Goal: Task Accomplishment & Management: Use online tool/utility

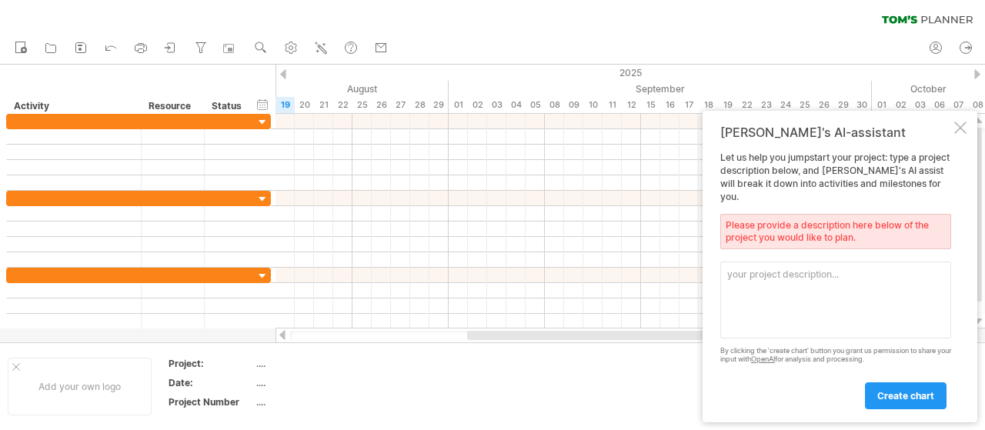
click at [557, 390] on td at bounding box center [579, 386] width 122 height 59
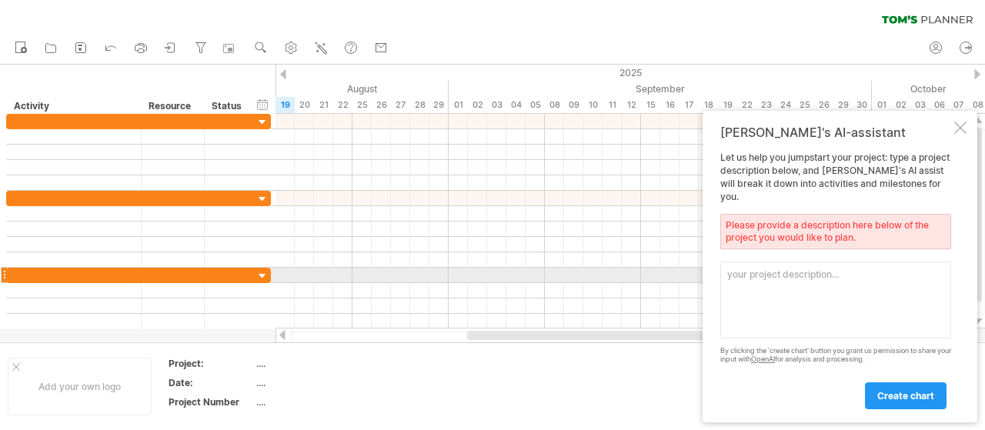
click at [746, 282] on textarea at bounding box center [835, 300] width 231 height 77
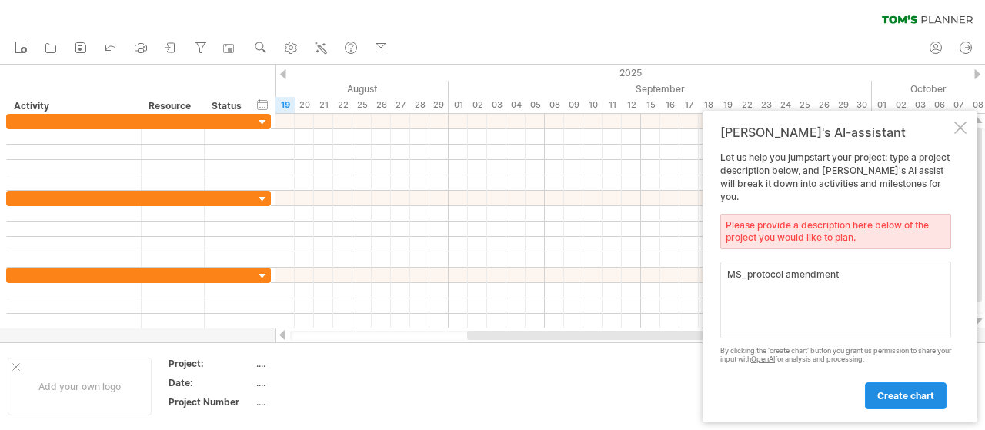
type textarea "MS_protocol amendment"
click at [906, 399] on span "create chart" at bounding box center [905, 396] width 57 height 12
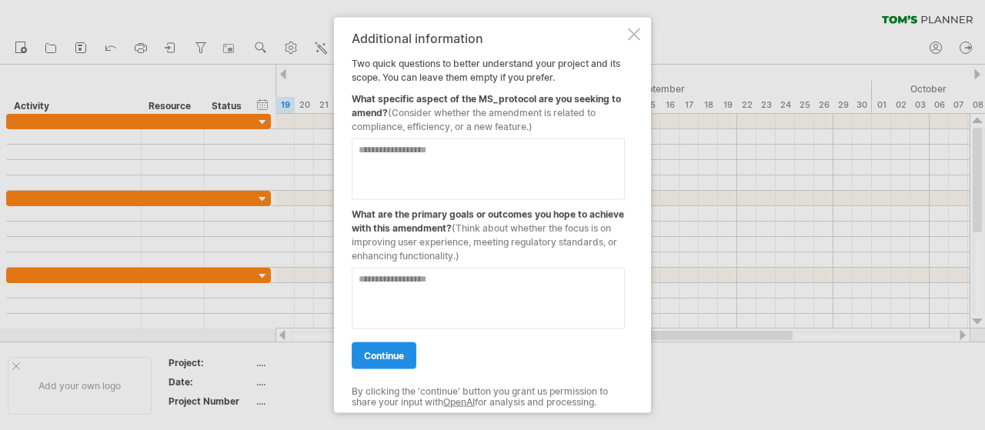
click at [390, 350] on span "continue" at bounding box center [384, 355] width 40 height 12
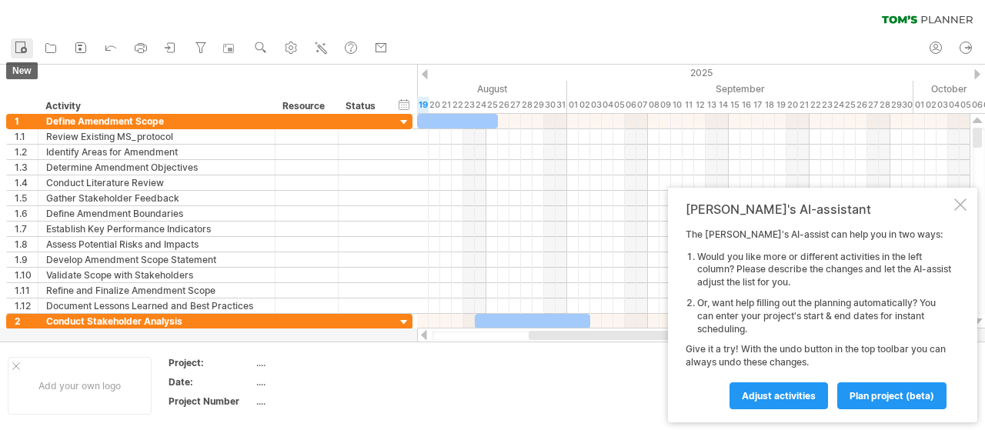
click at [27, 48] on icon at bounding box center [20, 46] width 15 height 15
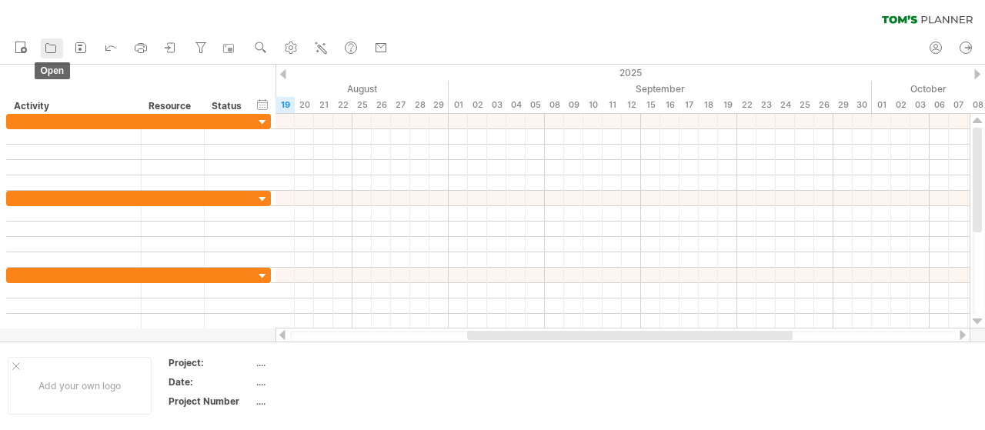
click at [55, 49] on icon at bounding box center [50, 47] width 15 height 15
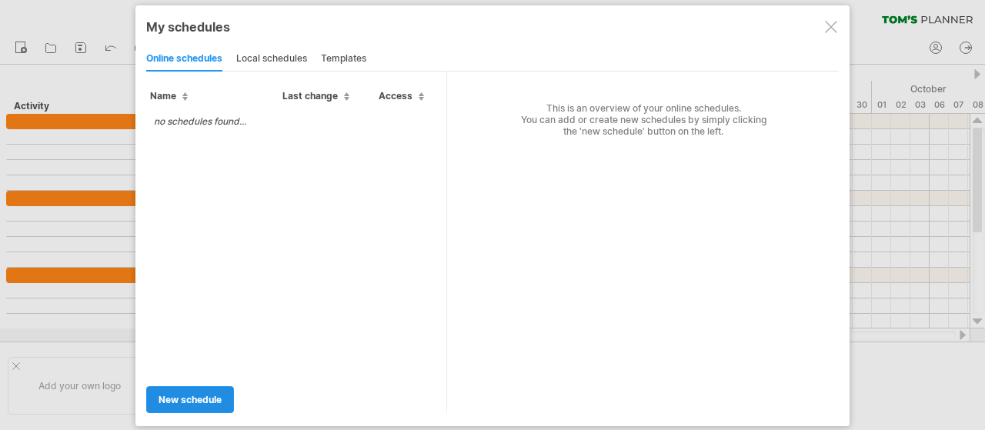
click at [205, 398] on span "new schedule" at bounding box center [190, 400] width 63 height 12
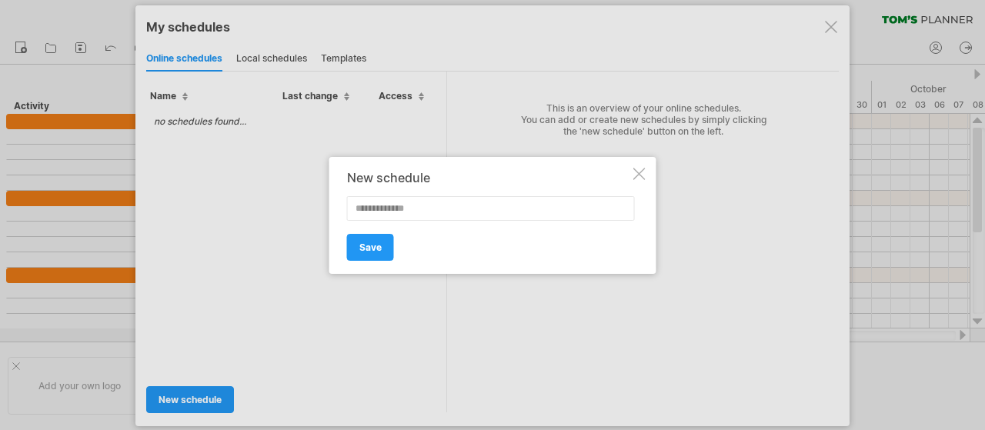
click at [660, 174] on div at bounding box center [492, 215] width 985 height 430
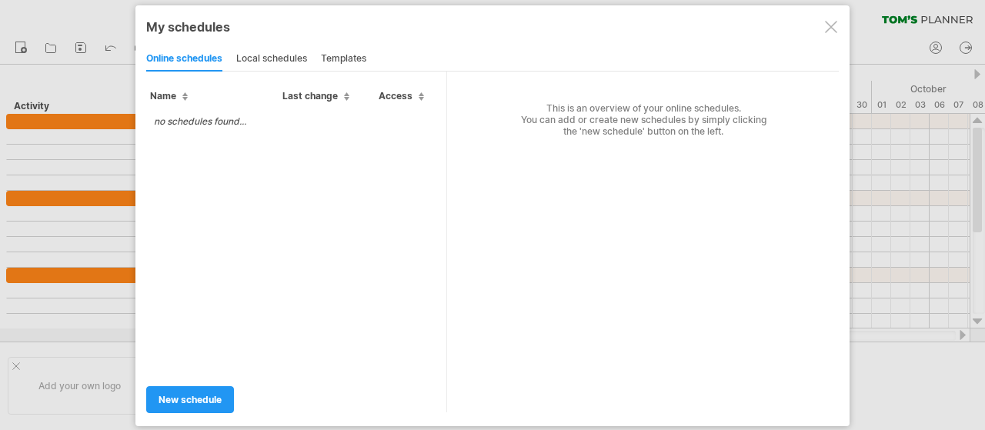
click at [844, 21] on div "My schedules share/collaborate online online schedules local schedules template…" at bounding box center [492, 215] width 714 height 421
click at [830, 27] on div at bounding box center [831, 27] width 12 height 12
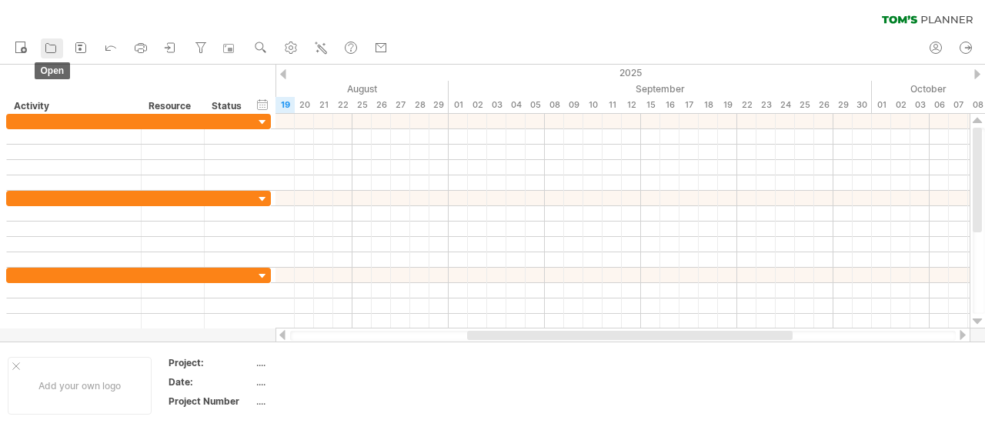
click at [47, 50] on icon at bounding box center [50, 47] width 15 height 15
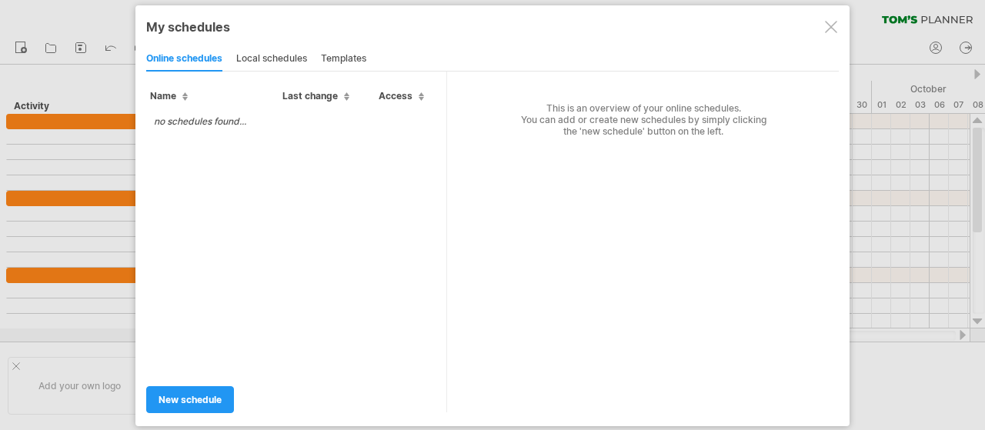
click at [826, 28] on div at bounding box center [831, 27] width 12 height 12
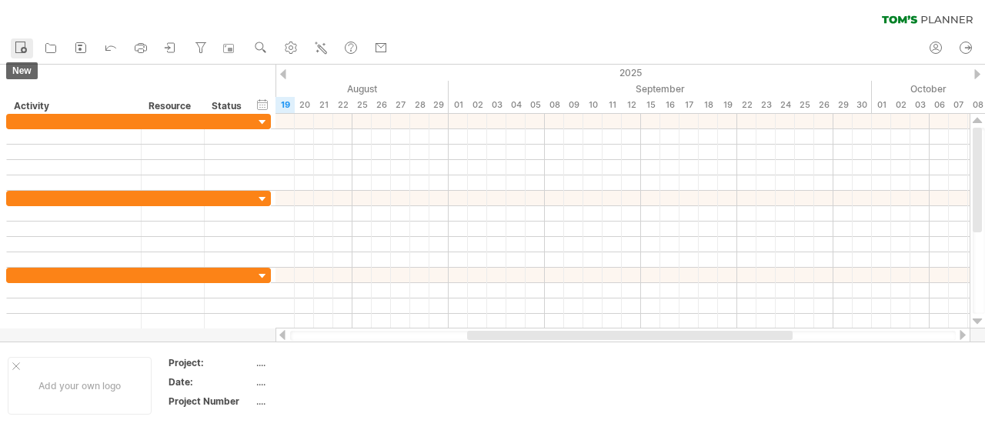
click at [25, 48] on circle at bounding box center [24, 50] width 6 height 6
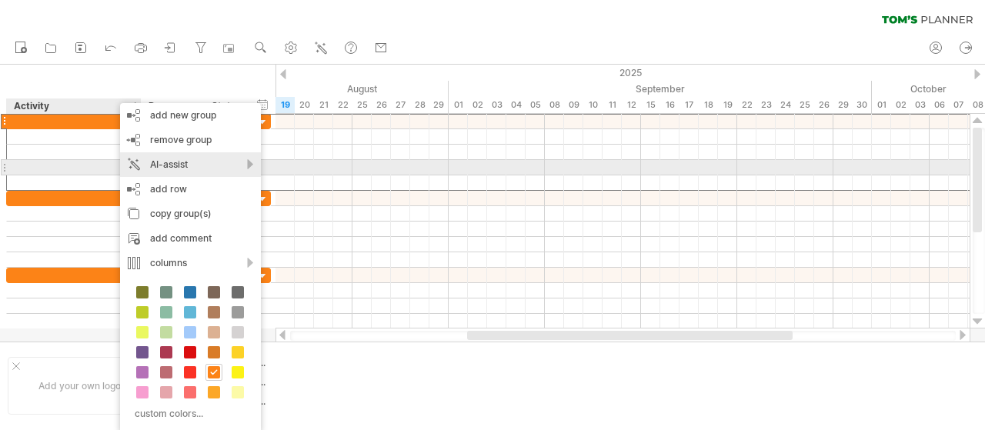
click at [257, 166] on div "AI-assist" at bounding box center [190, 164] width 141 height 25
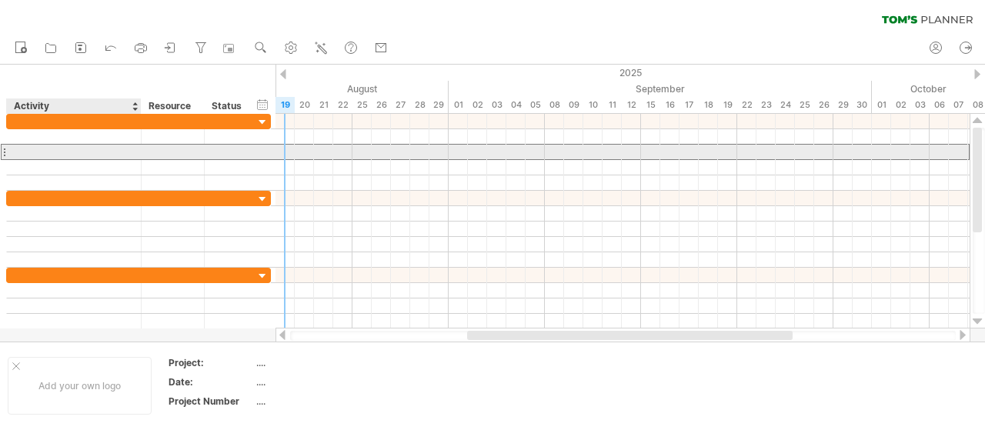
click at [48, 156] on div at bounding box center [74, 152] width 119 height 15
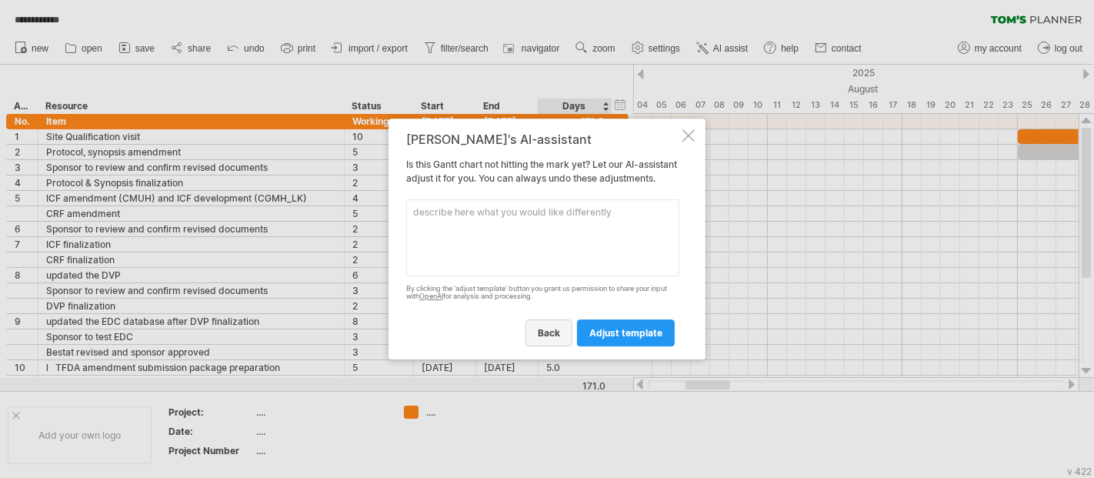
click at [536, 343] on link "back" at bounding box center [549, 332] width 47 height 27
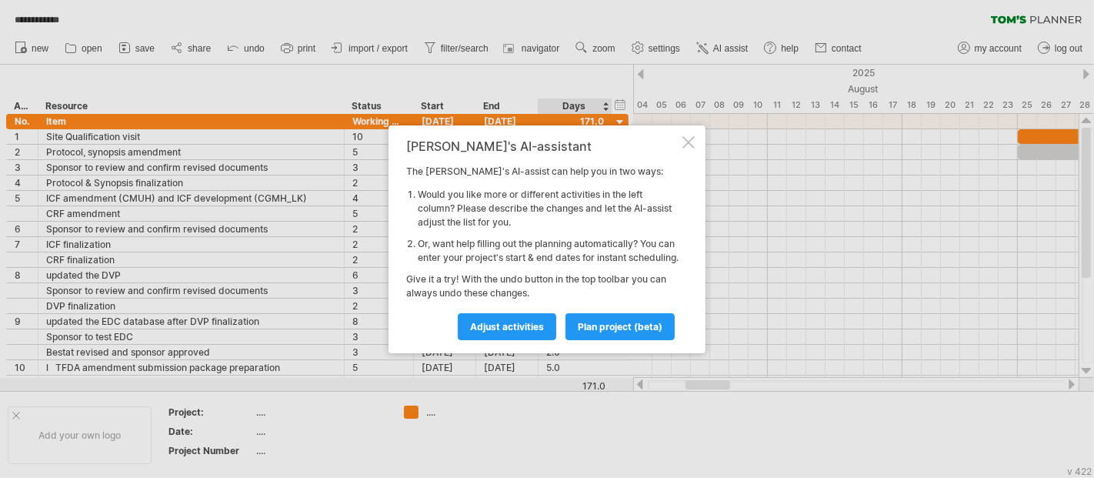
click at [683, 140] on div at bounding box center [689, 142] width 12 height 12
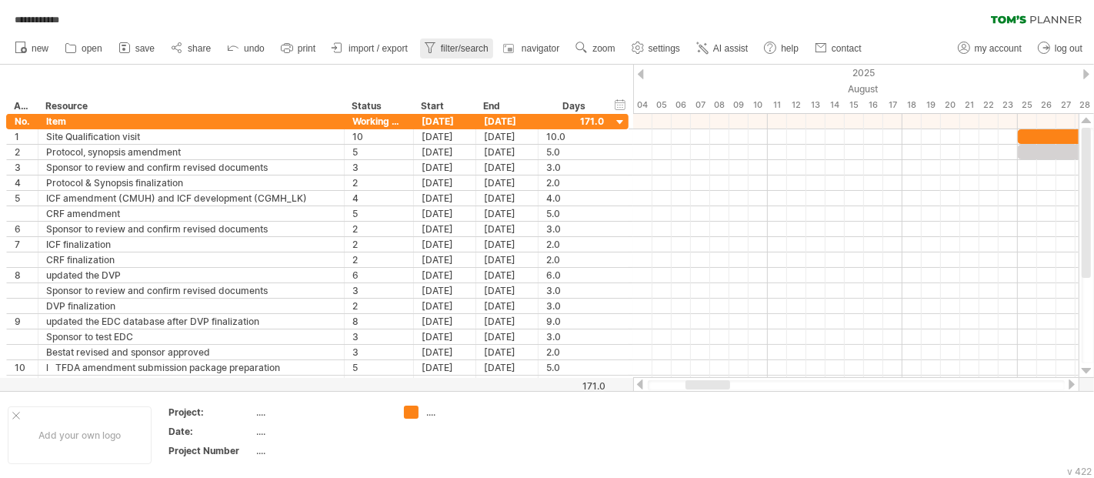
click at [459, 50] on span "filter/search" at bounding box center [465, 48] width 48 height 11
type input "**********"
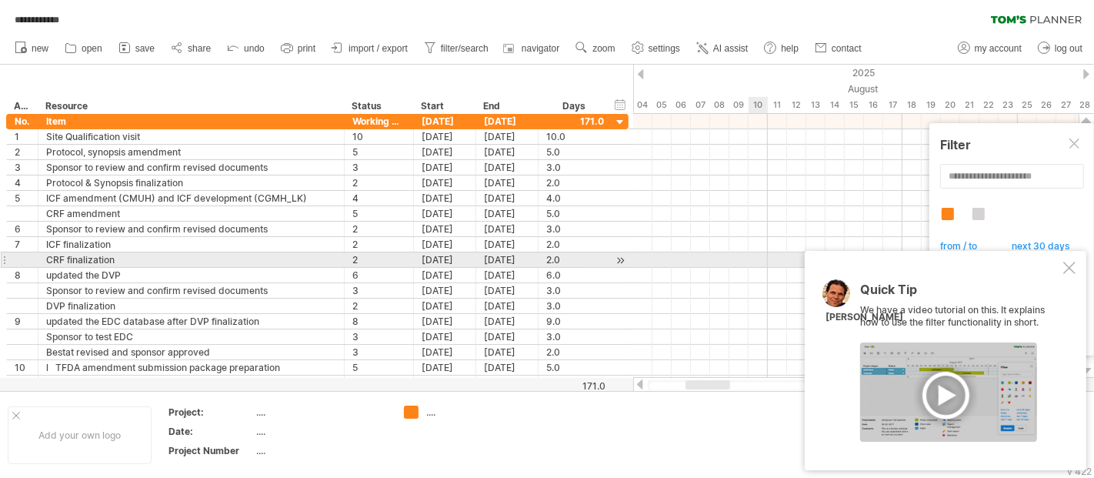
click at [1067, 265] on div at bounding box center [1070, 268] width 12 height 12
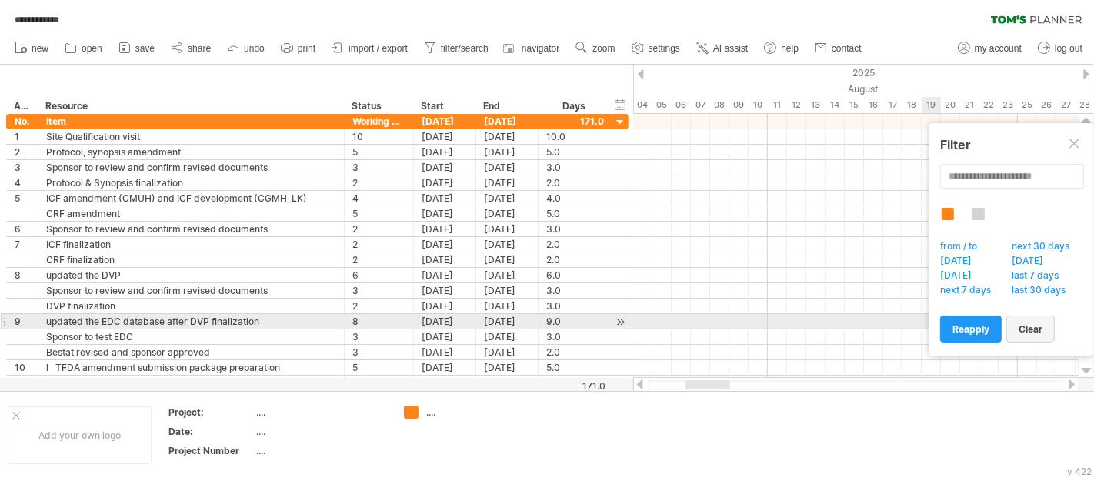
click at [1040, 324] on span "clear" at bounding box center [1031, 329] width 24 height 12
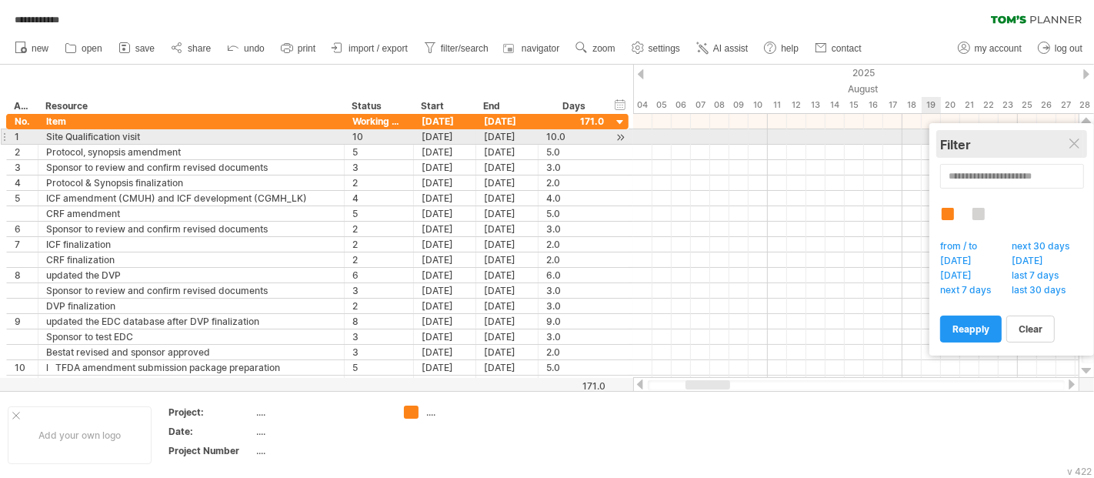
click at [1084, 134] on div "Filter" at bounding box center [1011, 144] width 143 height 28
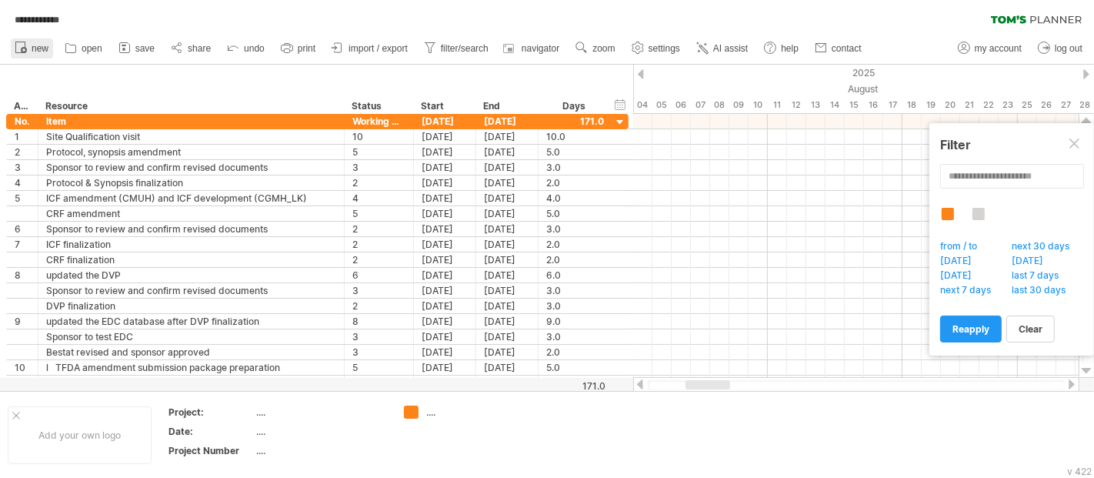
click at [35, 49] on span "new" at bounding box center [40, 48] width 17 height 11
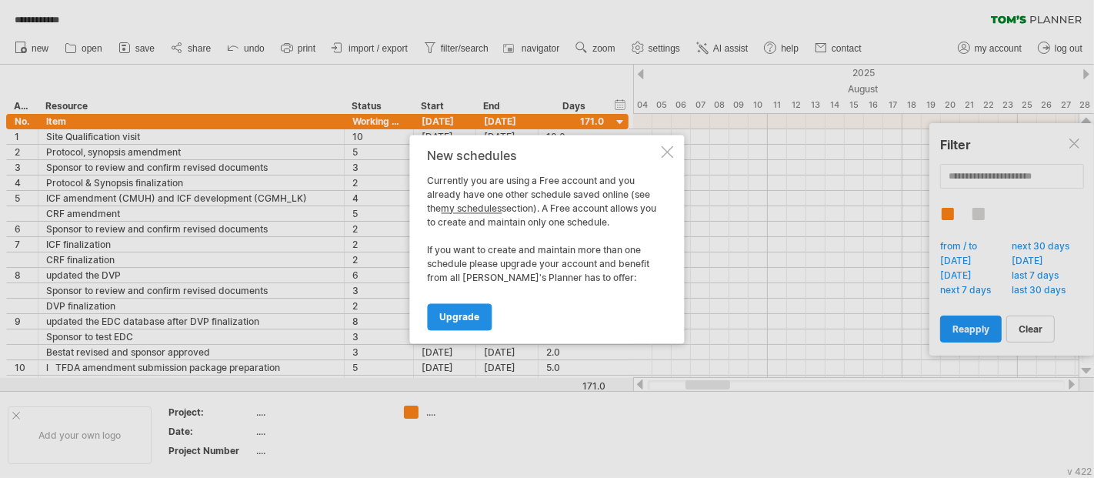
click at [462, 309] on link "Upgrade" at bounding box center [460, 316] width 65 height 27
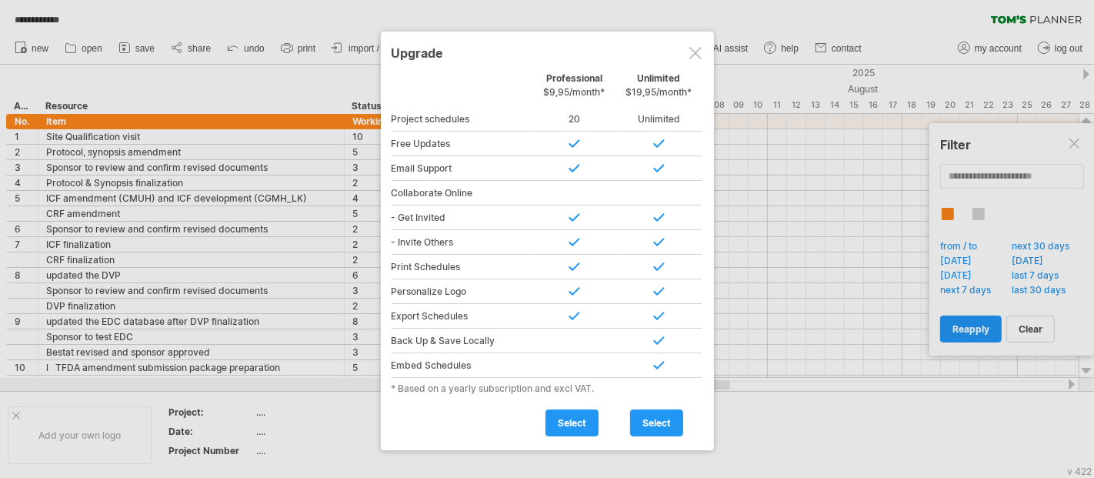
click at [750, 371] on div at bounding box center [547, 239] width 1094 height 478
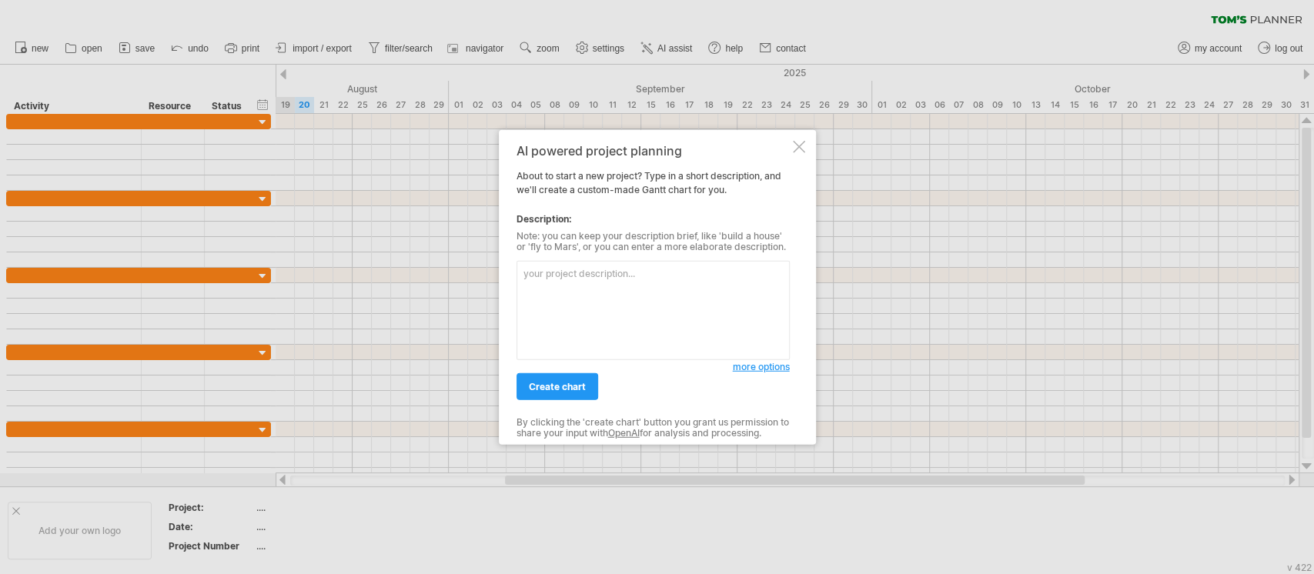
click at [804, 153] on div "AI powered project planning About to start a new project? Type in a short descr…" at bounding box center [657, 287] width 317 height 315
click at [793, 142] on div at bounding box center [799, 147] width 12 height 12
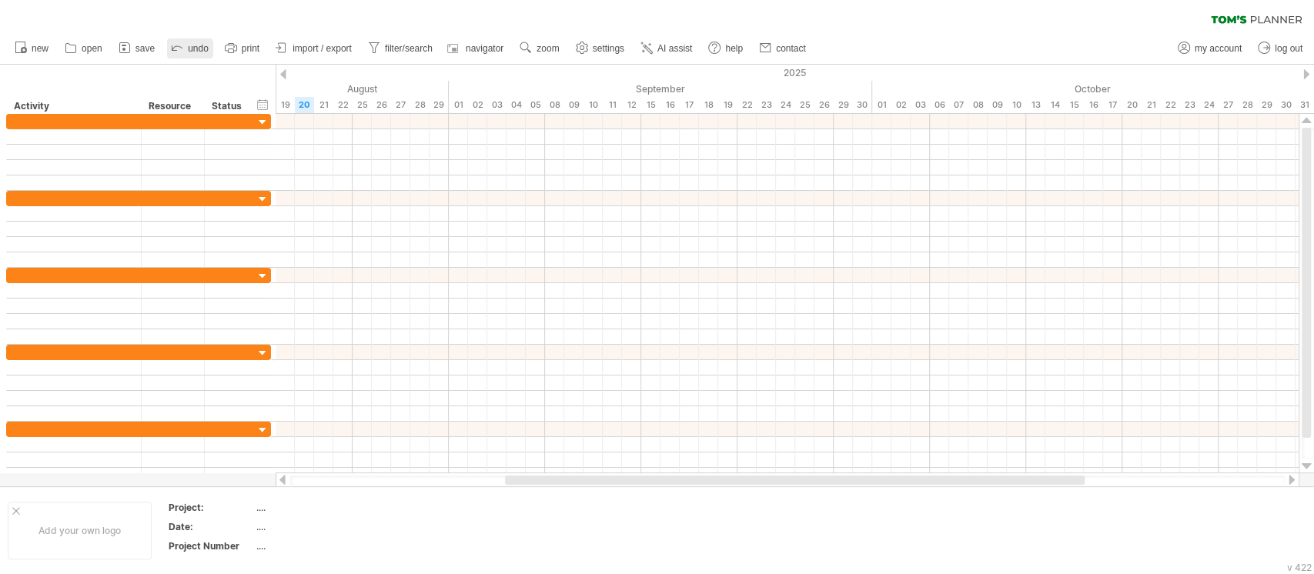
click at [185, 42] on link "undo" at bounding box center [190, 48] width 46 height 20
click at [178, 49] on icon at bounding box center [176, 46] width 15 height 15
click at [196, 46] on span "undo" at bounding box center [198, 48] width 21 height 11
drag, startPoint x: 698, startPoint y: 479, endPoint x: 352, endPoint y: 475, distance: 345.6
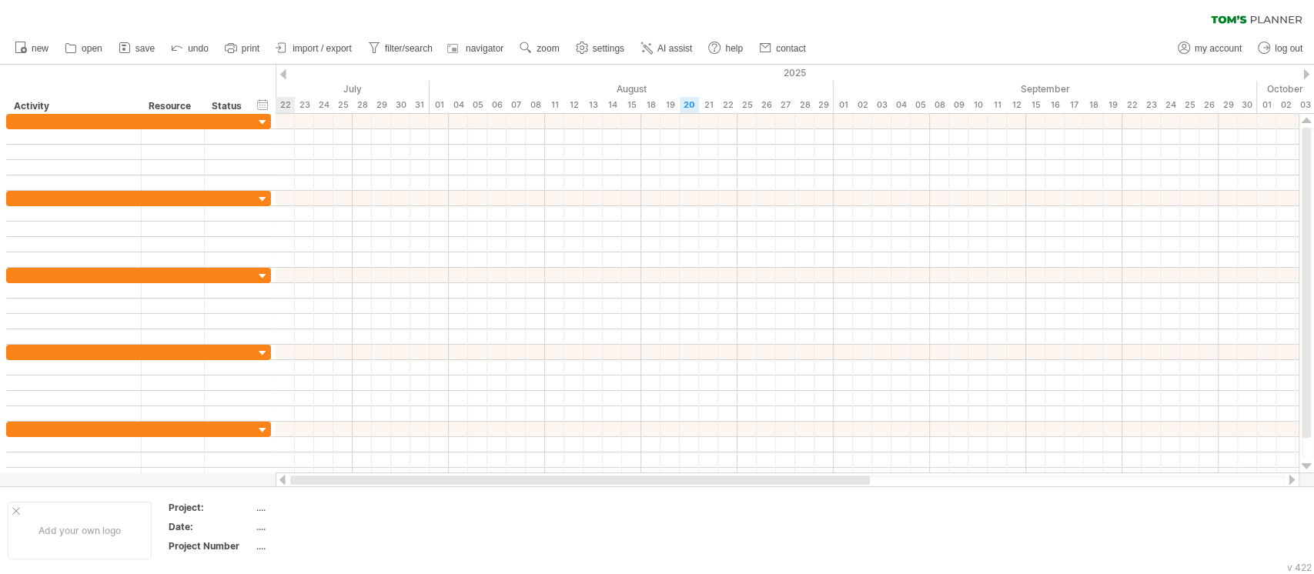
click at [352, 476] on div at bounding box center [579, 480] width 579 height 9
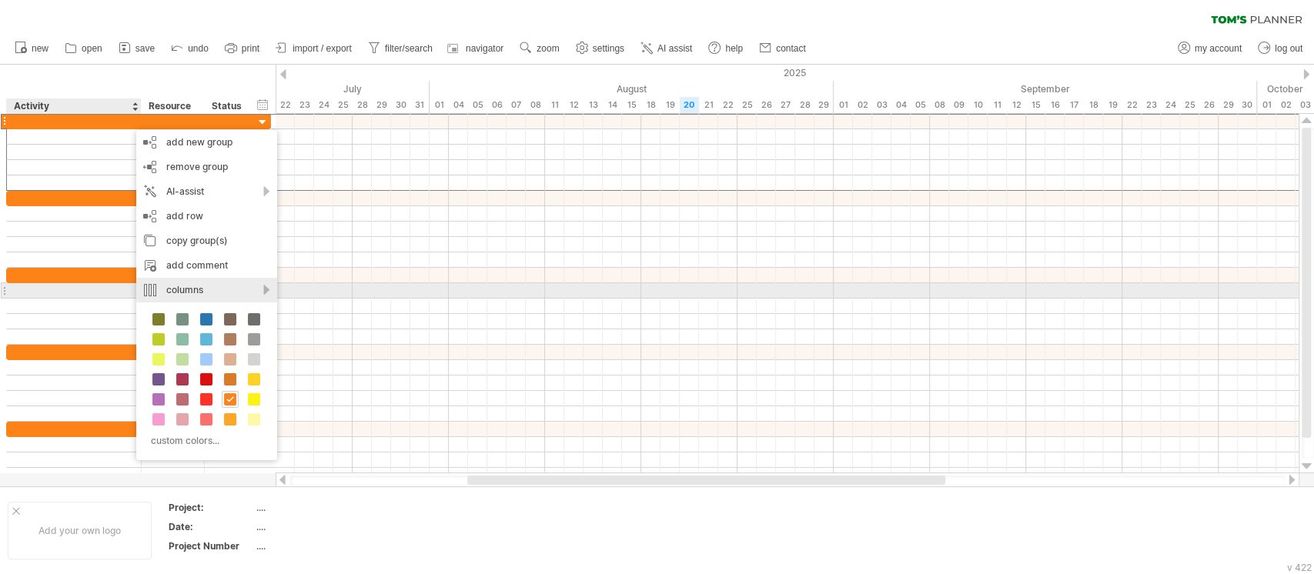
click at [253, 288] on div "columns" at bounding box center [206, 290] width 141 height 25
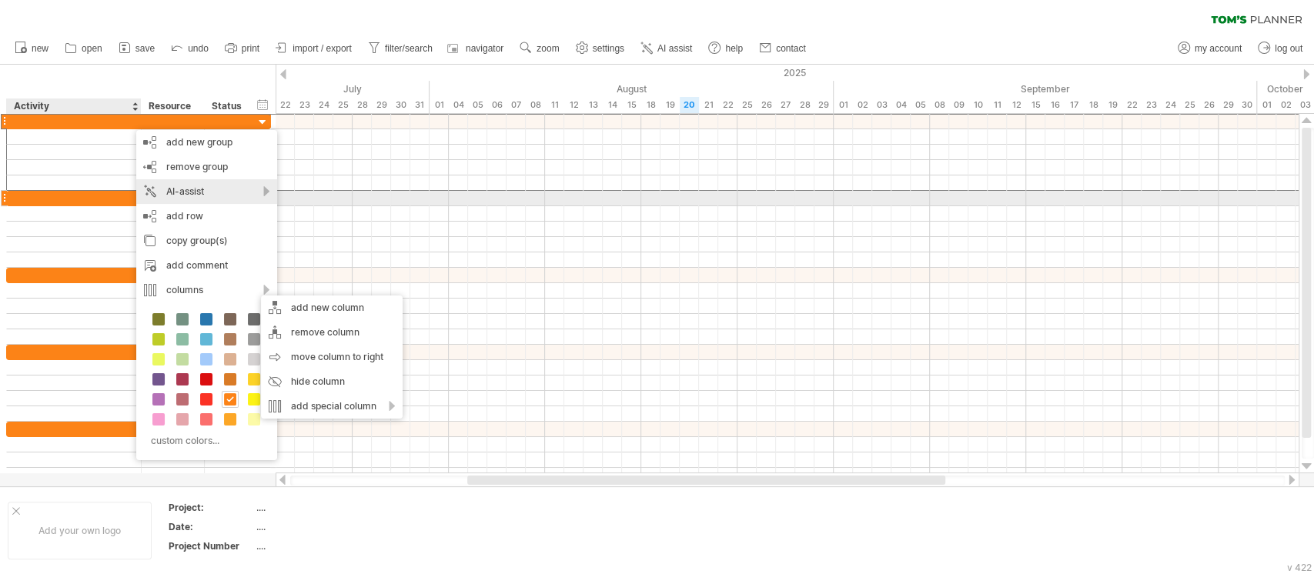
click at [231, 195] on div "AI-assist" at bounding box center [206, 191] width 141 height 25
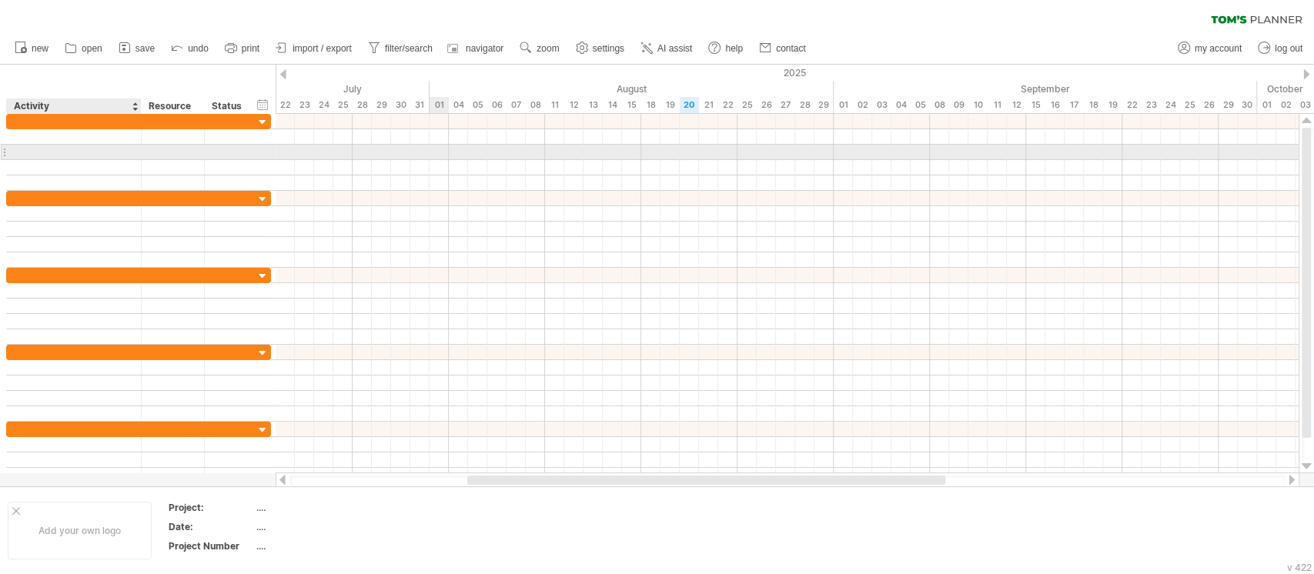
click at [439, 153] on div at bounding box center [787, 152] width 1023 height 15
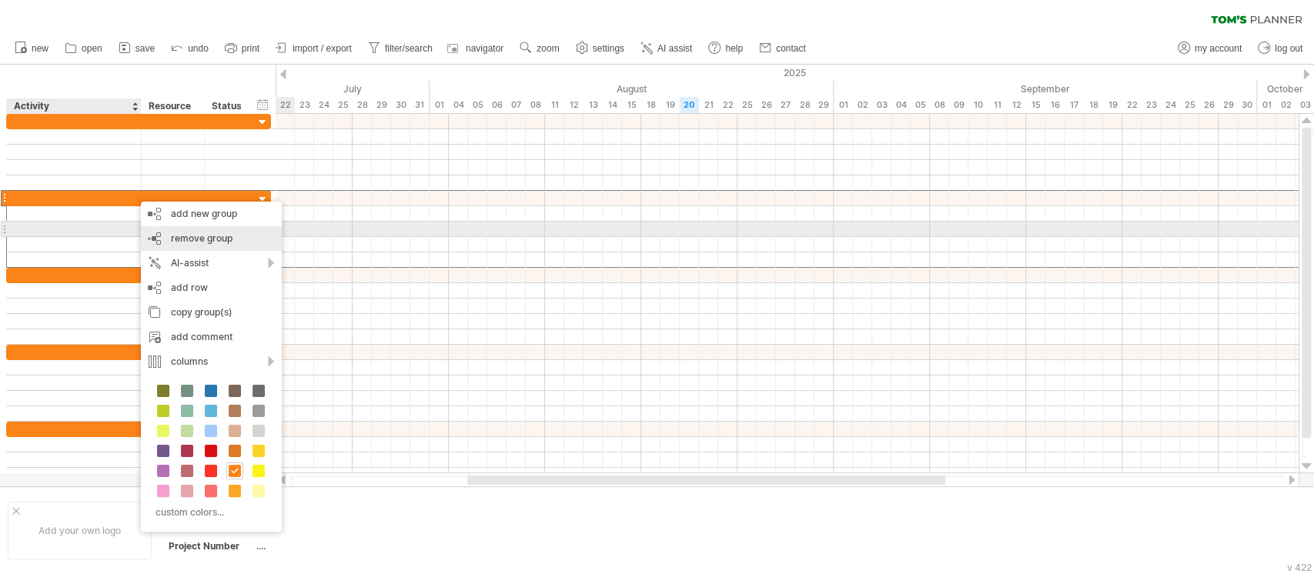
click at [179, 232] on span "remove group" at bounding box center [202, 238] width 62 height 12
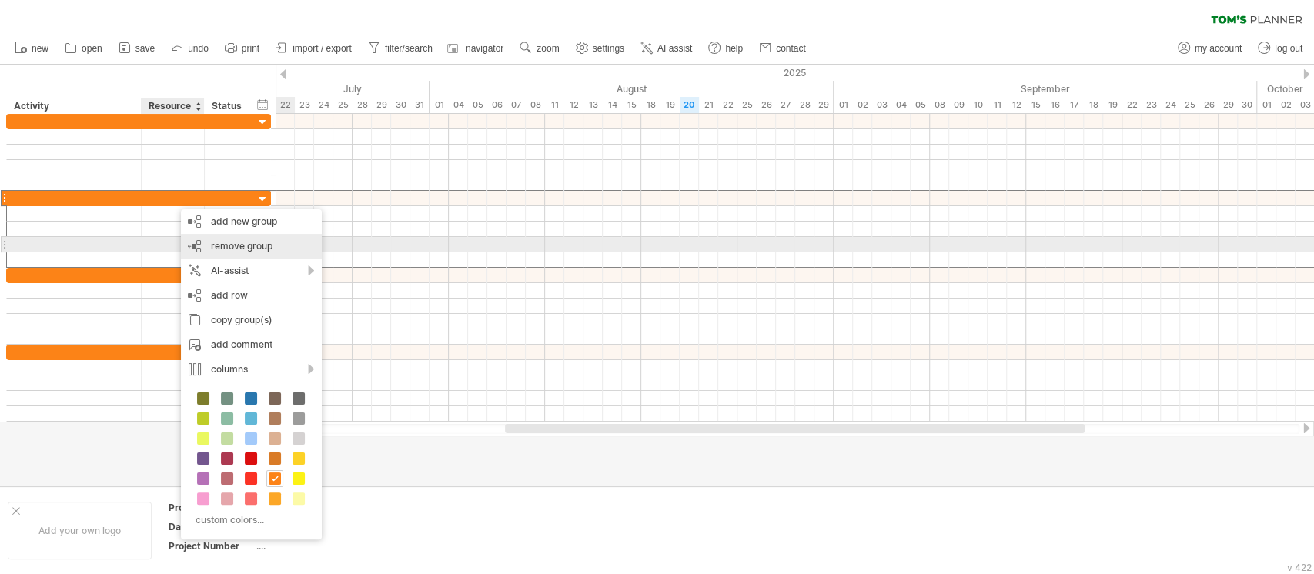
click at [209, 241] on div "remove group remove selected groups" at bounding box center [251, 246] width 141 height 25
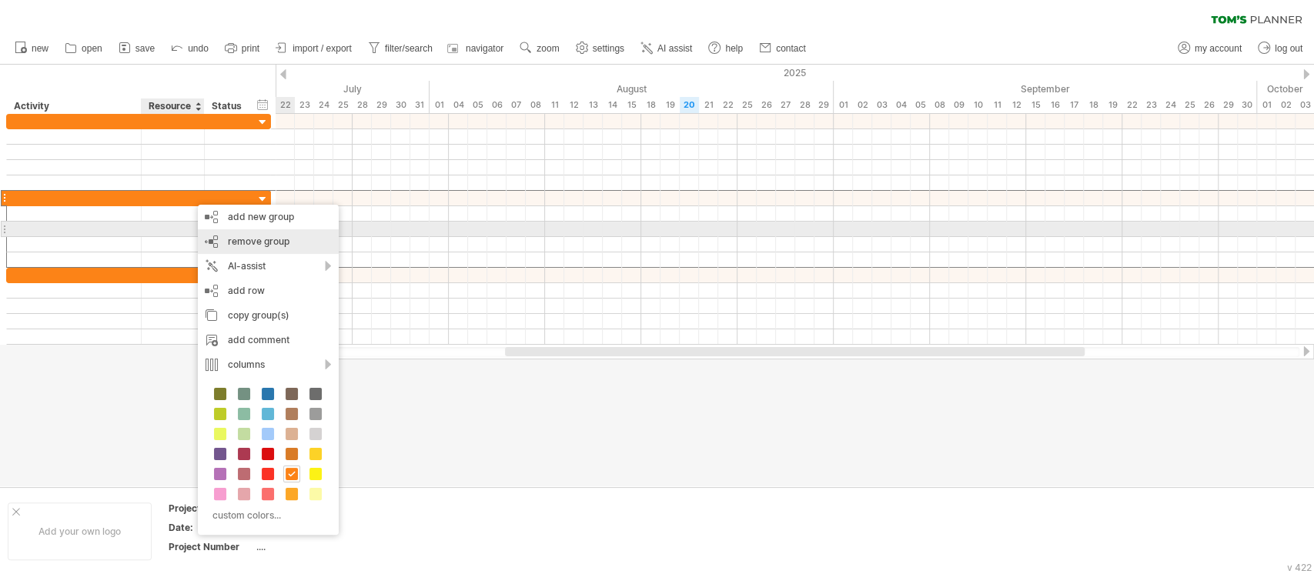
click at [222, 236] on div "remove group remove selected groups" at bounding box center [268, 241] width 141 height 25
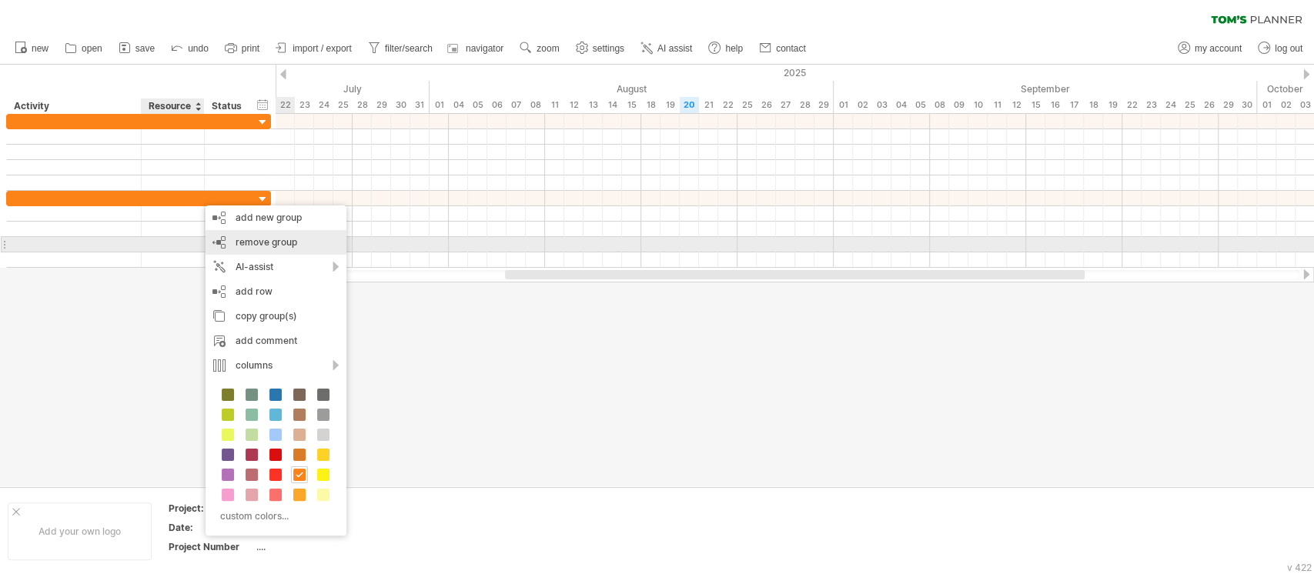
click at [244, 242] on span "remove group" at bounding box center [266, 242] width 62 height 12
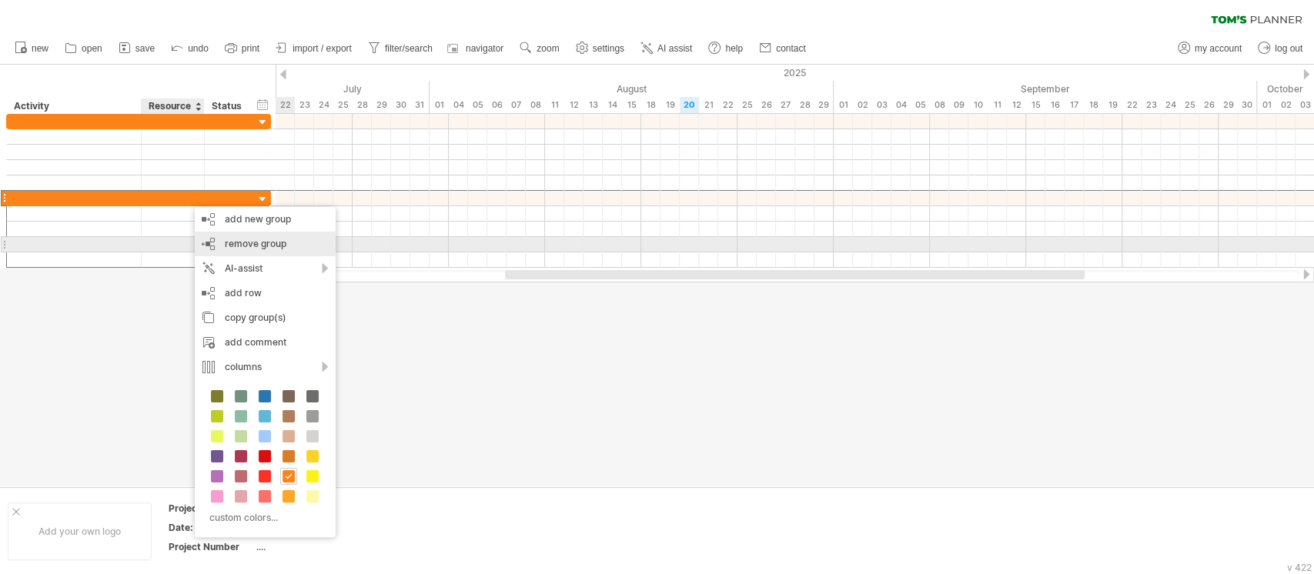
click at [246, 243] on span "remove group" at bounding box center [256, 244] width 62 height 12
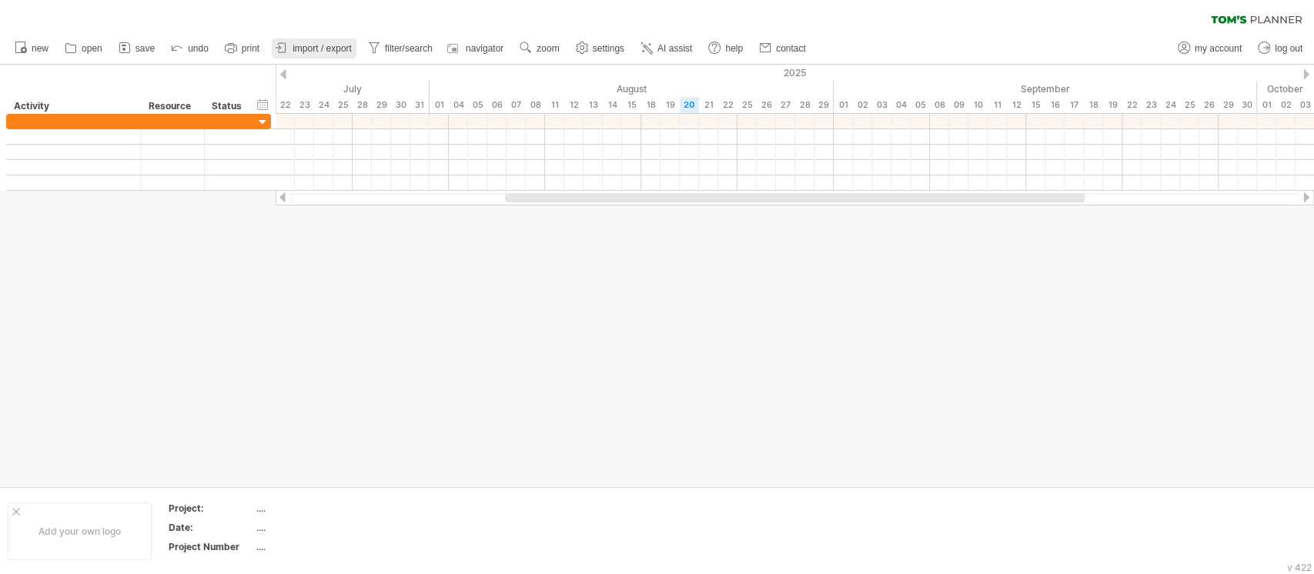
click at [320, 53] on link "import / export" at bounding box center [314, 48] width 85 height 20
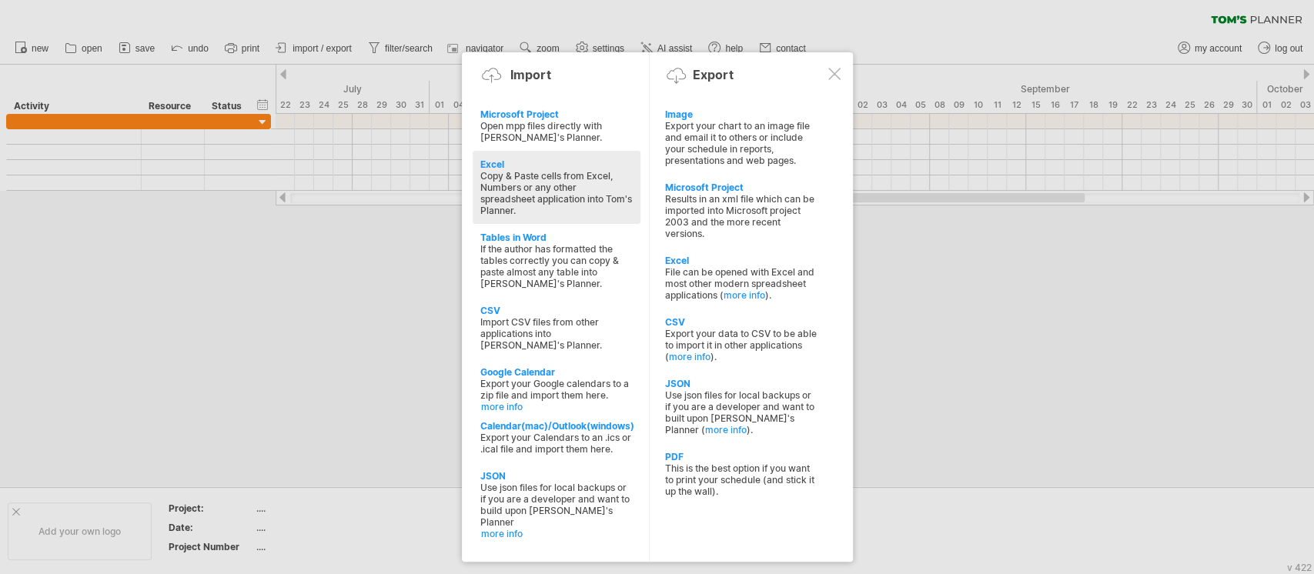
click at [542, 200] on div "Copy & Paste cells from Excel, Numbers or any other spreadsheet application int…" at bounding box center [556, 193] width 152 height 46
type textarea "**********"
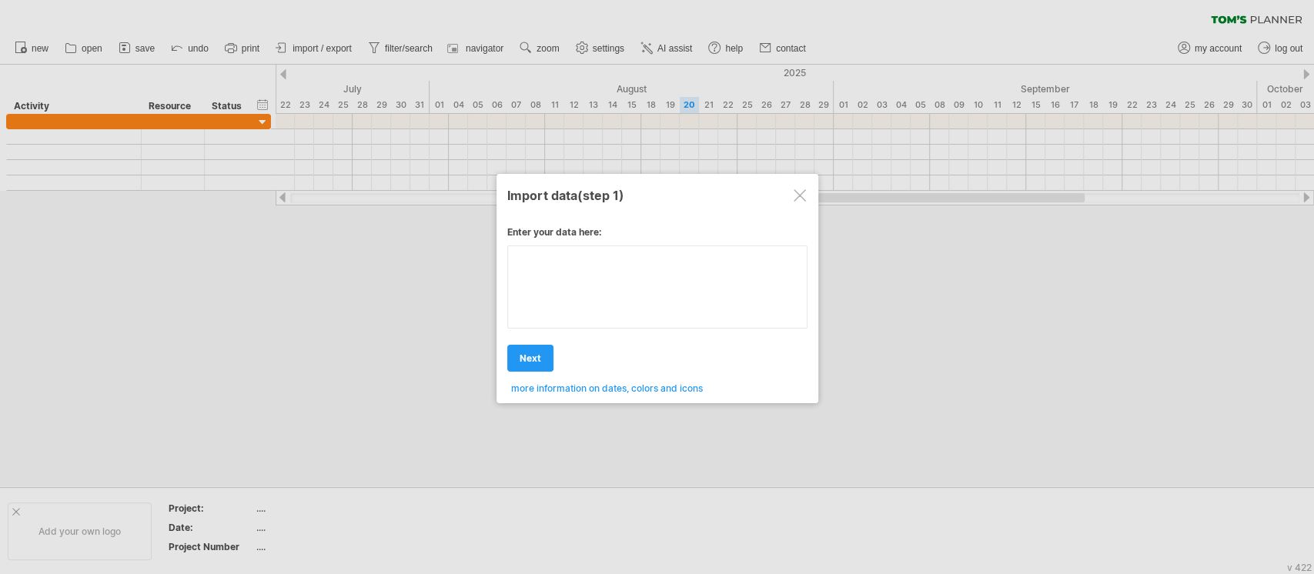
click at [536, 266] on textarea at bounding box center [657, 286] width 300 height 83
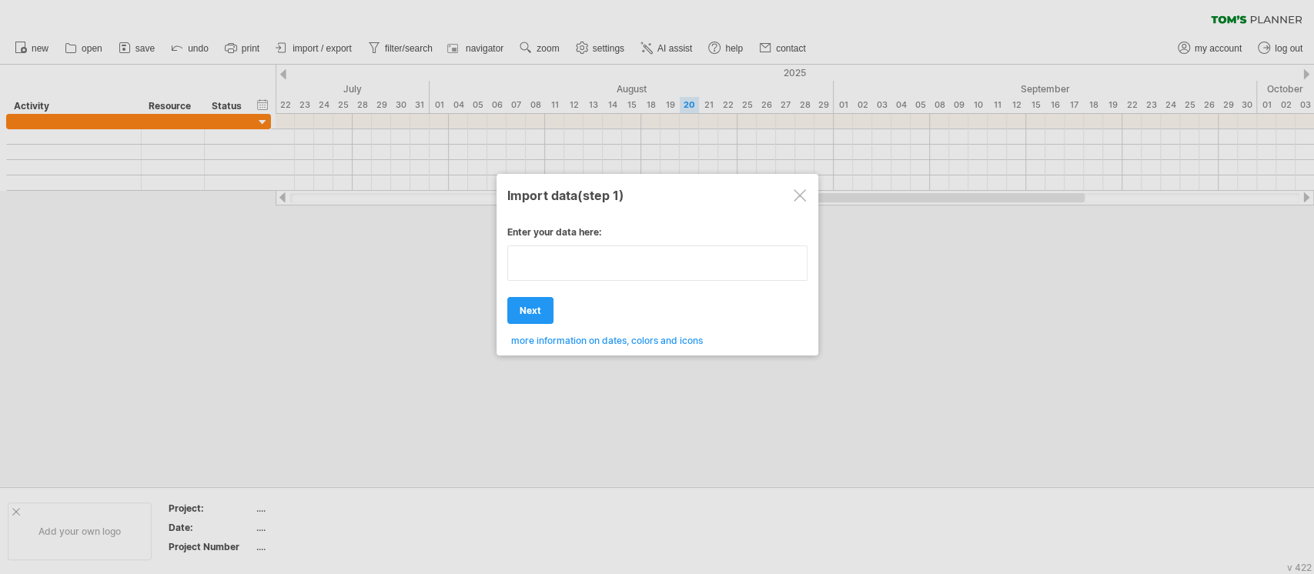
paste textarea "**********"
type textarea "**********"
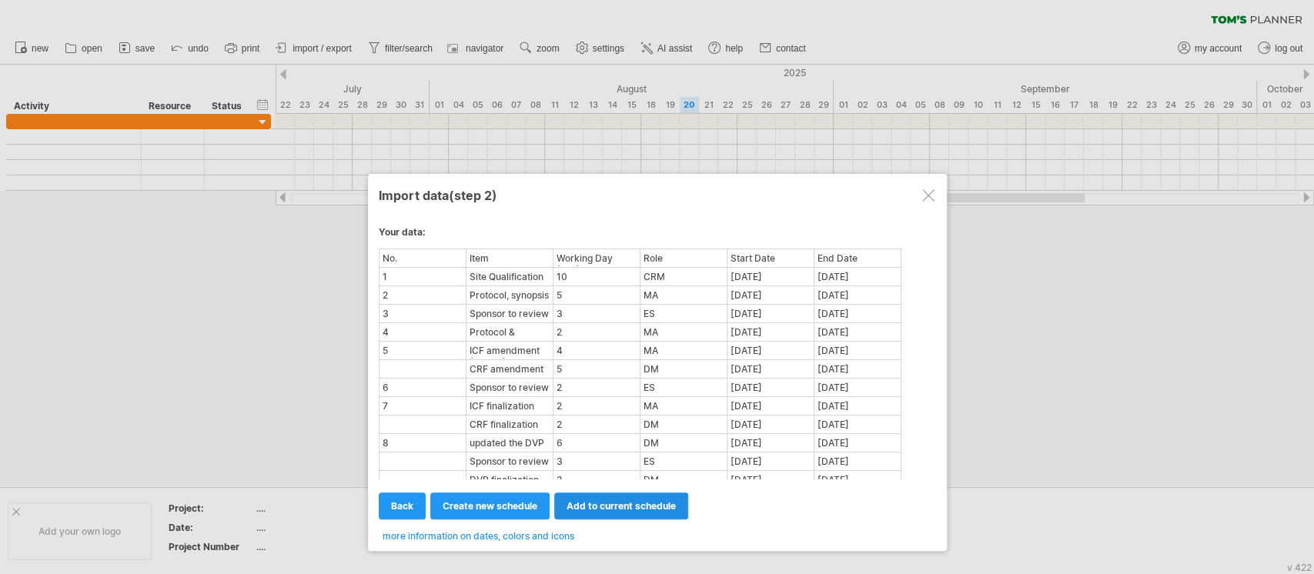
click at [589, 502] on span "add to current schedule" at bounding box center [620, 506] width 109 height 12
select select "********"
select select "*********"
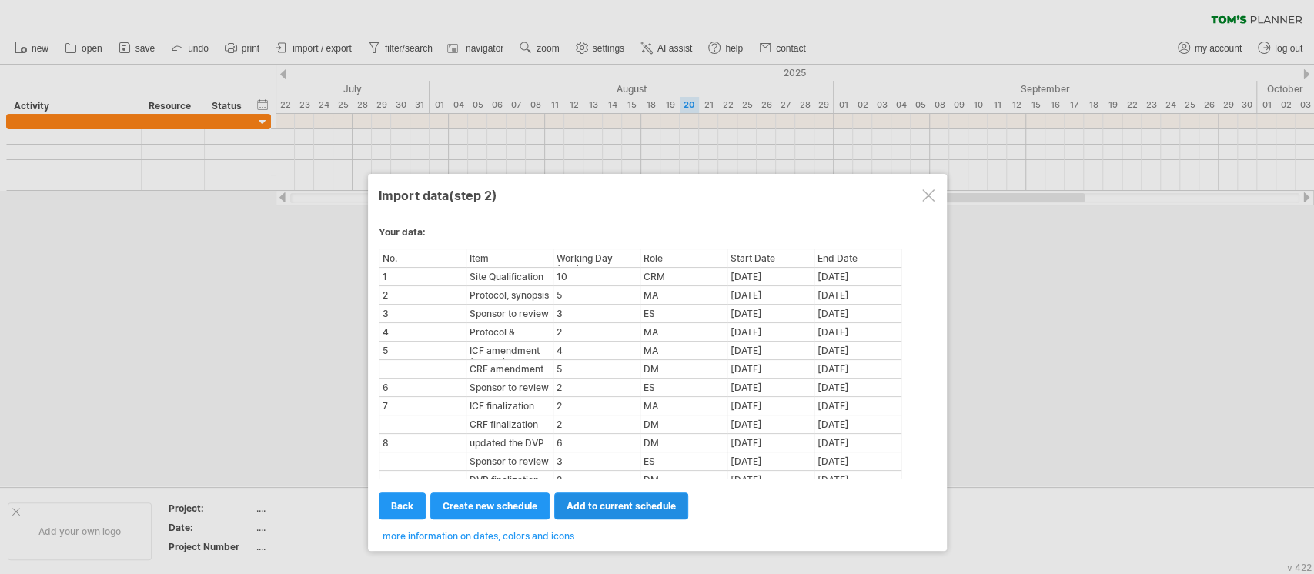
select select "*******"
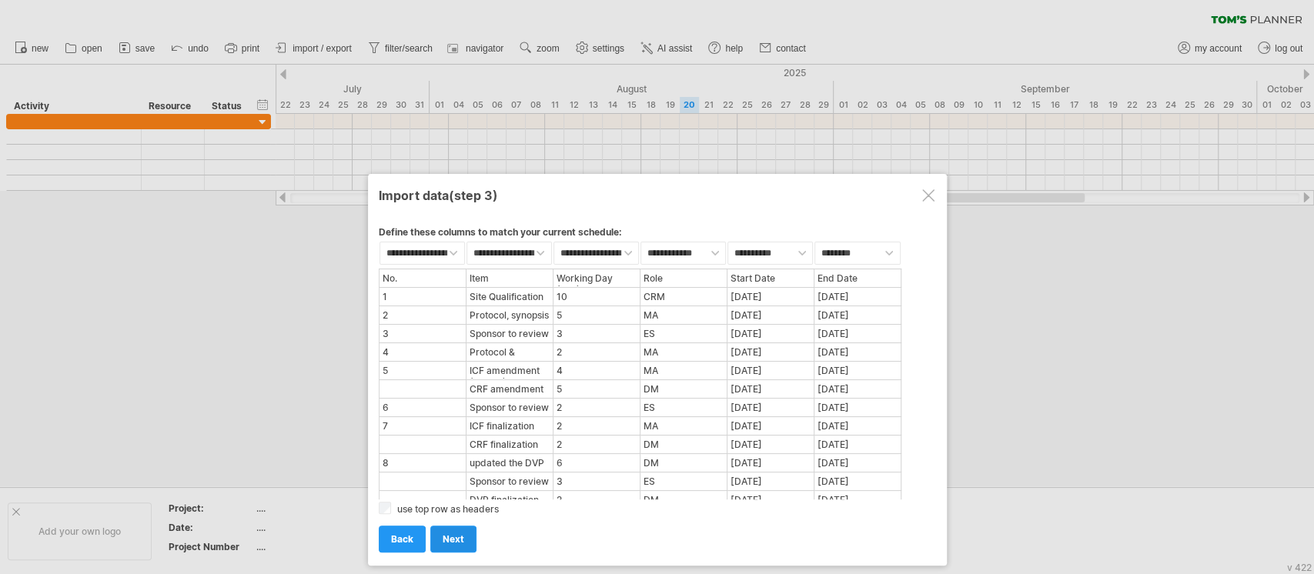
click at [456, 533] on span "next" at bounding box center [453, 539] width 22 height 12
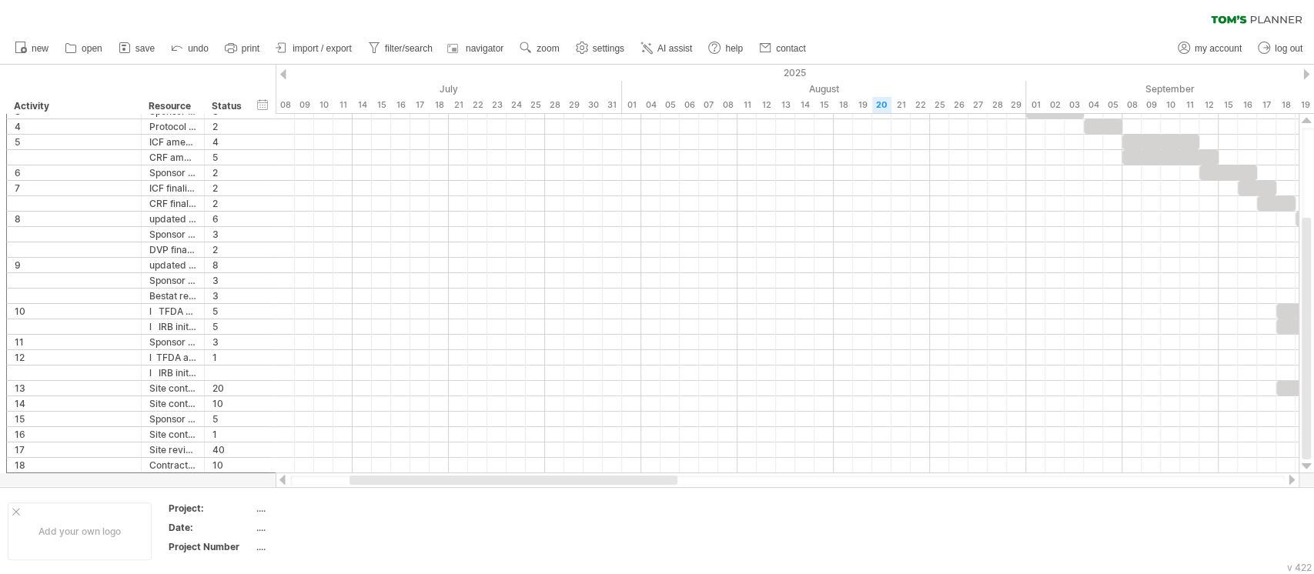
drag, startPoint x: 429, startPoint y: 478, endPoint x: 367, endPoint y: 483, distance: 62.5
click at [367, 483] on div at bounding box center [513, 480] width 328 height 9
click at [179, 46] on icon at bounding box center [176, 46] width 15 height 15
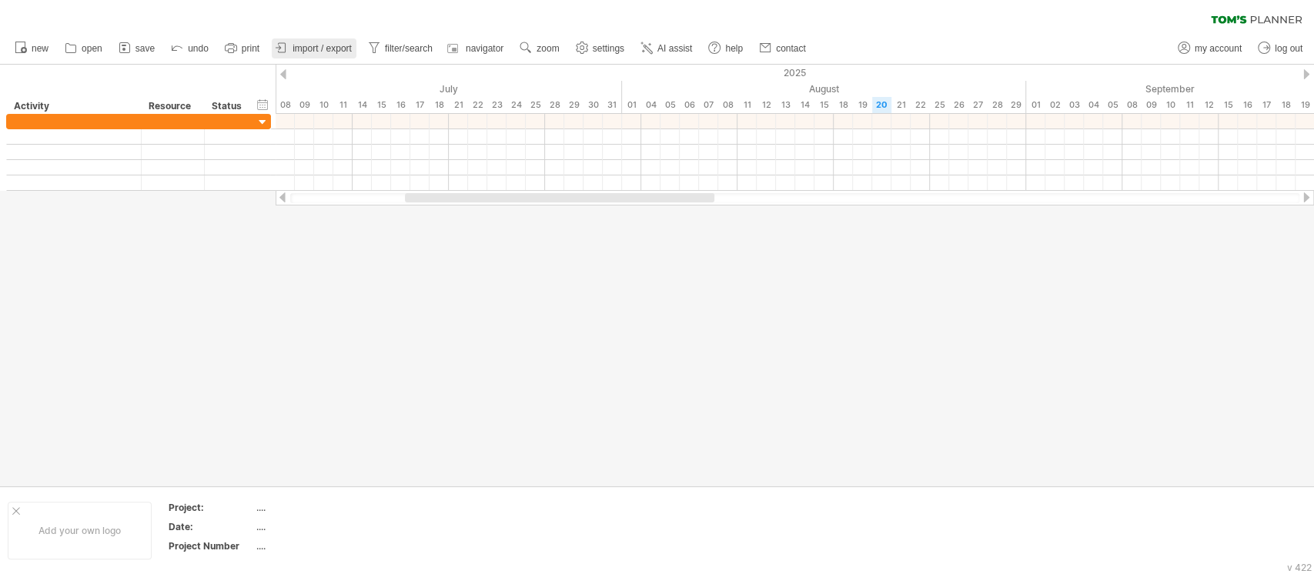
click at [316, 44] on span "import / export" at bounding box center [321, 48] width 59 height 11
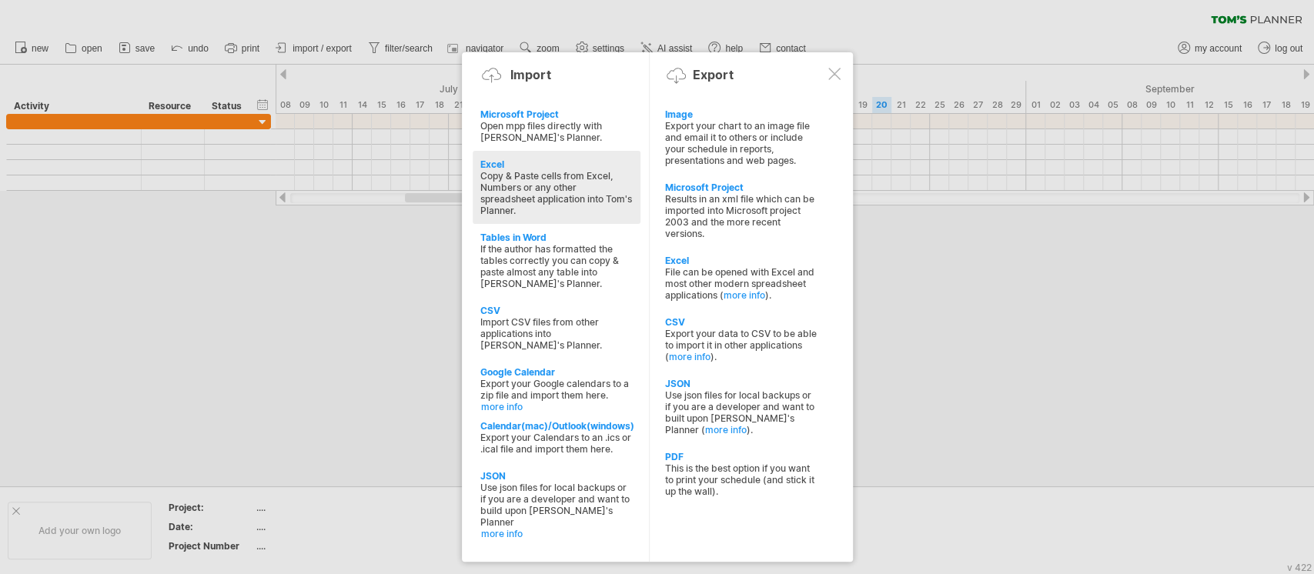
click at [553, 194] on div "Copy & Paste cells from Excel, Numbers or any other spreadsheet application int…" at bounding box center [556, 193] width 152 height 46
type textarea "**********"
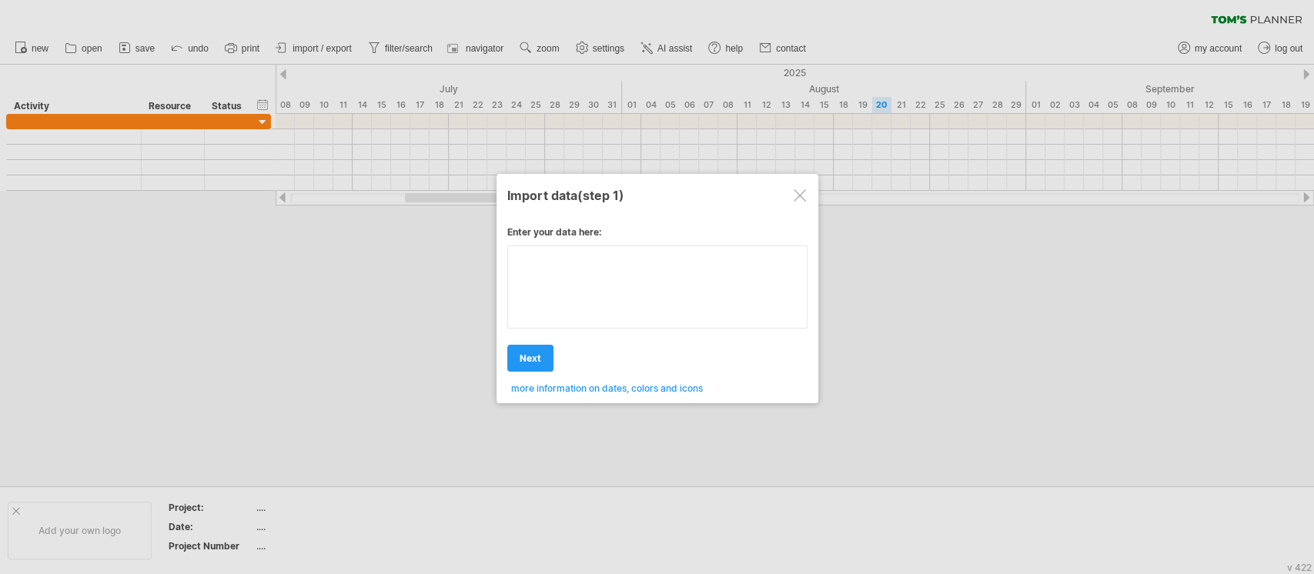
click at [523, 275] on textarea at bounding box center [657, 286] width 300 height 83
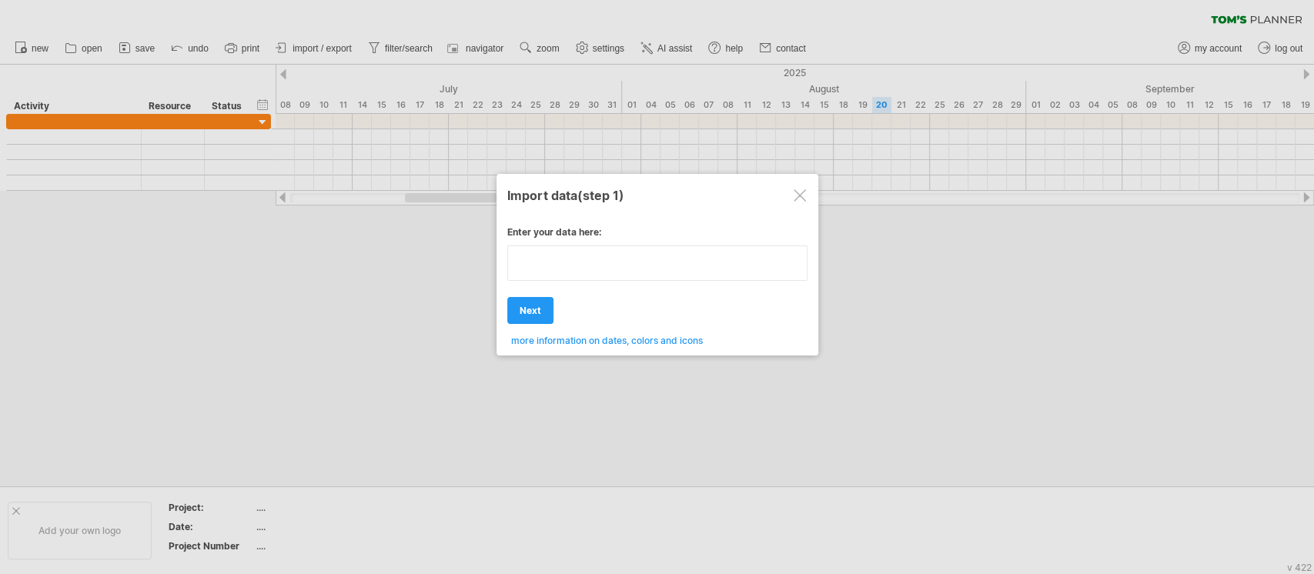
paste textarea "**********"
type textarea "**********"
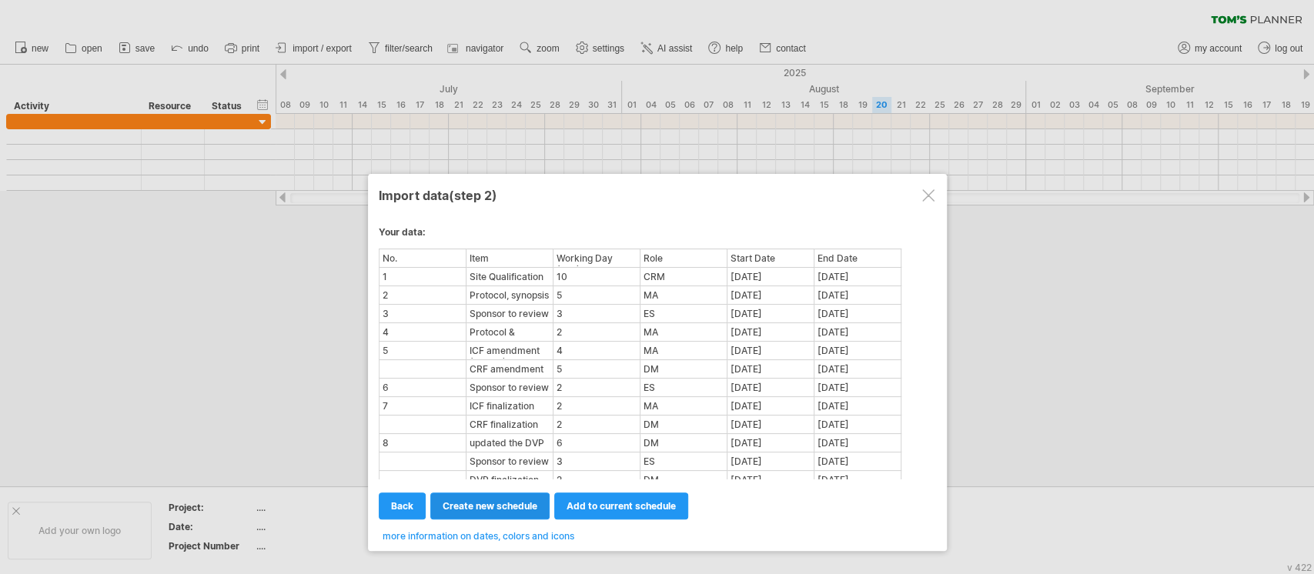
click at [498, 506] on span "create new schedule" at bounding box center [489, 506] width 95 height 12
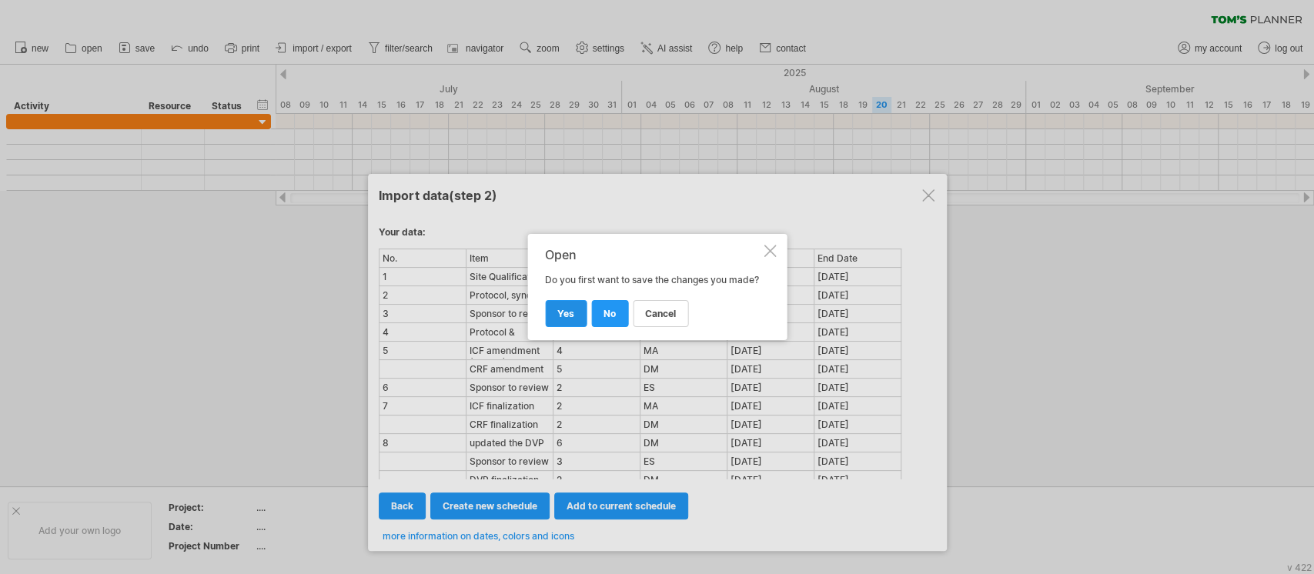
click at [563, 317] on span "yes" at bounding box center [565, 314] width 17 height 12
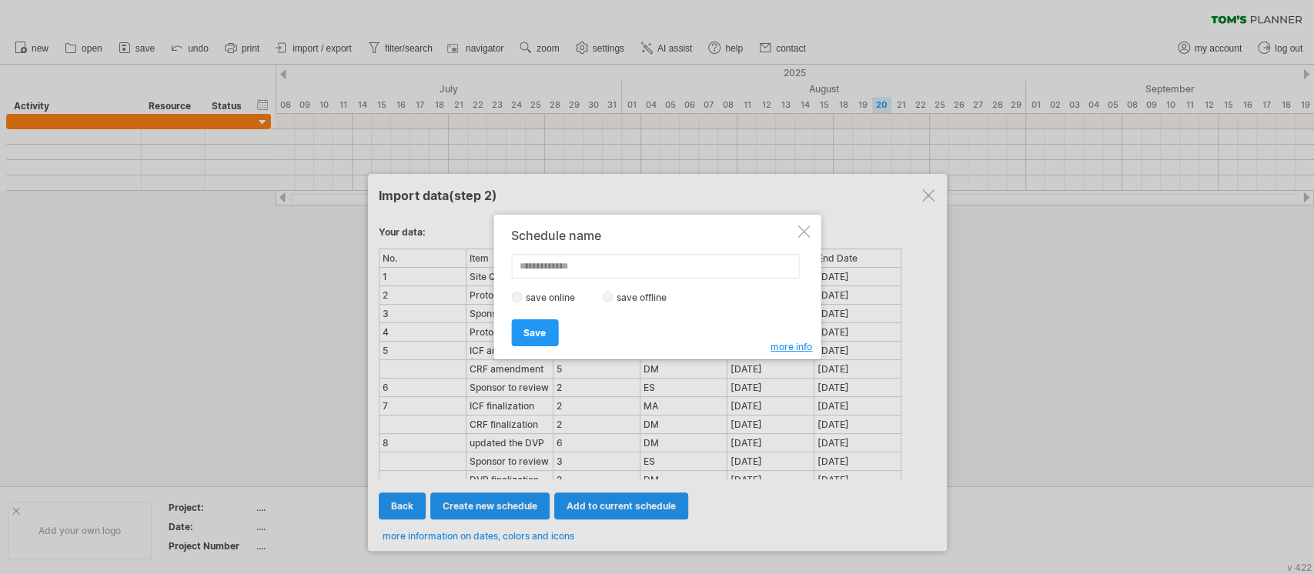
click at [807, 235] on div at bounding box center [803, 231] width 12 height 12
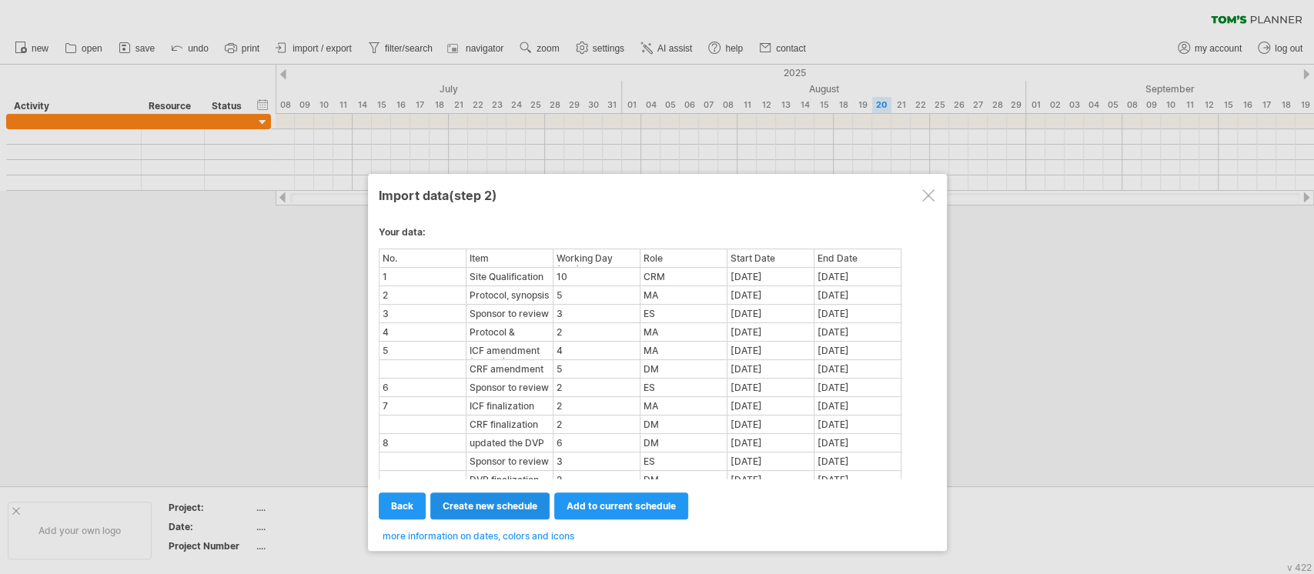
click at [475, 501] on span "create new schedule" at bounding box center [489, 506] width 95 height 12
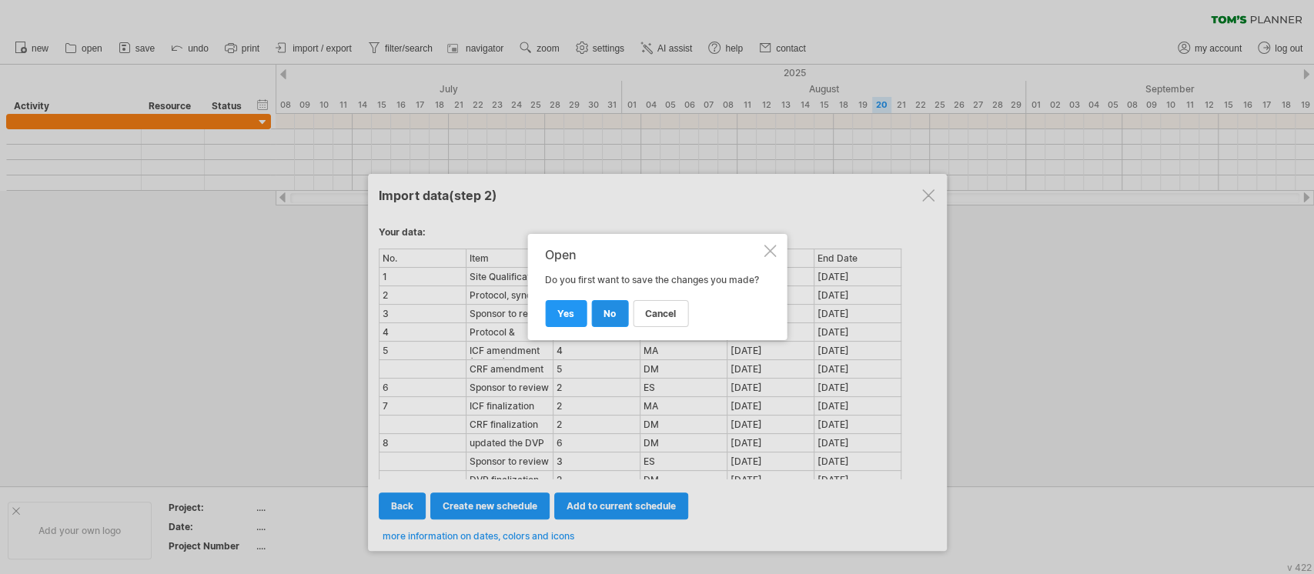
click at [609, 317] on span "no" at bounding box center [609, 314] width 12 height 12
select select "***"
select select "*********"
select select "*******"
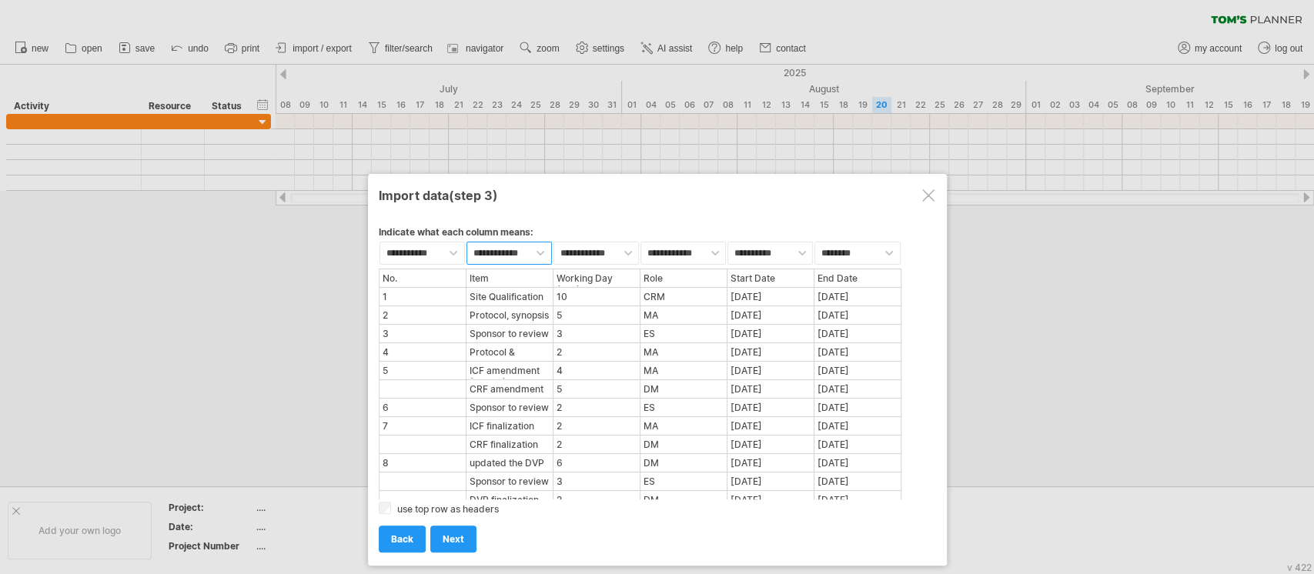
click at [541, 246] on select "**********" at bounding box center [508, 253] width 85 height 23
select select "***"
click at [466, 242] on select "**********" at bounding box center [508, 253] width 85 height 23
click at [616, 255] on select "**********" at bounding box center [595, 253] width 85 height 23
select select "***"
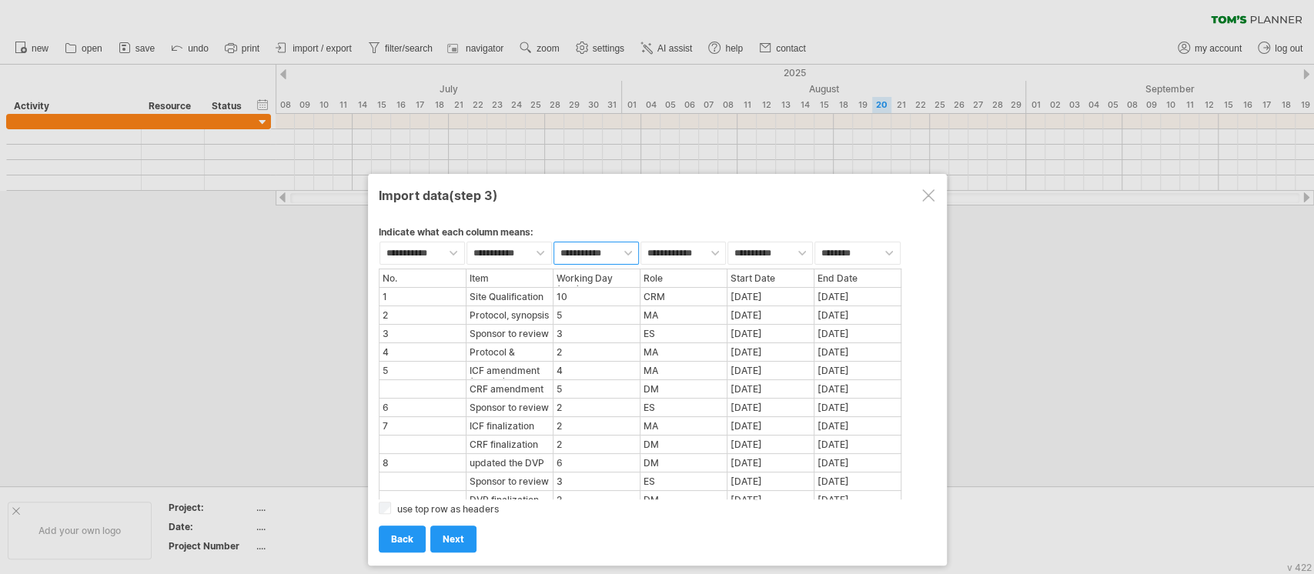
click at [553, 242] on select "**********" at bounding box center [595, 253] width 85 height 23
click at [777, 249] on select "**********" at bounding box center [769, 253] width 85 height 23
click at [727, 242] on select "**********" at bounding box center [769, 253] width 85 height 23
click at [449, 527] on link "next" at bounding box center [453, 539] width 46 height 27
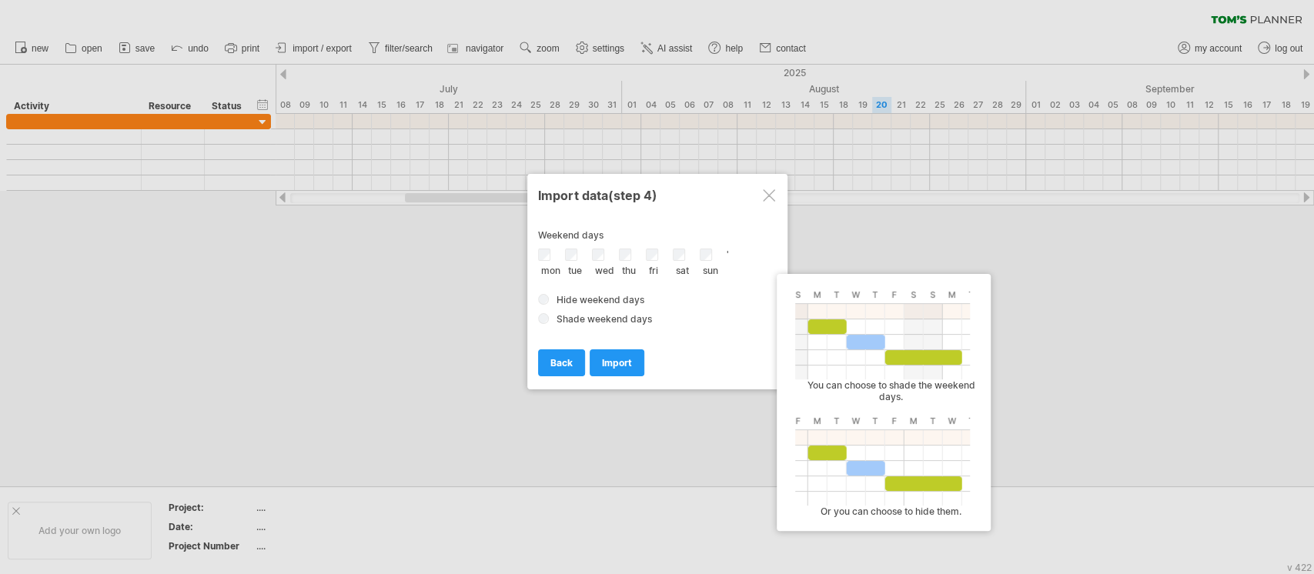
click at [565, 313] on span "Shade weekend days" at bounding box center [603, 319] width 95 height 12
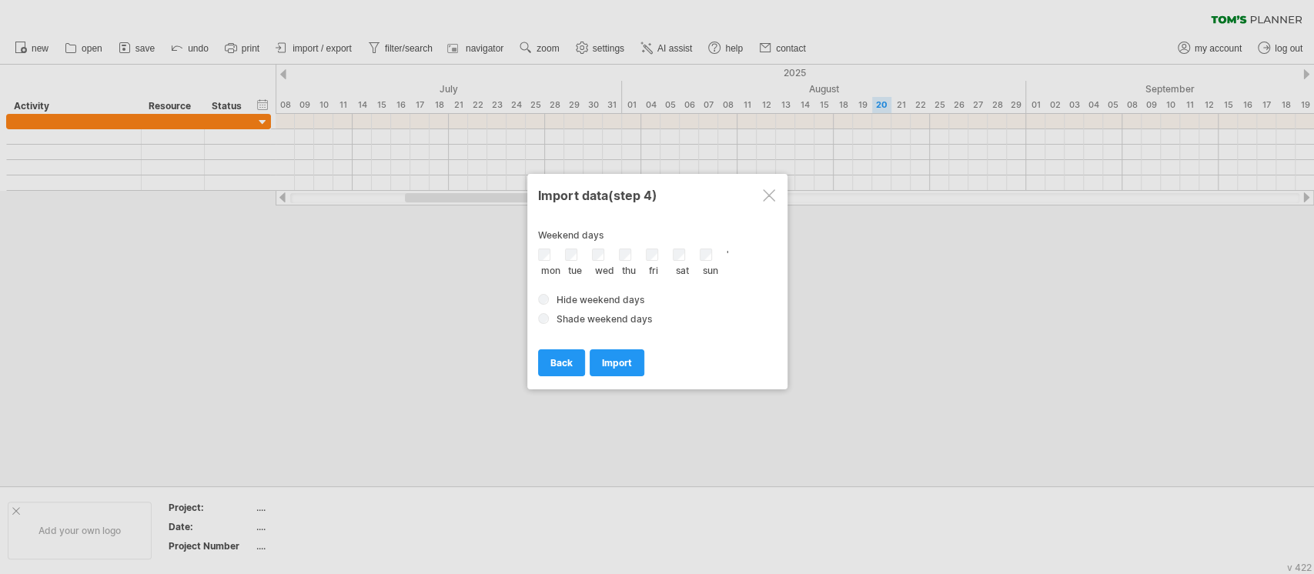
click at [560, 296] on span "Hide weekend days" at bounding box center [600, 300] width 88 height 12
click at [609, 362] on span "import" at bounding box center [617, 363] width 30 height 12
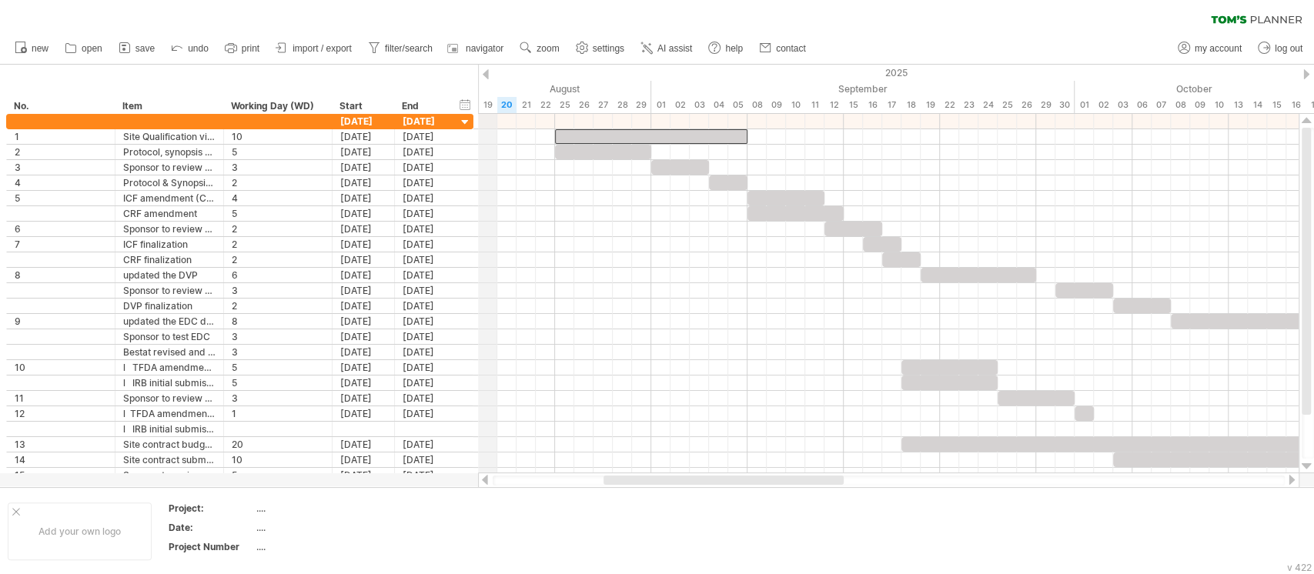
click at [479, 95] on div "August" at bounding box center [449, 89] width 404 height 16
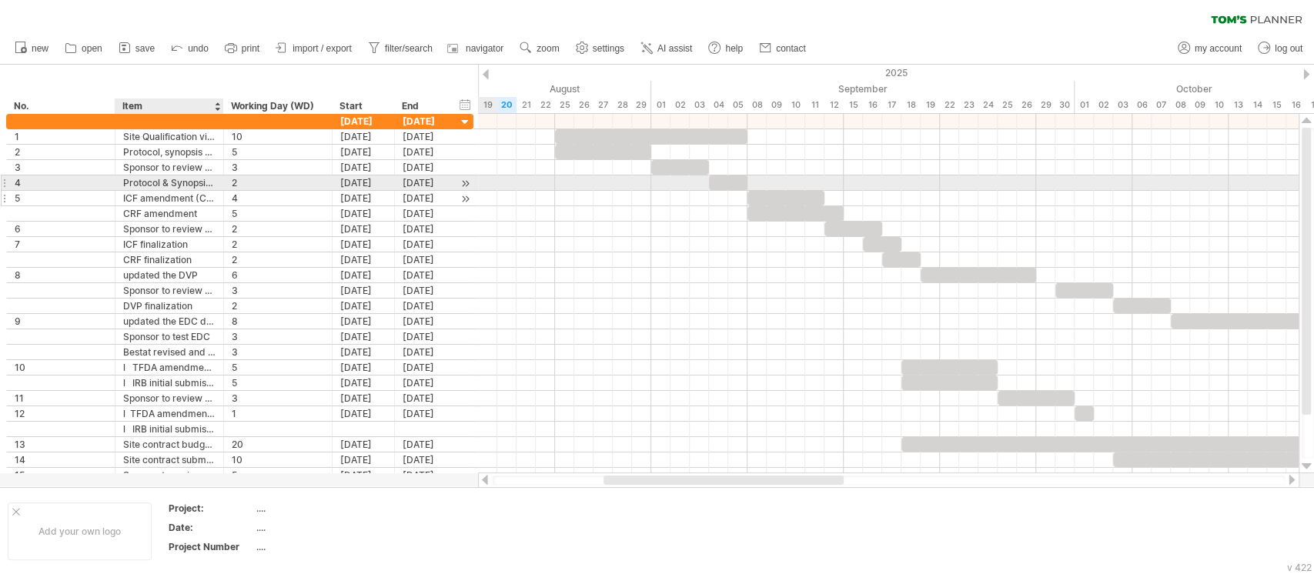
click at [256, 191] on div "4" at bounding box center [278, 198] width 92 height 15
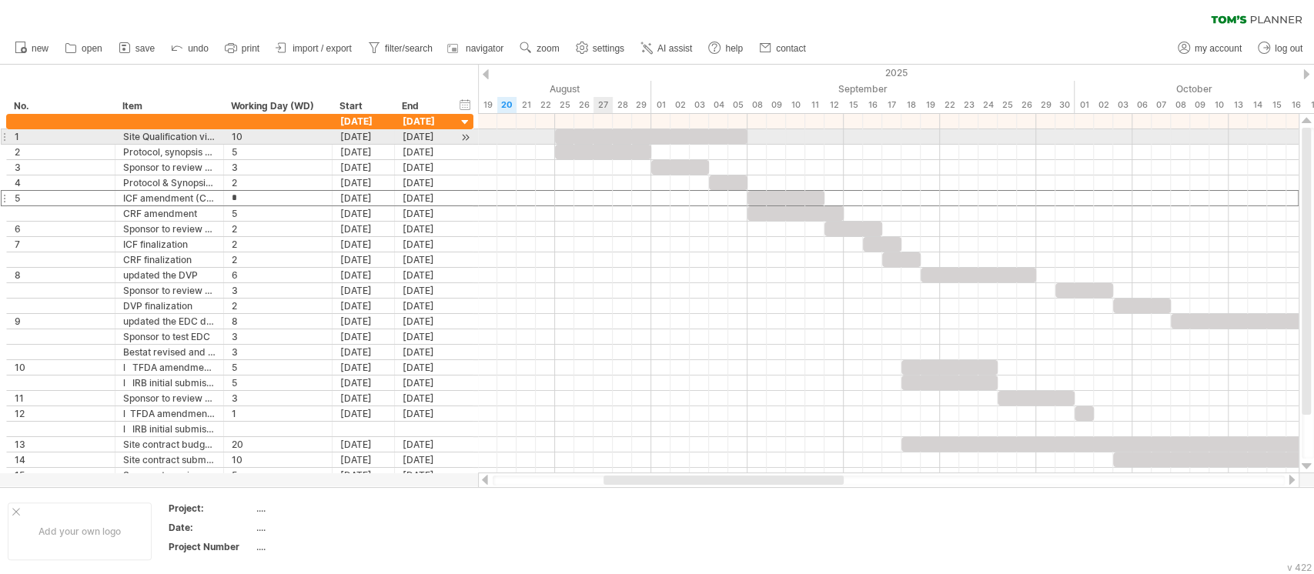
click at [593, 132] on div at bounding box center [651, 136] width 192 height 15
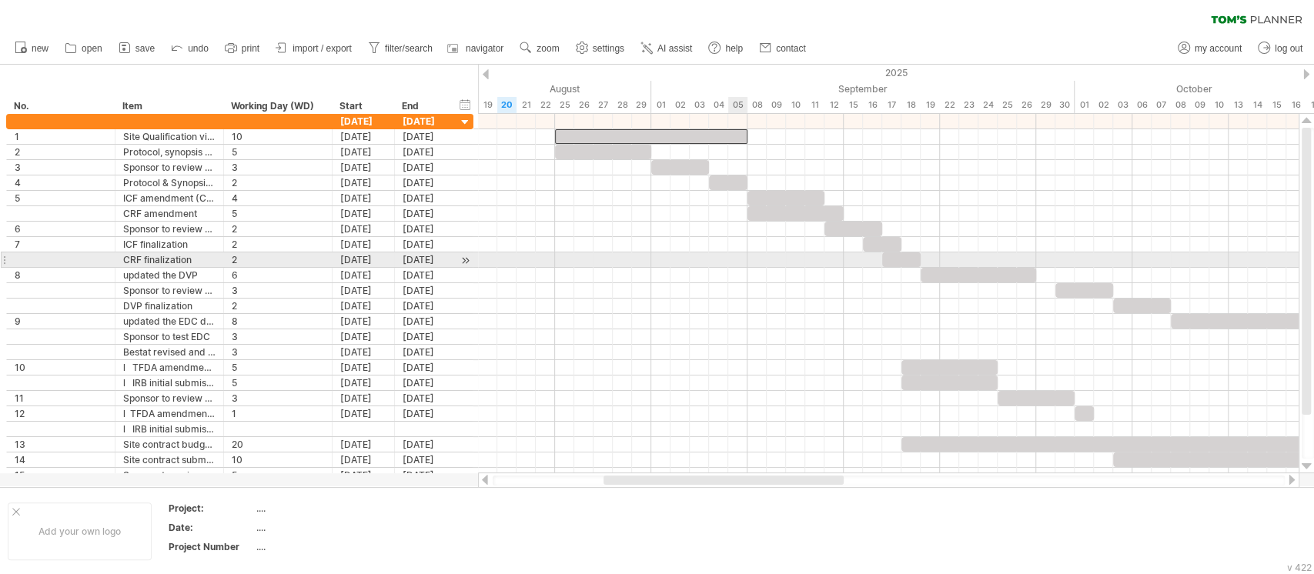
click at [745, 259] on div at bounding box center [888, 259] width 820 height 15
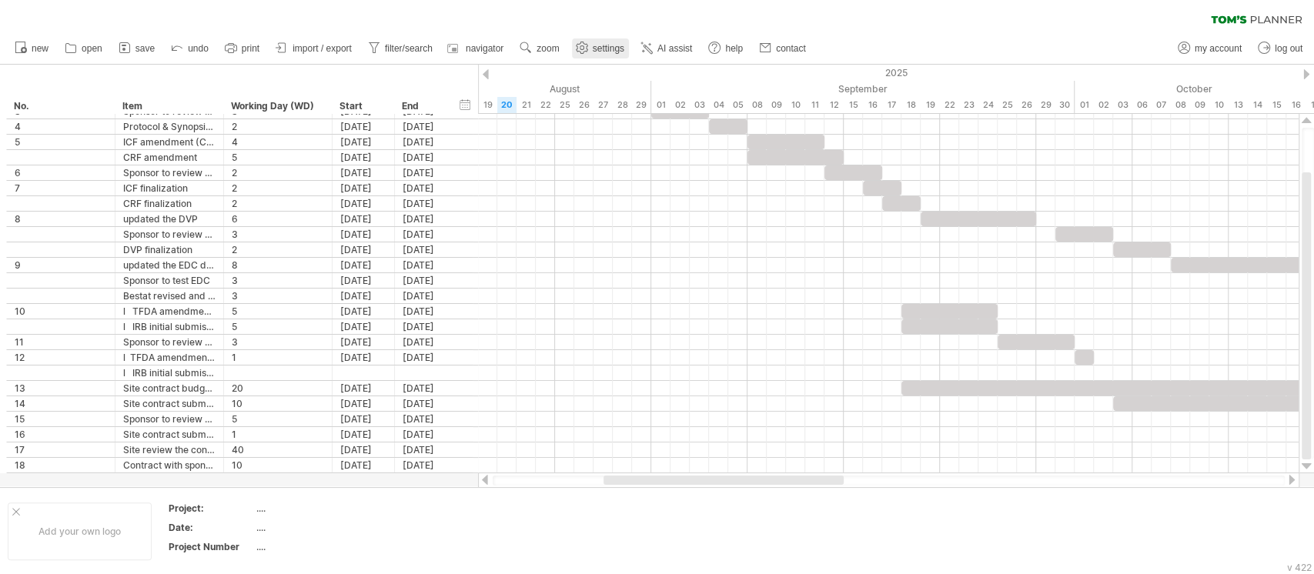
click at [616, 52] on span "settings" at bounding box center [609, 48] width 32 height 11
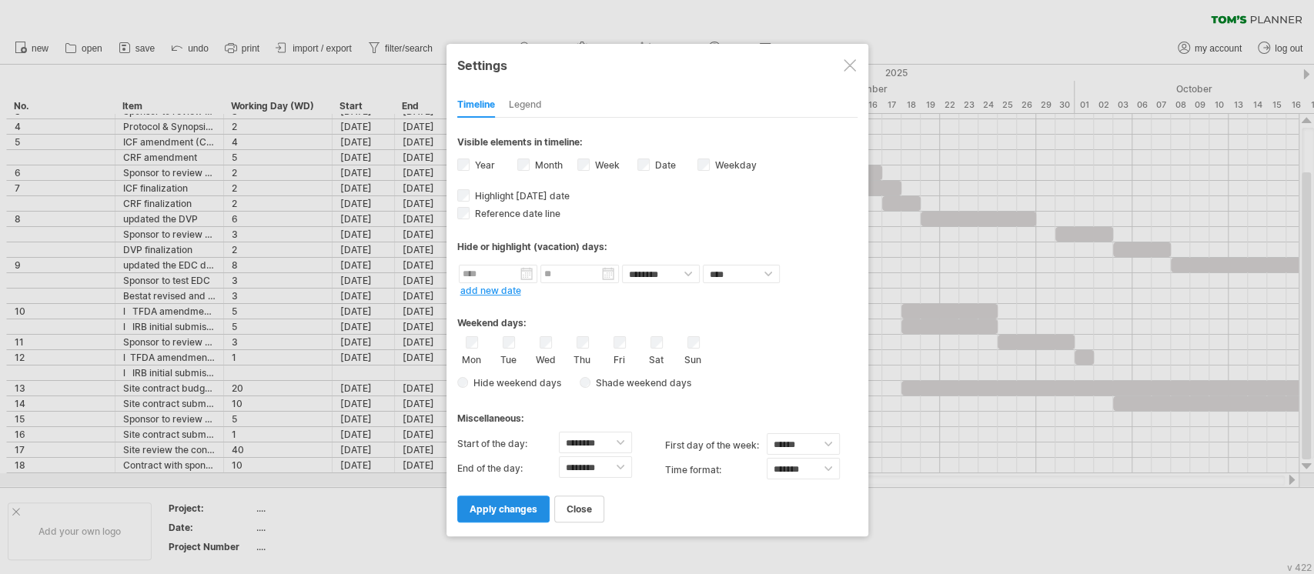
click at [523, 512] on link "apply changes" at bounding box center [503, 509] width 92 height 27
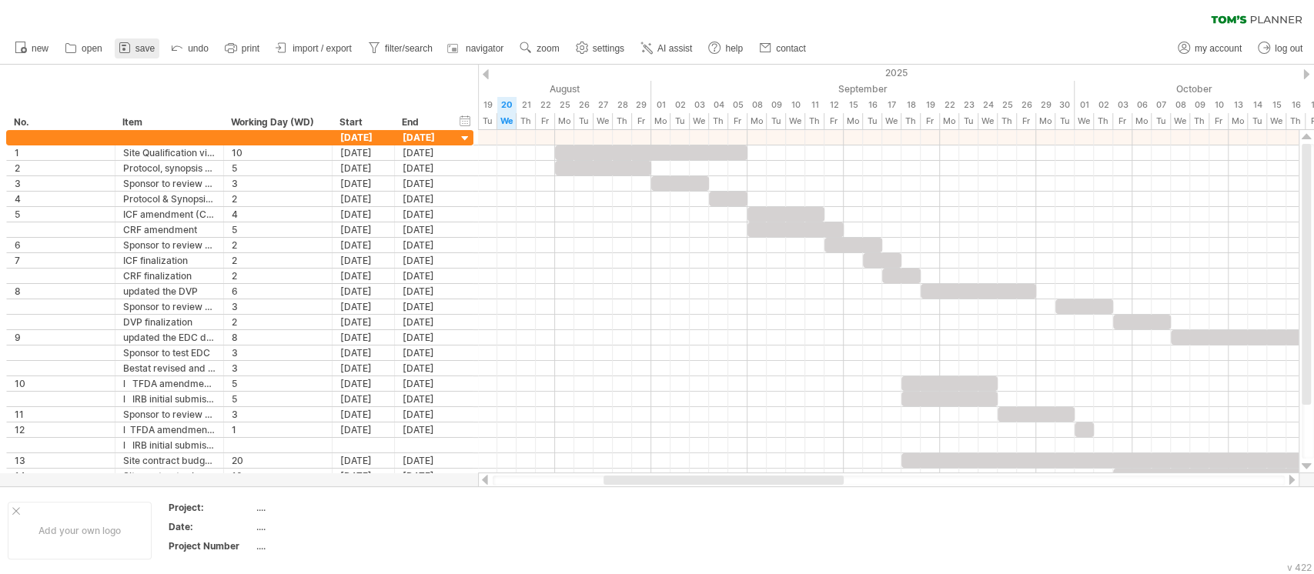
click at [129, 48] on icon at bounding box center [124, 47] width 15 height 15
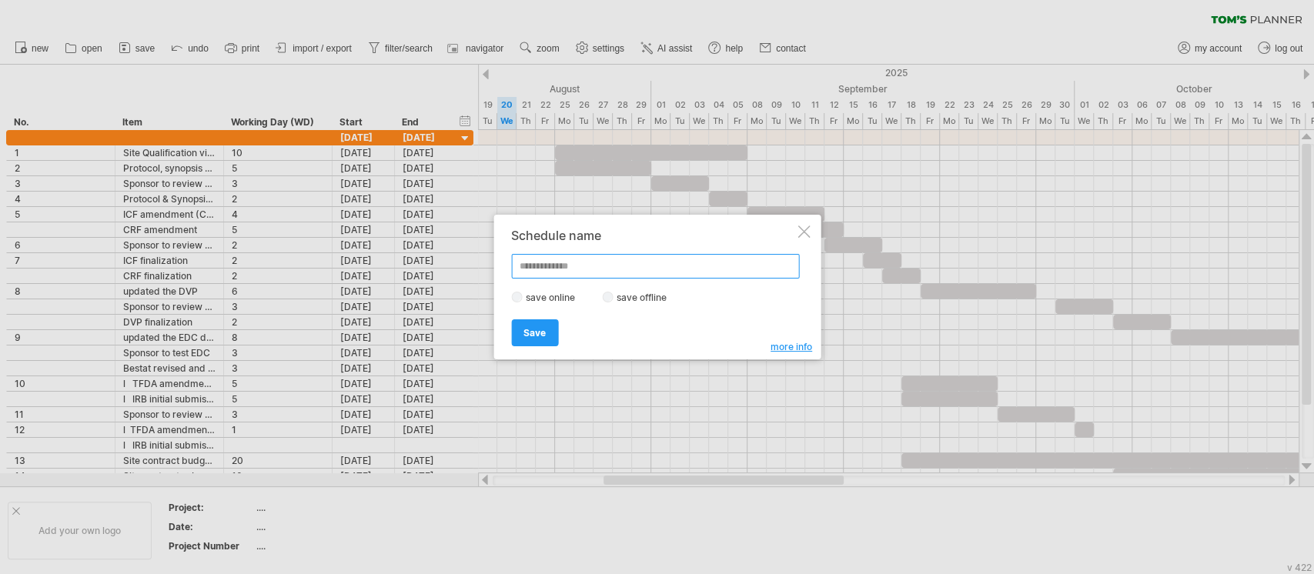
click at [555, 267] on input "text" at bounding box center [655, 266] width 288 height 25
type input "**********"
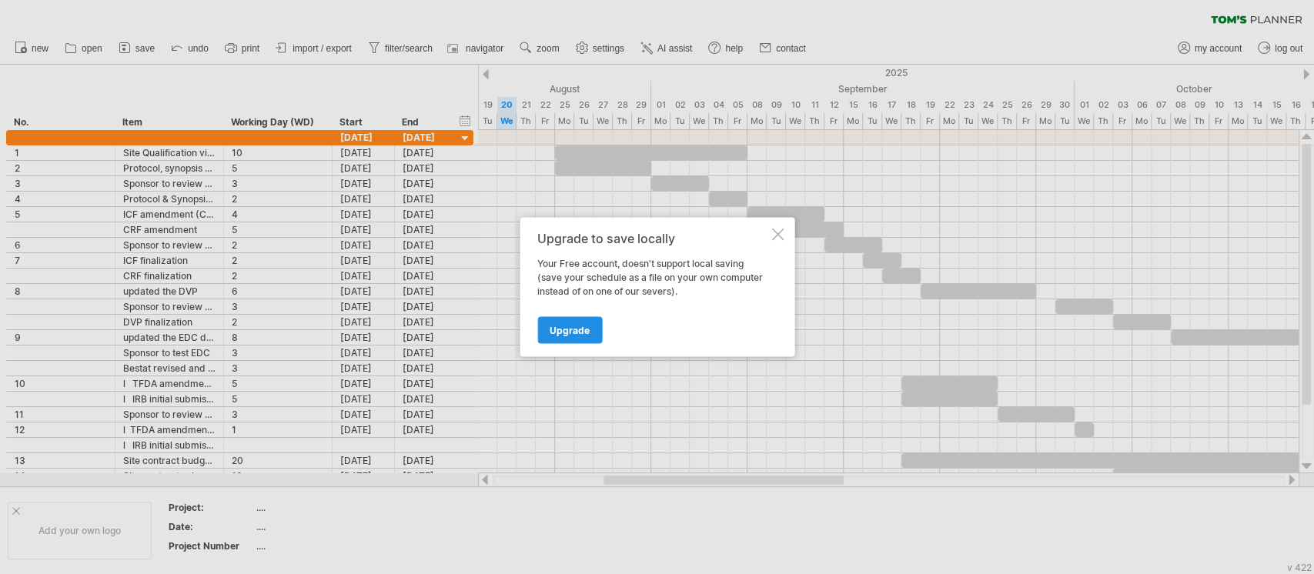
click at [589, 330] on link "Upgrade" at bounding box center [569, 330] width 65 height 27
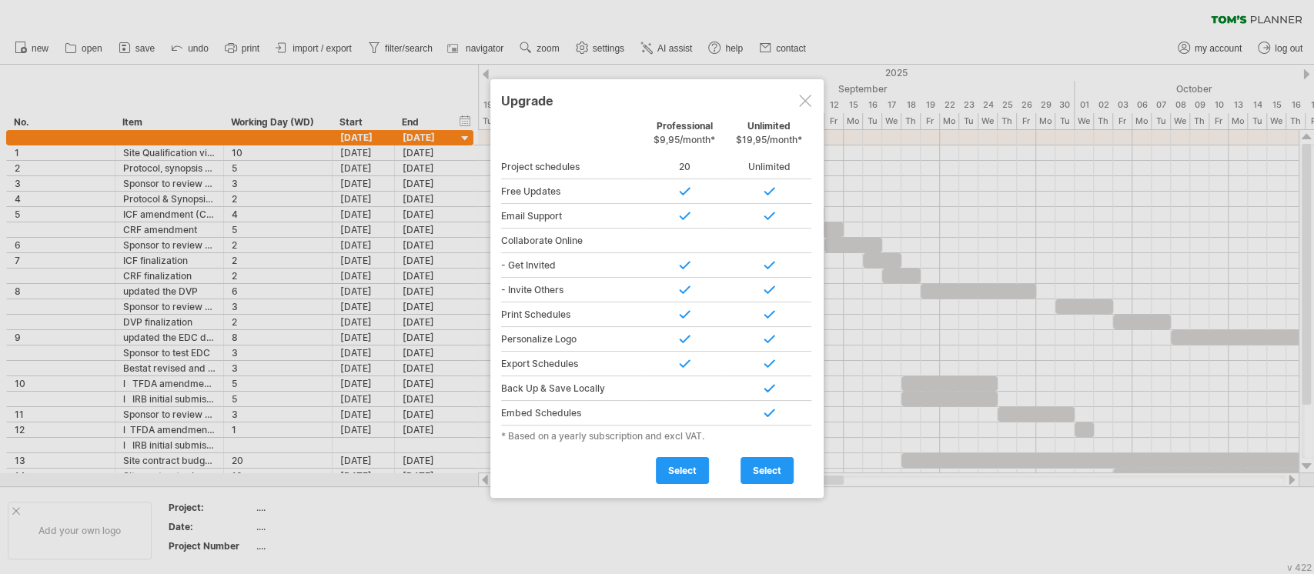
click at [800, 100] on div at bounding box center [805, 101] width 12 height 12
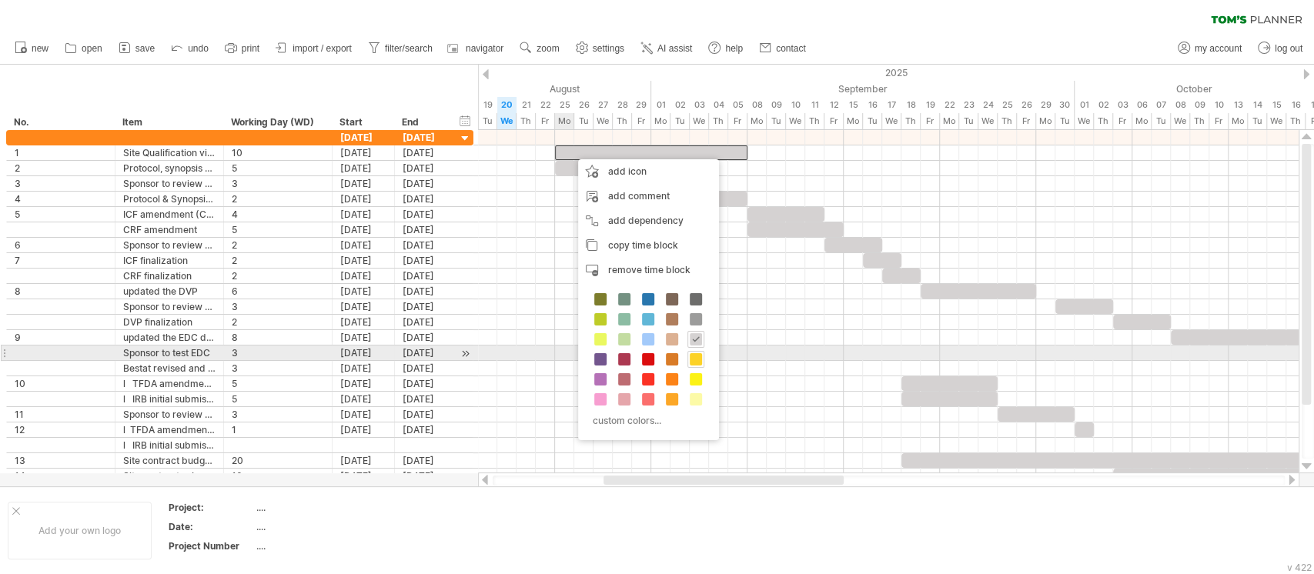
click at [696, 359] on span at bounding box center [696, 359] width 12 height 12
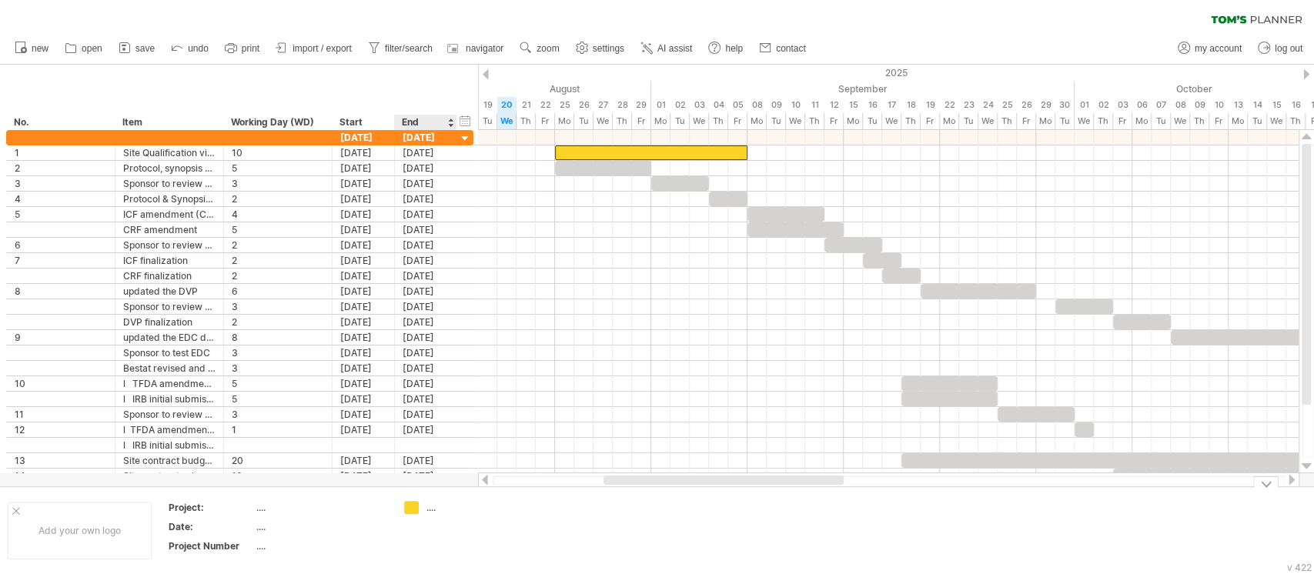
click at [410, 509] on div "Trying to reach [DOMAIN_NAME] Connected again... 0% clear filter new *" at bounding box center [657, 287] width 1314 height 574
click at [423, 508] on div "...." at bounding box center [457, 507] width 106 height 13
click at [433, 509] on div "...." at bounding box center [468, 507] width 84 height 13
click at [419, 513] on div at bounding box center [457, 507] width 106 height 13
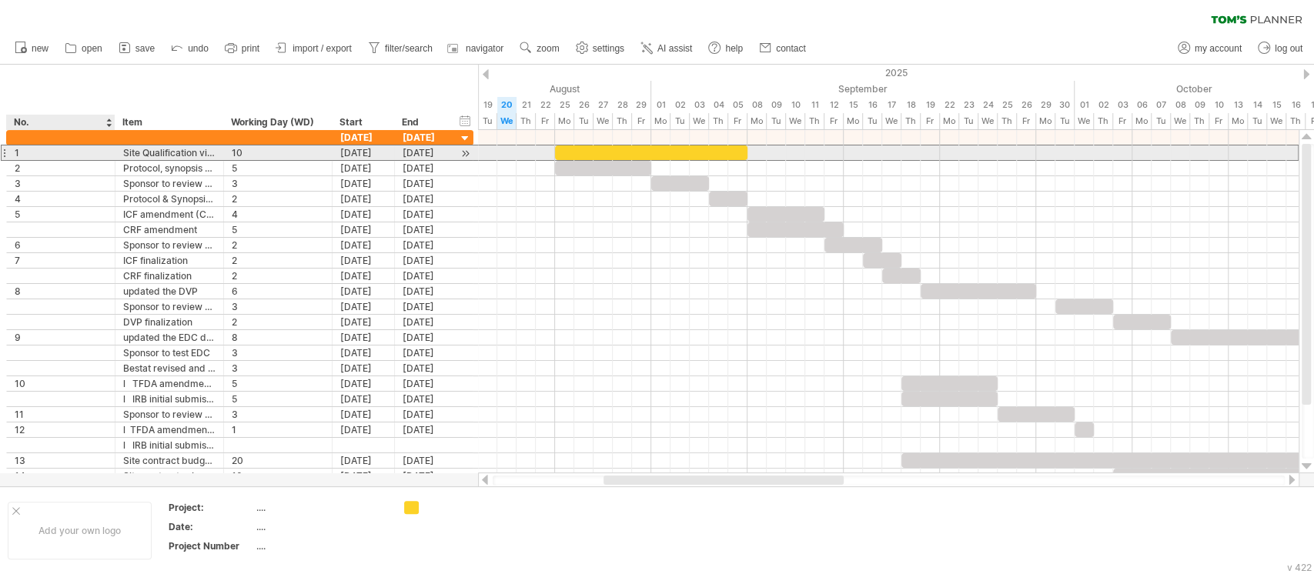
click at [36, 151] on div "1" at bounding box center [61, 152] width 92 height 15
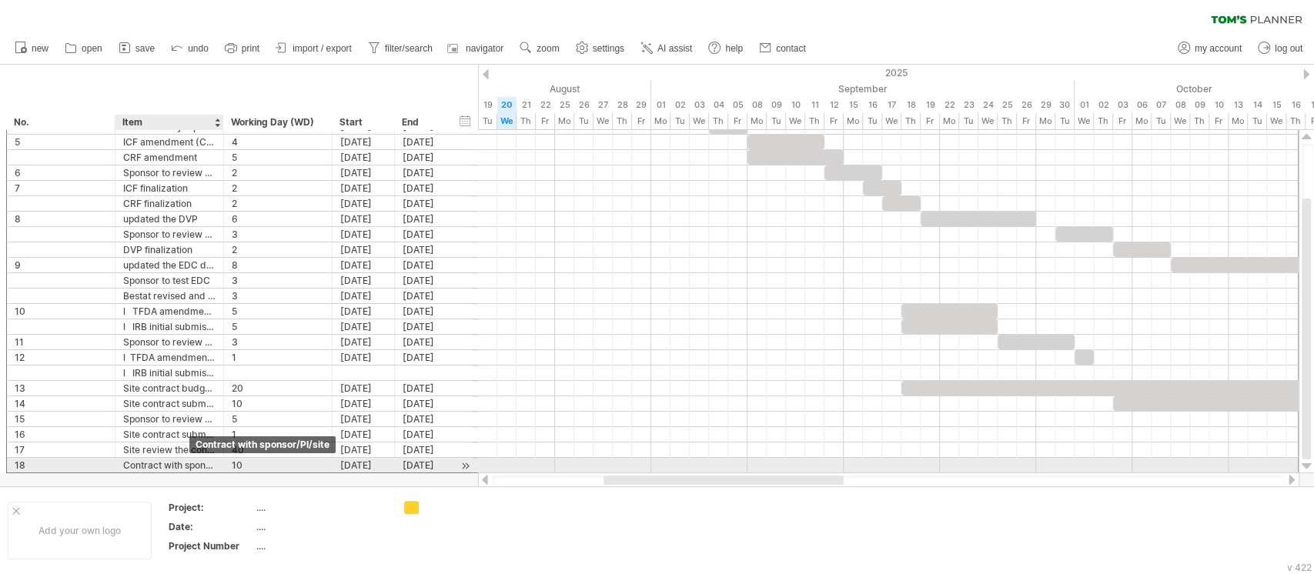
click at [179, 465] on div "Contract with sponsor/PI/site" at bounding box center [169, 465] width 92 height 15
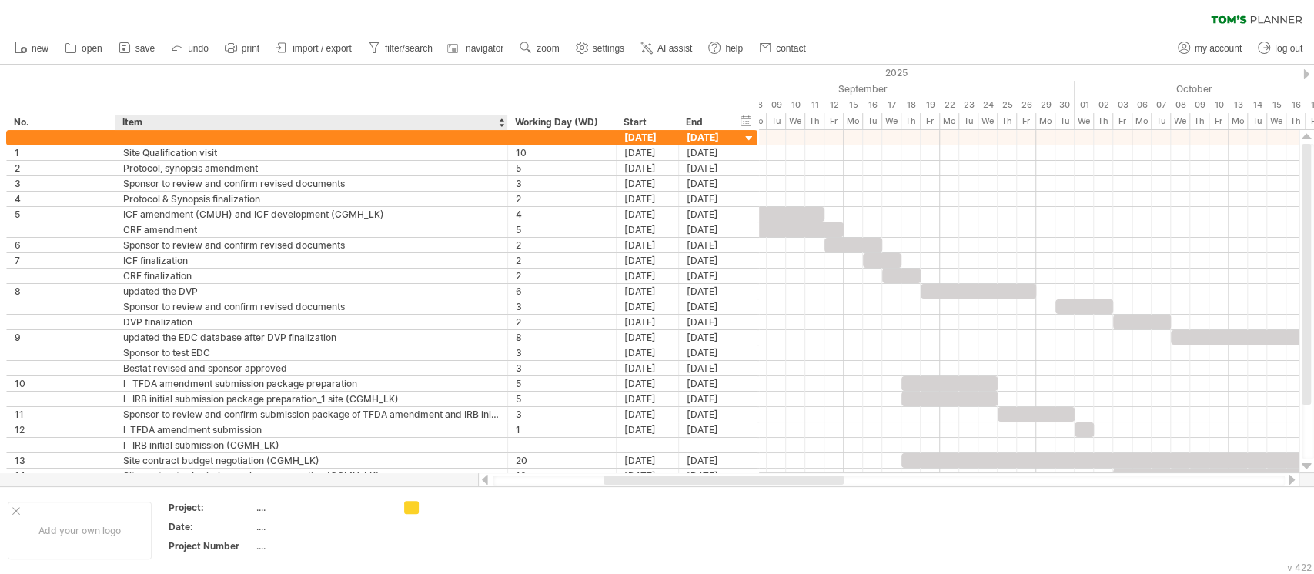
drag, startPoint x: 220, startPoint y: 119, endPoint x: 504, endPoint y: 100, distance: 284.6
click at [504, 100] on div "**********" at bounding box center [379, 97] width 759 height 65
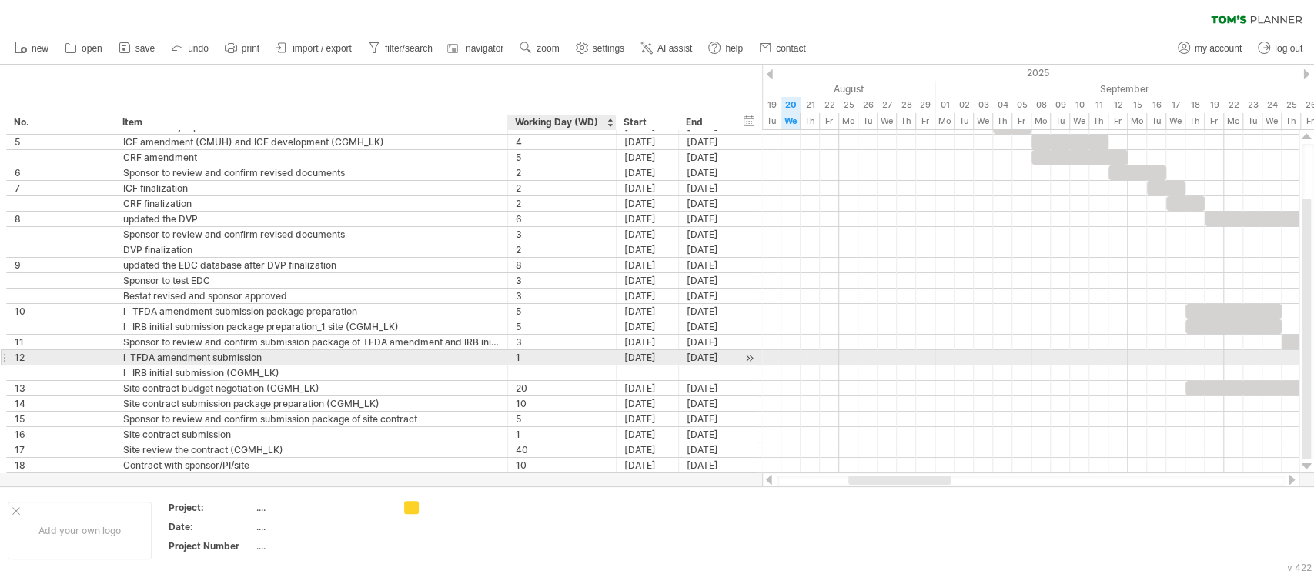
click at [533, 355] on div "1" at bounding box center [562, 357] width 92 height 15
click at [750, 355] on div at bounding box center [749, 358] width 15 height 16
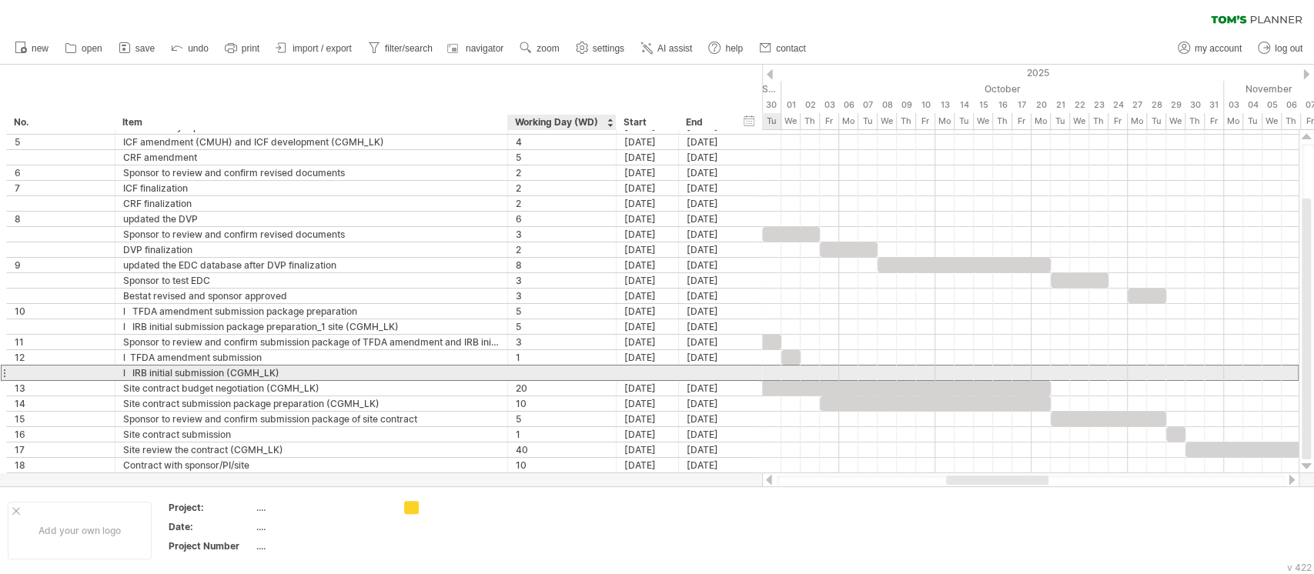
click at [523, 372] on div at bounding box center [562, 373] width 92 height 15
type input "*"
click at [643, 374] on div at bounding box center [647, 373] width 62 height 15
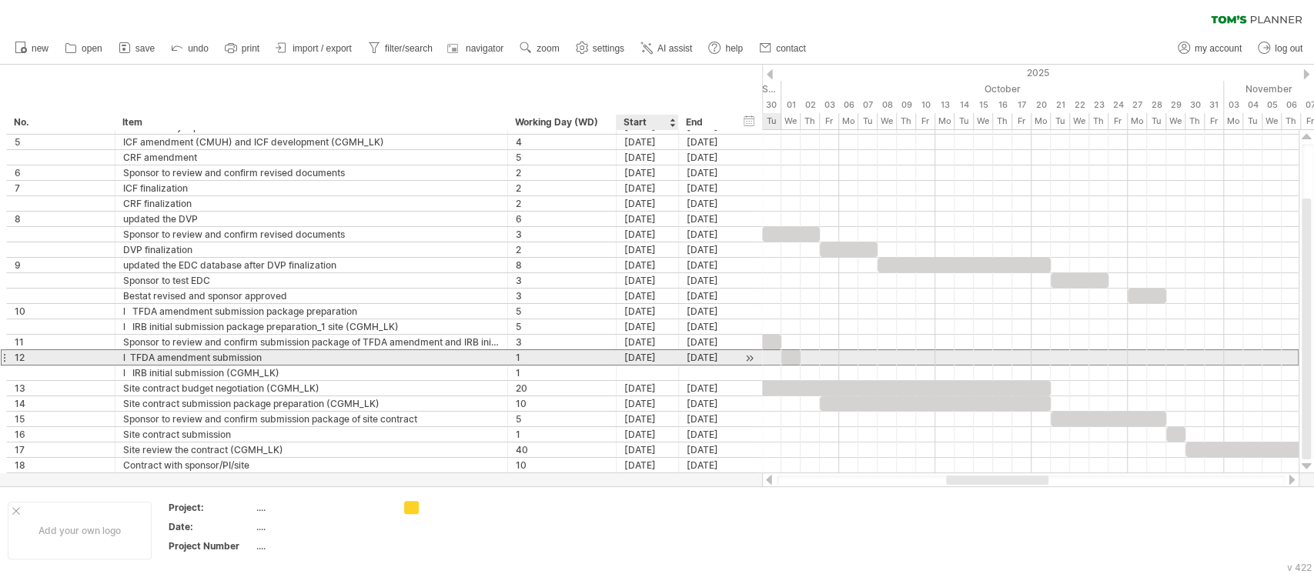
click at [649, 359] on div "[DATE]" at bounding box center [647, 357] width 62 height 15
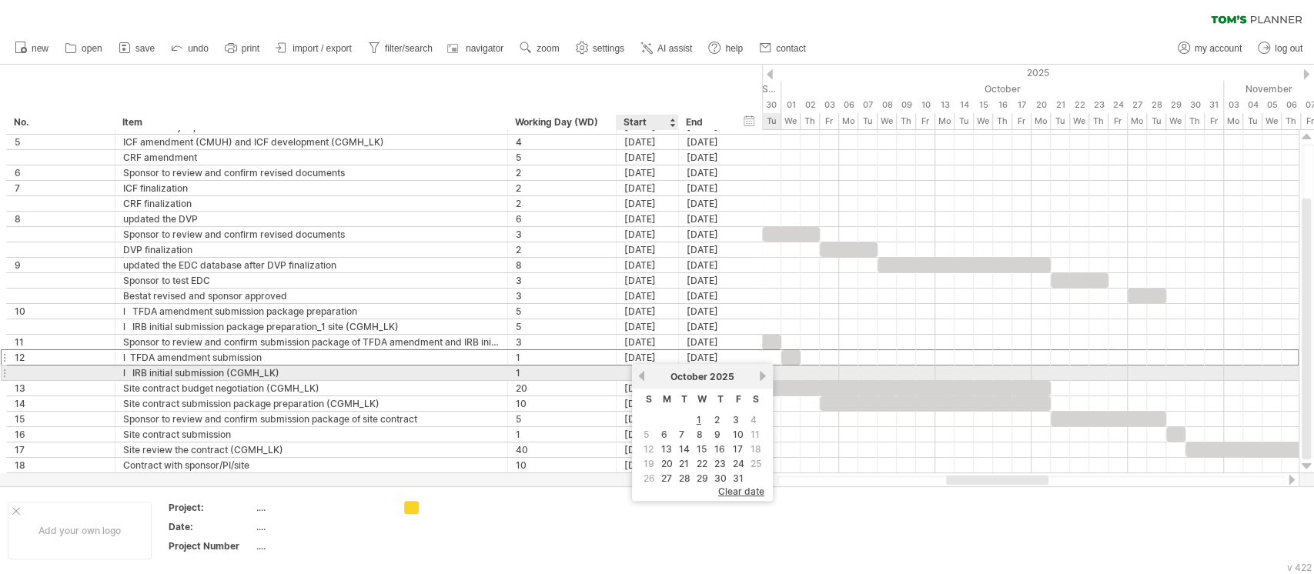
click at [627, 381] on div "[DATE]" at bounding box center [647, 388] width 62 height 15
click at [787, 370] on div at bounding box center [1030, 373] width 536 height 15
drag, startPoint x: 787, startPoint y: 370, endPoint x: 800, endPoint y: 378, distance: 15.2
click at [800, 378] on div at bounding box center [1030, 373] width 536 height 15
click at [649, 374] on div at bounding box center [647, 373] width 62 height 15
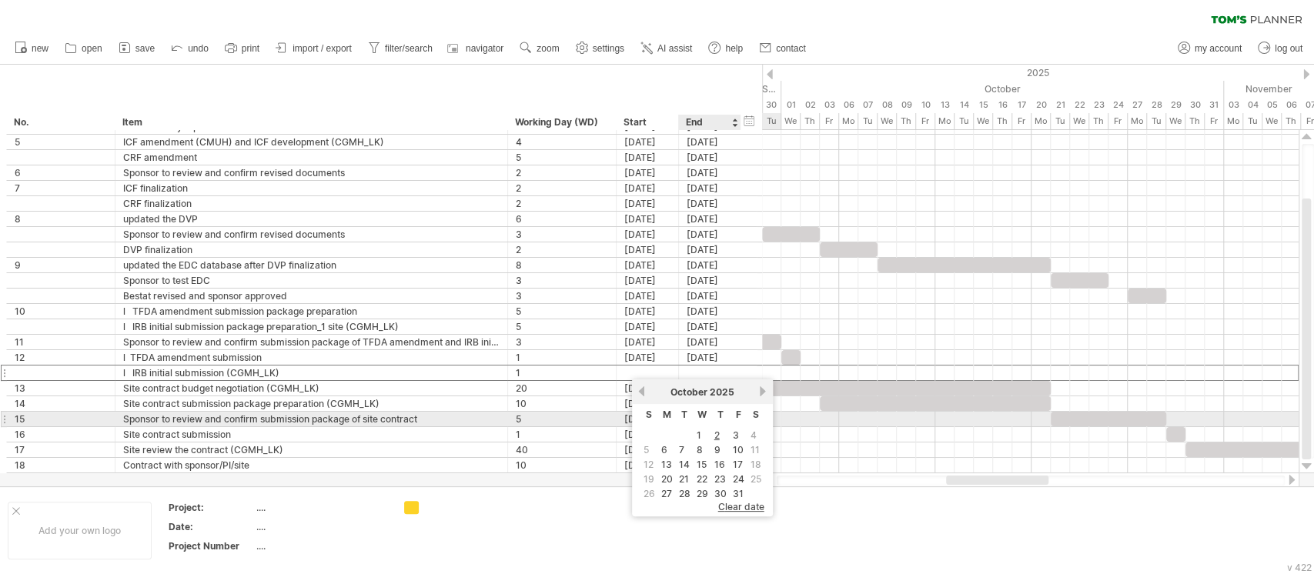
click at [687, 422] on th "T" at bounding box center [684, 417] width 16 height 22
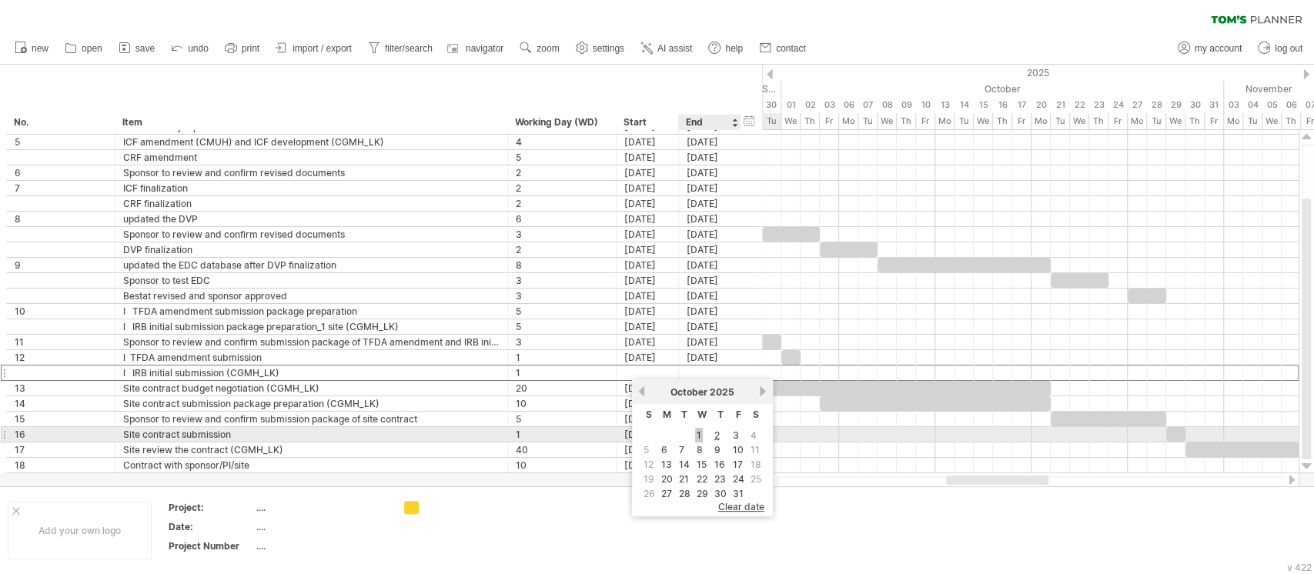
click at [696, 429] on link "1" at bounding box center [699, 435] width 8 height 15
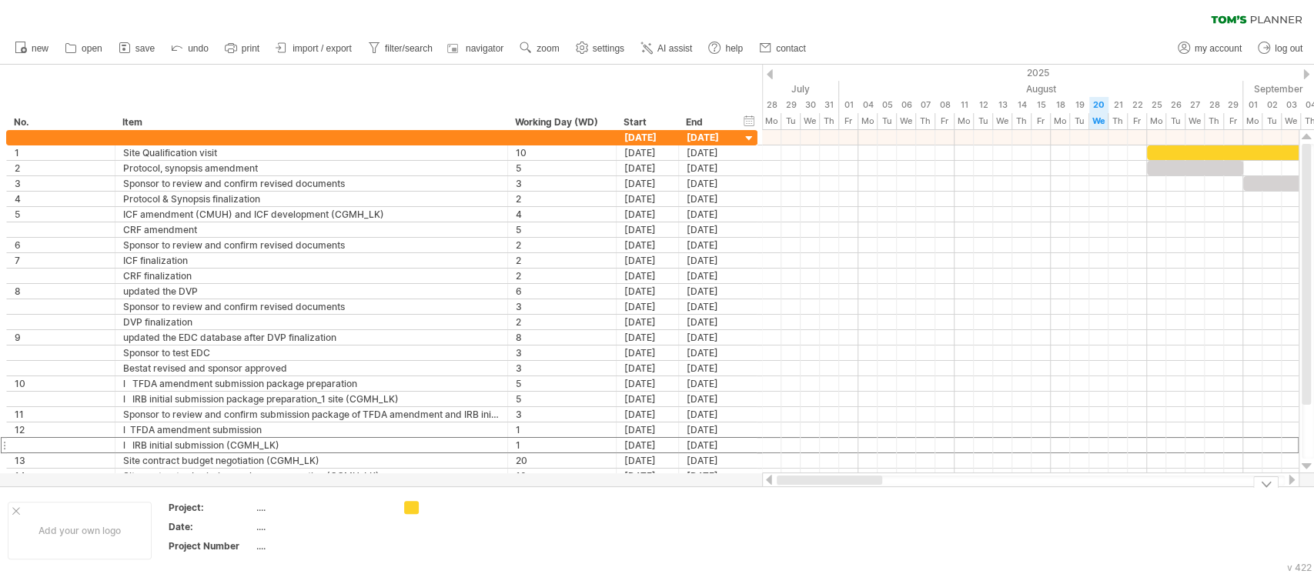
drag, startPoint x: 981, startPoint y: 475, endPoint x: 786, endPoint y: 502, distance: 197.3
click at [786, 502] on div "Trying to reach [DOMAIN_NAME] Connected again... 0% clear filter new *" at bounding box center [657, 287] width 1314 height 574
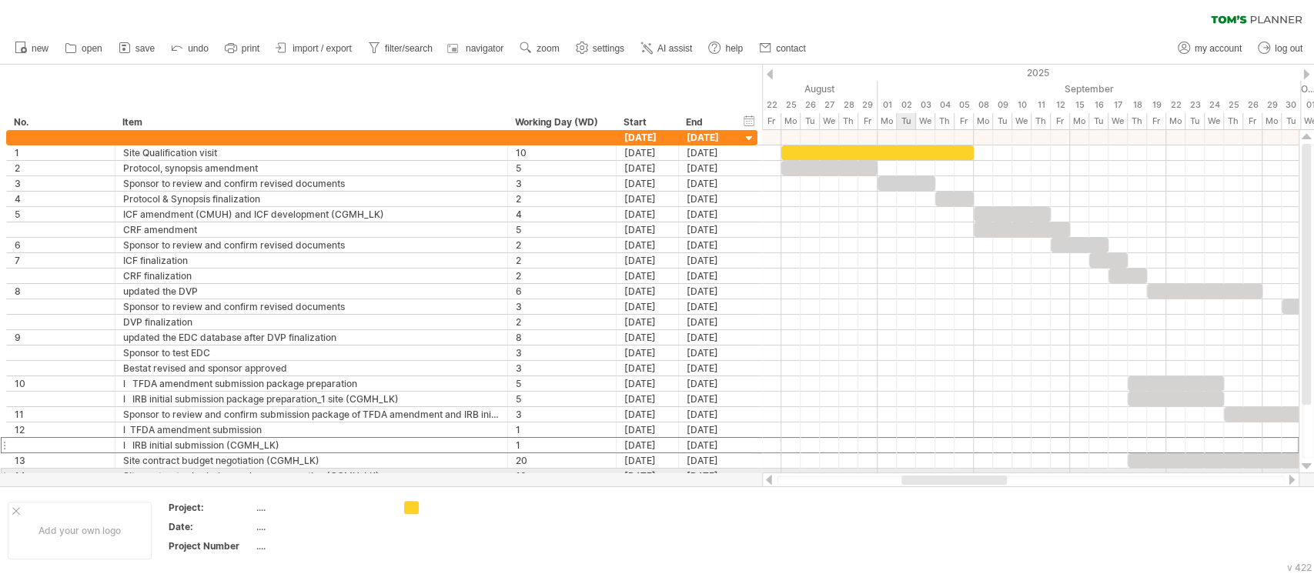
drag, startPoint x: 844, startPoint y: 478, endPoint x: 904, endPoint y: 471, distance: 60.4
click at [904, 471] on div "Trying to reach [DOMAIN_NAME] Connected again... 0% clear filter new *" at bounding box center [657, 287] width 1314 height 574
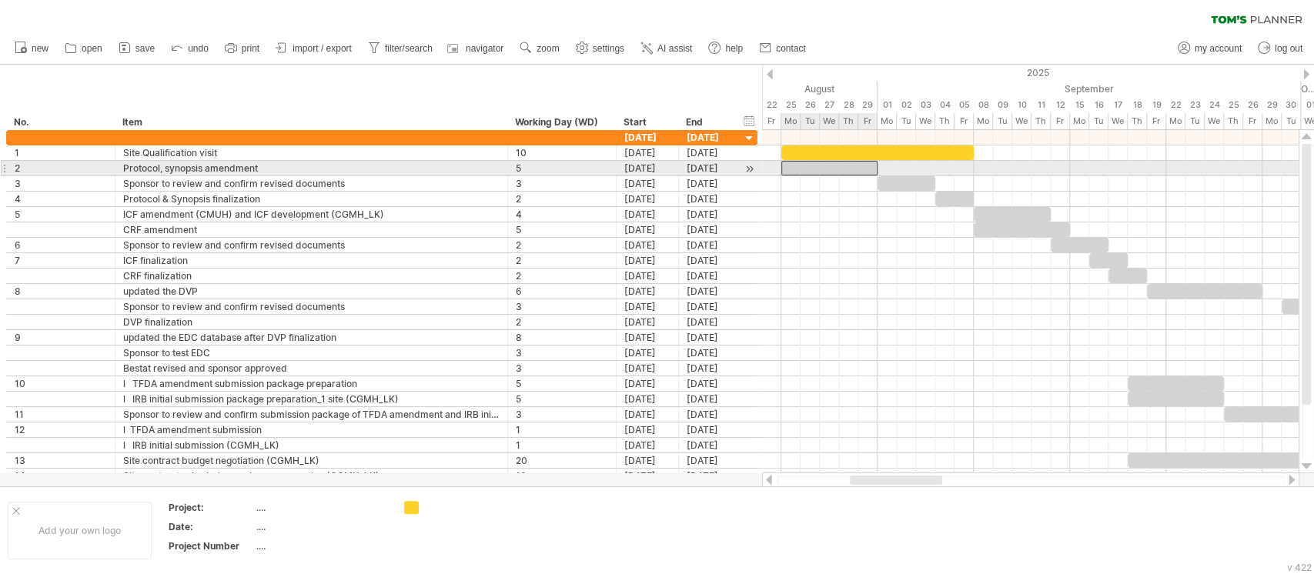
click at [841, 169] on div at bounding box center [829, 168] width 96 height 15
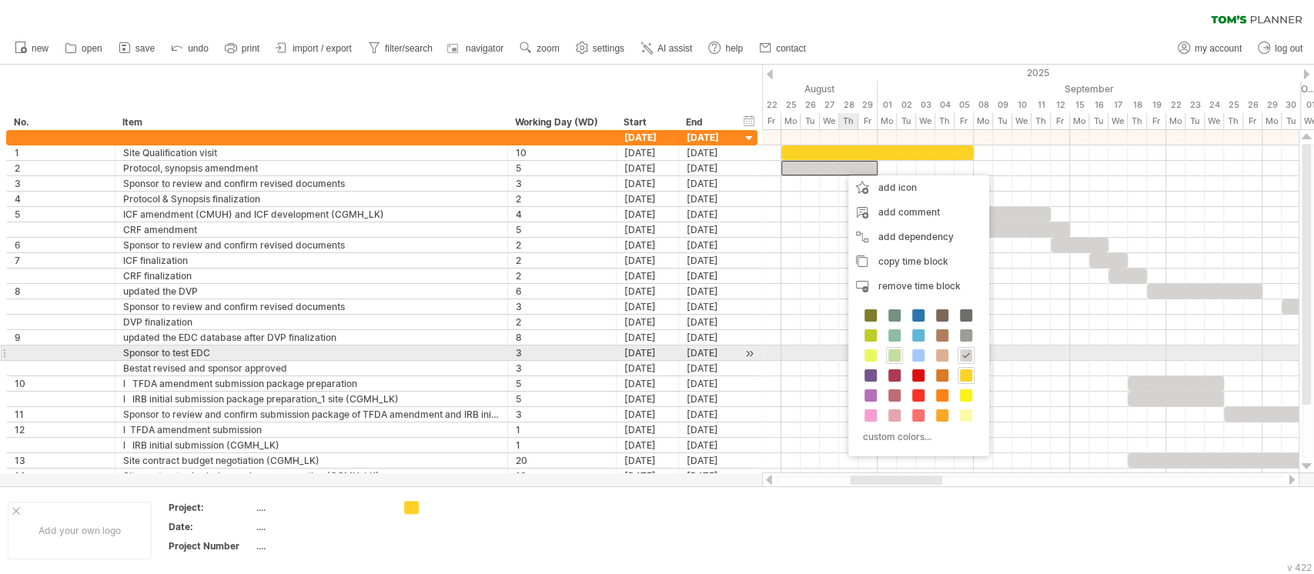
click at [893, 354] on span at bounding box center [894, 355] width 12 height 12
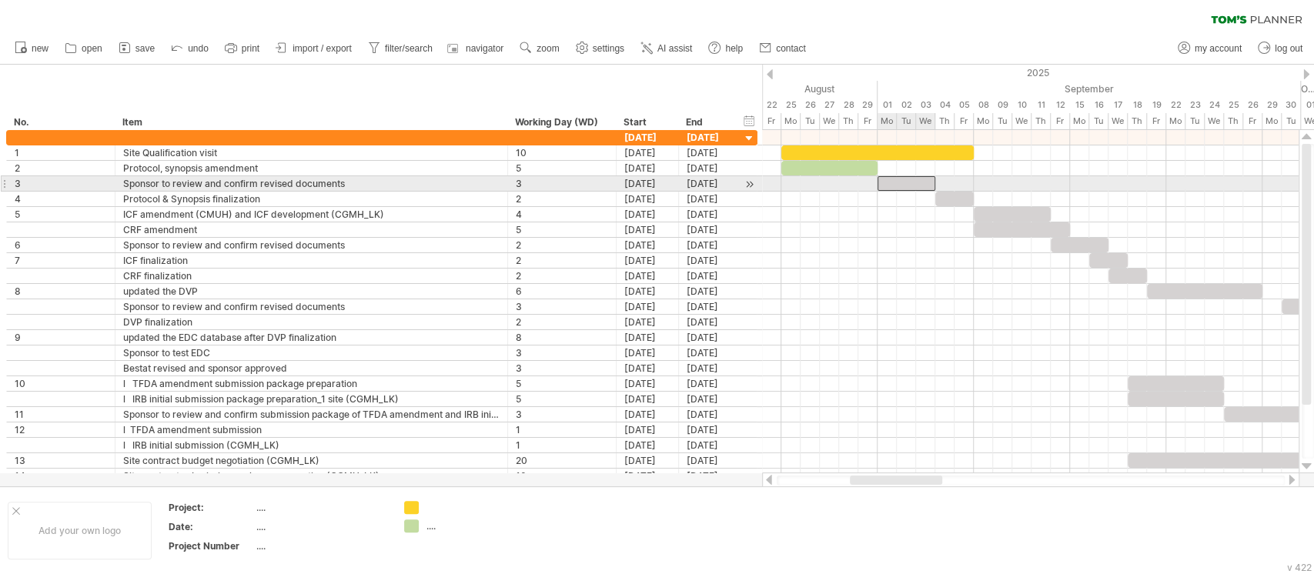
click at [909, 188] on div at bounding box center [906, 183] width 58 height 15
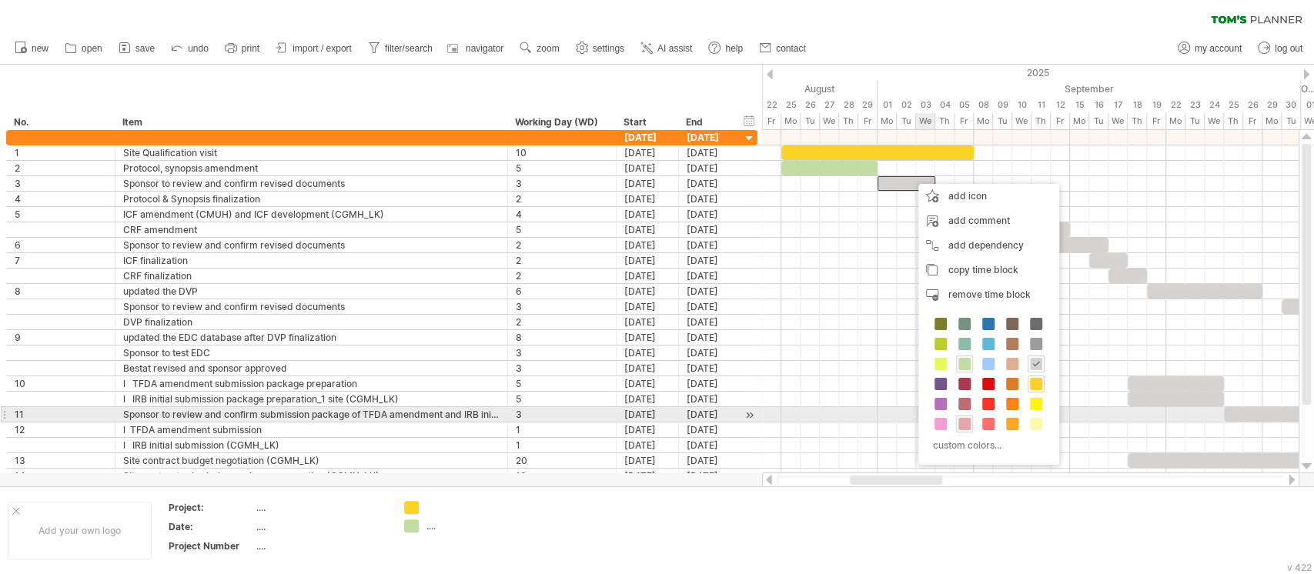
click at [968, 422] on span at bounding box center [964, 424] width 12 height 12
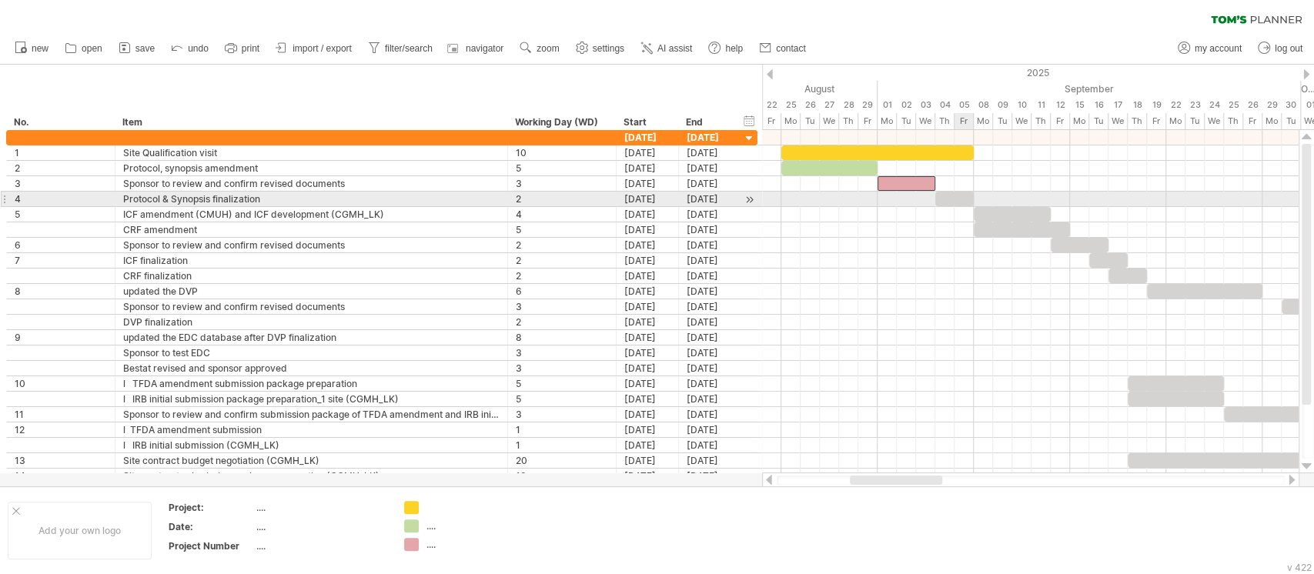
click at [954, 200] on div at bounding box center [954, 199] width 38 height 15
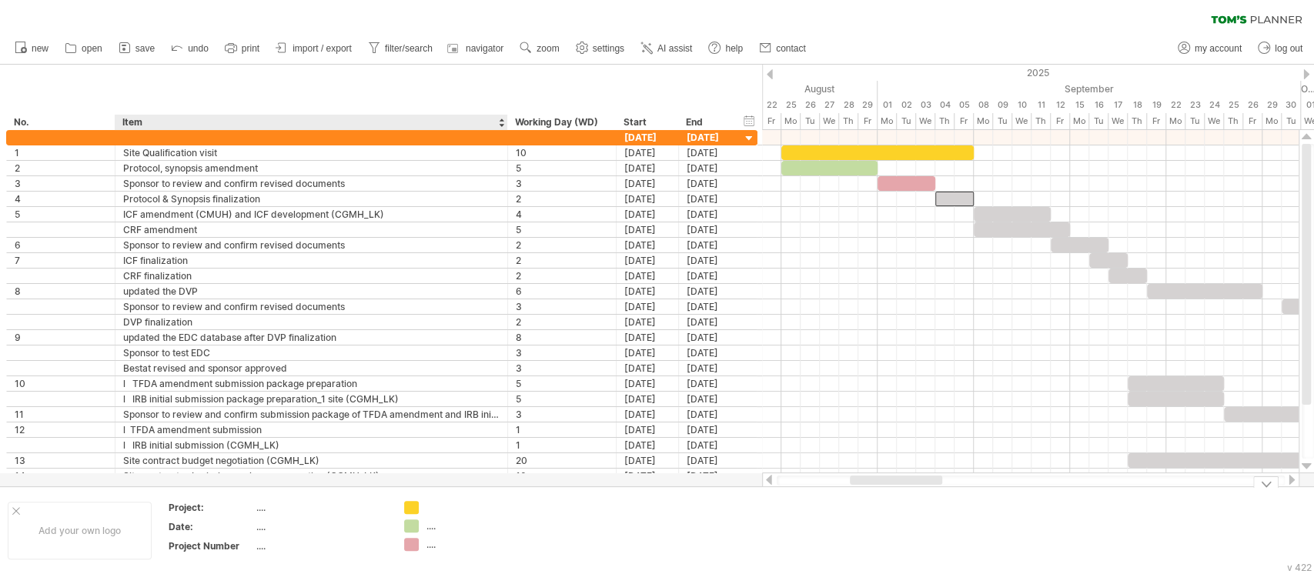
click at [415, 521] on div "Trying to reach [DOMAIN_NAME] Connected again... 0% clear filter new *" at bounding box center [657, 287] width 1314 height 574
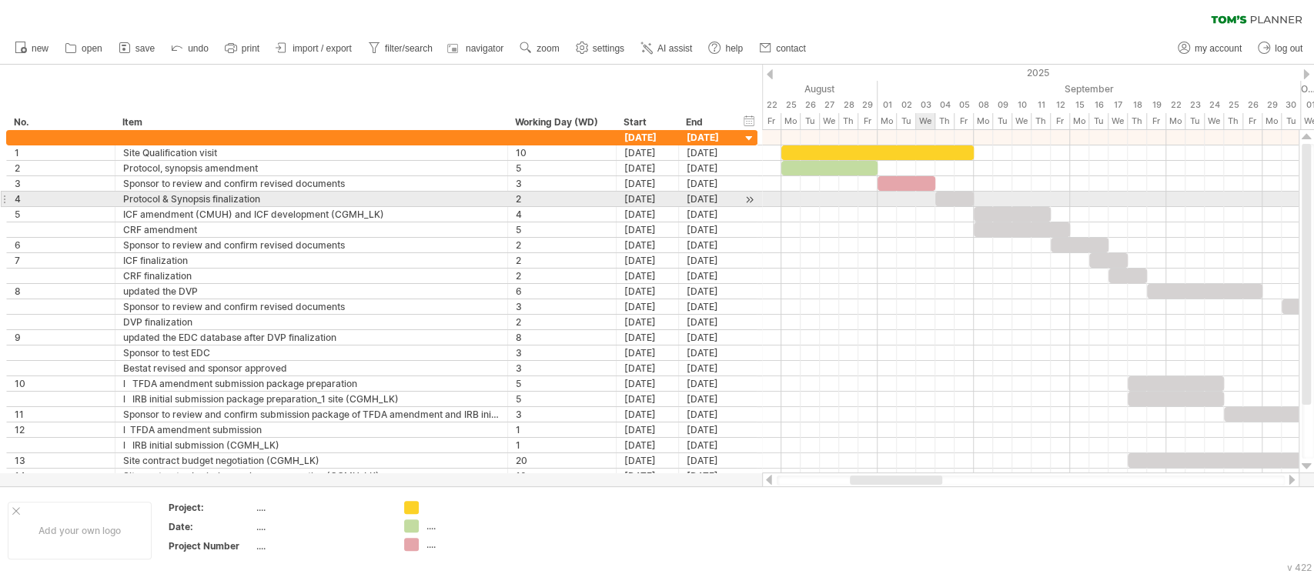
click at [934, 199] on span at bounding box center [935, 199] width 6 height 15
click at [948, 199] on div at bounding box center [954, 199] width 38 height 15
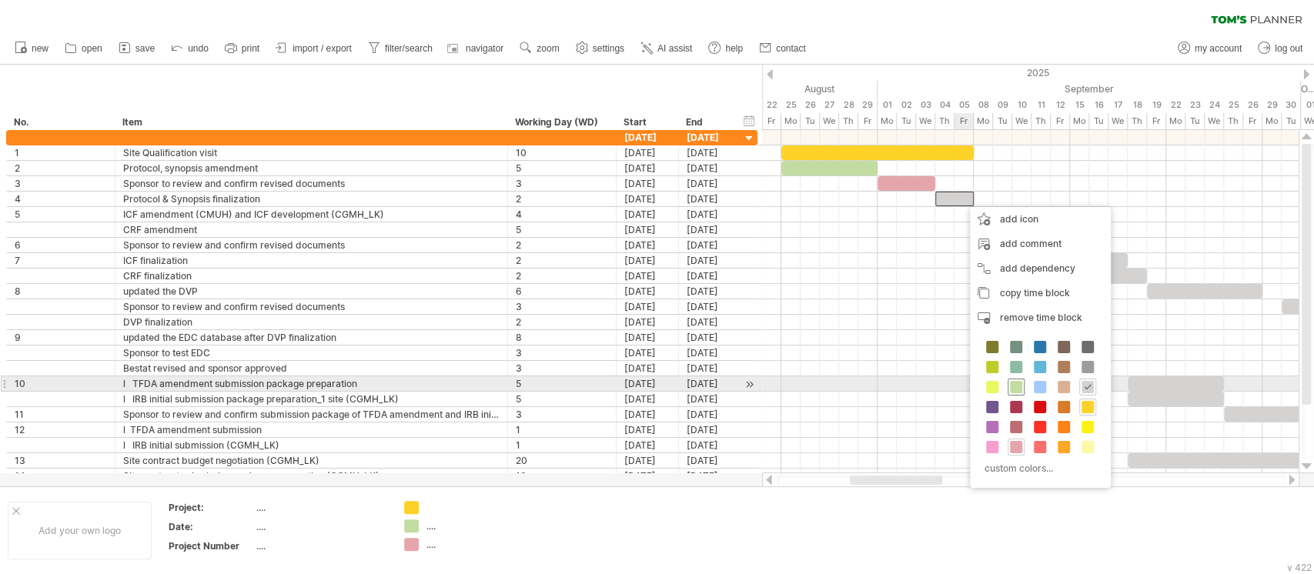
click at [1016, 386] on span at bounding box center [1016, 387] width 12 height 12
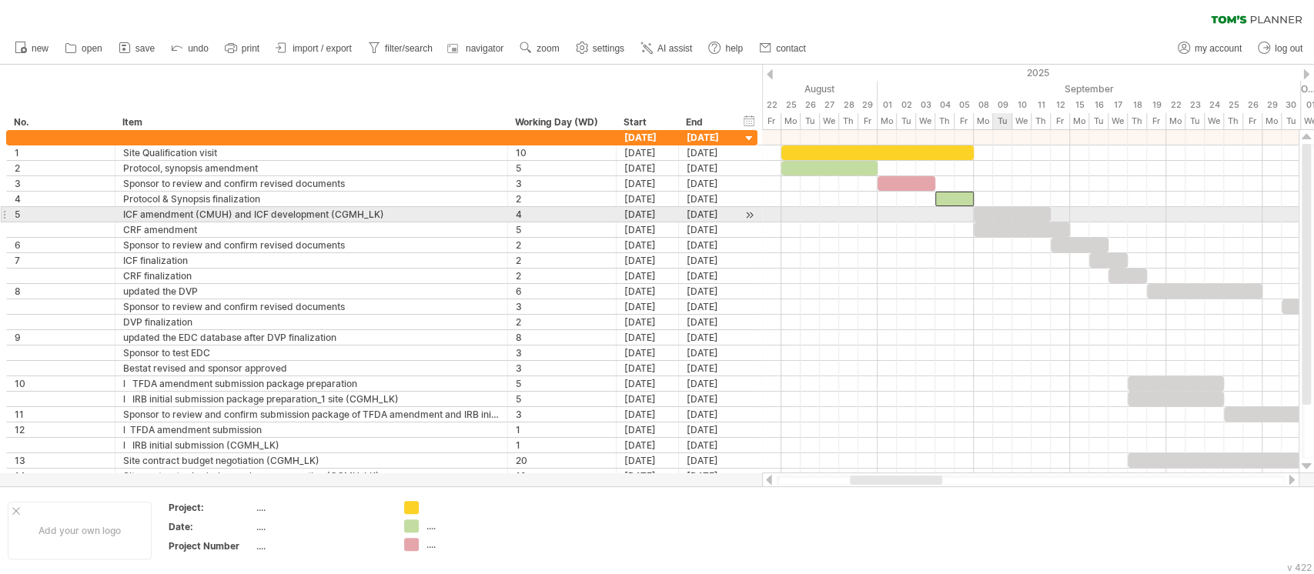
click at [1008, 209] on div at bounding box center [1011, 214] width 77 height 15
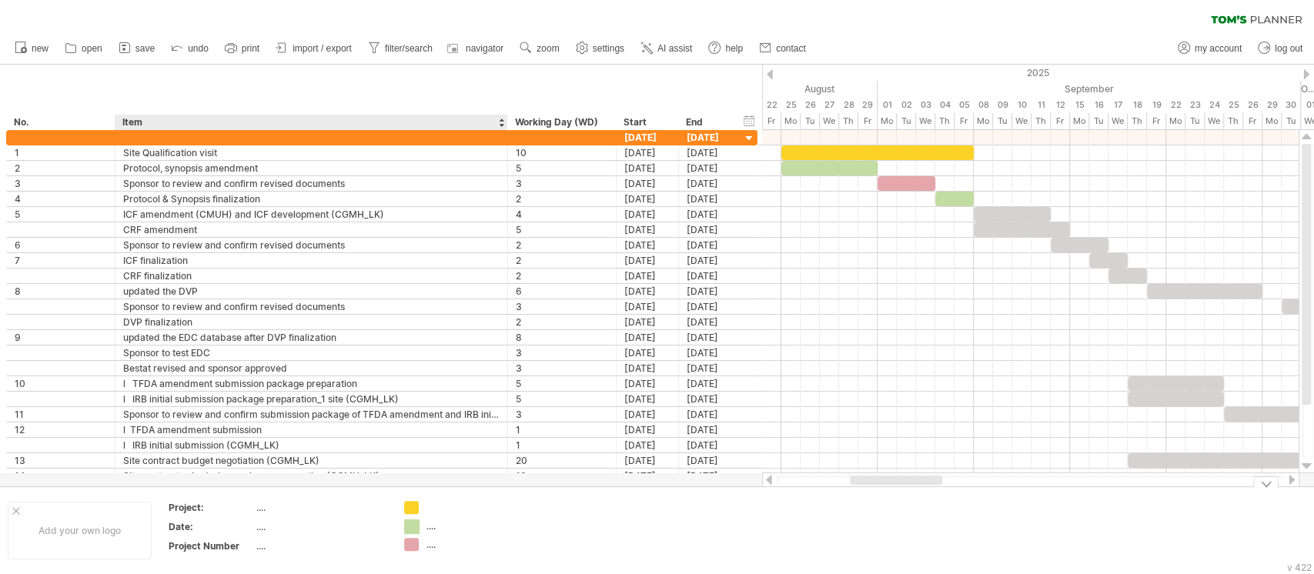
click at [412, 525] on div "Trying to reach [DOMAIN_NAME] Connected again... 0% clear filter new *" at bounding box center [657, 287] width 1314 height 574
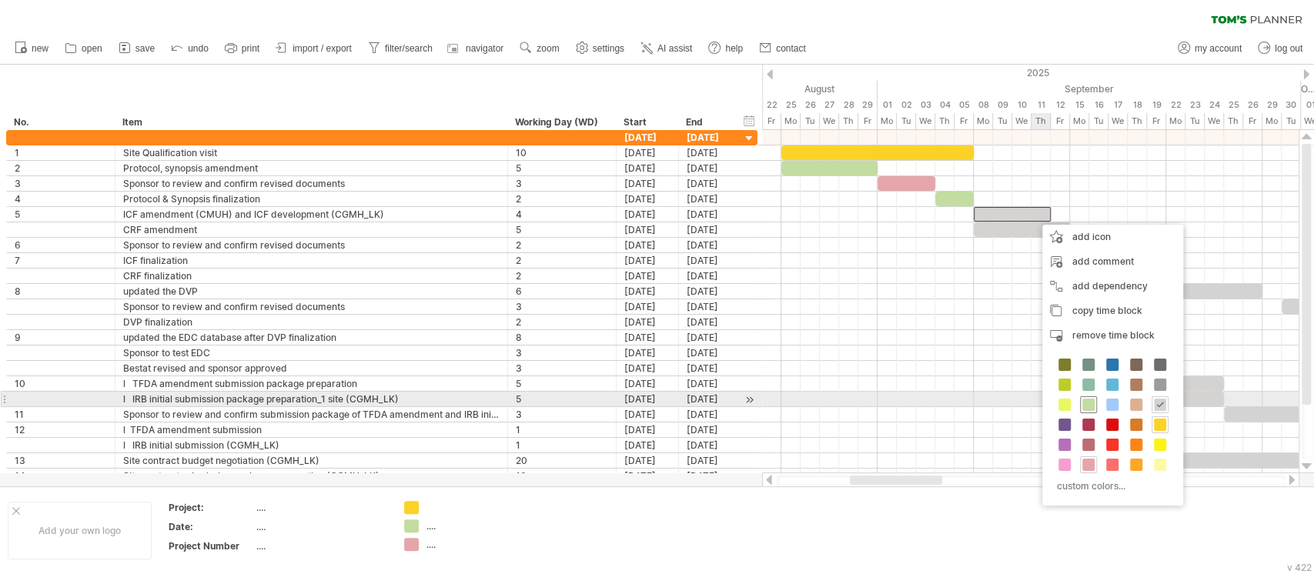
click at [1094, 402] on span at bounding box center [1088, 405] width 12 height 12
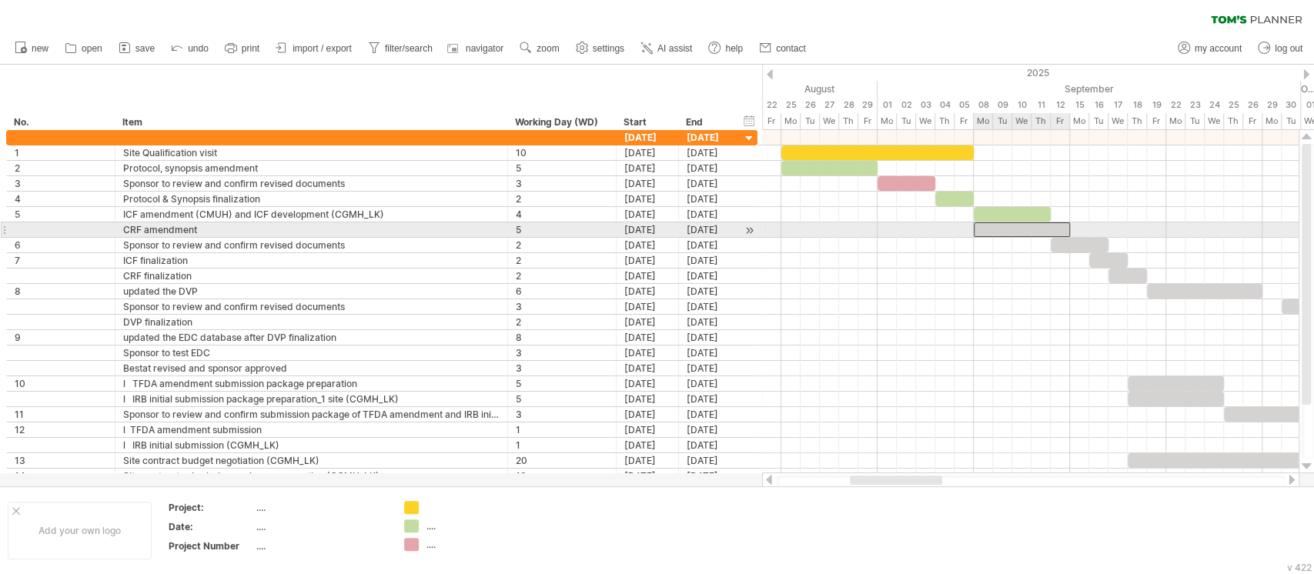
click at [1002, 225] on div at bounding box center [1021, 229] width 96 height 15
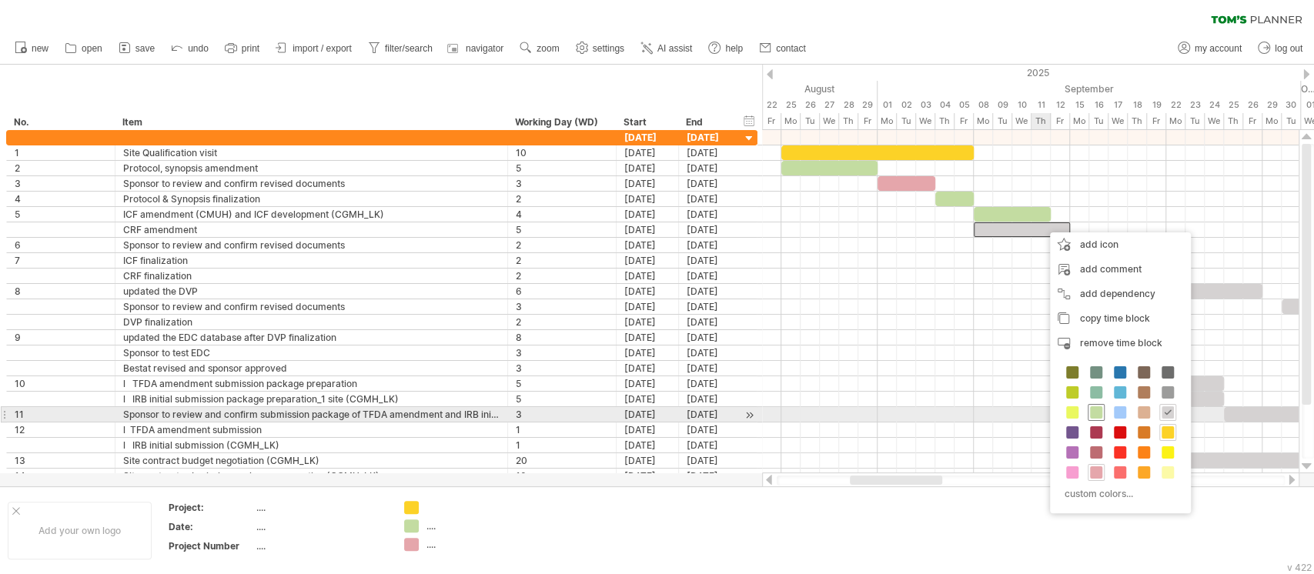
click at [1097, 409] on span at bounding box center [1096, 412] width 12 height 12
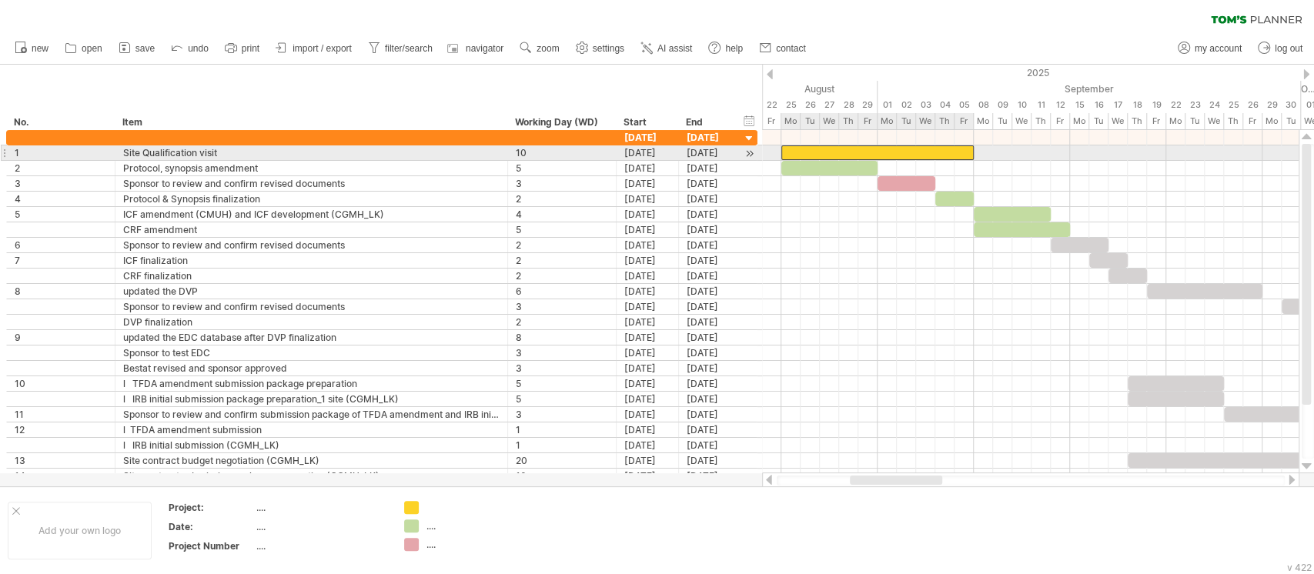
click at [883, 152] on div at bounding box center [877, 152] width 192 height 15
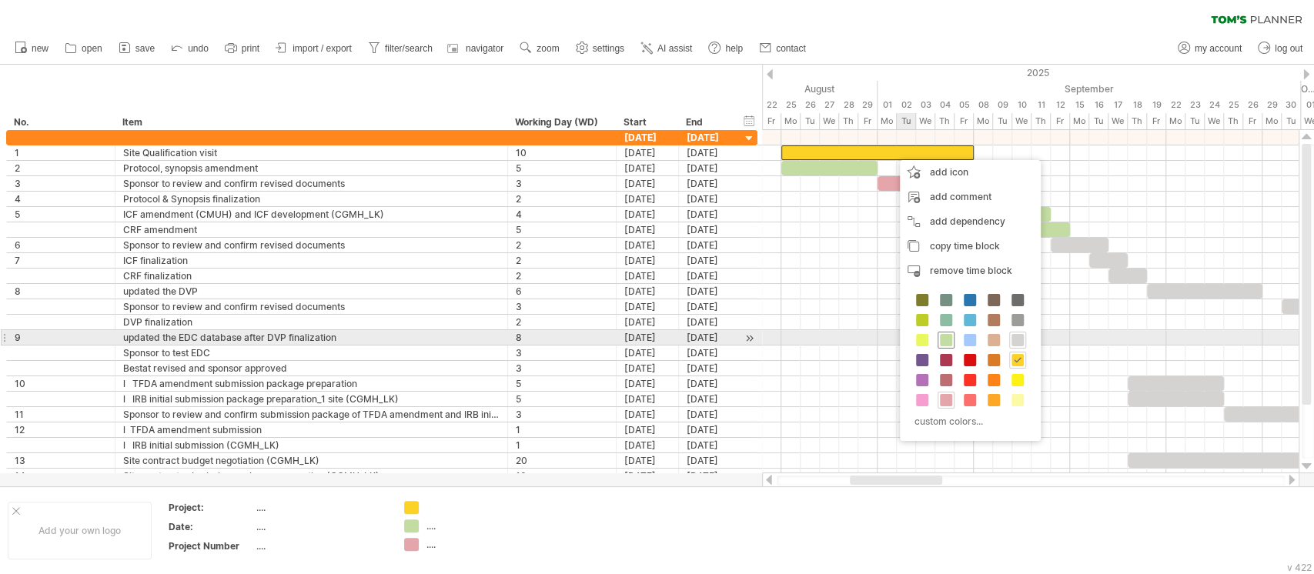
click at [950, 338] on span at bounding box center [946, 340] width 12 height 12
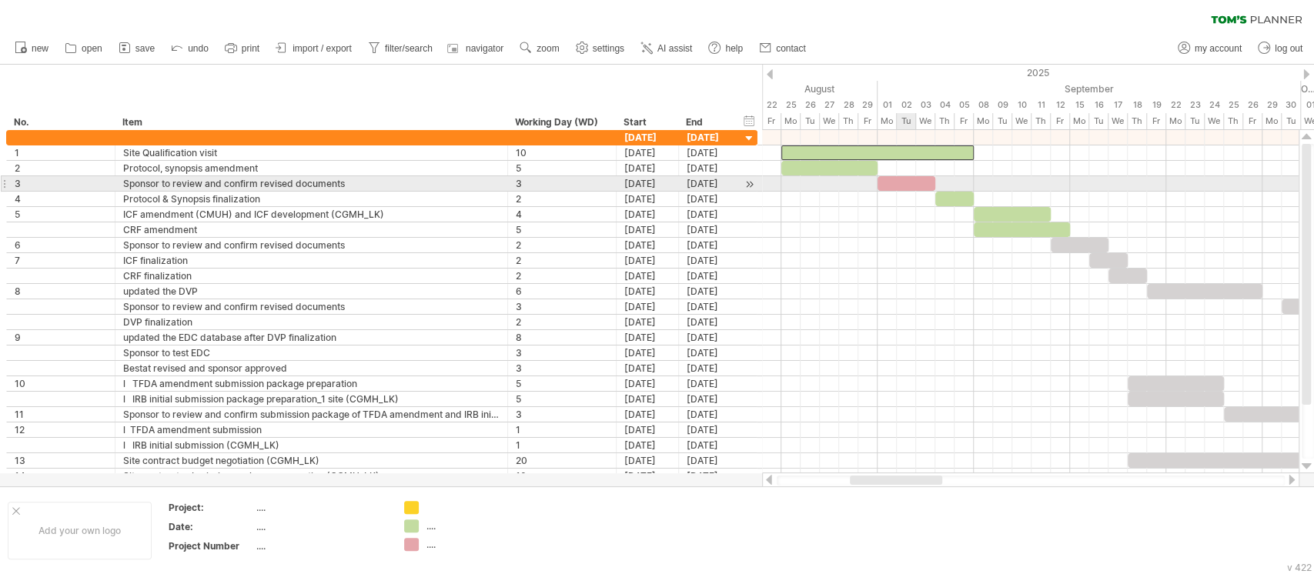
click at [909, 179] on div at bounding box center [906, 183] width 58 height 15
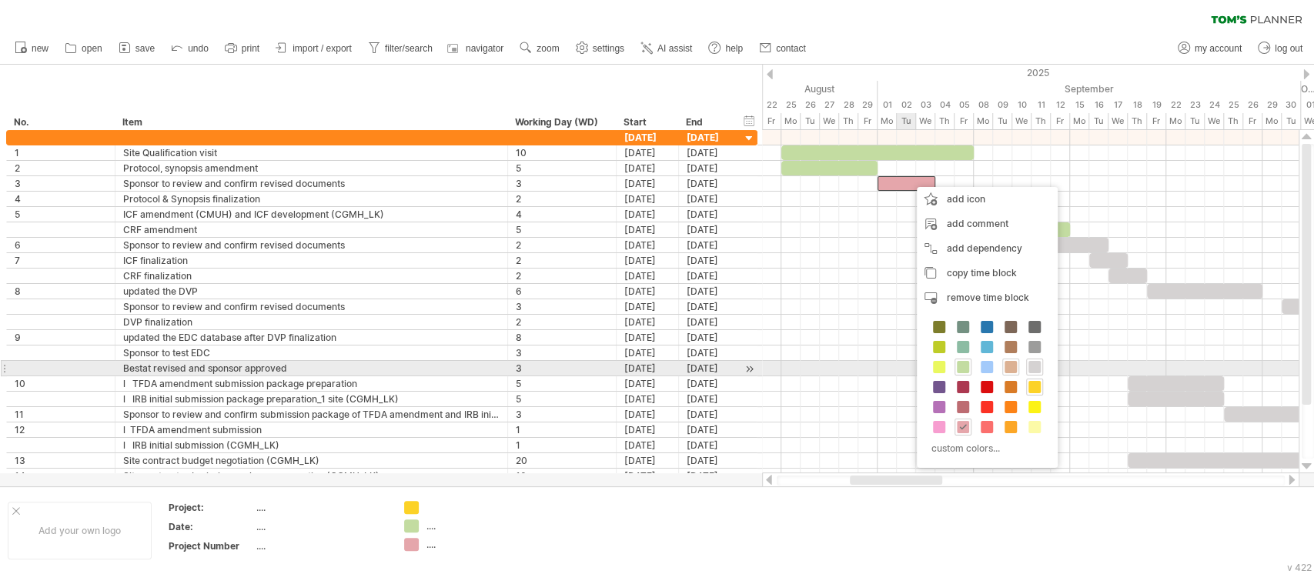
click at [1004, 369] on span at bounding box center [1010, 367] width 12 height 12
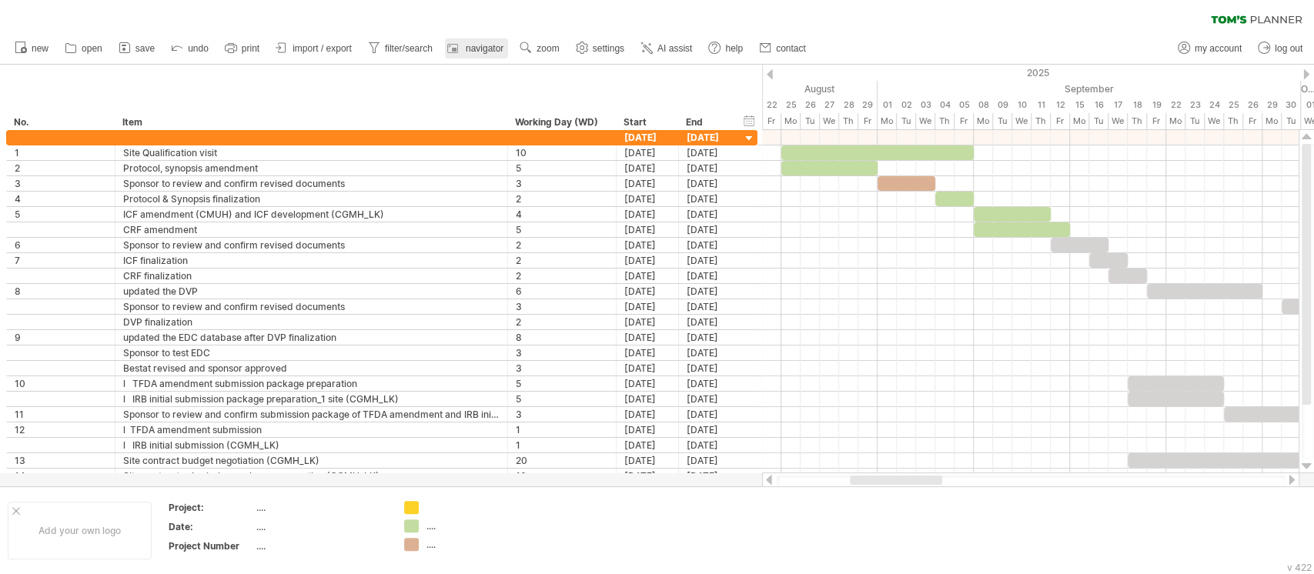
click at [480, 48] on span "navigator" at bounding box center [485, 48] width 38 height 11
click at [600, 48] on span "settings" at bounding box center [609, 48] width 32 height 11
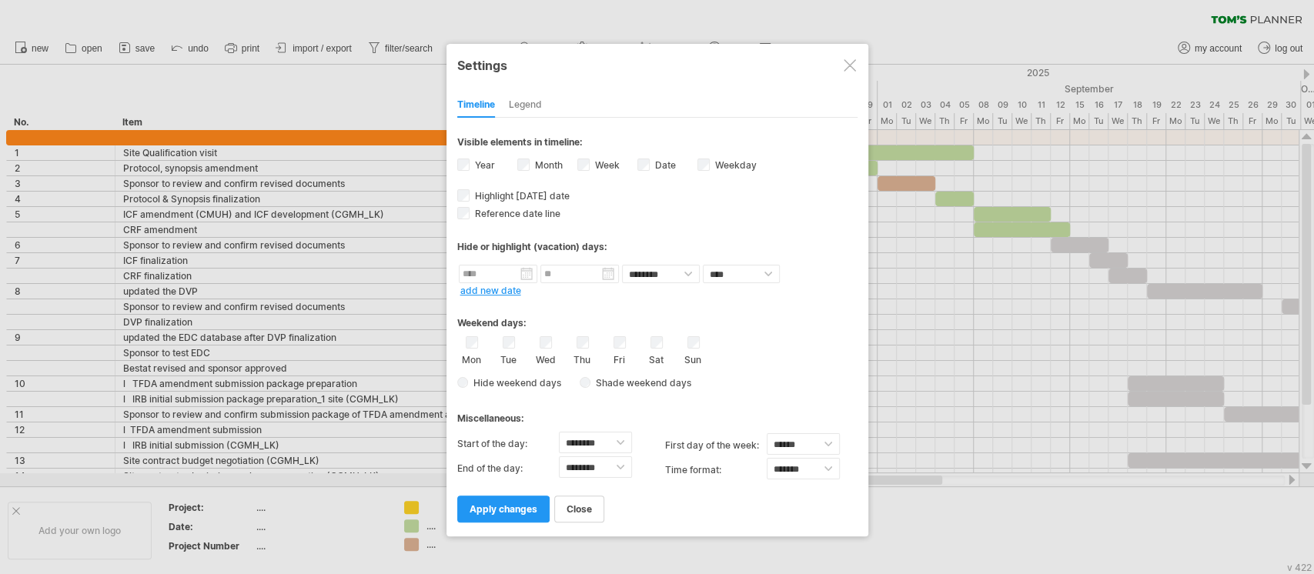
click at [499, 285] on link "add new date" at bounding box center [490, 291] width 61 height 12
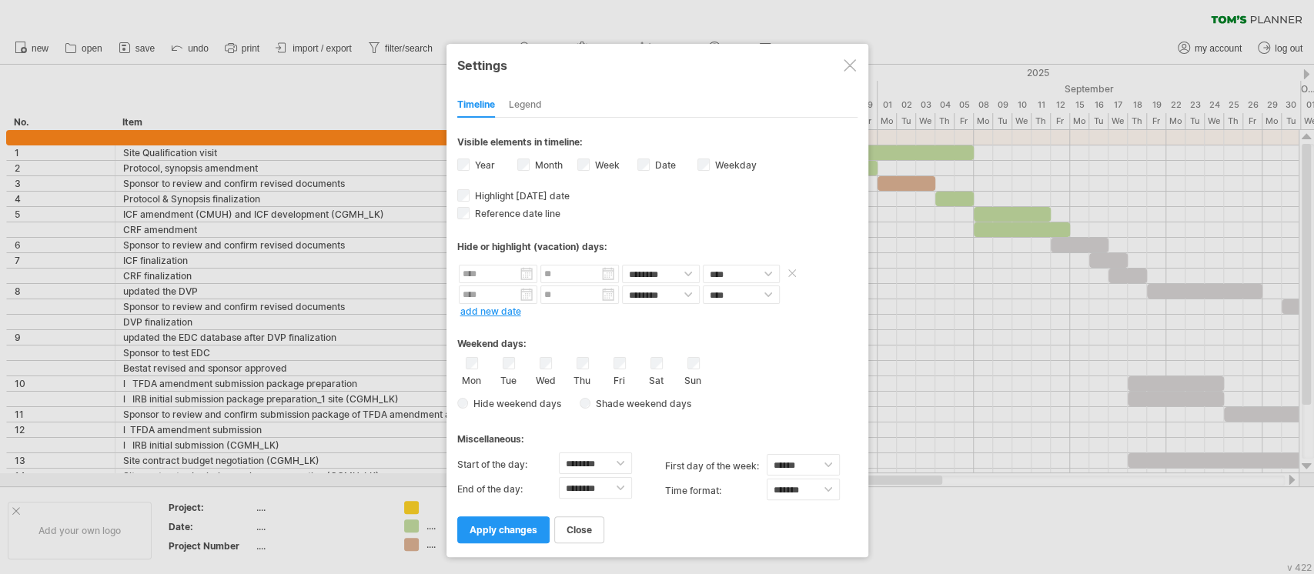
click at [523, 270] on input "text" at bounding box center [498, 274] width 78 height 18
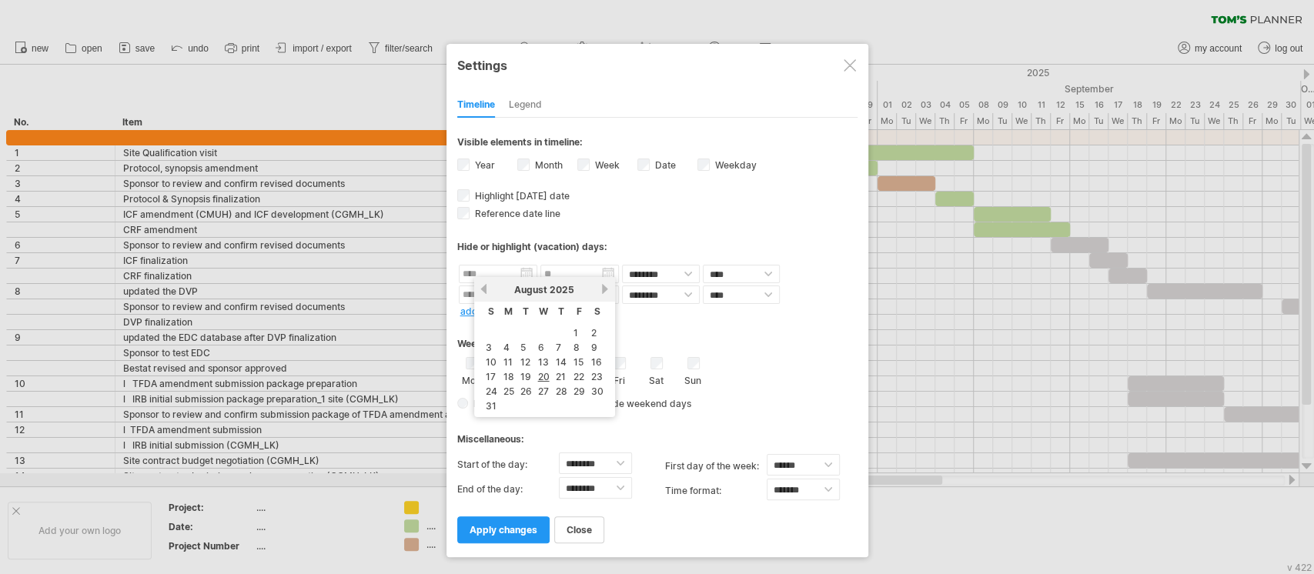
click at [597, 289] on div "[DATE]" at bounding box center [545, 290] width 112 height 12
click at [601, 289] on link "next" at bounding box center [605, 289] width 12 height 12
click at [512, 384] on link "29" at bounding box center [509, 391] width 15 height 15
type input "********"
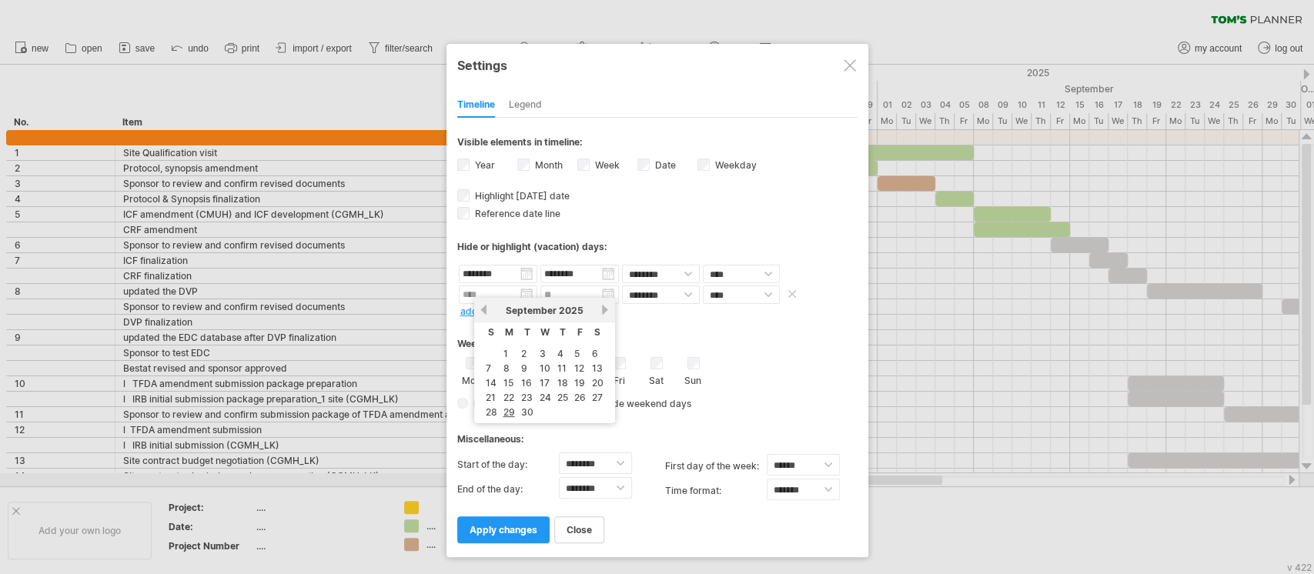
click at [523, 292] on input "text" at bounding box center [498, 295] width 78 height 18
click at [603, 308] on link "next" at bounding box center [605, 310] width 12 height 12
click at [508, 361] on link "6" at bounding box center [506, 368] width 9 height 15
type input "********"
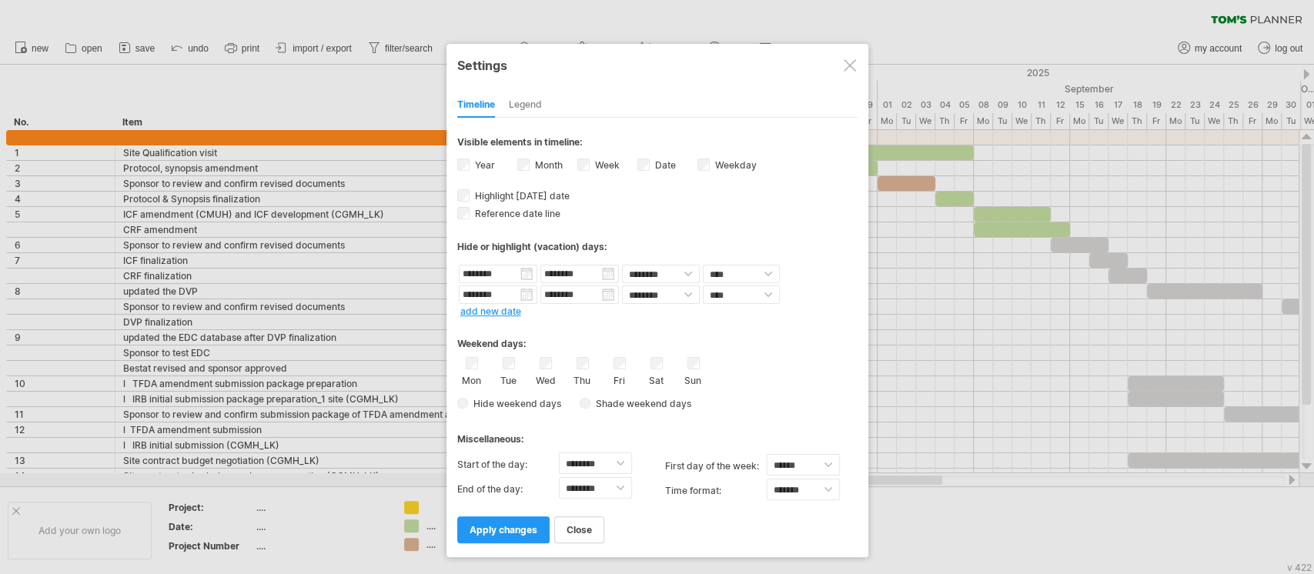
click at [505, 307] on link "add new date" at bounding box center [490, 312] width 61 height 12
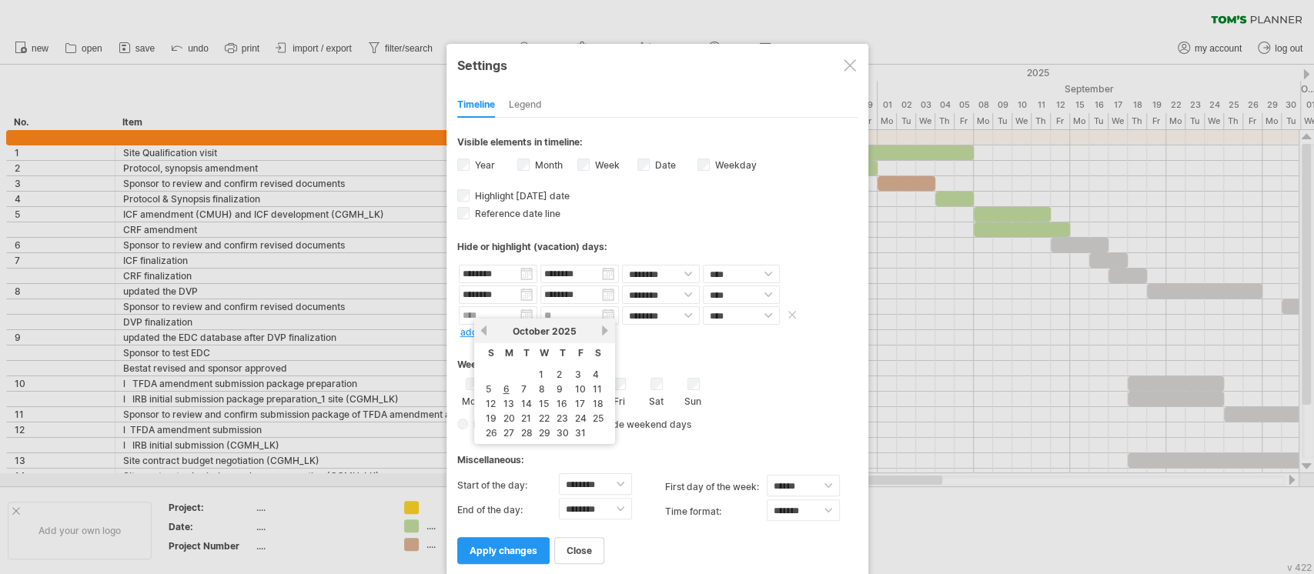
click at [529, 317] on body "progress(100%) Trying to reach [DOMAIN_NAME] Connected again... 0% clear filter…" at bounding box center [657, 288] width 1314 height 577
click at [575, 378] on link "3" at bounding box center [577, 374] width 9 height 15
type input "********"
click at [493, 326] on link "add new date" at bounding box center [490, 332] width 61 height 12
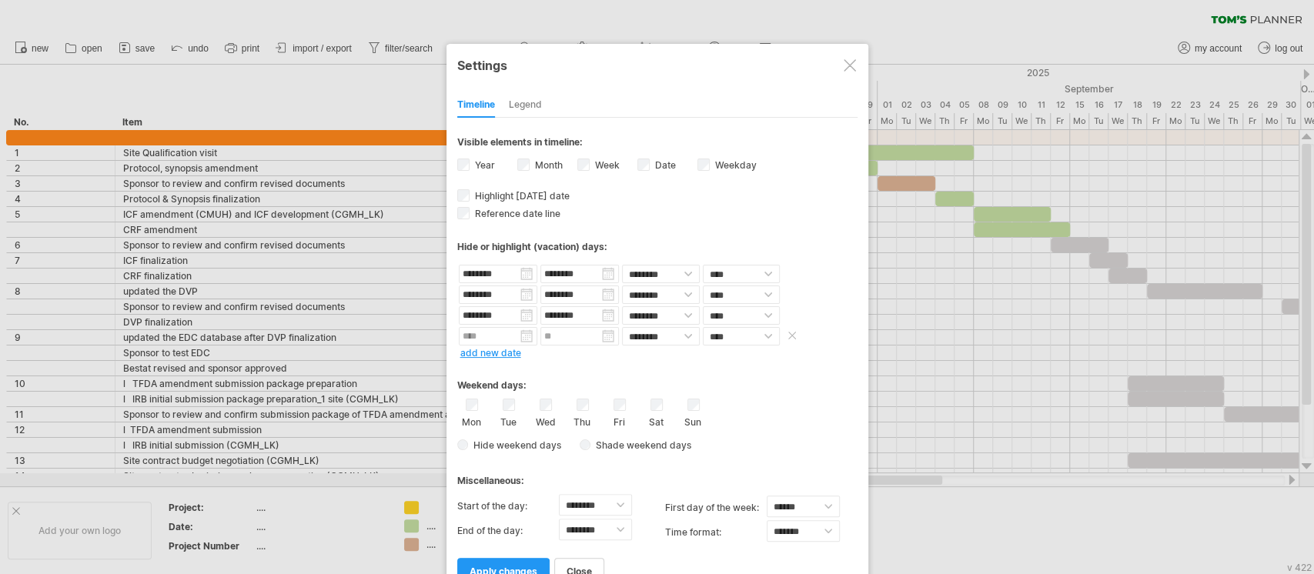
click at [525, 331] on input "text" at bounding box center [498, 336] width 78 height 18
click at [576, 436] on link "24" at bounding box center [580, 439] width 15 height 15
type input "********"
click at [493, 355] on div "**********" at bounding box center [657, 351] width 400 height 466
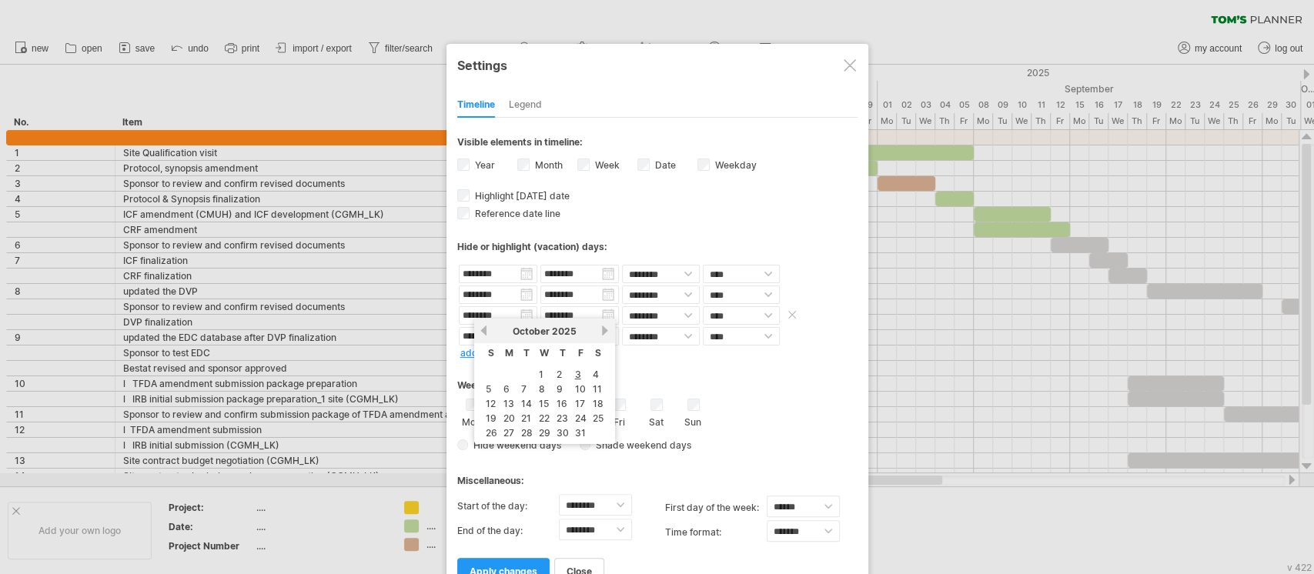
click at [526, 311] on input "********" at bounding box center [498, 315] width 78 height 18
click at [573, 382] on link "10" at bounding box center [580, 389] width 14 height 15
type input "********"
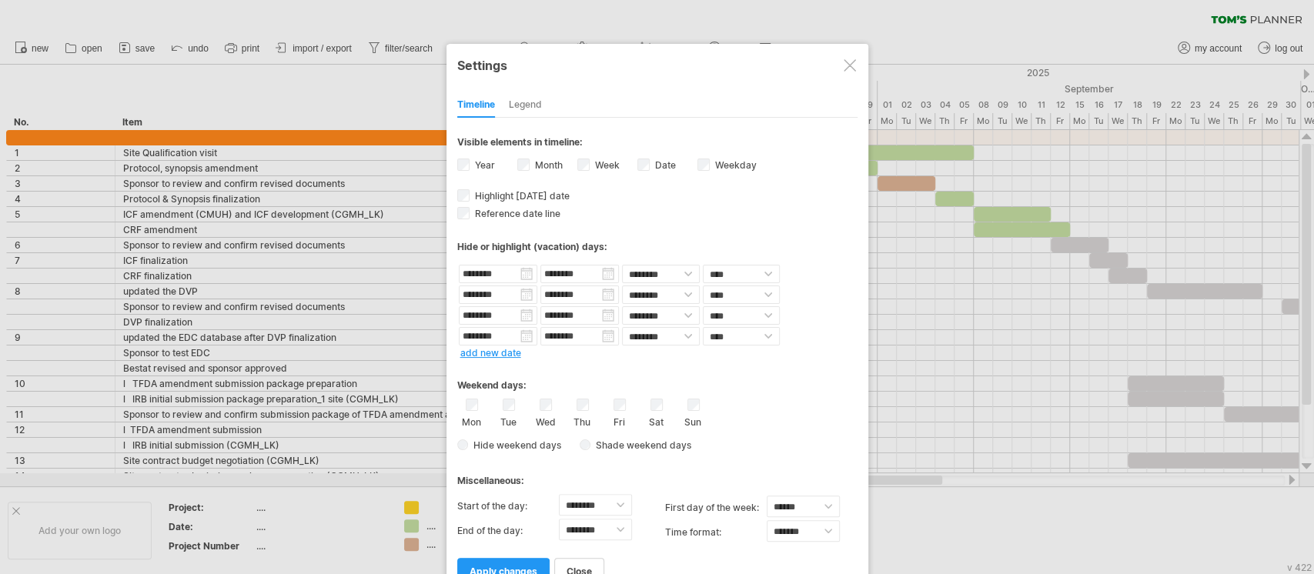
click at [489, 349] on link "add new date" at bounding box center [490, 353] width 61 height 12
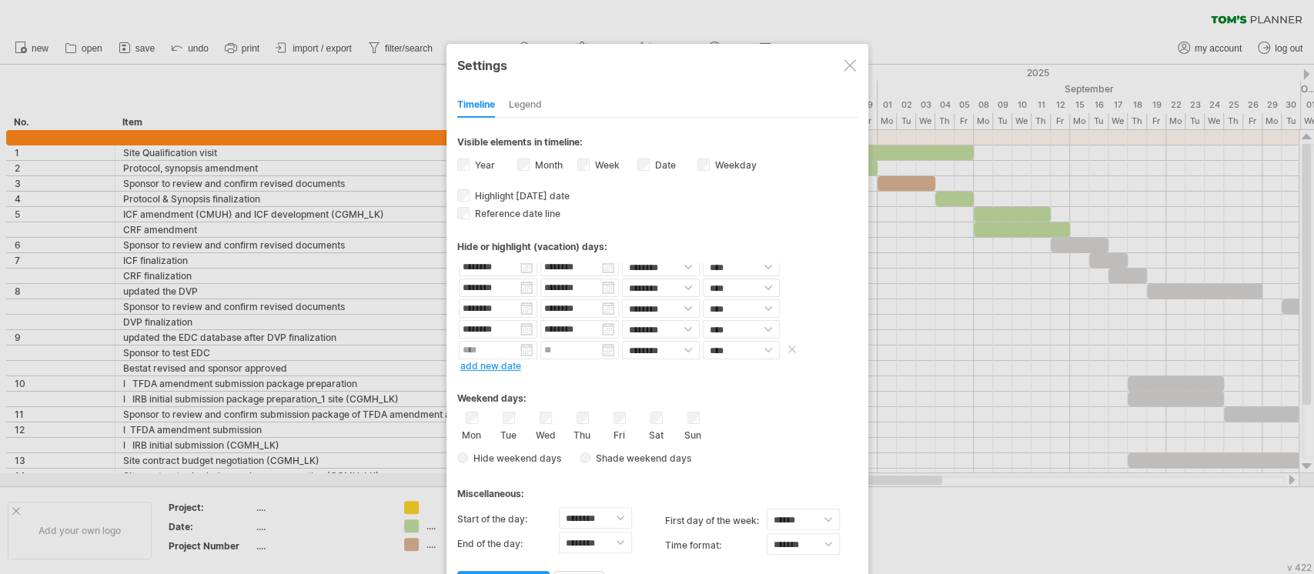
click at [523, 348] on input "text" at bounding box center [498, 350] width 78 height 18
click at [597, 365] on div "[DATE]" at bounding box center [545, 365] width 112 height 12
click at [604, 364] on link "next" at bounding box center [605, 365] width 12 height 12
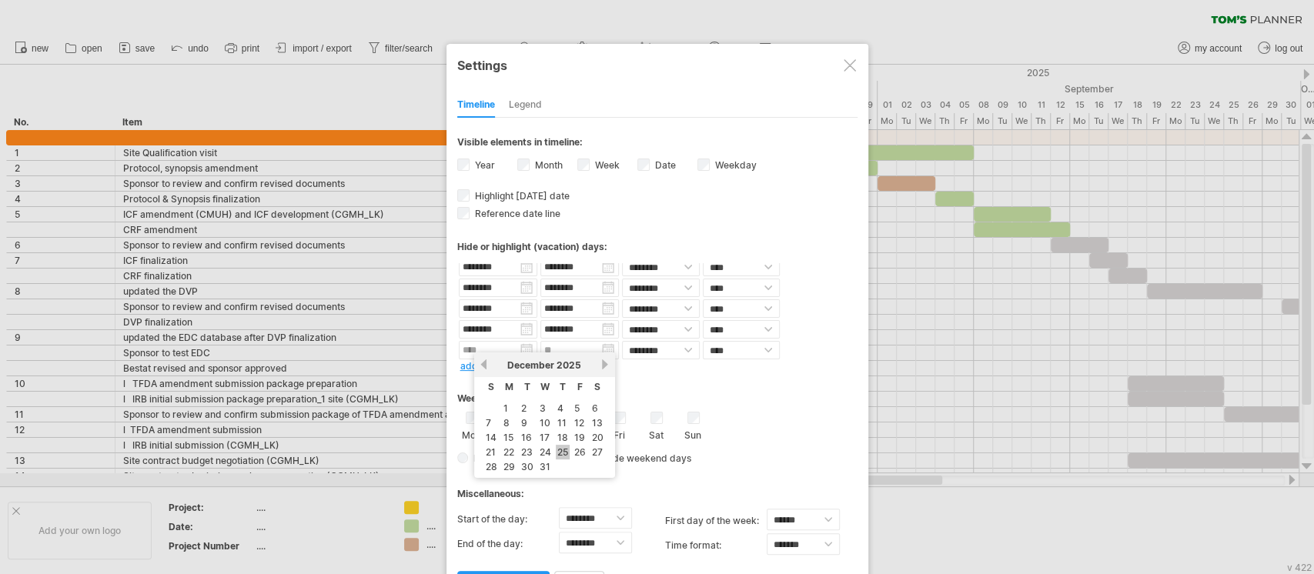
click at [562, 447] on link "25" at bounding box center [563, 452] width 14 height 15
type input "********"
click at [533, 105] on div "Legend" at bounding box center [525, 105] width 33 height 25
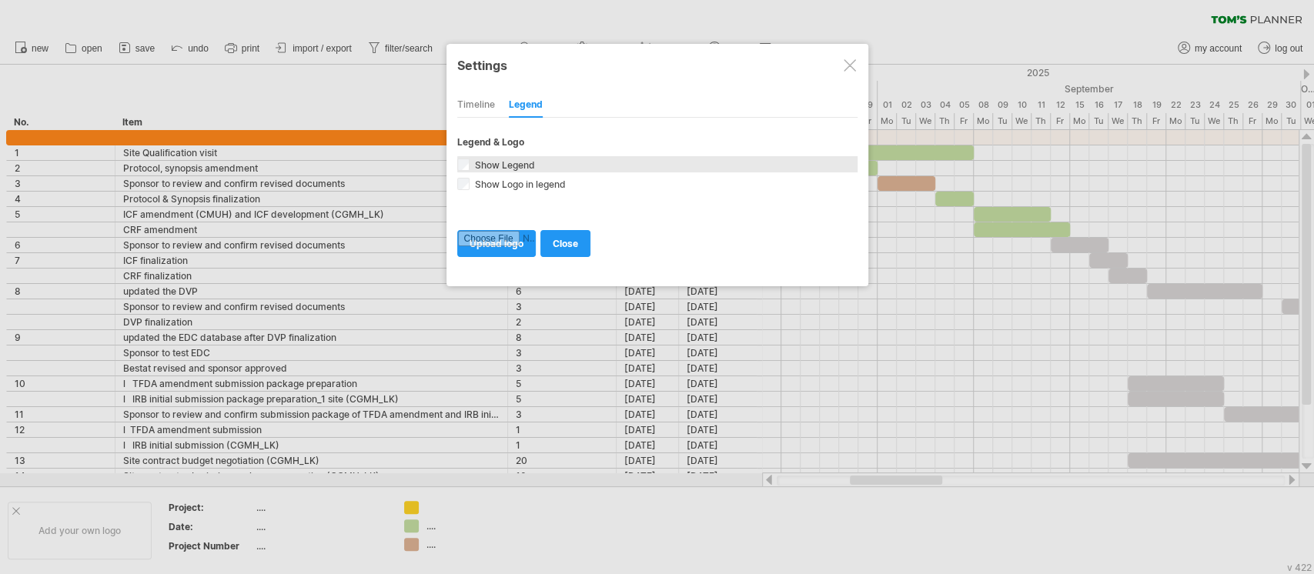
click at [529, 159] on span "Show Legend" at bounding box center [503, 165] width 63 height 12
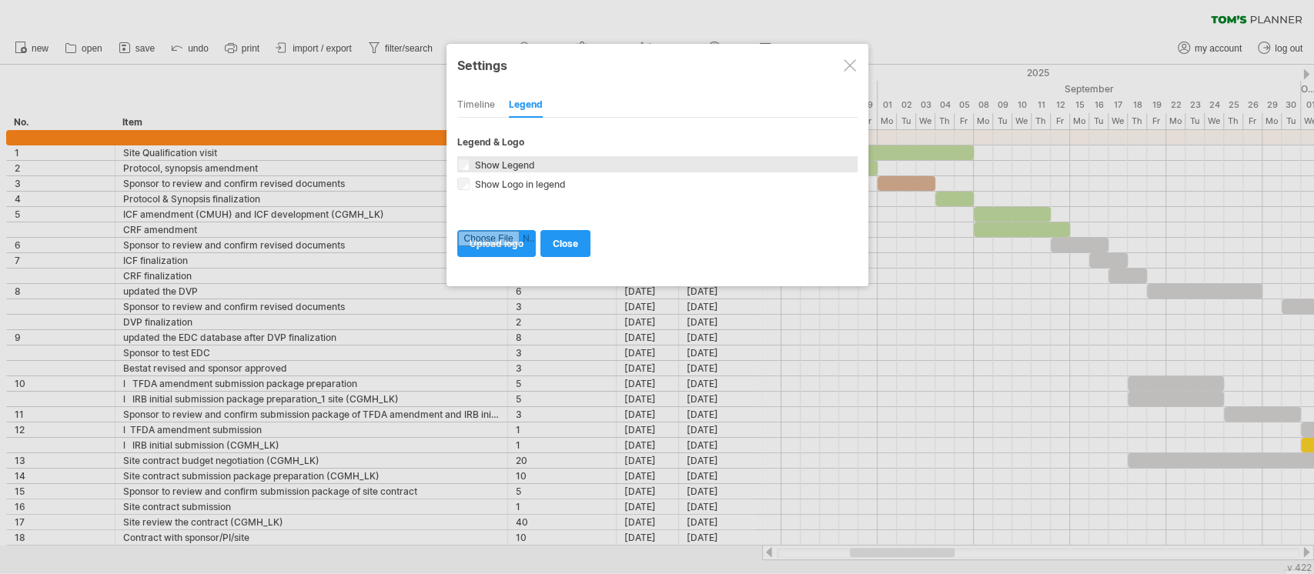
click at [529, 159] on span "Show Legend" at bounding box center [503, 165] width 63 height 12
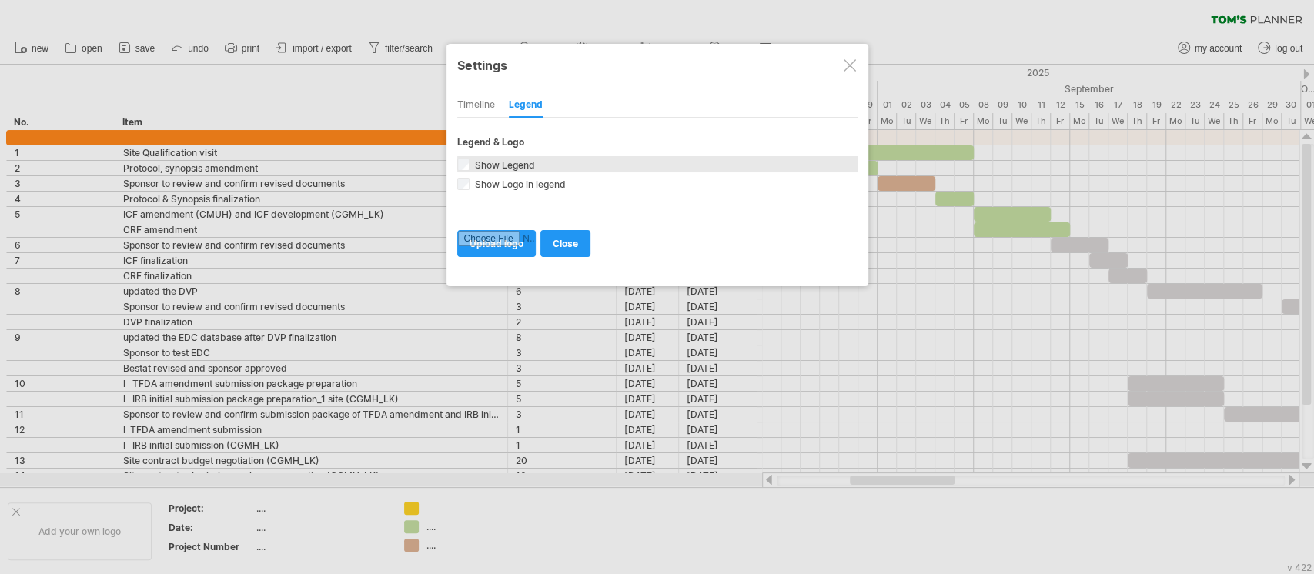
click at [529, 159] on span "Show Legend" at bounding box center [503, 165] width 63 height 12
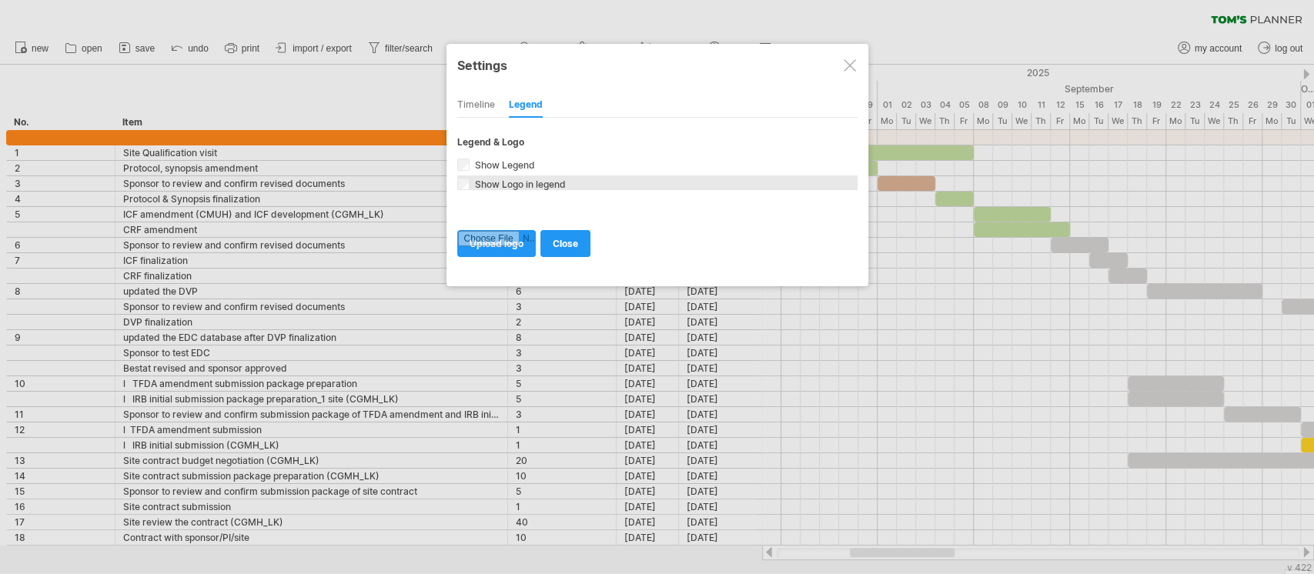
click at [529, 179] on span "Show Logo in legend" at bounding box center [519, 185] width 94 height 12
click at [521, 179] on span "Show Logo in legend" at bounding box center [519, 185] width 94 height 12
click at [520, 162] on span "Show Legend" at bounding box center [503, 165] width 63 height 12
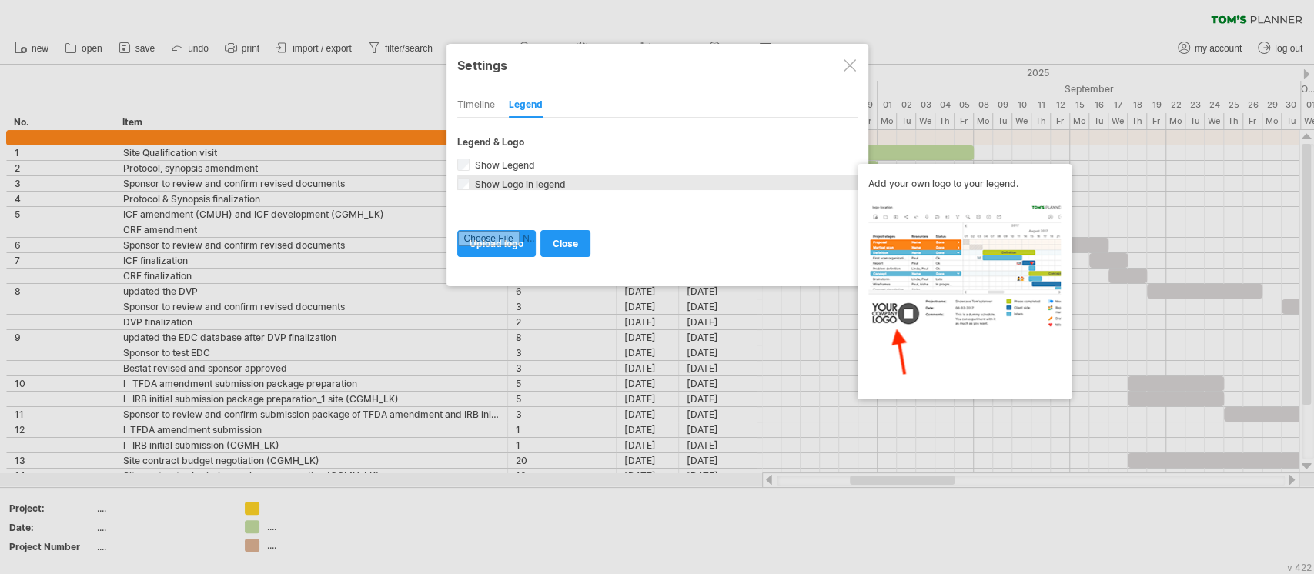
click at [521, 175] on div "Show Logo in legend Add your own logo to your legend." at bounding box center [657, 182] width 400 height 15
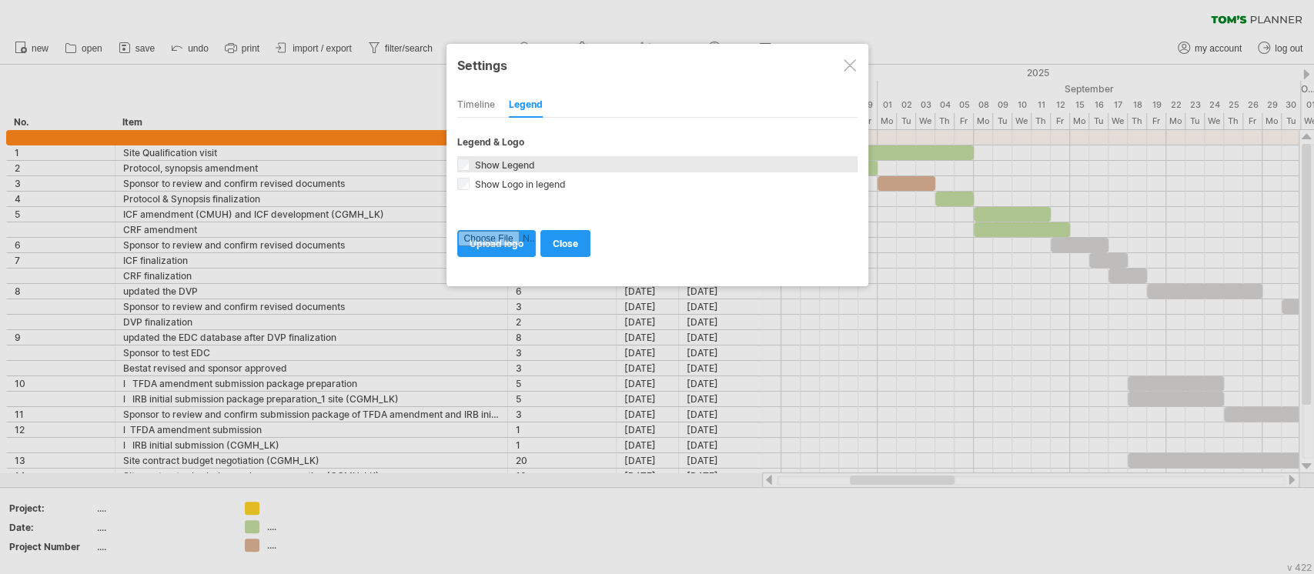
click at [519, 162] on span "Show Legend" at bounding box center [503, 165] width 63 height 12
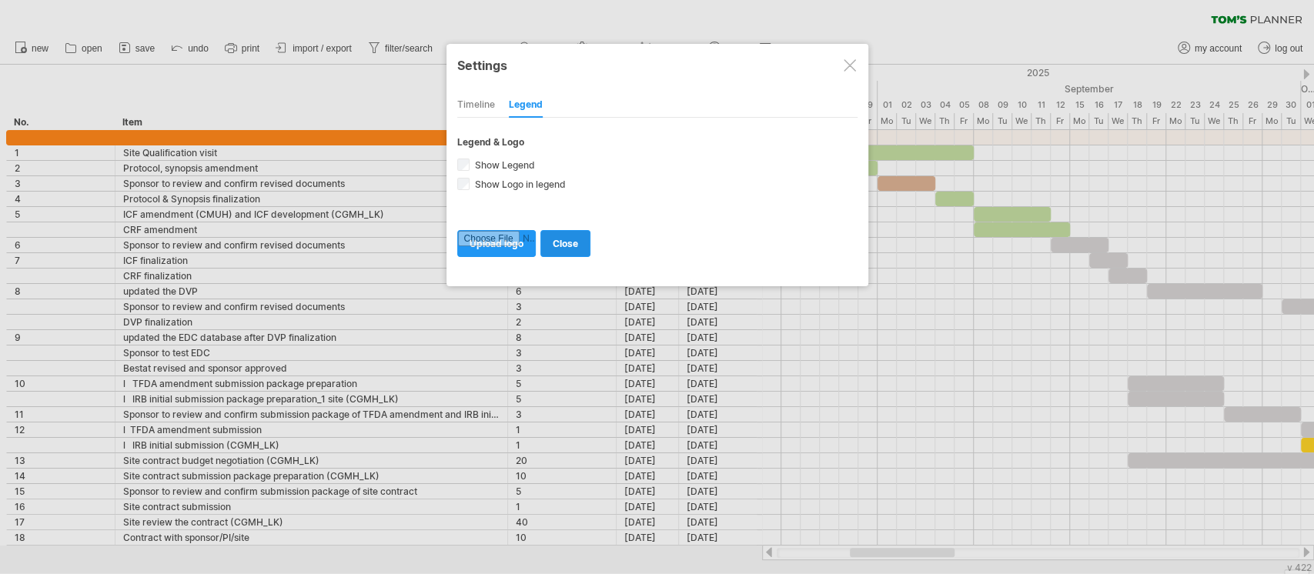
click at [553, 245] on link "close" at bounding box center [565, 243] width 50 height 27
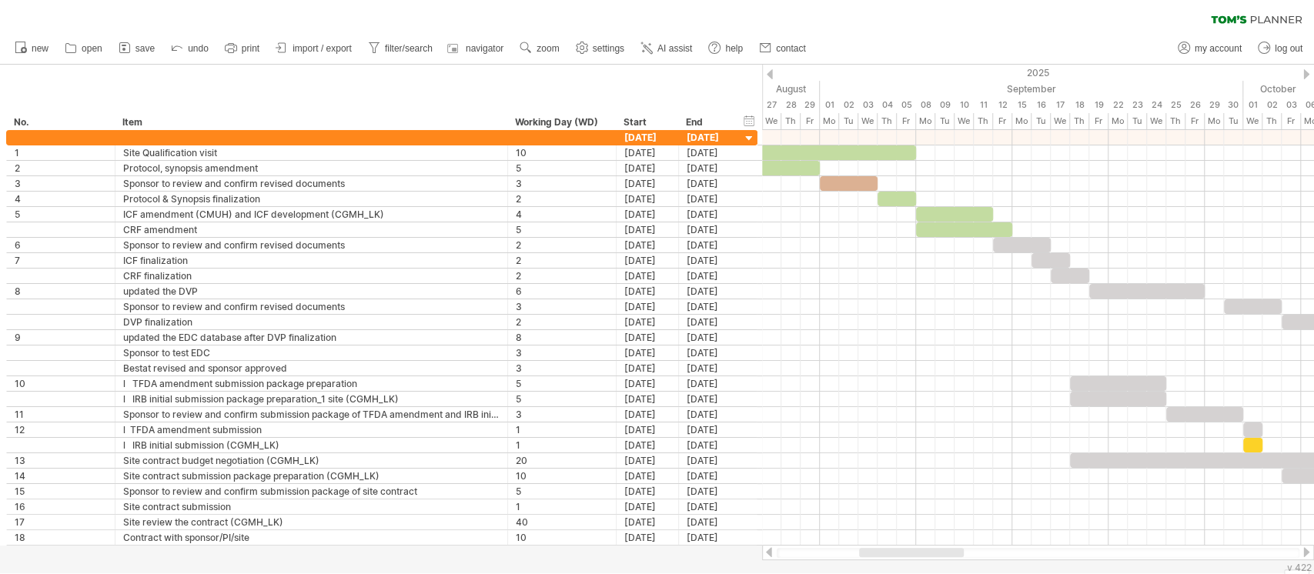
drag, startPoint x: 943, startPoint y: 552, endPoint x: 952, endPoint y: 547, distance: 10.3
click at [952, 548] on div at bounding box center [911, 552] width 105 height 9
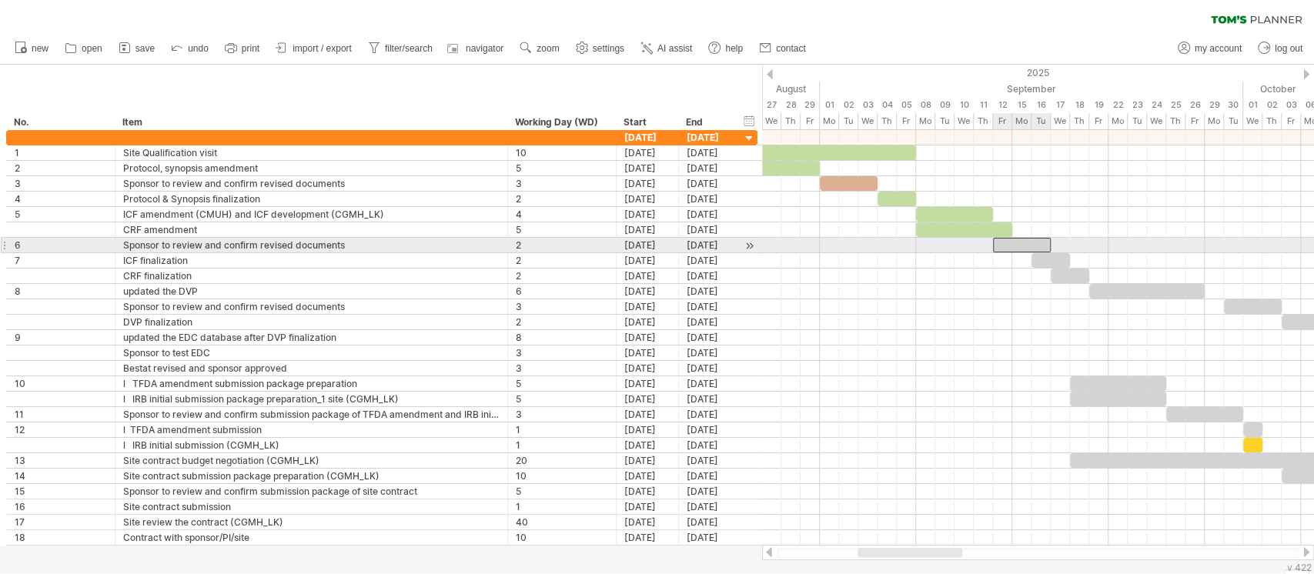
click at [1025, 239] on div at bounding box center [1022, 245] width 58 height 15
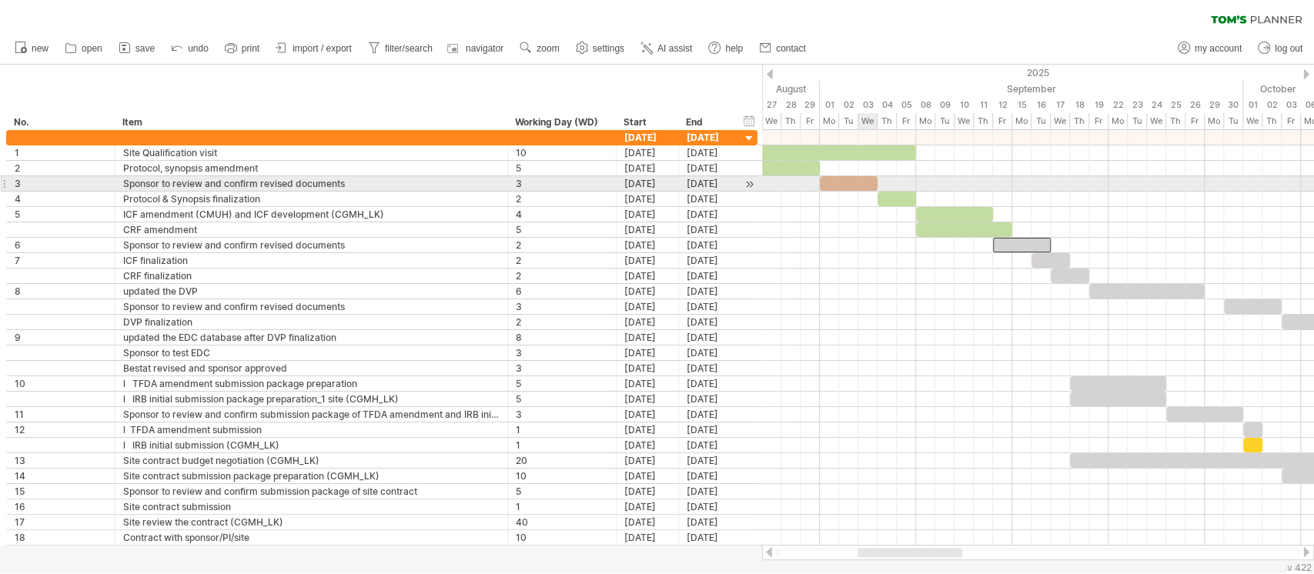
click at [863, 185] on div at bounding box center [849, 183] width 58 height 15
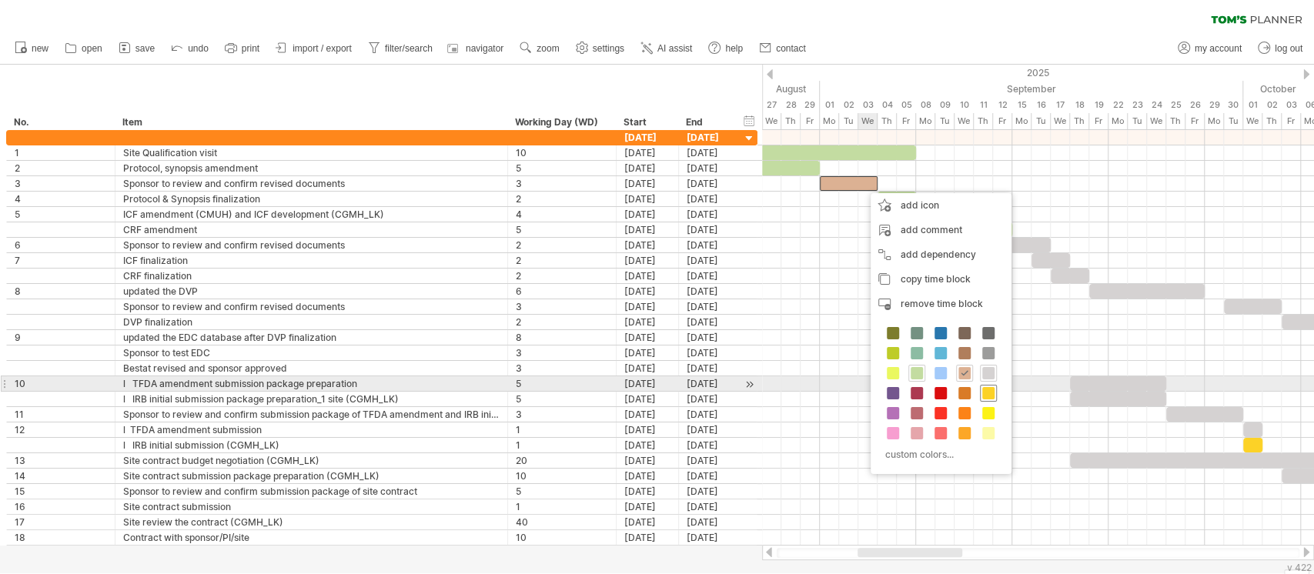
click at [985, 390] on span at bounding box center [988, 393] width 12 height 12
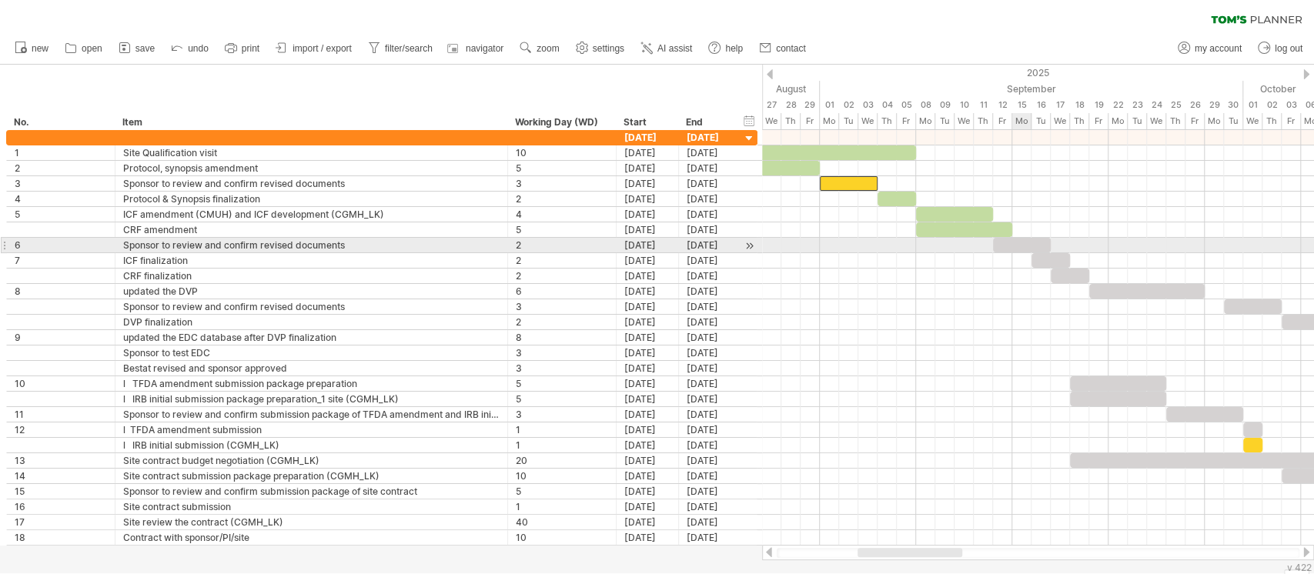
click at [1022, 245] on div at bounding box center [1022, 245] width 58 height 15
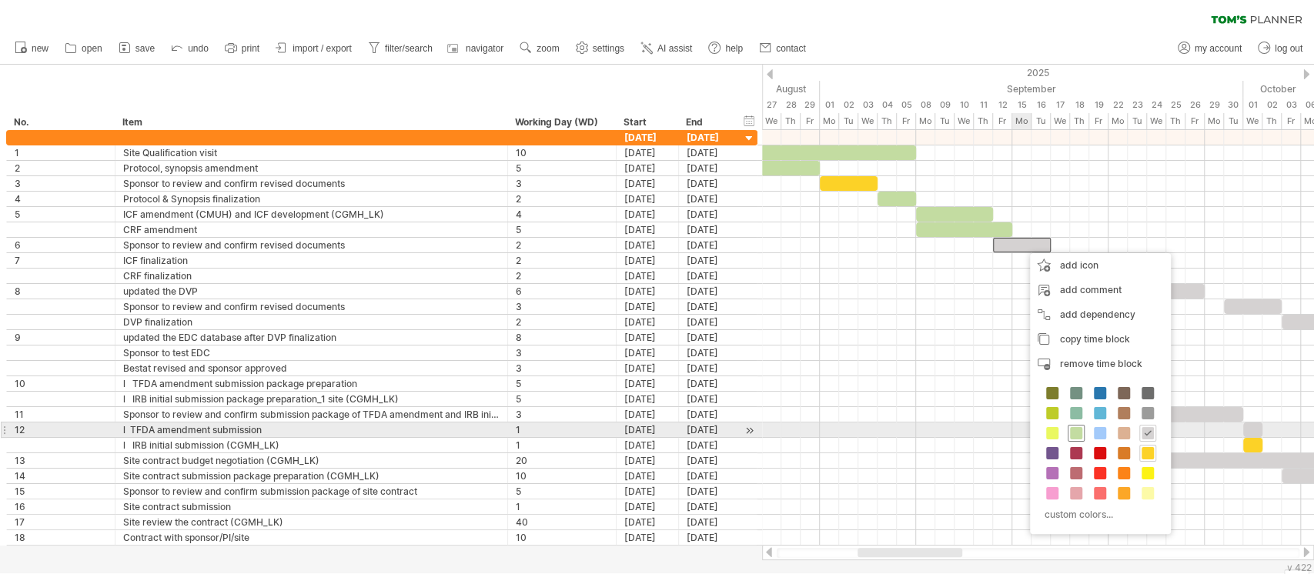
click at [1079, 432] on span at bounding box center [1076, 433] width 12 height 12
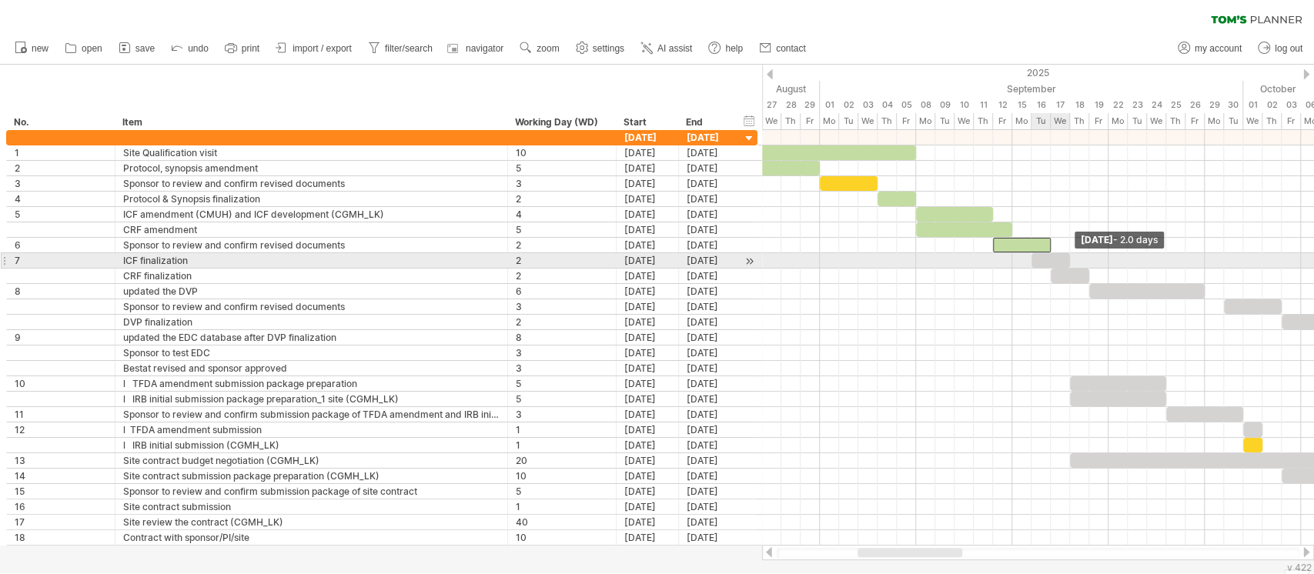
click at [1067, 262] on span at bounding box center [1070, 260] width 6 height 15
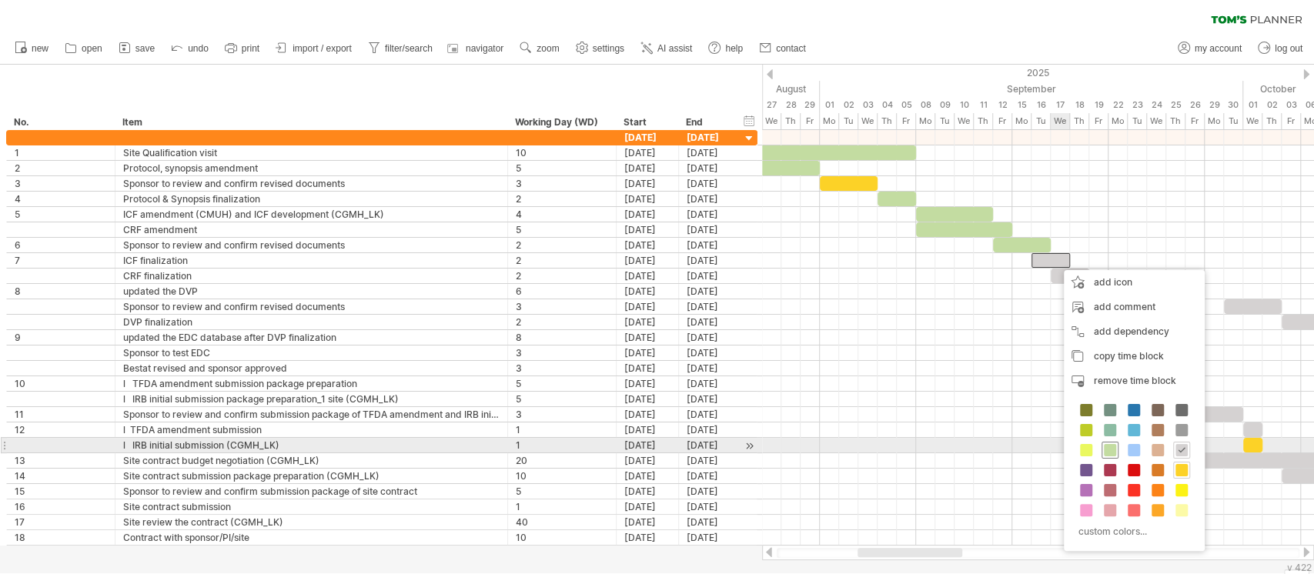
click at [1112, 444] on span at bounding box center [1110, 450] width 12 height 12
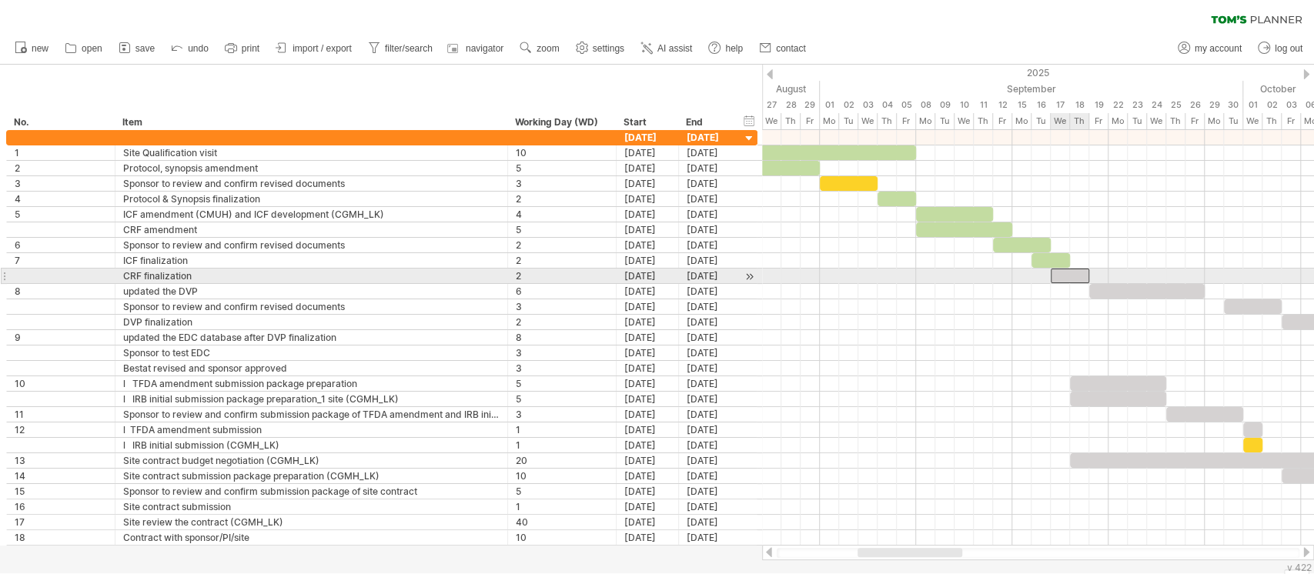
click at [1074, 280] on div at bounding box center [1069, 276] width 38 height 15
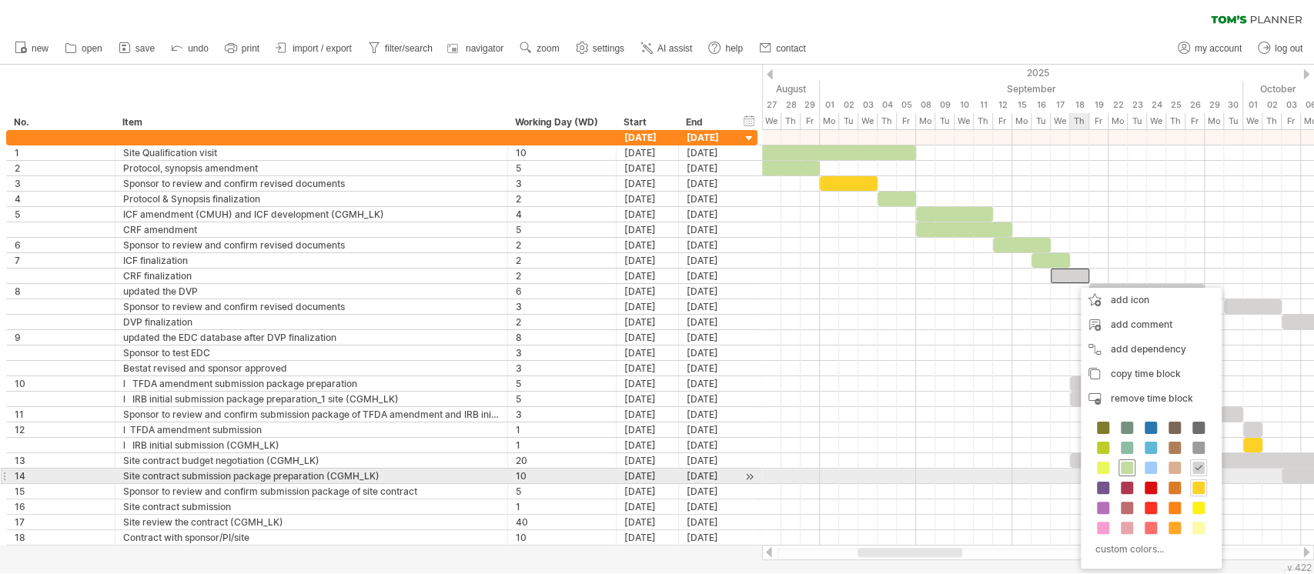
click at [1127, 470] on span at bounding box center [1126, 468] width 12 height 12
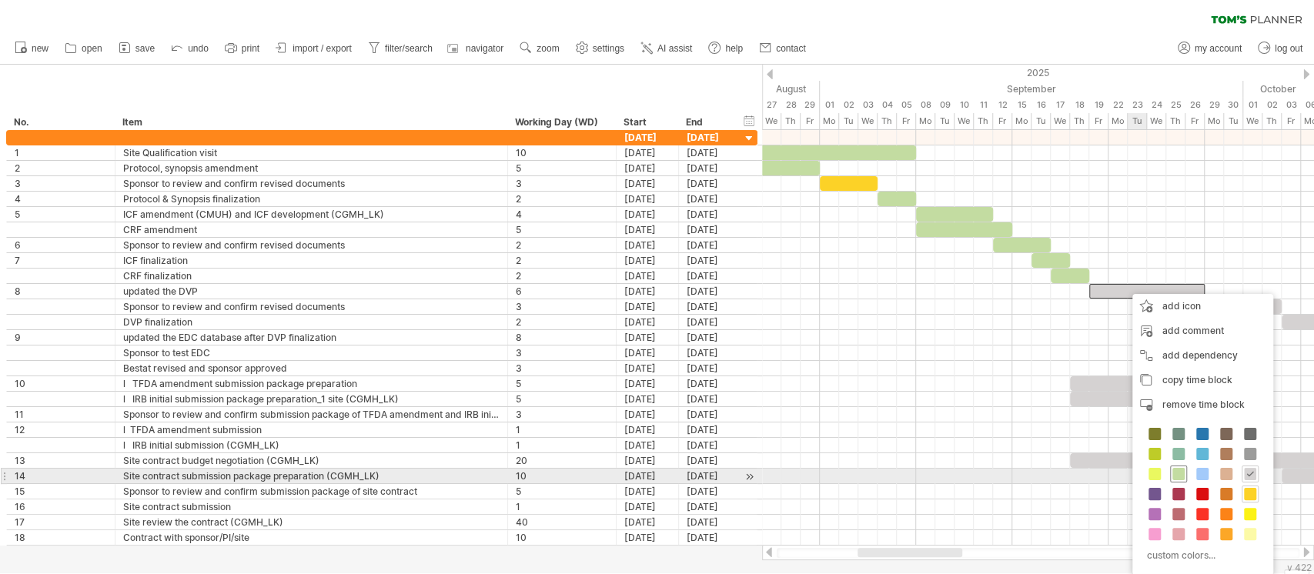
click at [1177, 476] on span at bounding box center [1178, 474] width 12 height 12
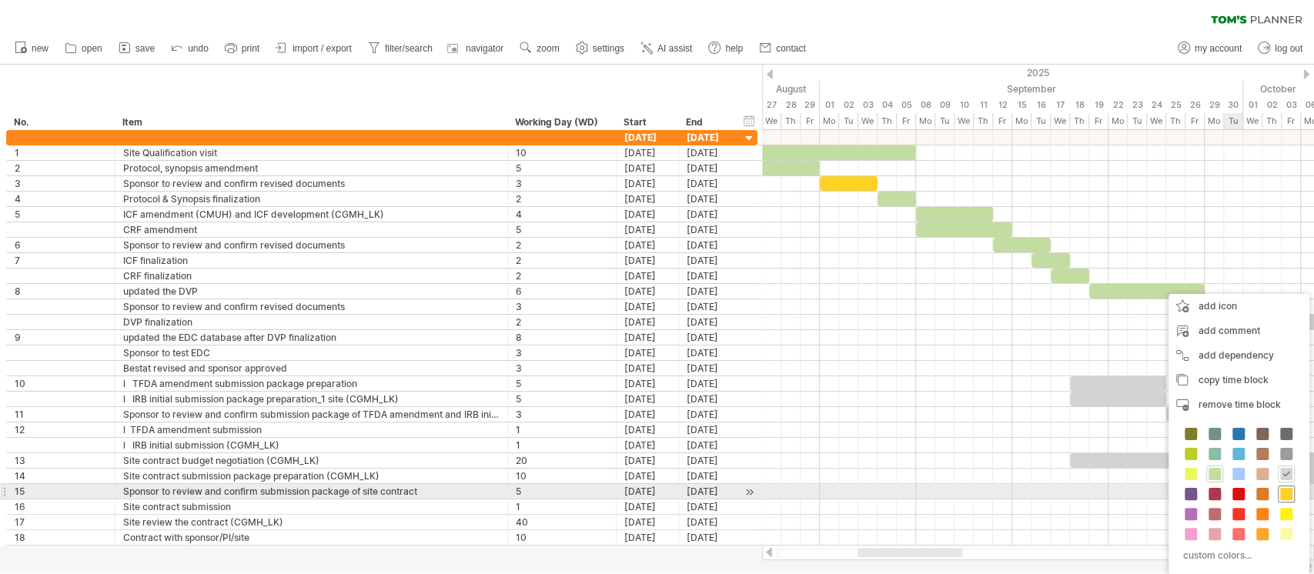
click at [1283, 493] on span at bounding box center [1286, 494] width 12 height 12
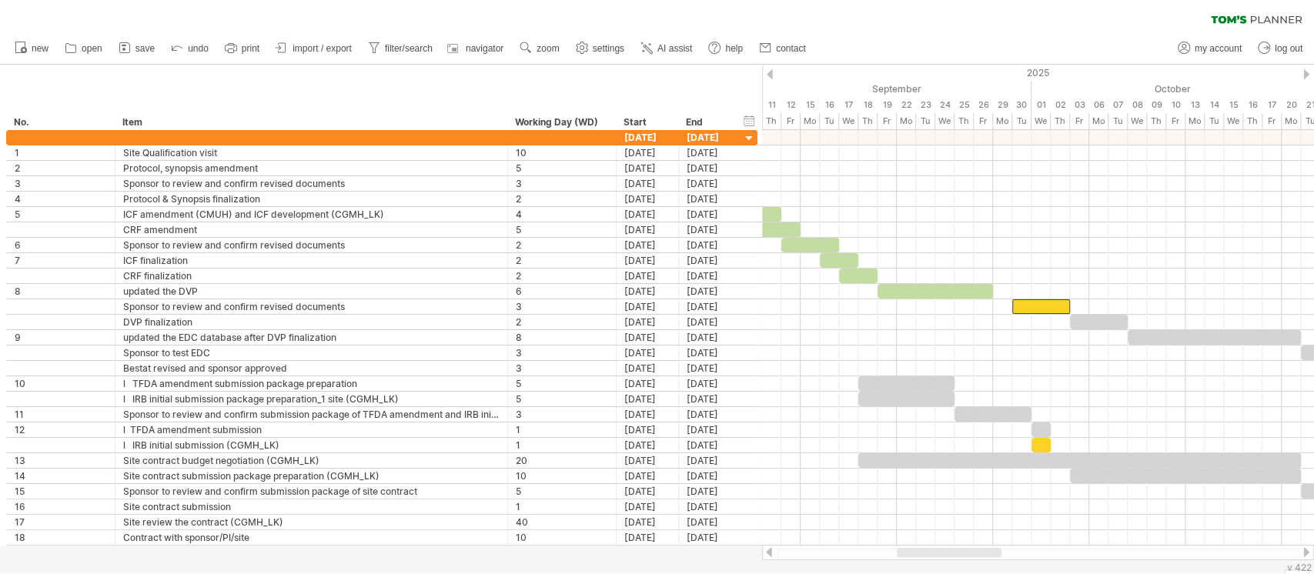
drag, startPoint x: 950, startPoint y: 552, endPoint x: 989, endPoint y: 549, distance: 38.5
click at [989, 549] on div at bounding box center [949, 552] width 105 height 9
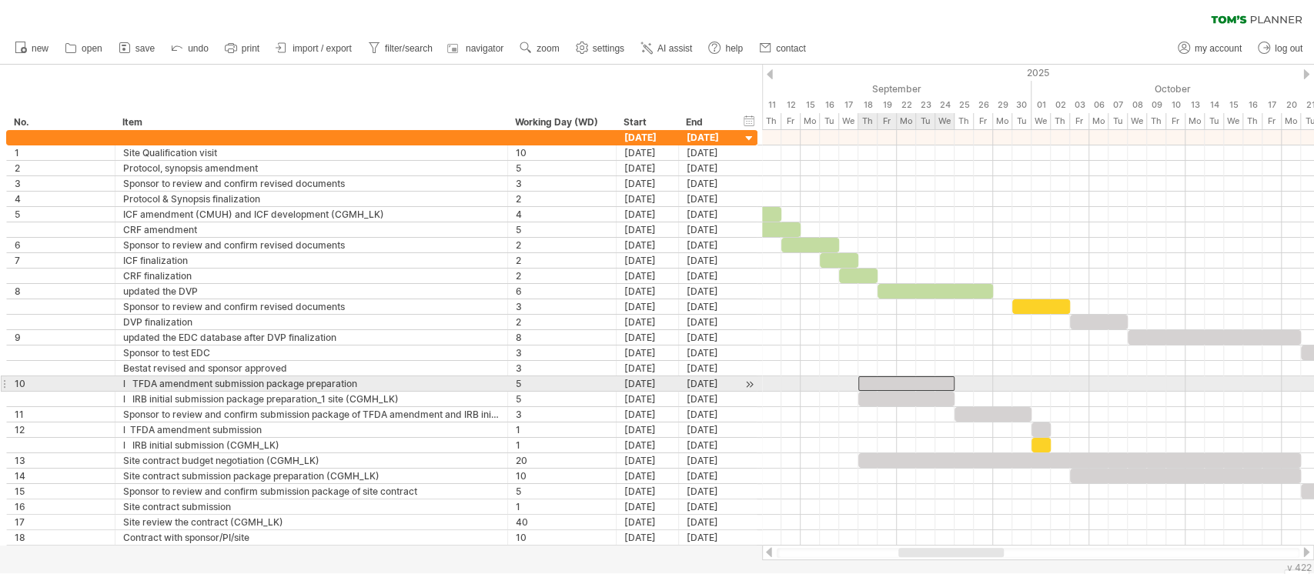
click at [904, 382] on div at bounding box center [906, 383] width 96 height 15
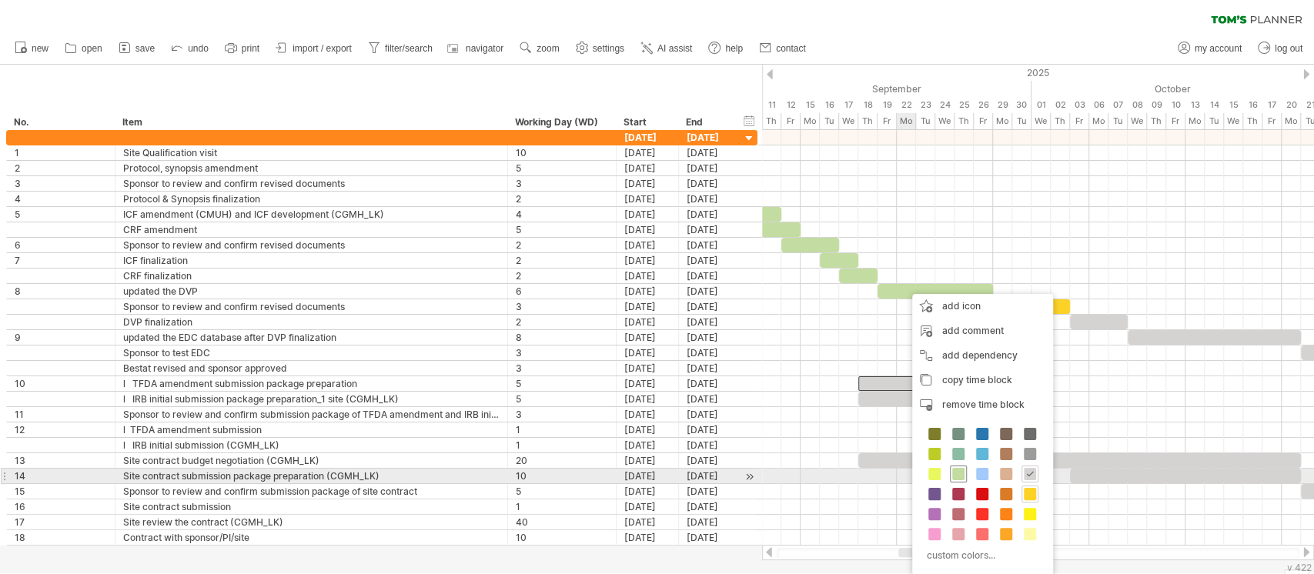
click at [955, 472] on span at bounding box center [958, 474] width 12 height 12
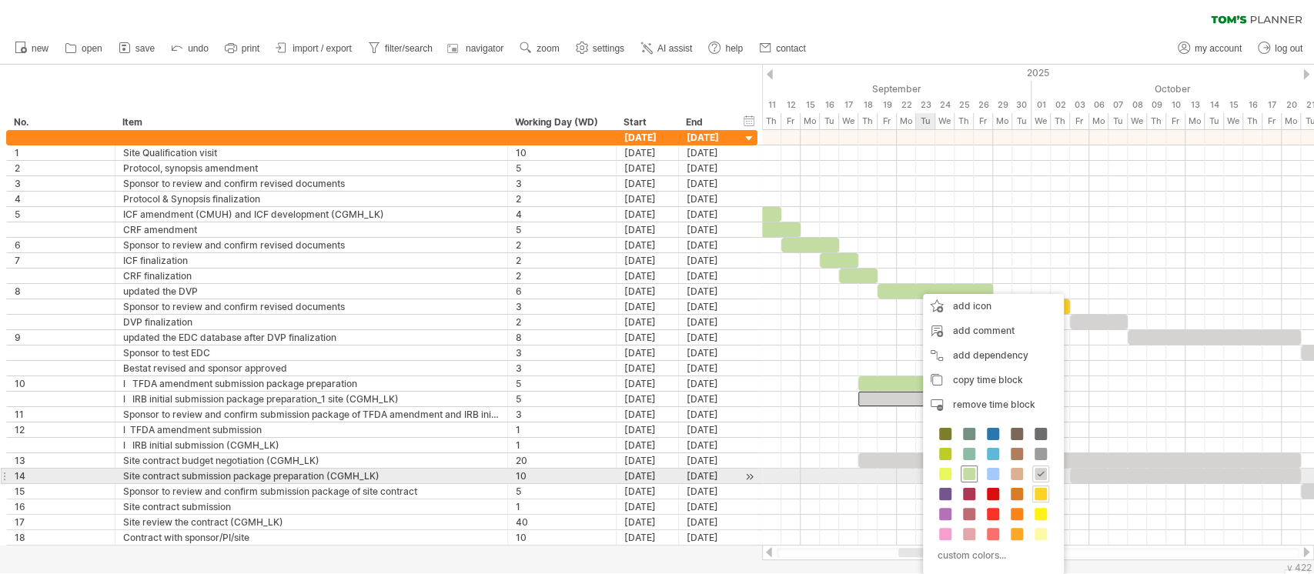
click at [973, 476] on span at bounding box center [969, 474] width 12 height 12
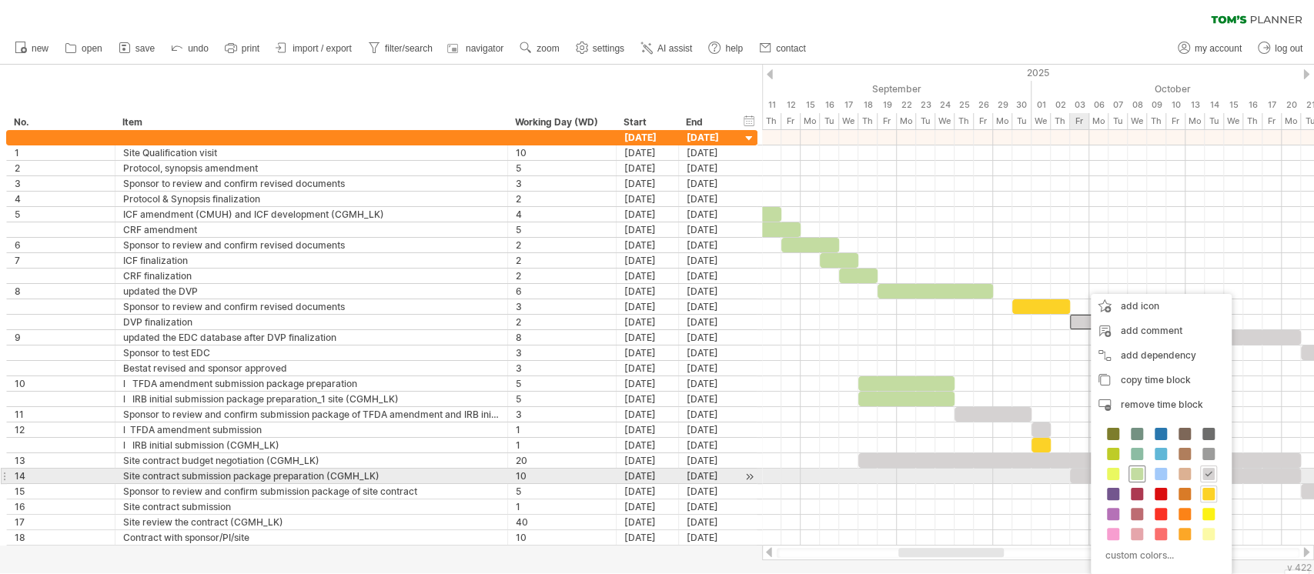
click at [1134, 476] on span at bounding box center [1136, 474] width 12 height 12
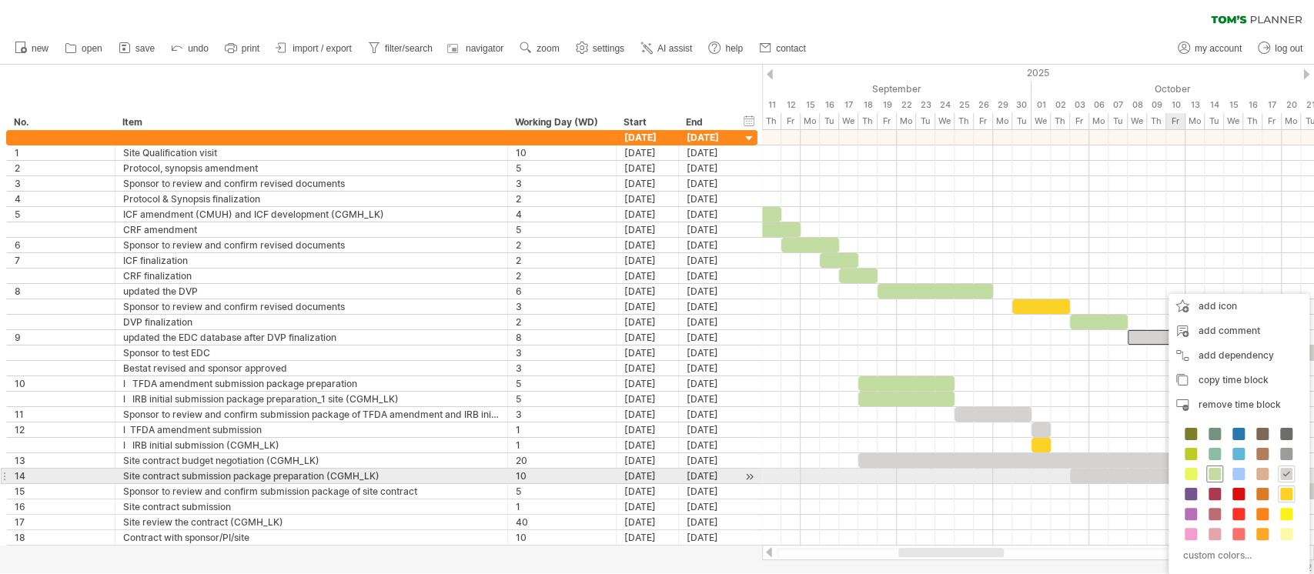
click at [1211, 473] on span at bounding box center [1214, 474] width 12 height 12
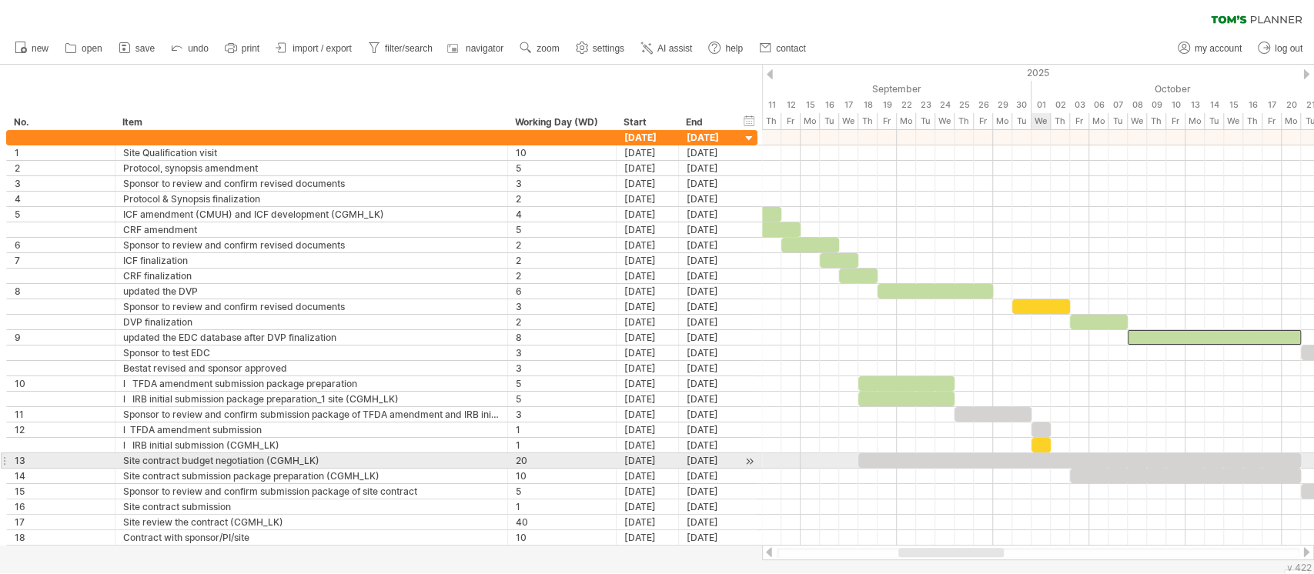
click at [1040, 456] on div at bounding box center [1079, 460] width 442 height 15
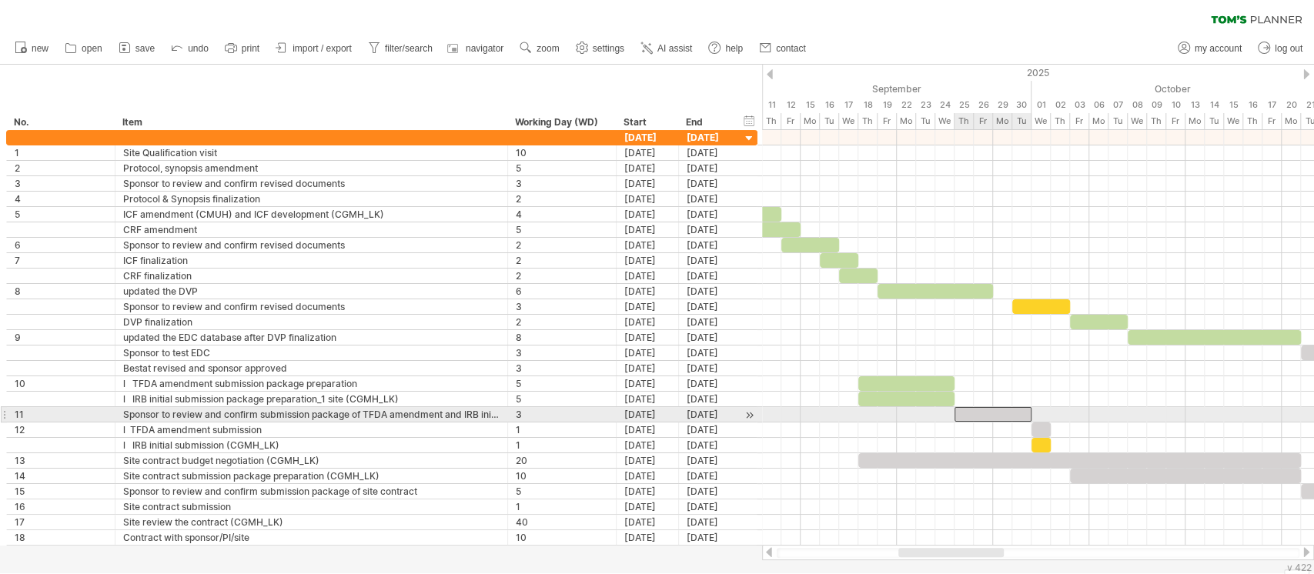
click at [1005, 412] on div at bounding box center [992, 414] width 77 height 15
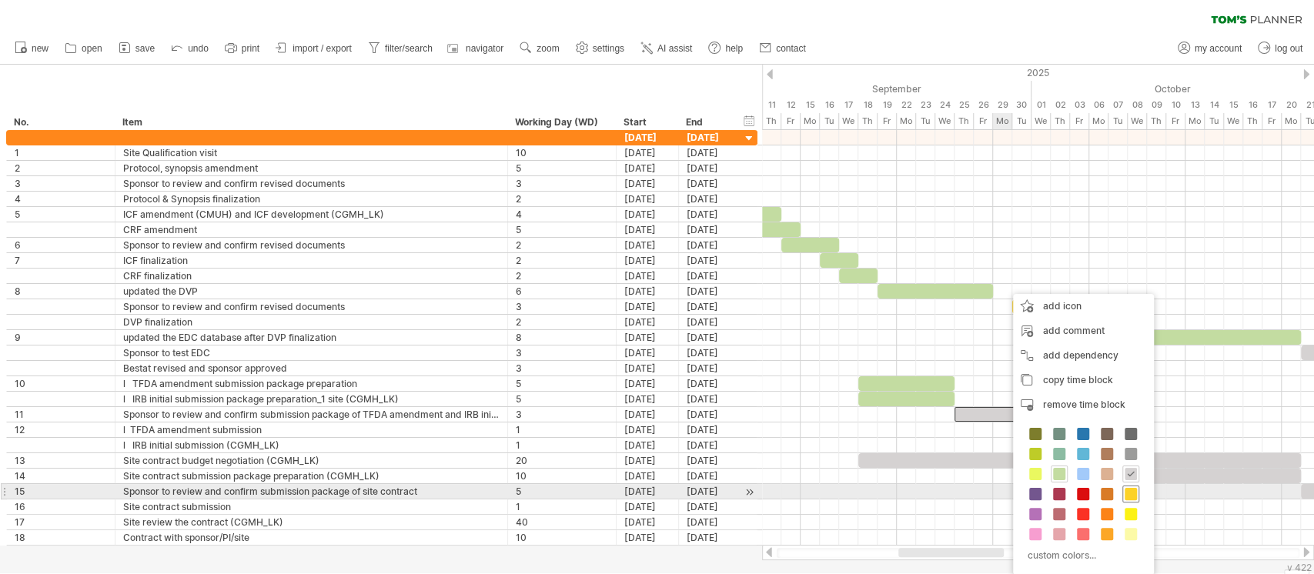
click at [1126, 494] on span at bounding box center [1130, 494] width 12 height 12
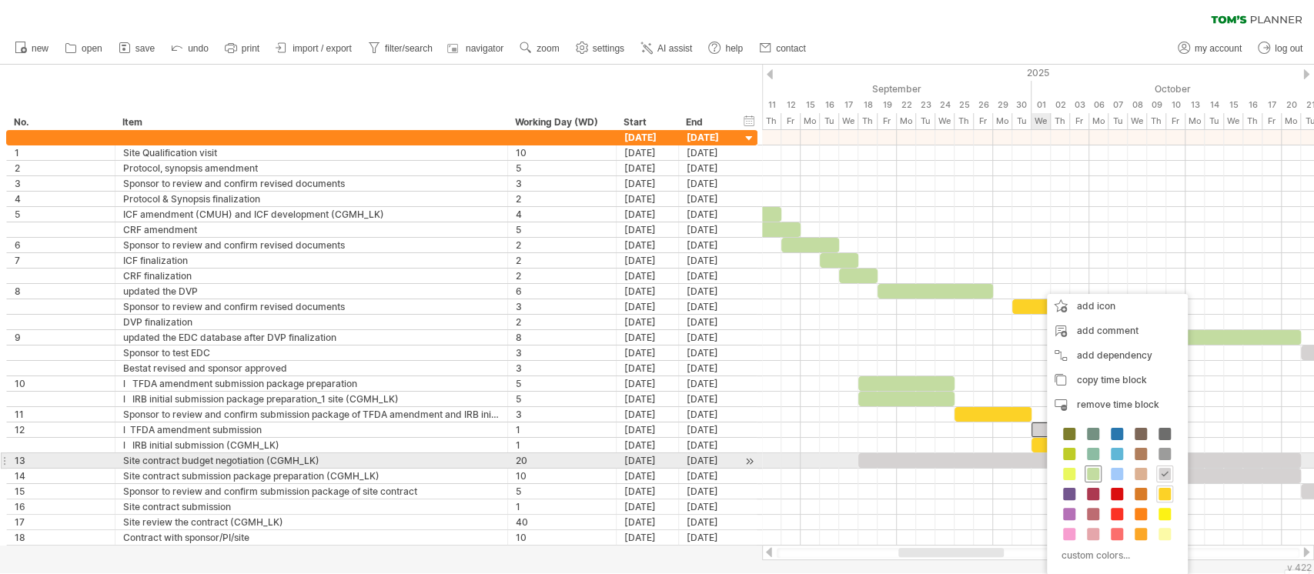
click at [1096, 469] on span at bounding box center [1093, 474] width 12 height 12
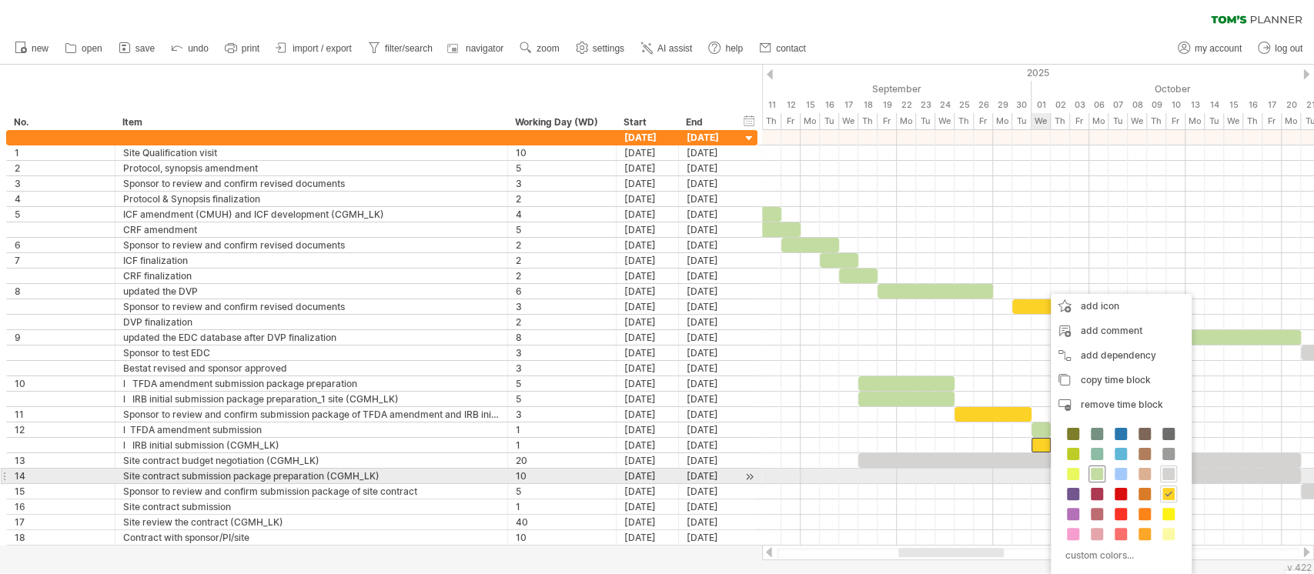
click at [1097, 476] on span at bounding box center [1096, 474] width 12 height 12
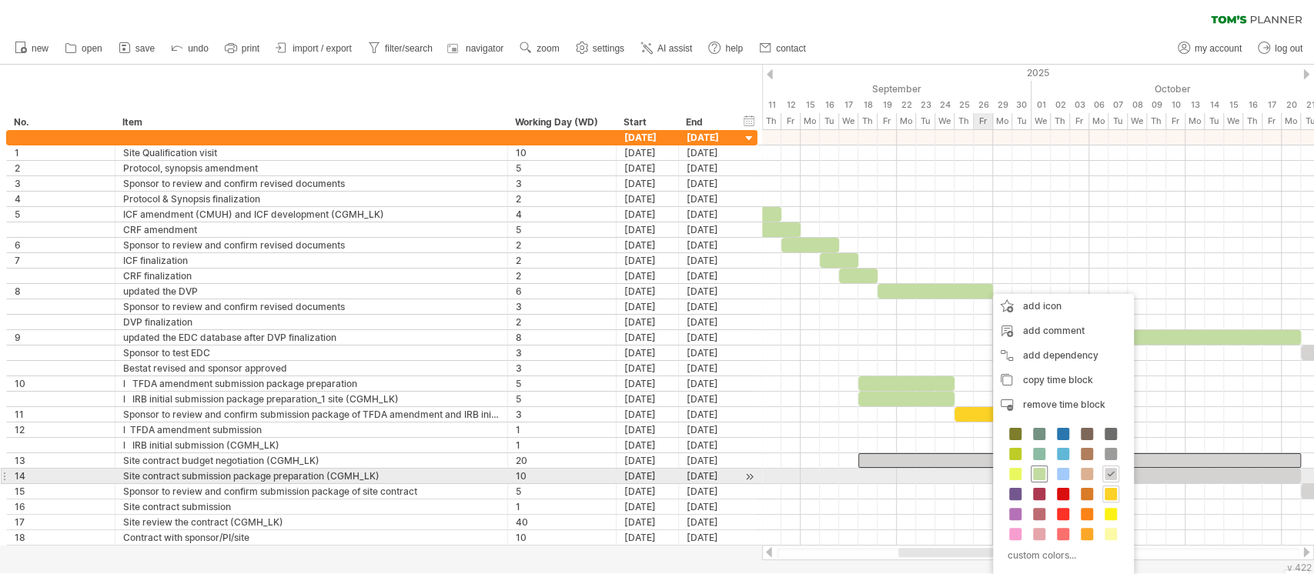
click at [1037, 470] on span at bounding box center [1039, 474] width 12 height 12
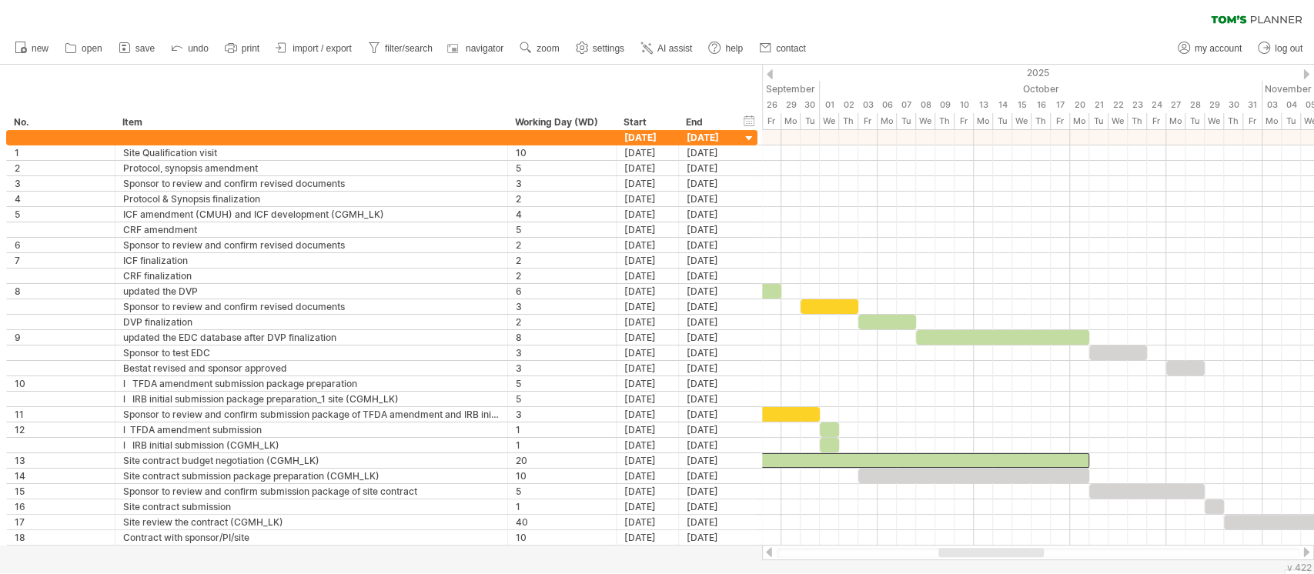
drag, startPoint x: 994, startPoint y: 556, endPoint x: 1034, endPoint y: 556, distance: 40.0
click at [1034, 556] on div at bounding box center [990, 552] width 105 height 9
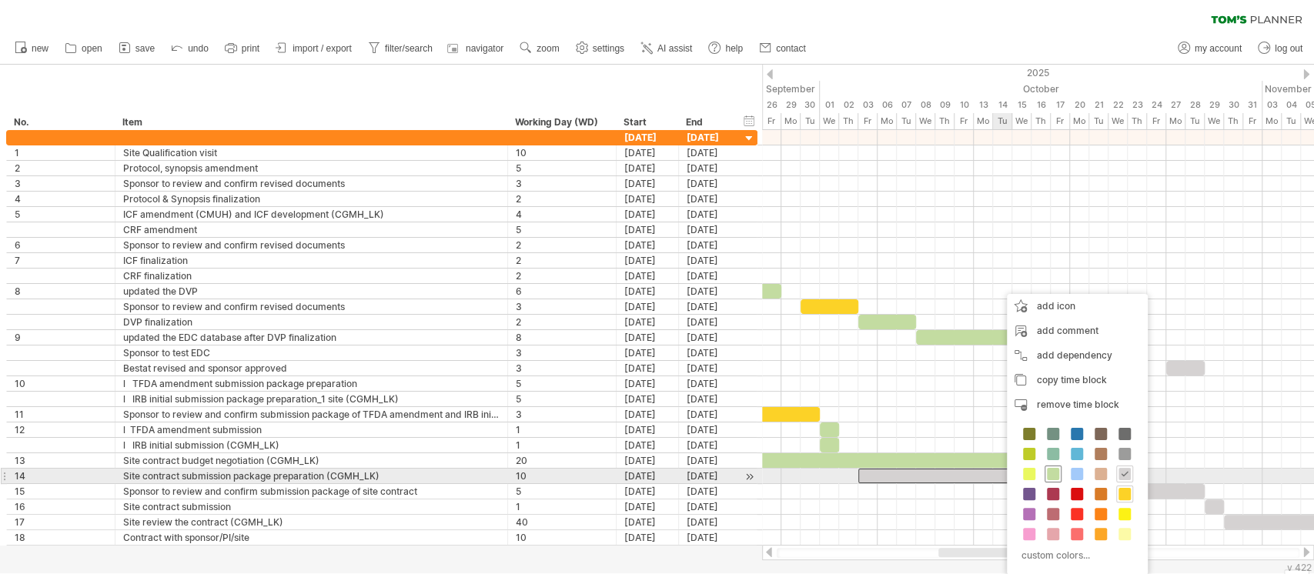
click at [1048, 474] on span at bounding box center [1053, 474] width 12 height 12
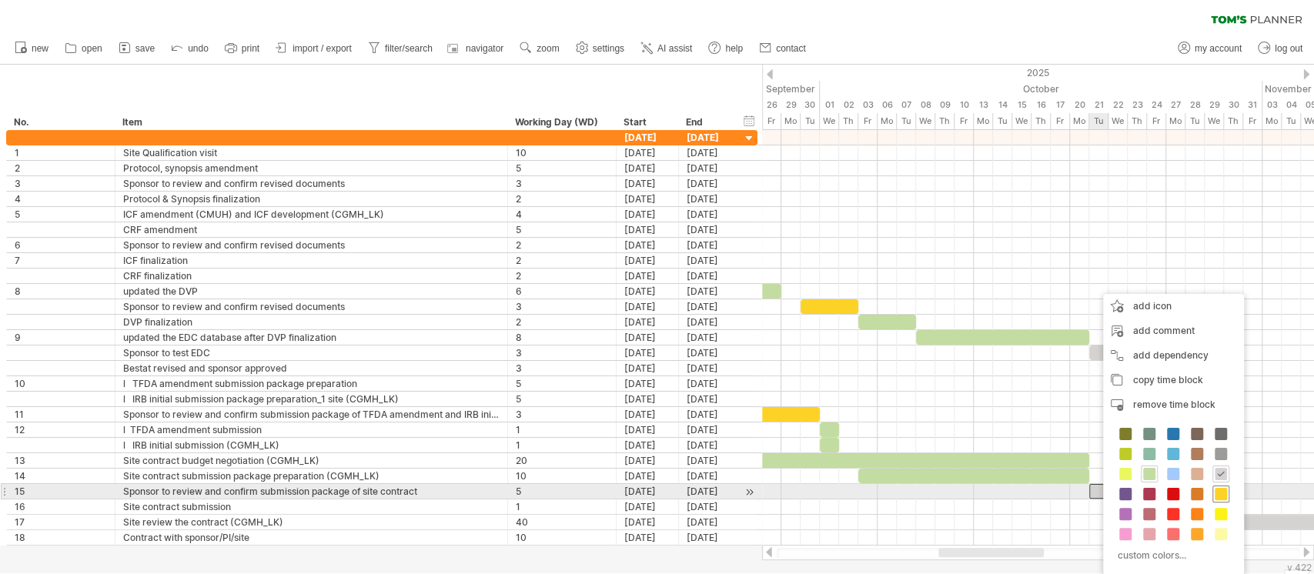
click at [1223, 496] on span at bounding box center [1220, 494] width 12 height 12
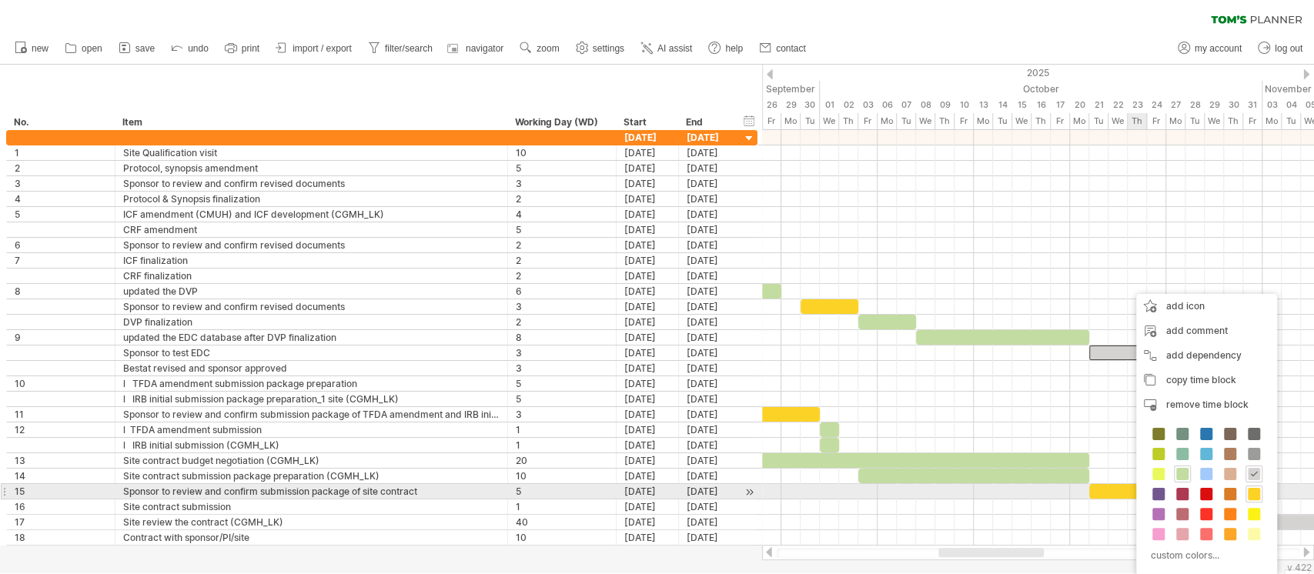
click at [1244, 492] on div "custom colors..." at bounding box center [1206, 496] width 141 height 158
click at [1251, 490] on span at bounding box center [1253, 494] width 12 height 12
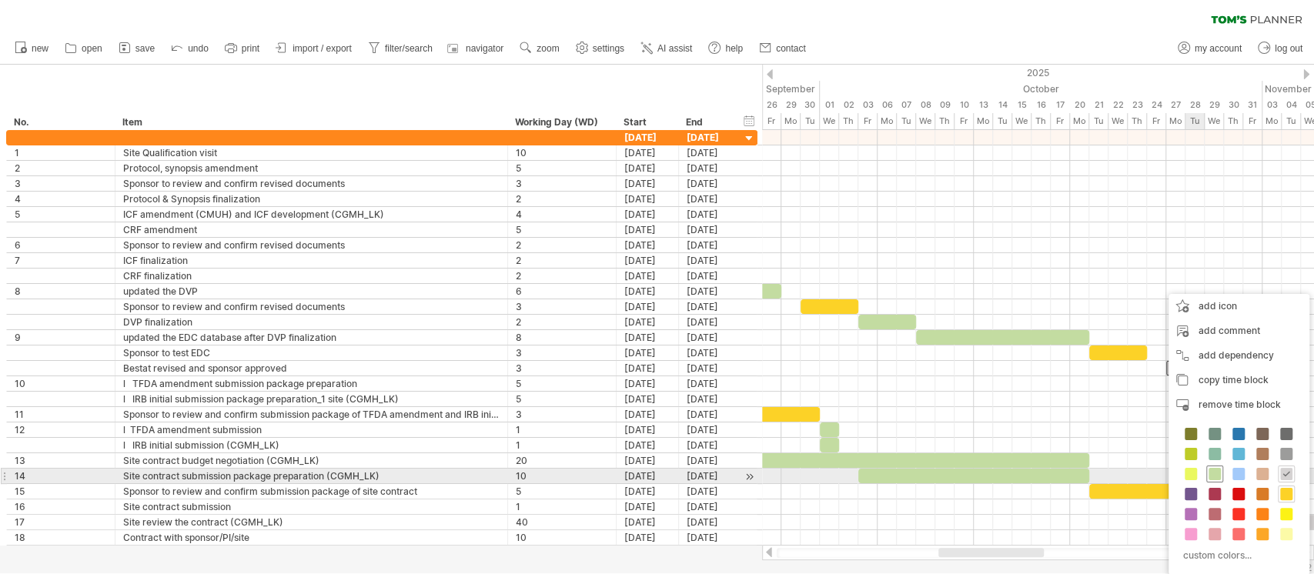
click at [1218, 470] on span at bounding box center [1214, 474] width 12 height 12
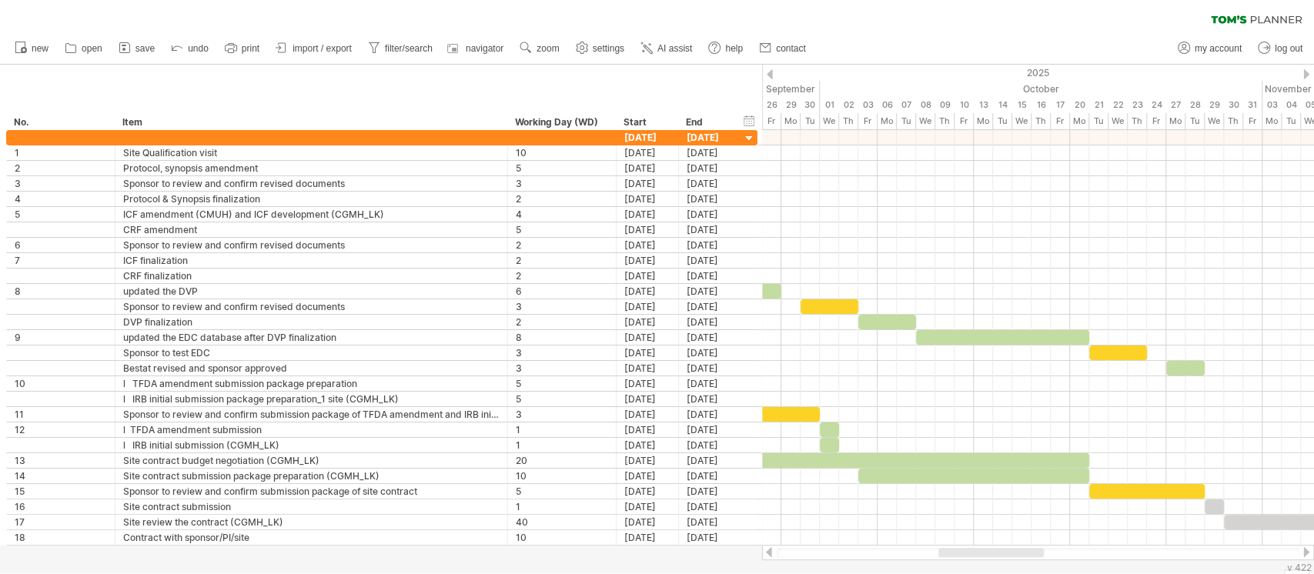
click at [1034, 559] on div "Trying to reach [DOMAIN_NAME] Connected again... 0% clear filter new *" at bounding box center [657, 287] width 1314 height 574
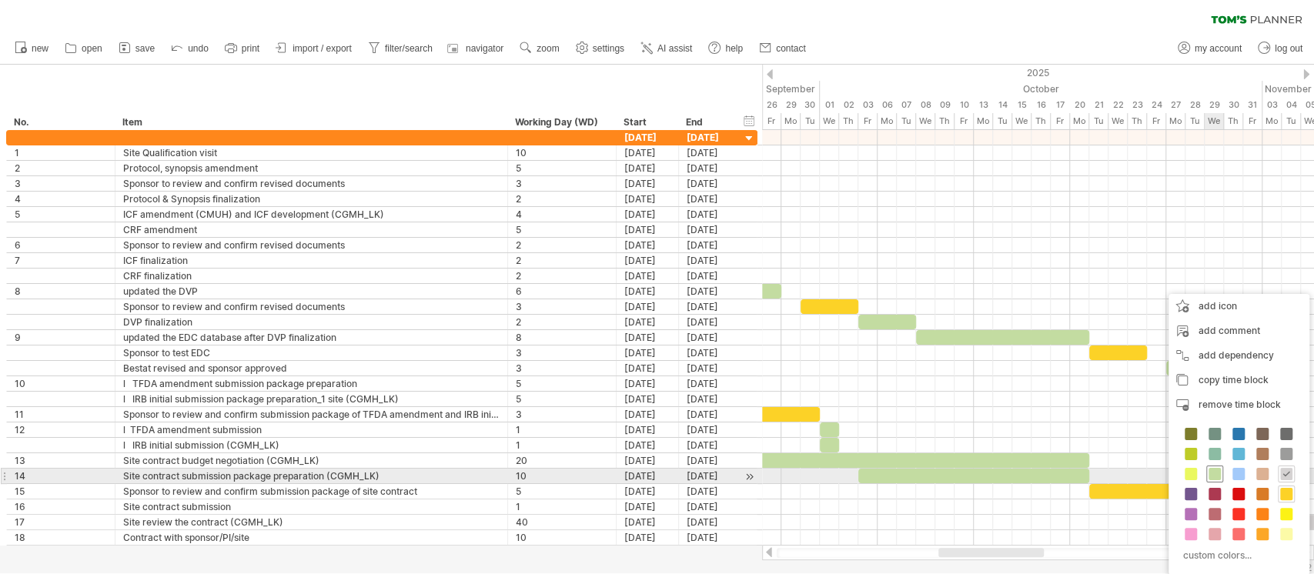
click at [1213, 473] on span at bounding box center [1214, 474] width 12 height 12
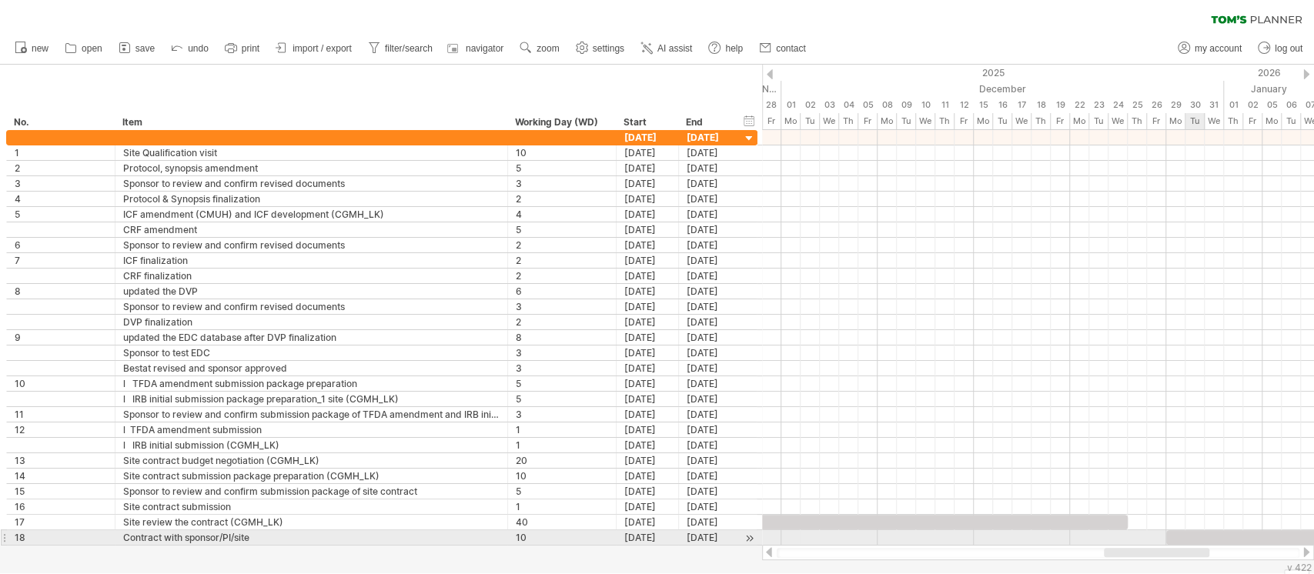
drag, startPoint x: 1034, startPoint y: 547, endPoint x: 1200, endPoint y: 533, distance: 166.1
click at [1200, 533] on div "Trying to reach [DOMAIN_NAME] Connected again... 0% clear filter new *" at bounding box center [657, 287] width 1314 height 574
click at [1207, 533] on div at bounding box center [1281, 537] width 231 height 15
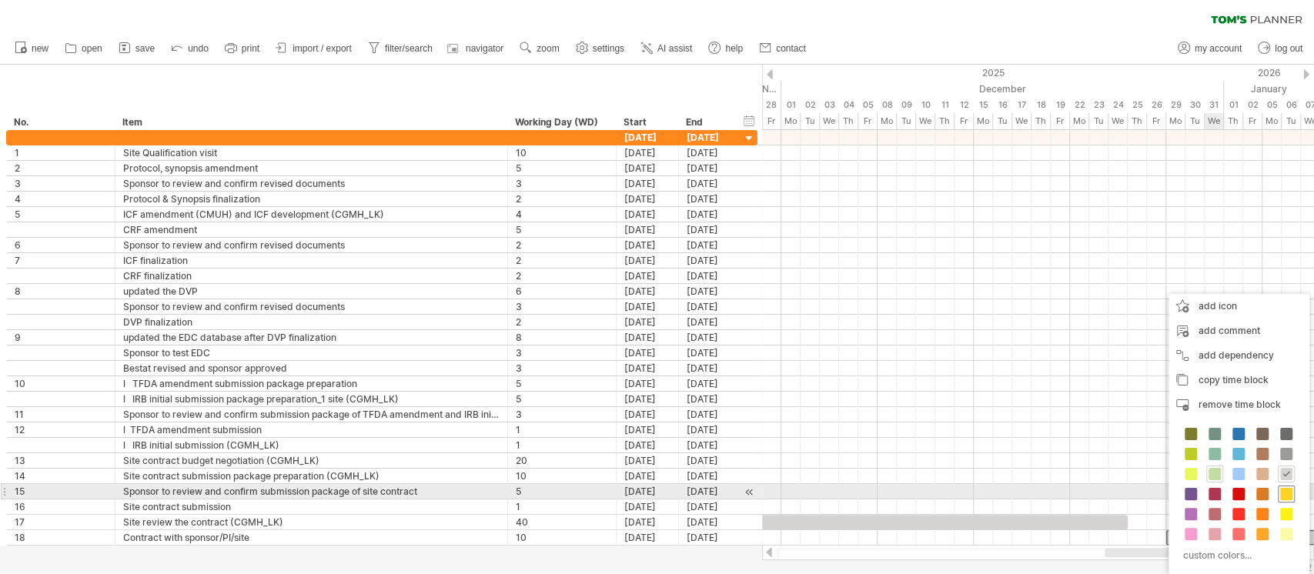
click at [1281, 489] on span at bounding box center [1286, 494] width 12 height 12
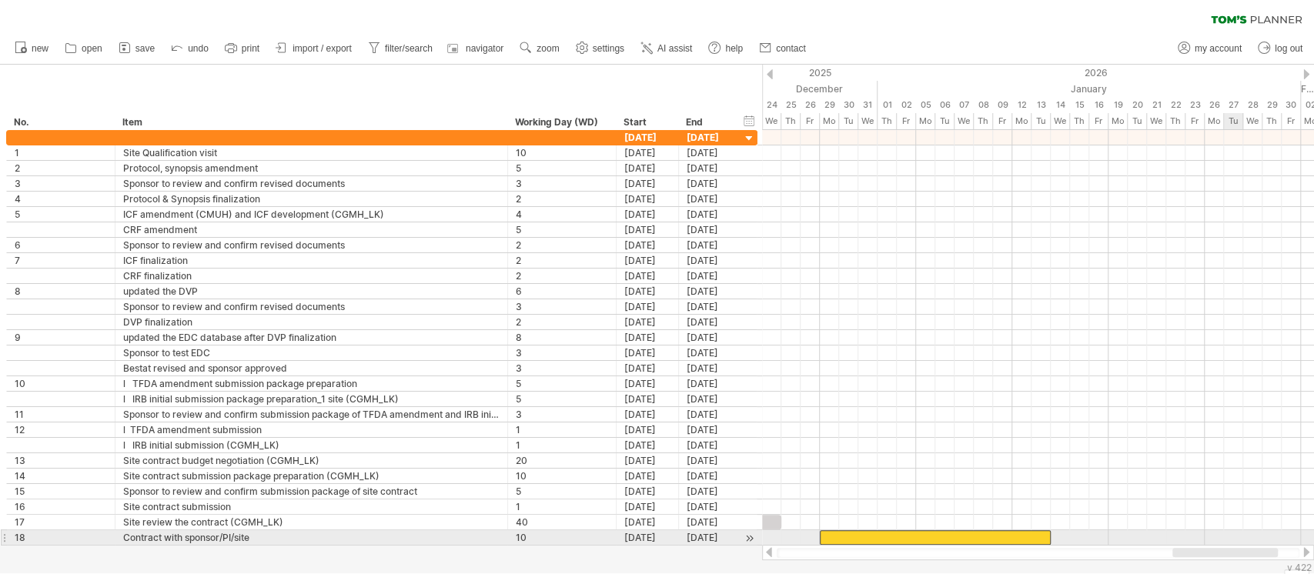
drag, startPoint x: 1164, startPoint y: 551, endPoint x: 1231, endPoint y: 543, distance: 68.2
click at [1231, 543] on div "Trying to reach [DOMAIN_NAME] Connected again... 0% clear filter new *" at bounding box center [657, 287] width 1314 height 574
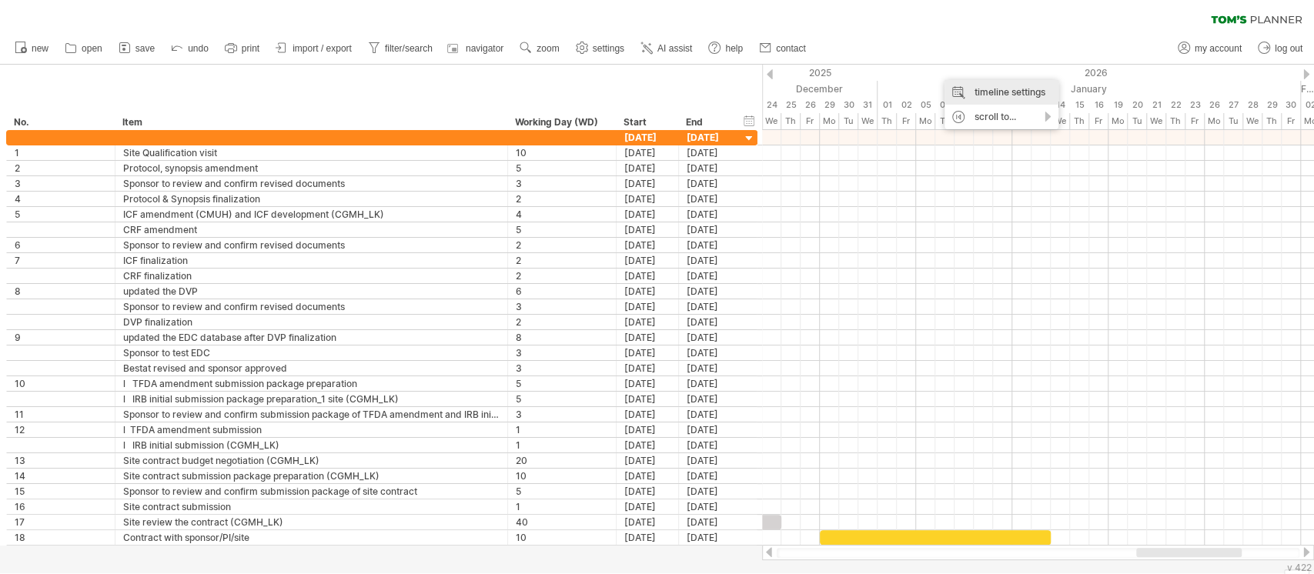
click at [990, 89] on div "timeline settings" at bounding box center [1001, 92] width 114 height 25
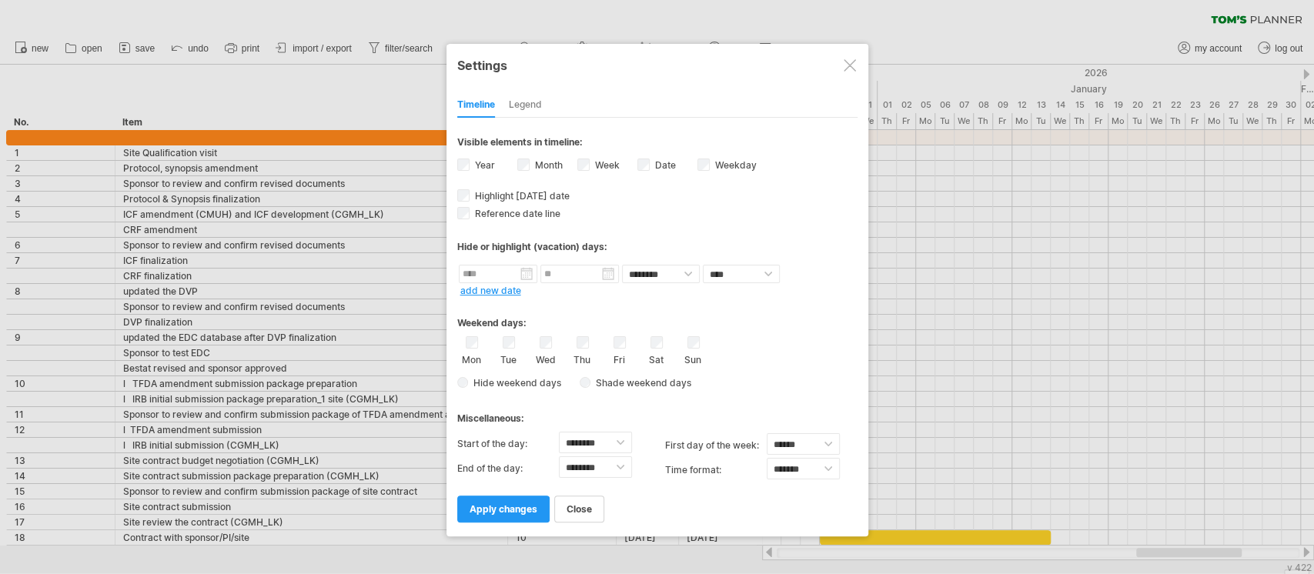
click at [812, 514] on div "close apply changes" at bounding box center [657, 502] width 400 height 39
click at [591, 508] on link "close" at bounding box center [579, 509] width 50 height 27
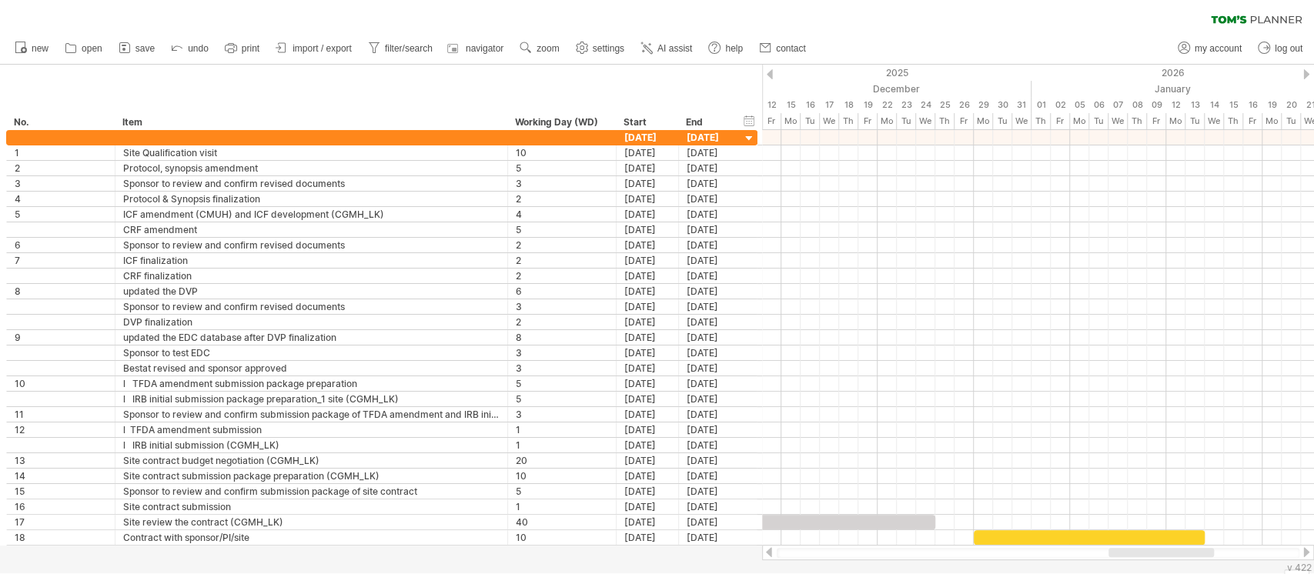
drag, startPoint x: 1142, startPoint y: 554, endPoint x: 1114, endPoint y: 553, distance: 27.7
click at [1114, 553] on div at bounding box center [1160, 552] width 105 height 9
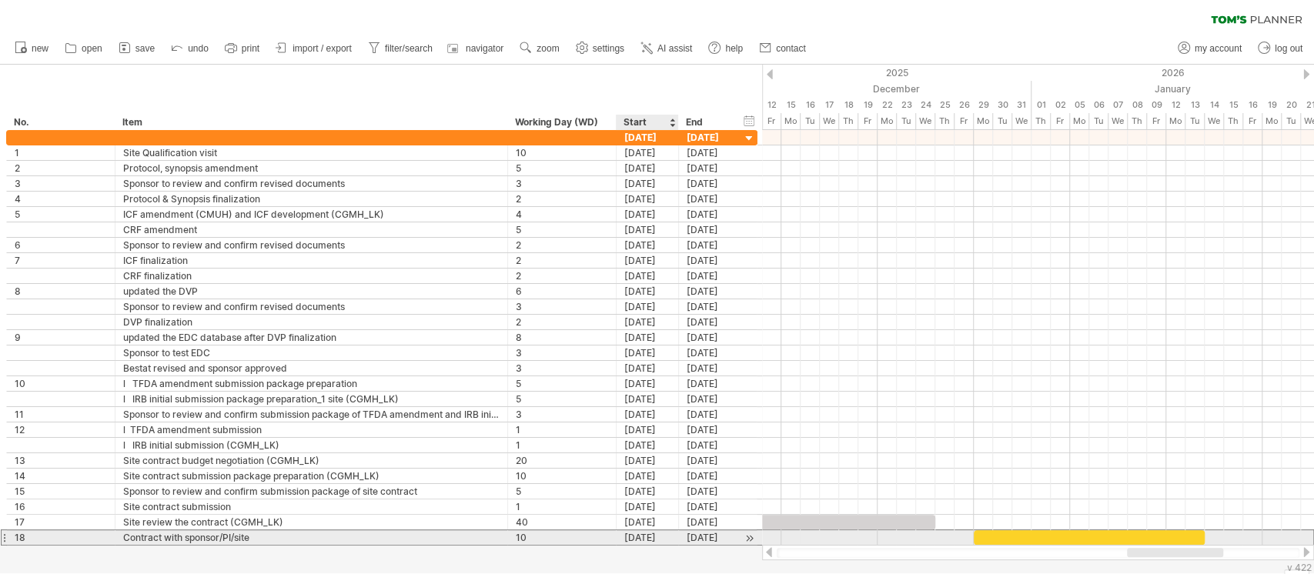
click at [653, 533] on div "[DATE]" at bounding box center [647, 537] width 62 height 15
drag, startPoint x: 997, startPoint y: 533, endPoint x: 978, endPoint y: 533, distance: 19.2
click at [978, 533] on div at bounding box center [1069, 537] width 231 height 15
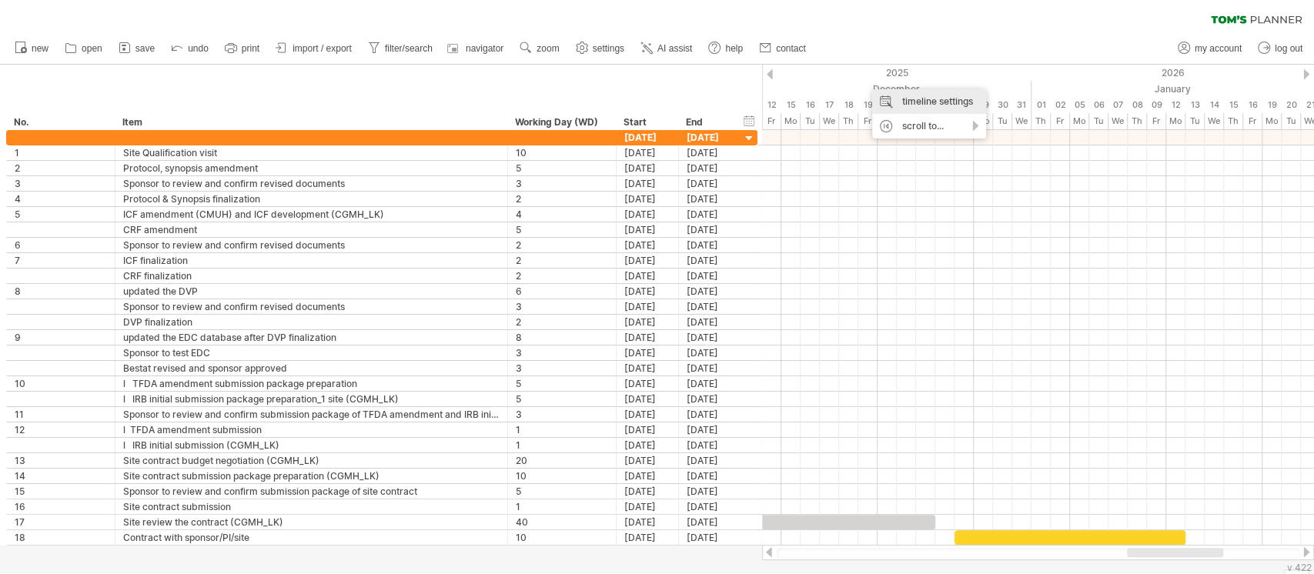
click at [927, 95] on div "timeline settings" at bounding box center [929, 101] width 114 height 25
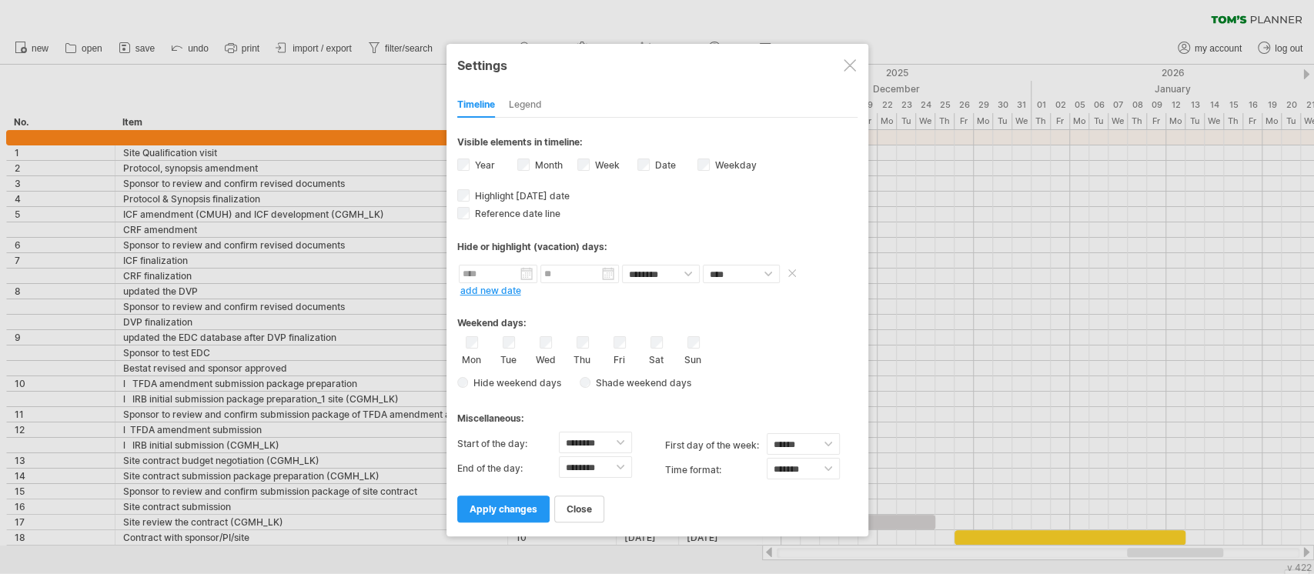
click at [524, 271] on input "text" at bounding box center [498, 274] width 78 height 18
click at [597, 290] on div "[DATE]" at bounding box center [545, 290] width 112 height 12
click at [599, 289] on link "next" at bounding box center [605, 289] width 12 height 12
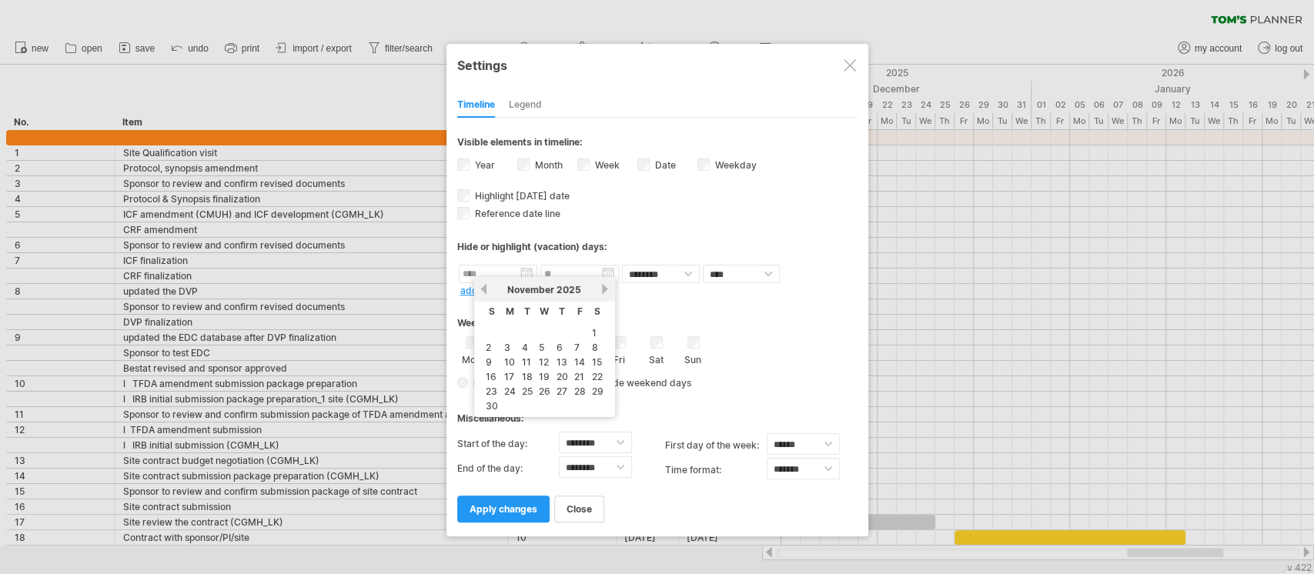
click at [599, 289] on link "next" at bounding box center [605, 289] width 12 height 12
click at [557, 329] on link "1" at bounding box center [558, 333] width 8 height 15
type input "********"
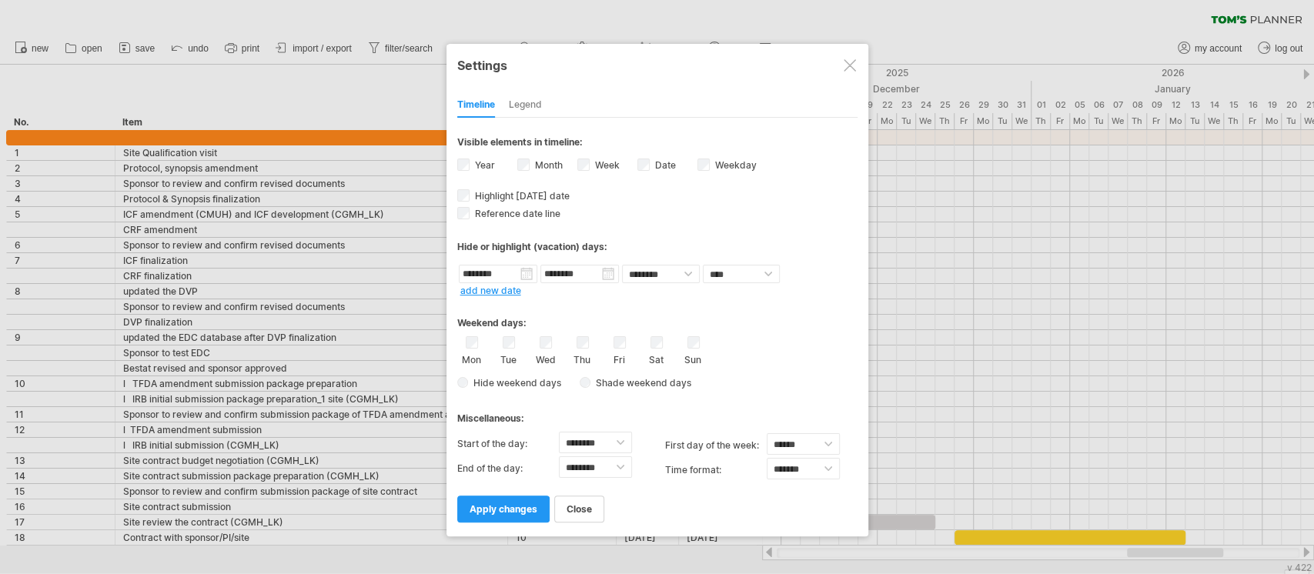
click at [515, 286] on link "add new date" at bounding box center [490, 291] width 61 height 12
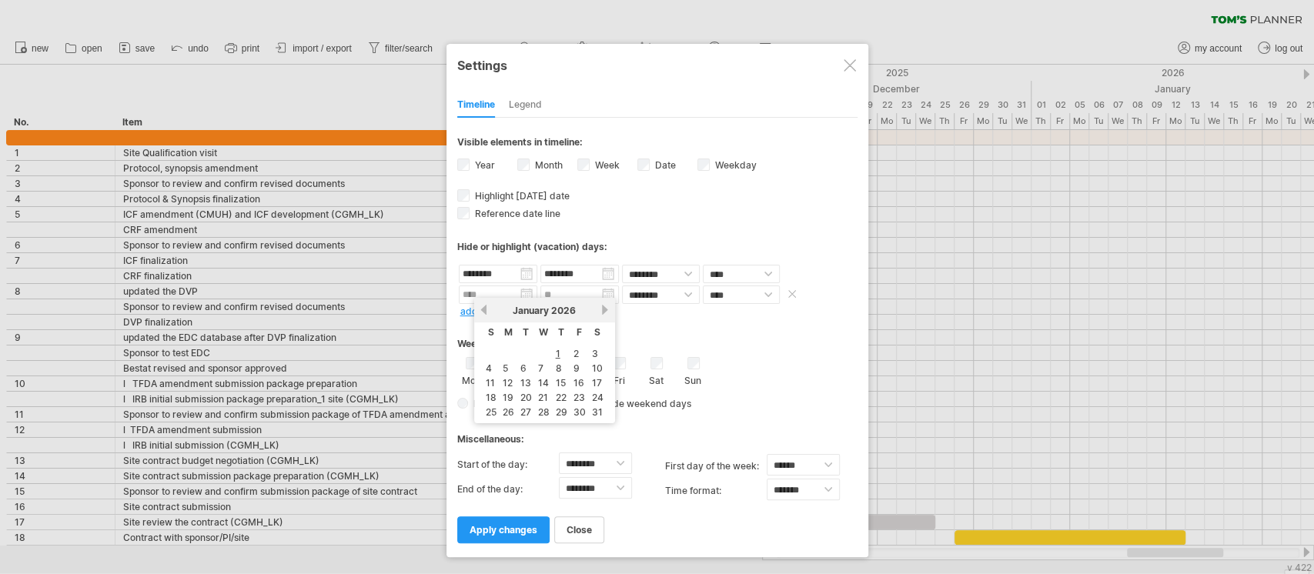
click at [526, 291] on input "text" at bounding box center [498, 295] width 78 height 18
click at [574, 349] on link "2" at bounding box center [576, 353] width 8 height 15
type input "********"
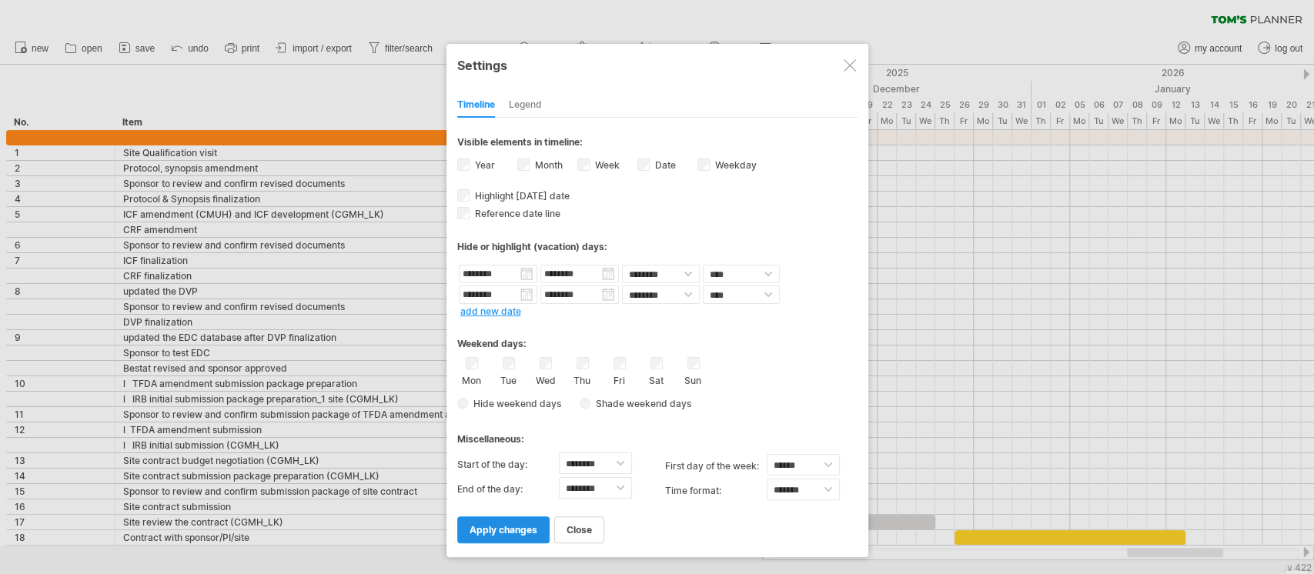
click at [511, 526] on span "apply changes" at bounding box center [503, 530] width 68 height 12
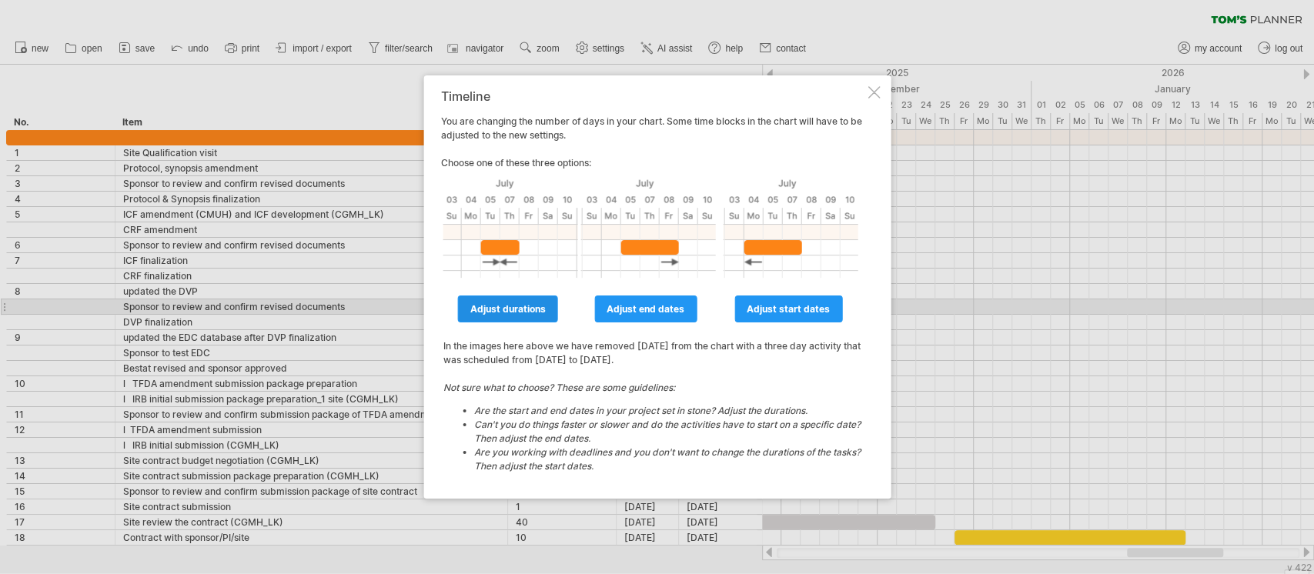
click at [523, 312] on span "adjust durations" at bounding box center [507, 309] width 75 height 12
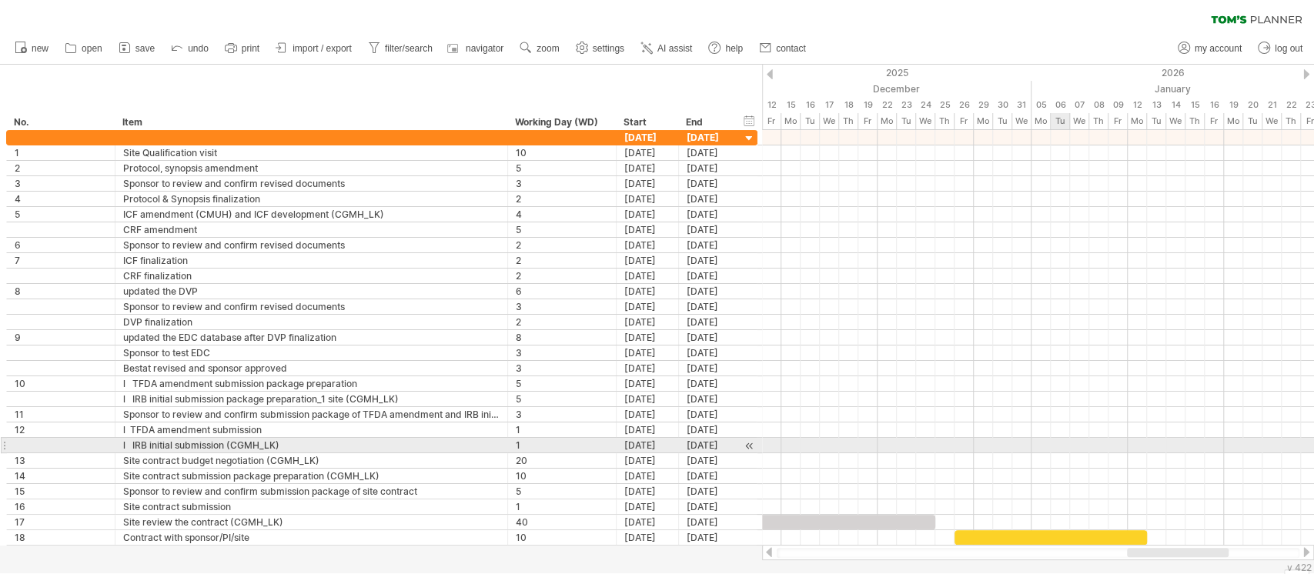
click at [1067, 446] on div at bounding box center [1038, 445] width 552 height 15
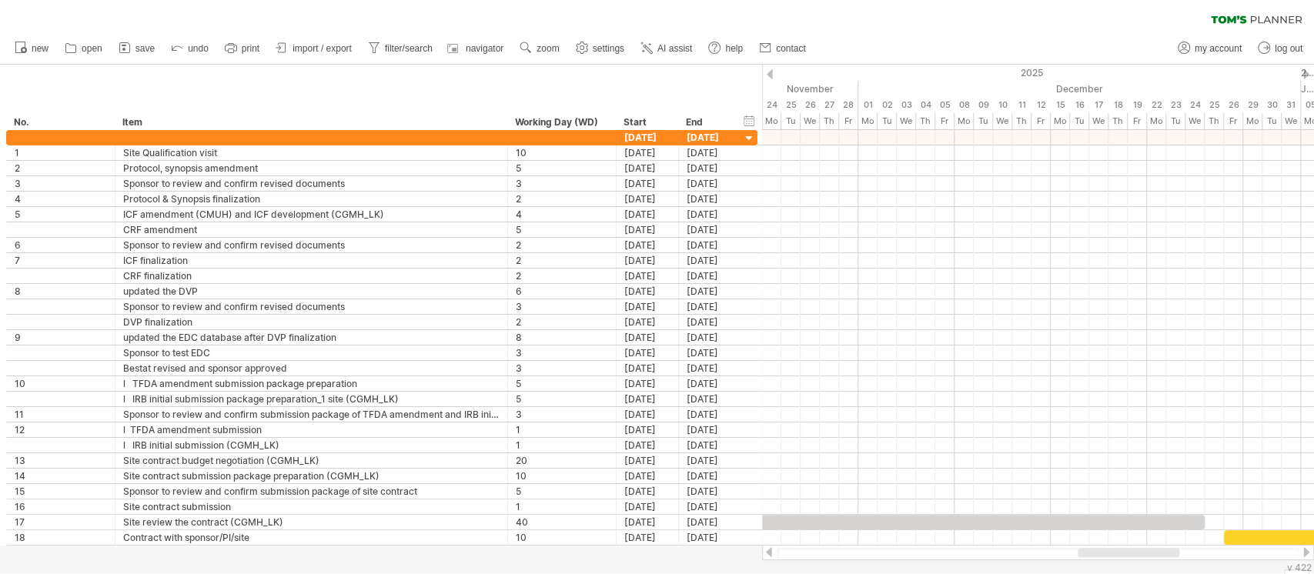
drag, startPoint x: 1176, startPoint y: 556, endPoint x: 1105, endPoint y: 563, distance: 71.1
click at [1126, 562] on div "Trying to reach [DOMAIN_NAME] Connected again... 0% clear filter new *" at bounding box center [657, 287] width 1314 height 574
drag, startPoint x: 1105, startPoint y: 563, endPoint x: 1197, endPoint y: 549, distance: 93.3
click at [1197, 549] on div "Trying to reach [DOMAIN_NAME] Connected again... 0% clear filter new *" at bounding box center [657, 287] width 1314 height 574
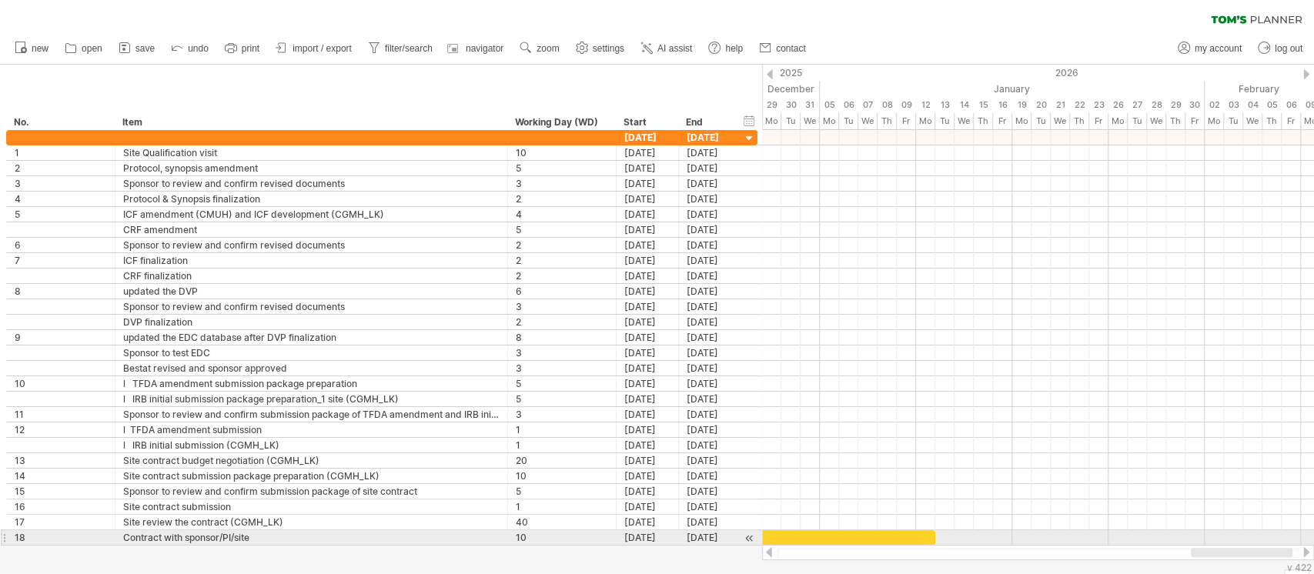
drag, startPoint x: 1166, startPoint y: 553, endPoint x: 1261, endPoint y: 545, distance: 95.0
click at [1261, 545] on div at bounding box center [1038, 552] width 552 height 15
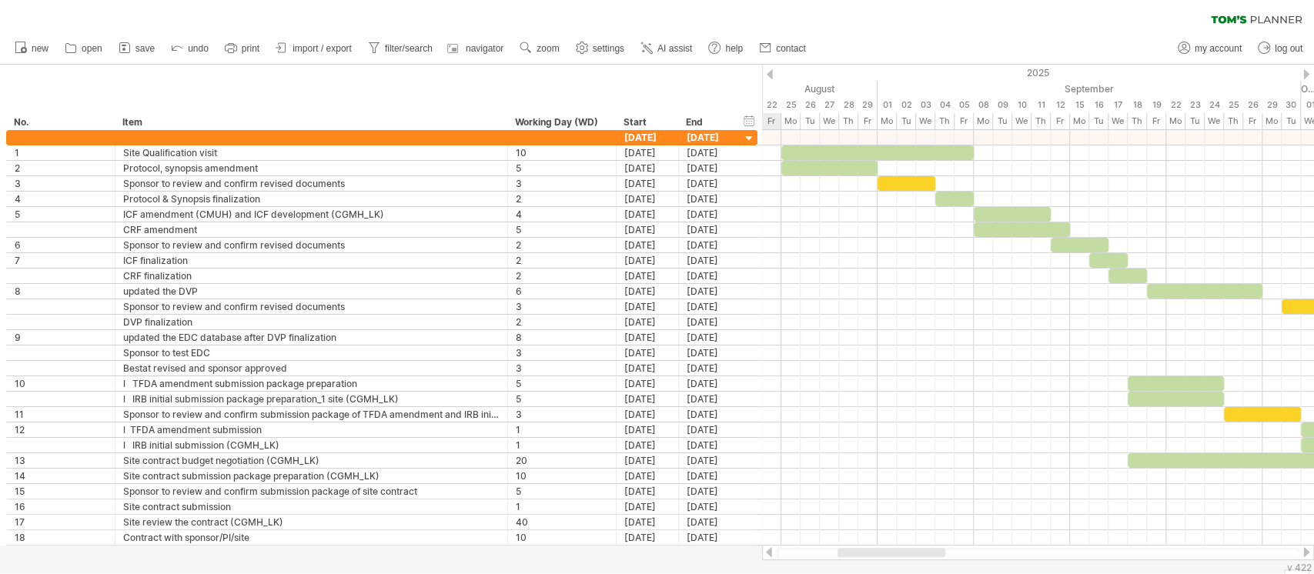
drag, startPoint x: 1197, startPoint y: 552, endPoint x: 894, endPoint y: 565, distance: 302.7
click at [894, 565] on div "Trying to reach [DOMAIN_NAME] Connected again... 0% clear filter new *" at bounding box center [657, 287] width 1314 height 574
click at [342, 48] on span "import / export" at bounding box center [321, 48] width 59 height 11
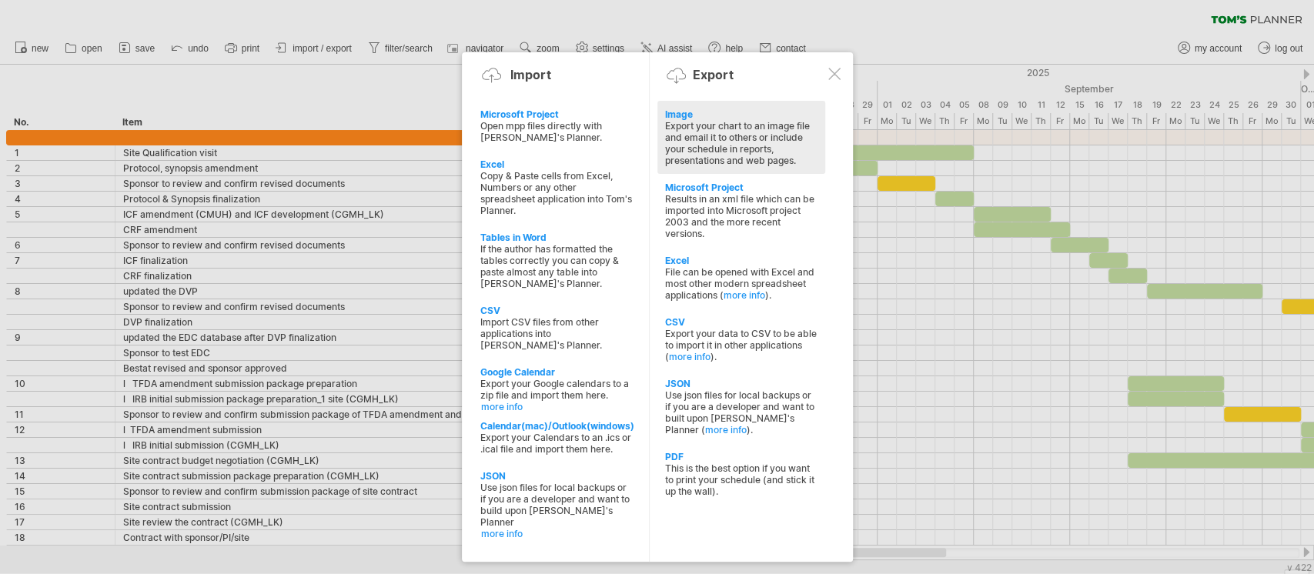
click at [705, 155] on div "Export your chart to an image file and email it to others or include your sched…" at bounding box center [741, 143] width 152 height 46
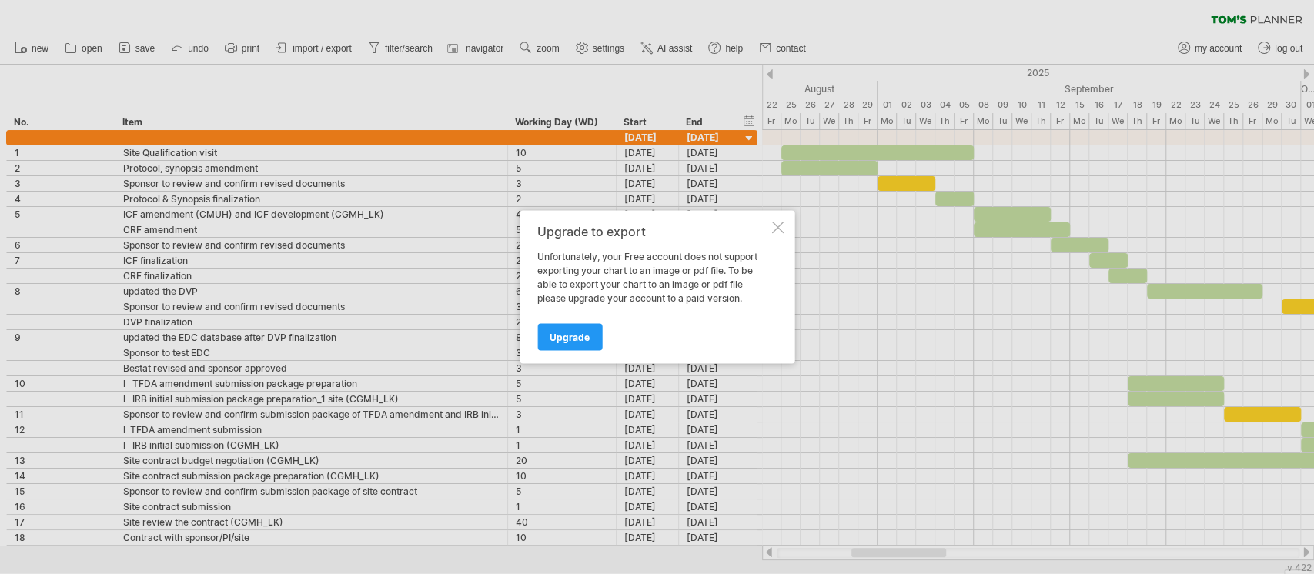
click at [776, 225] on div at bounding box center [777, 228] width 12 height 12
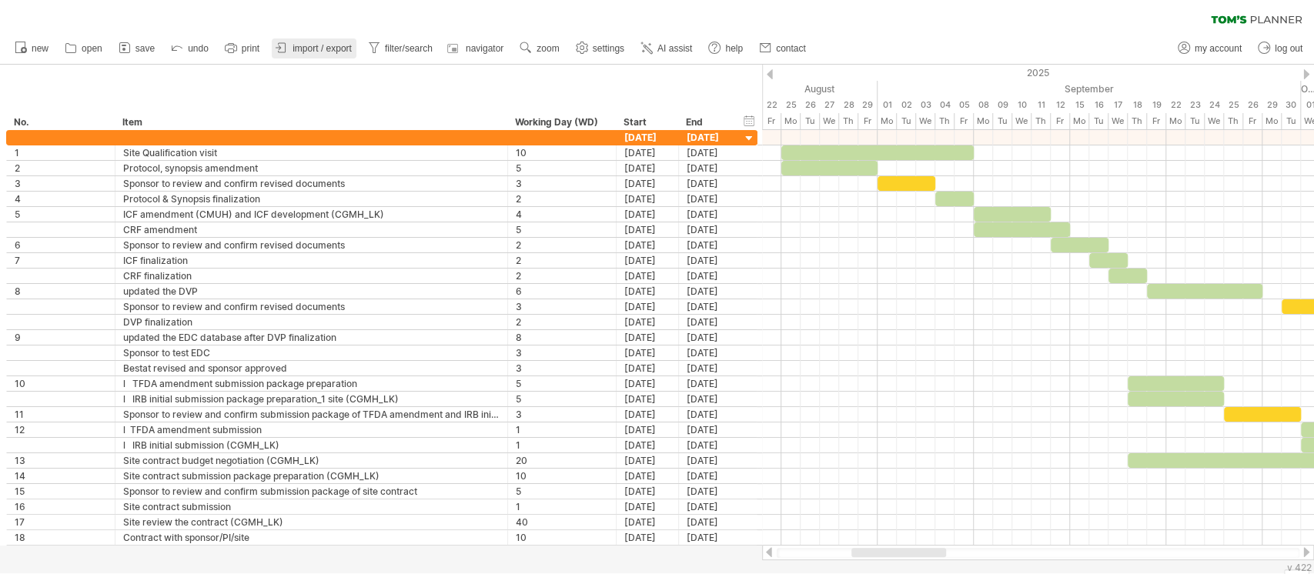
click at [335, 51] on span "import / export" at bounding box center [321, 48] width 59 height 11
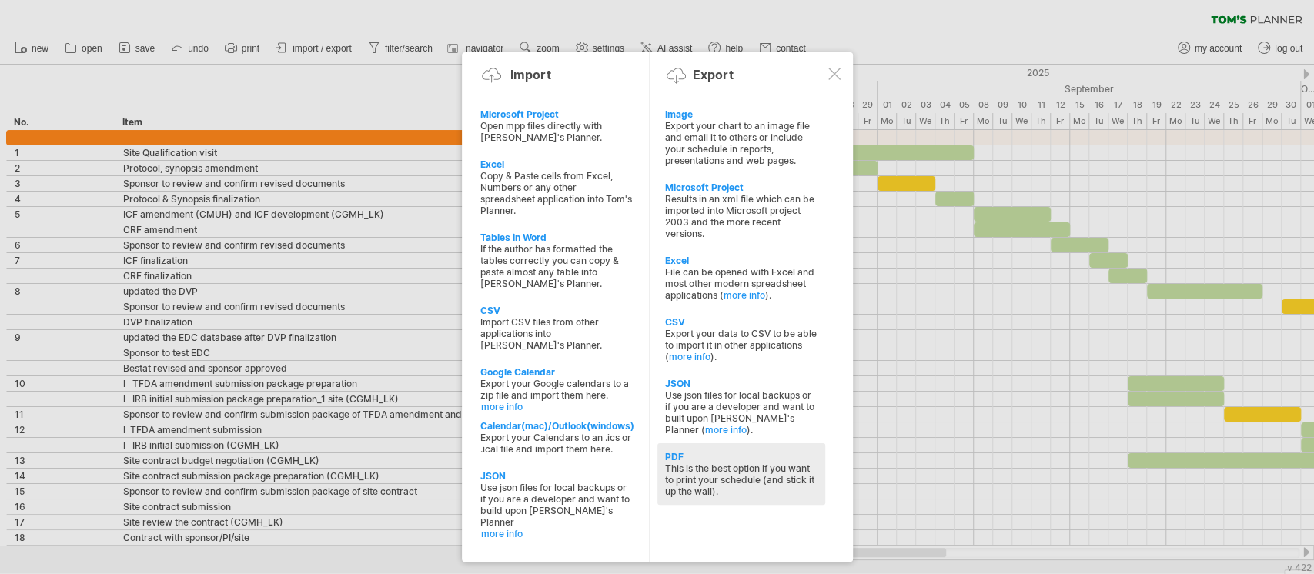
click at [689, 451] on div "PDF" at bounding box center [741, 457] width 152 height 12
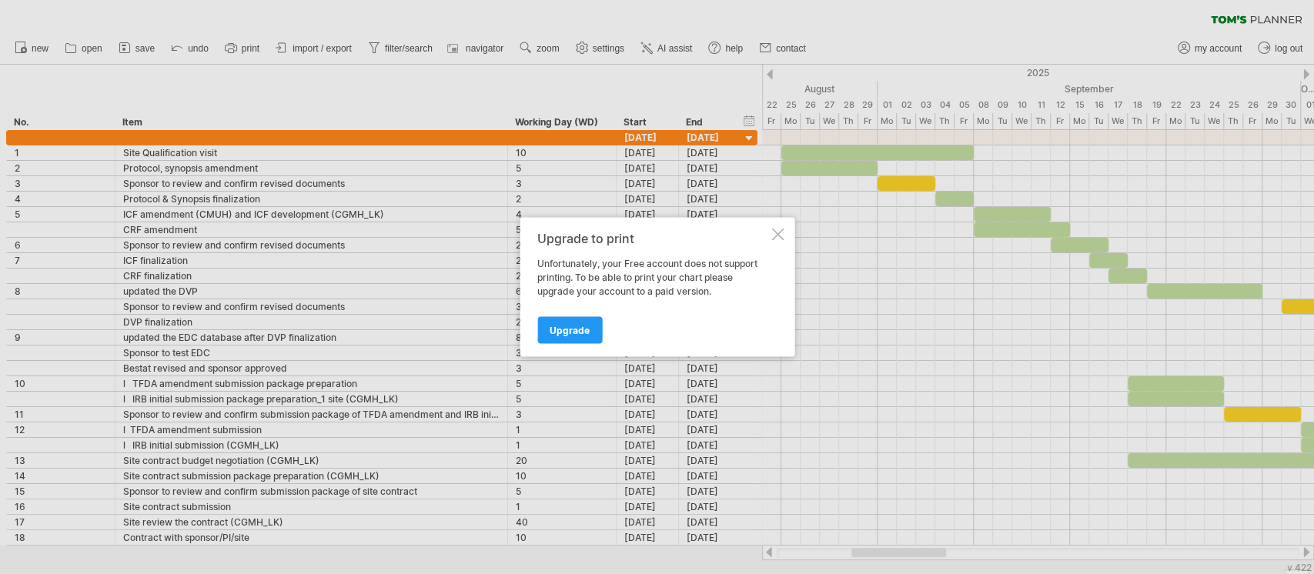
click at [776, 238] on div at bounding box center [777, 235] width 12 height 12
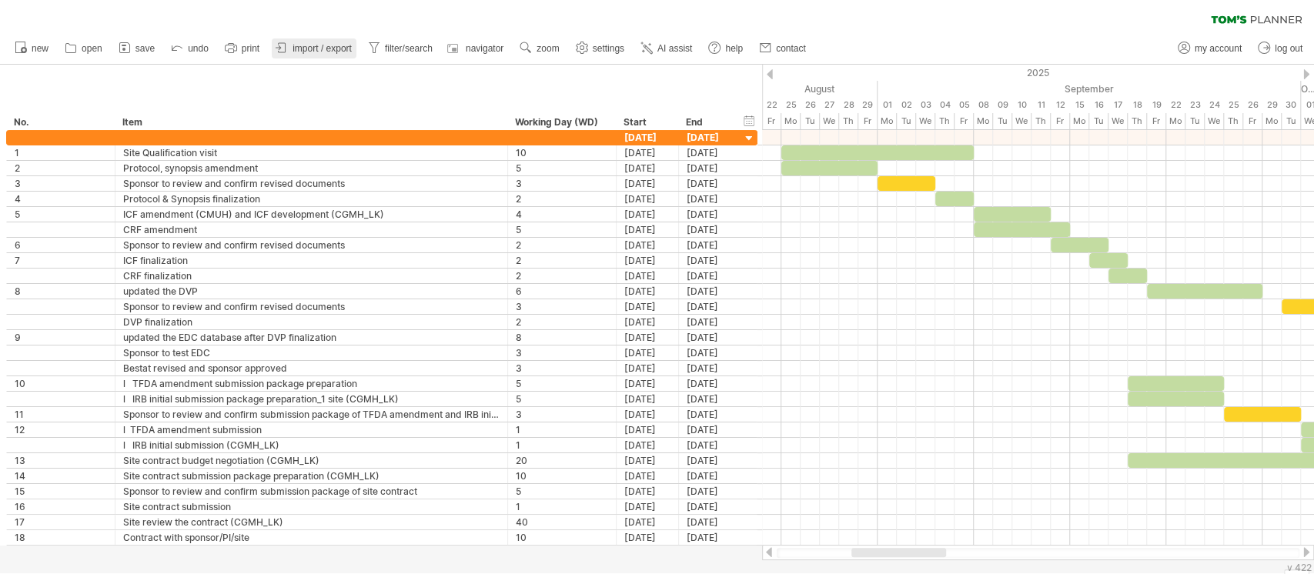
click at [345, 48] on span "import / export" at bounding box center [321, 48] width 59 height 11
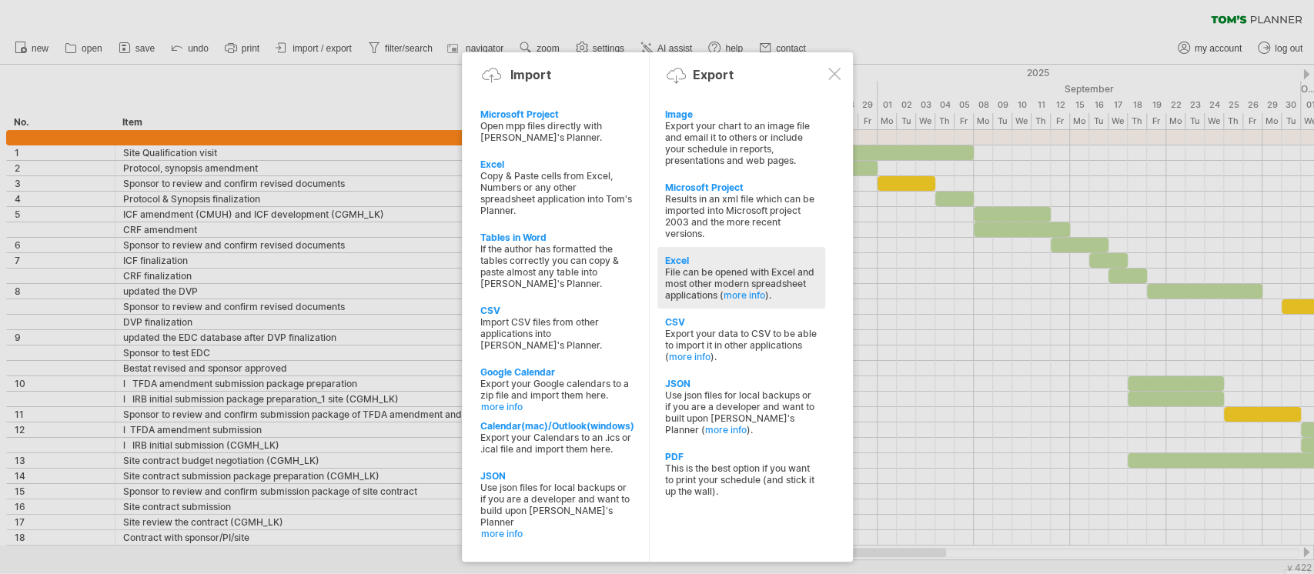
click at [685, 272] on div "File can be opened with Excel and most other modern spreadsheet applications ( …" at bounding box center [741, 283] width 152 height 35
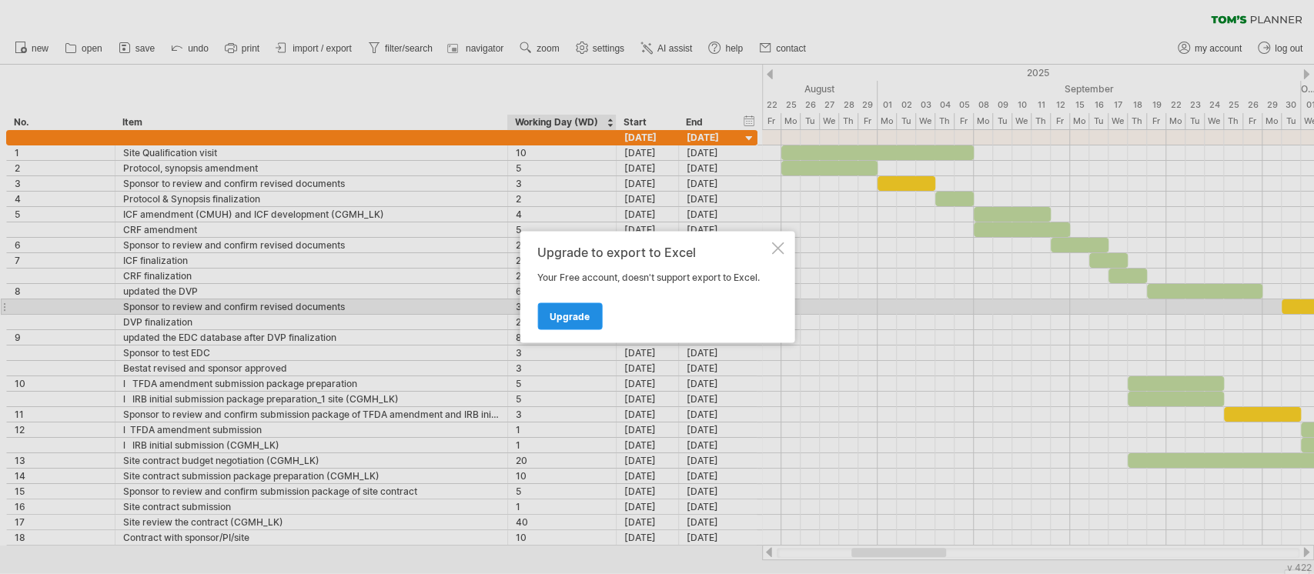
click at [569, 316] on span "Upgrade" at bounding box center [569, 317] width 40 height 12
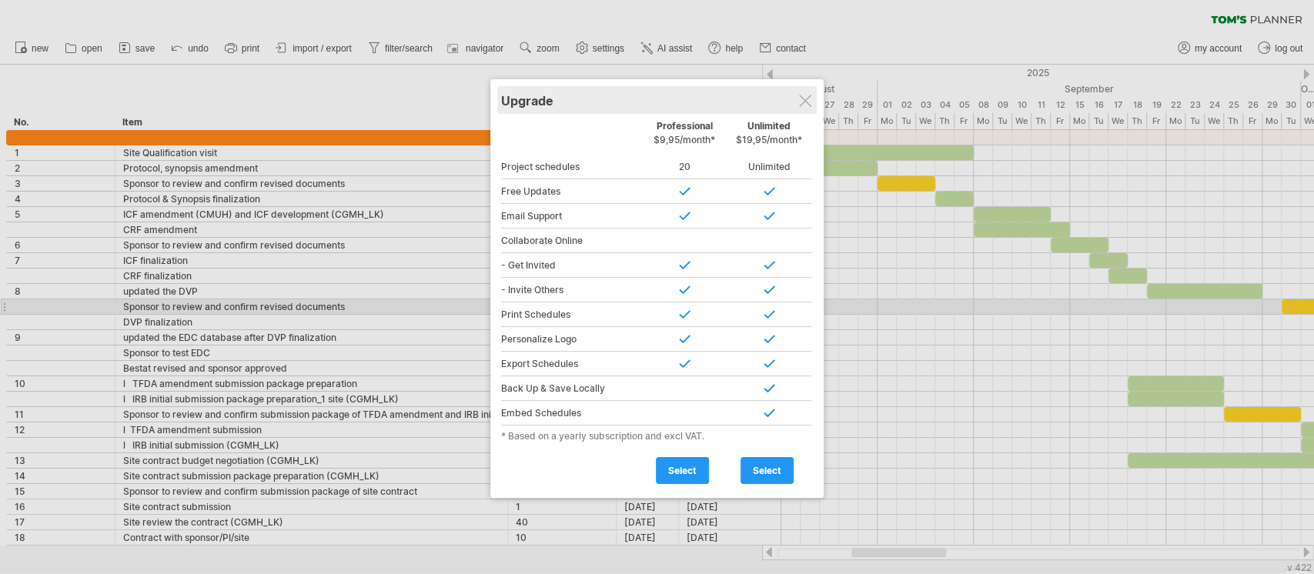
click at [812, 102] on div "Upgrade" at bounding box center [657, 100] width 312 height 28
click at [804, 102] on div at bounding box center [805, 101] width 12 height 12
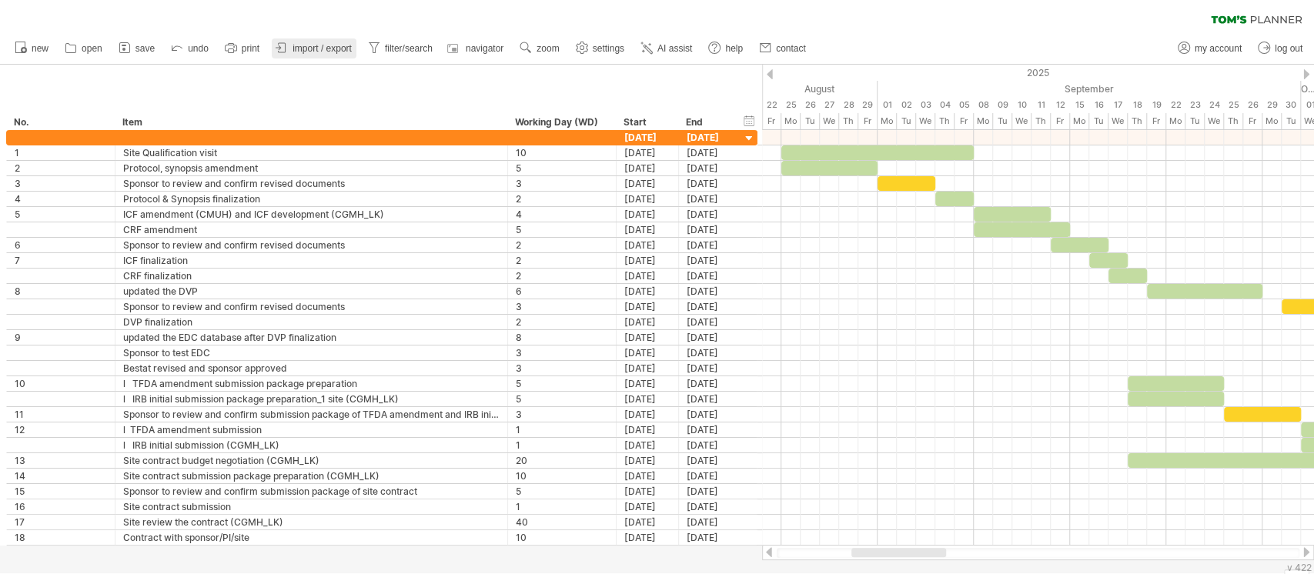
click at [329, 42] on link "import / export" at bounding box center [314, 48] width 85 height 20
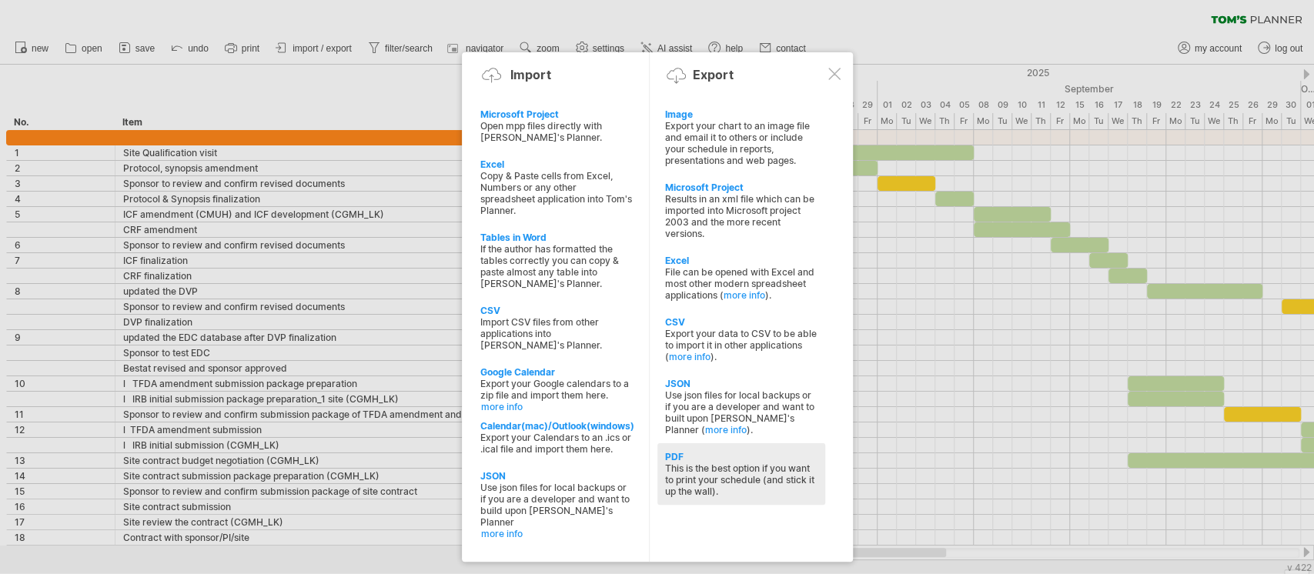
click at [730, 470] on div "This is the best option if you want to print your schedule (and stick it up the…" at bounding box center [741, 480] width 152 height 35
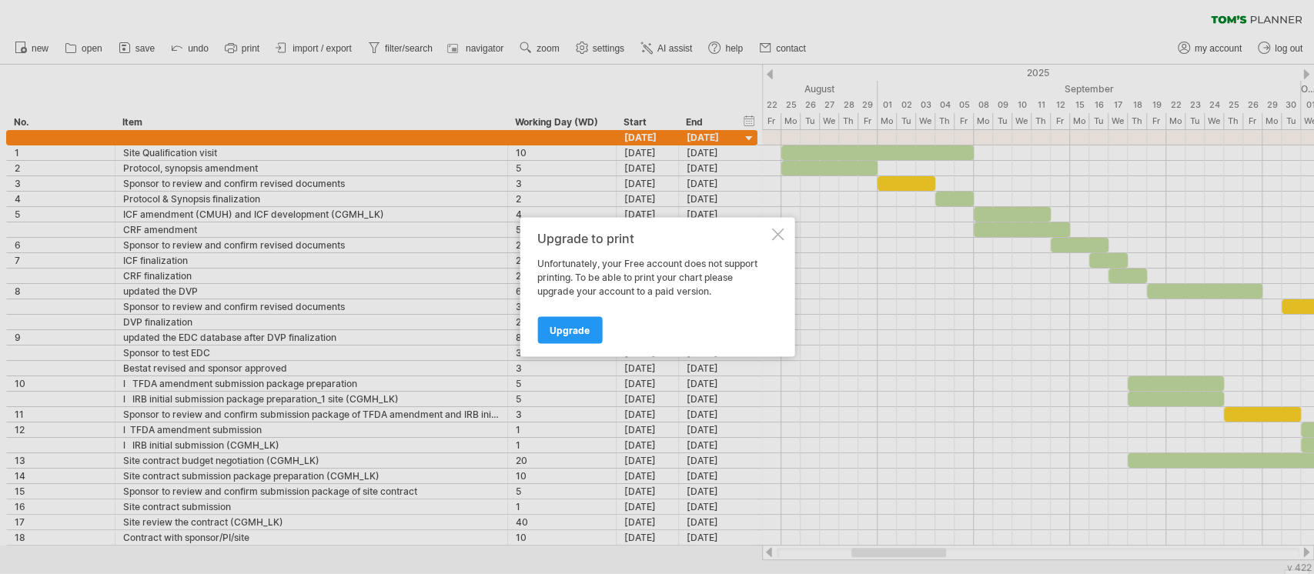
click at [619, 419] on div at bounding box center [657, 287] width 1314 height 574
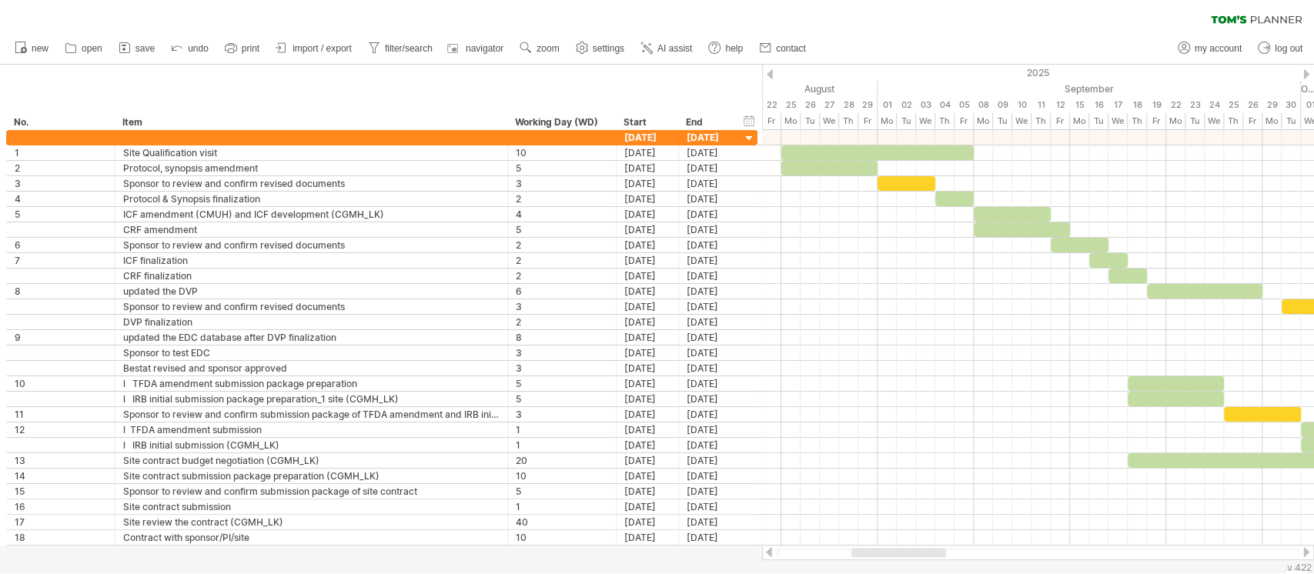
click at [855, 548] on div at bounding box center [898, 552] width 95 height 9
click at [1187, 45] on icon at bounding box center [1183, 47] width 15 height 15
type input "**********"
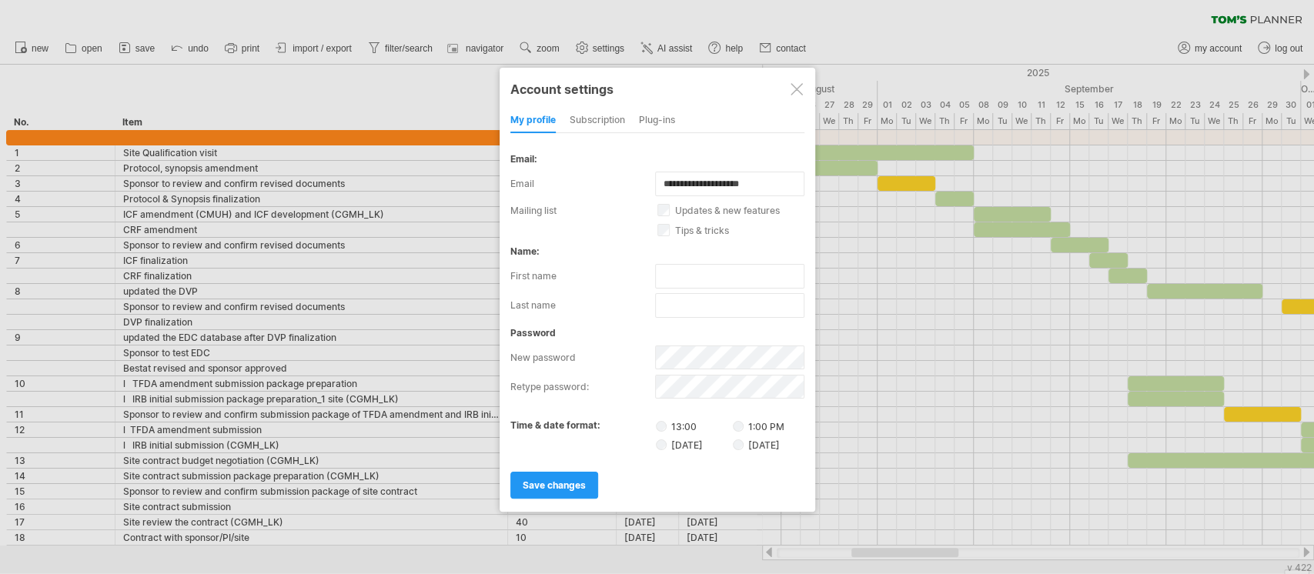
click at [618, 112] on div "subscription" at bounding box center [596, 121] width 55 height 25
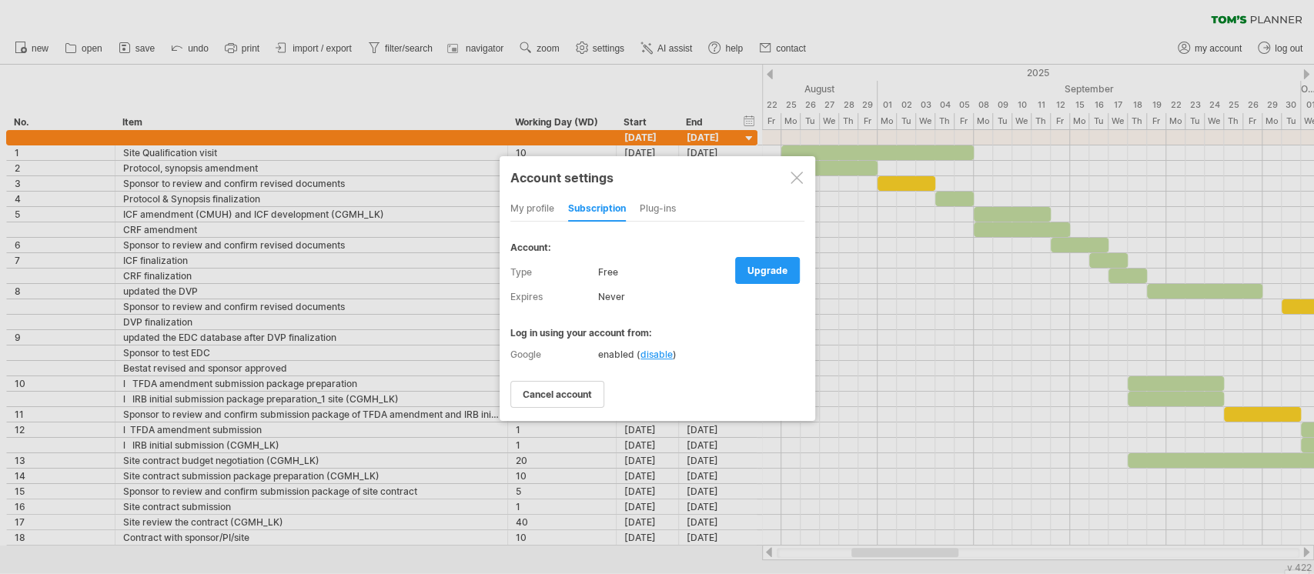
click at [790, 175] on div at bounding box center [796, 178] width 12 height 12
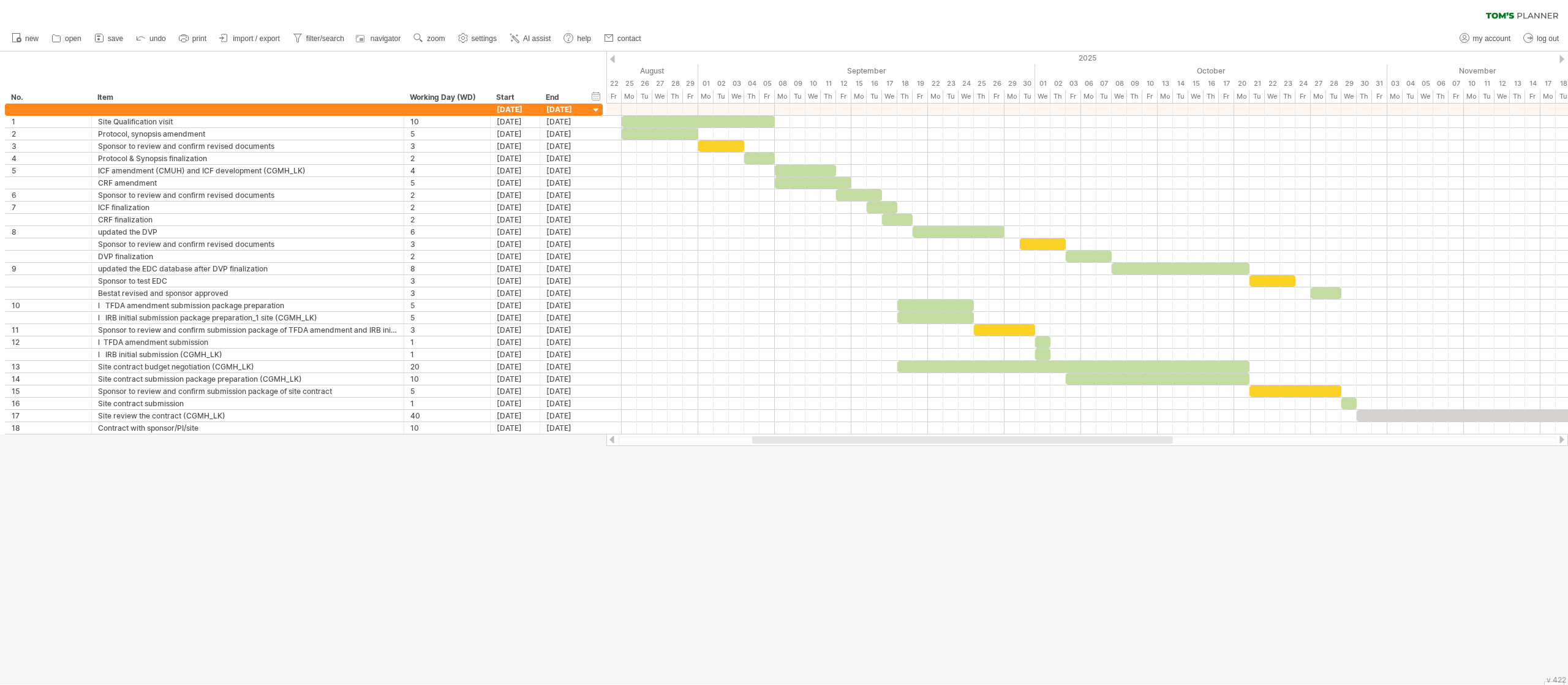
drag, startPoint x: 1000, startPoint y: 40, endPoint x: 1138, endPoint y: 534, distance: 512.9
click at [1045, 456] on div at bounding box center [784, 368] width 1568 height 633
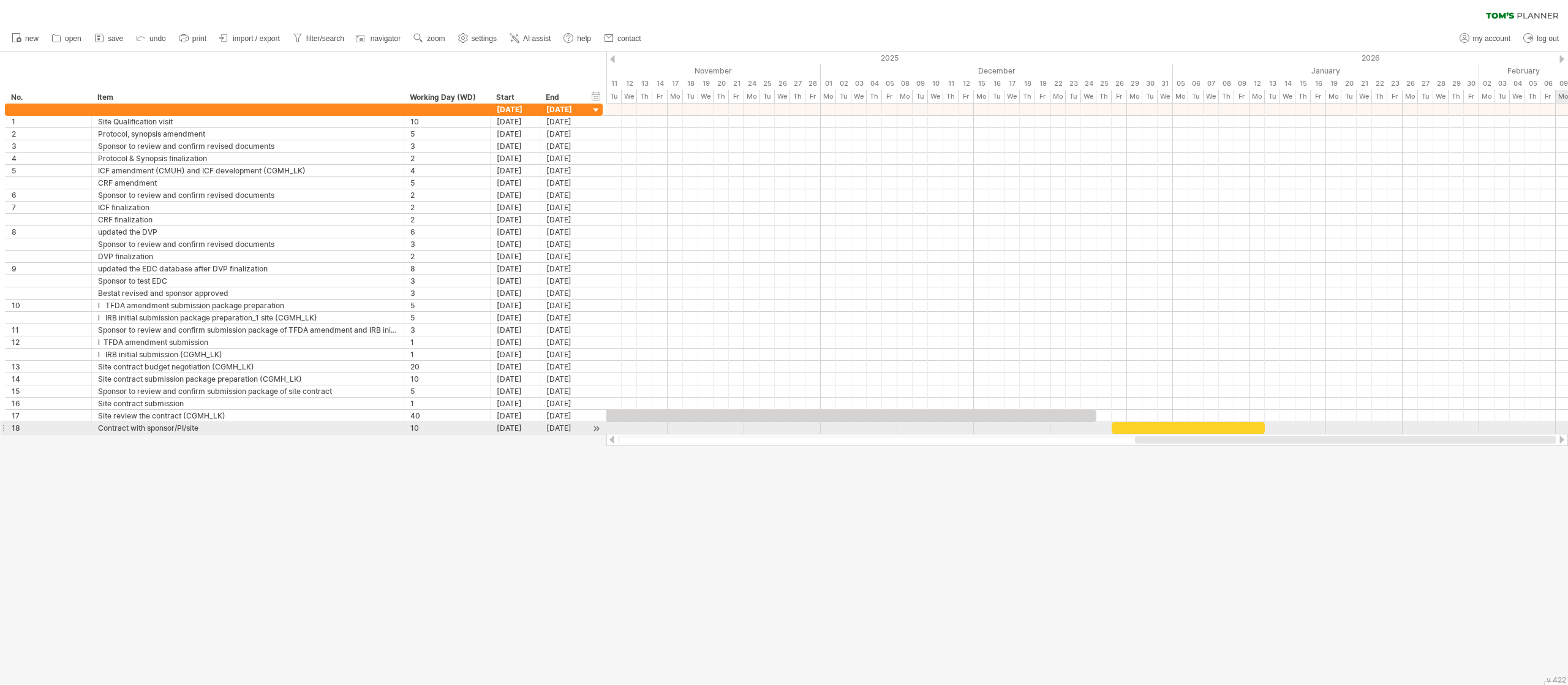
drag, startPoint x: 1140, startPoint y: 436, endPoint x: 1567, endPoint y: 430, distance: 427.0
click at [1045, 430] on div "Trying to reach [DOMAIN_NAME] Connected again... 0% clear filter new *" at bounding box center [784, 342] width 1568 height 685
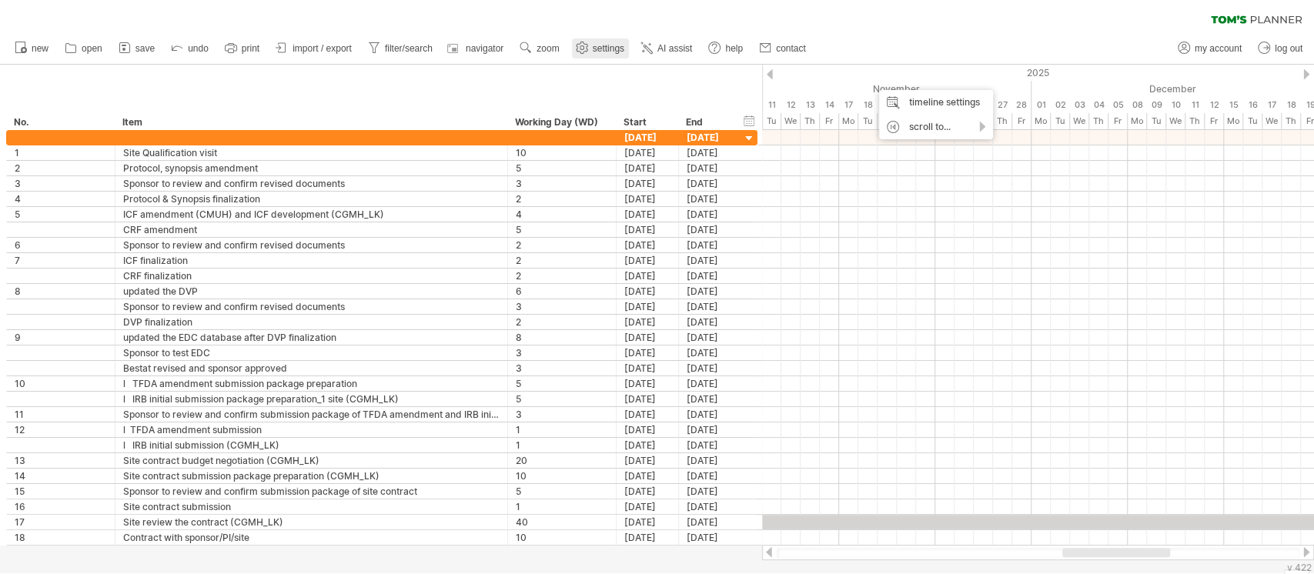
click at [613, 54] on link "settings" at bounding box center [600, 48] width 57 height 20
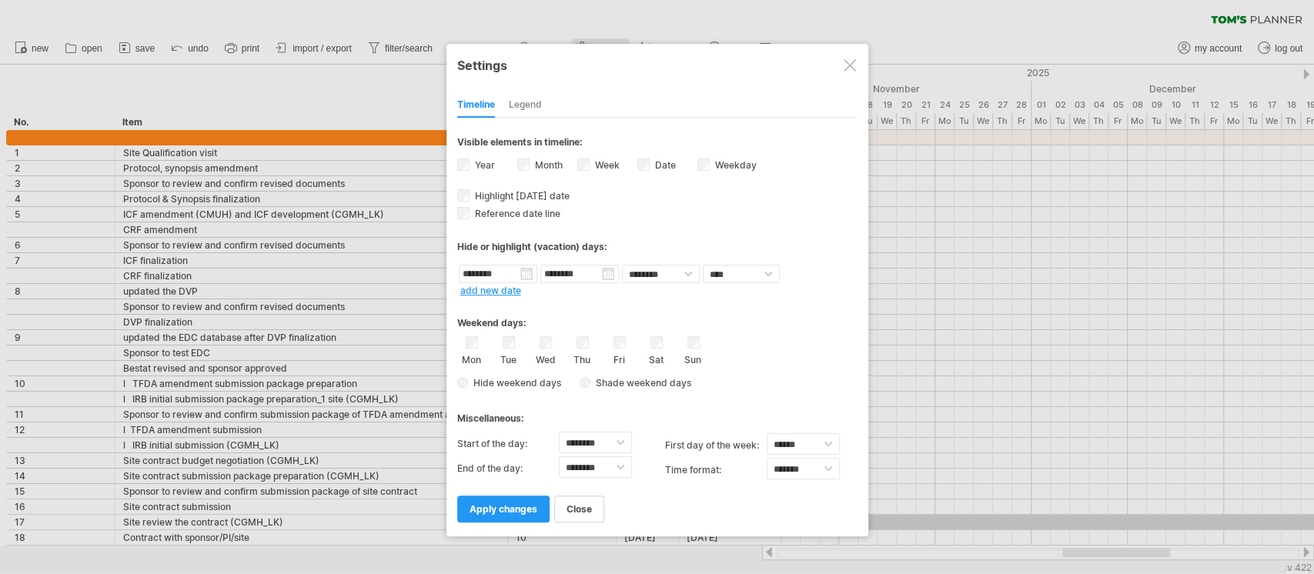
click at [613, 54] on div "Settings" at bounding box center [657, 65] width 400 height 28
click at [357, 105] on div at bounding box center [657, 287] width 1314 height 574
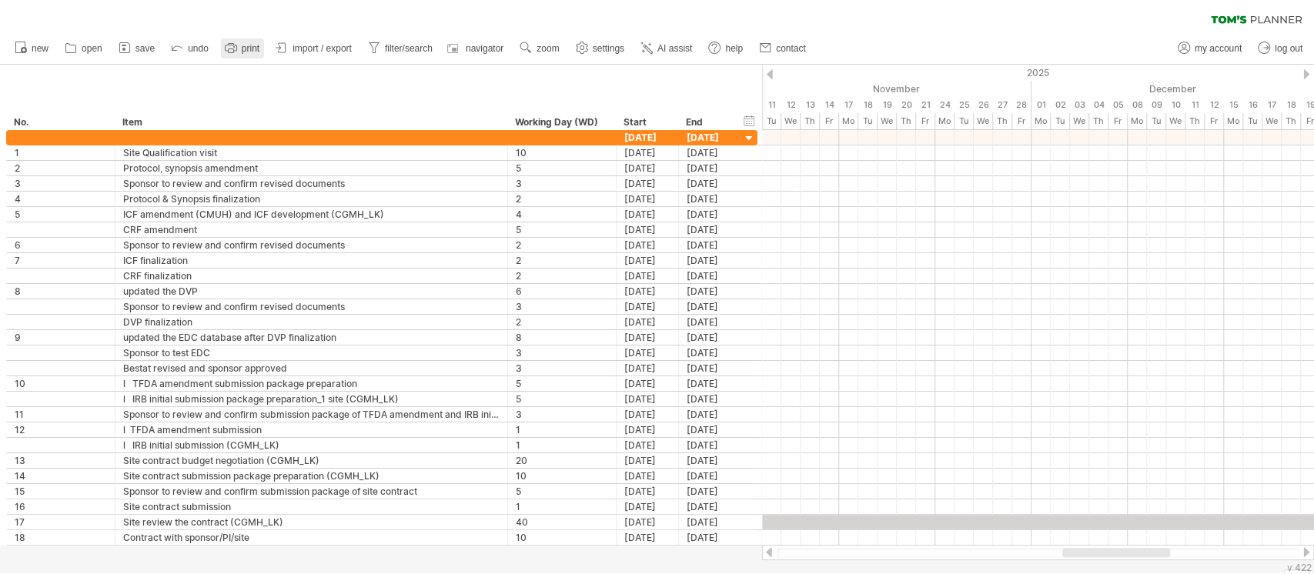
click at [229, 45] on icon at bounding box center [230, 47] width 15 height 15
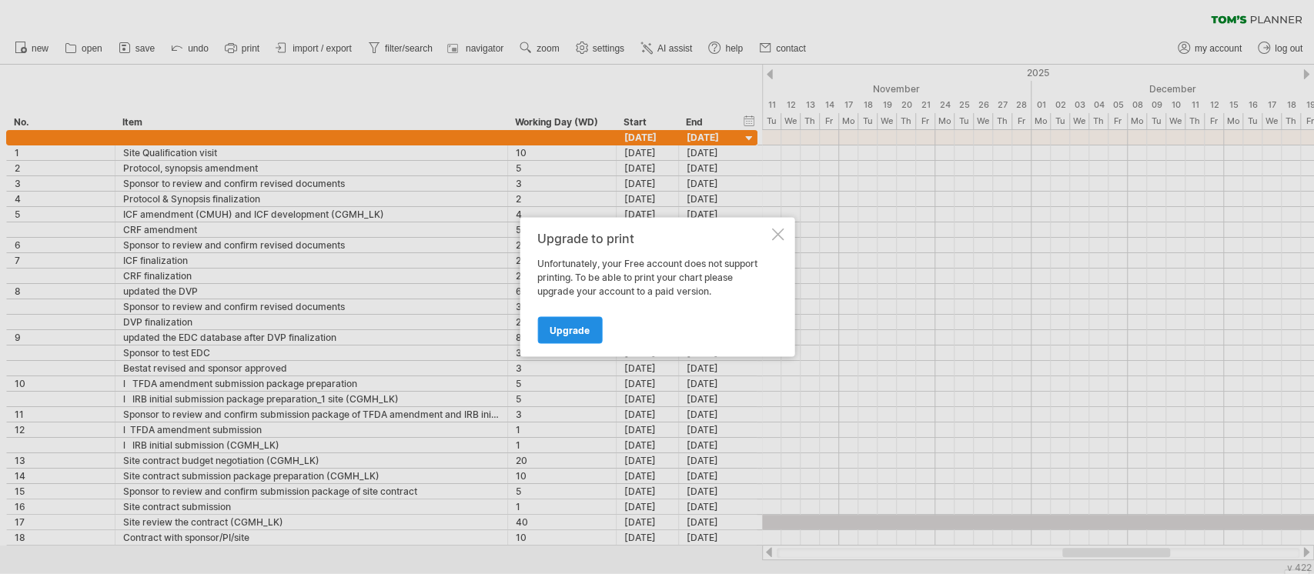
click at [566, 320] on link "Upgrade" at bounding box center [569, 330] width 65 height 27
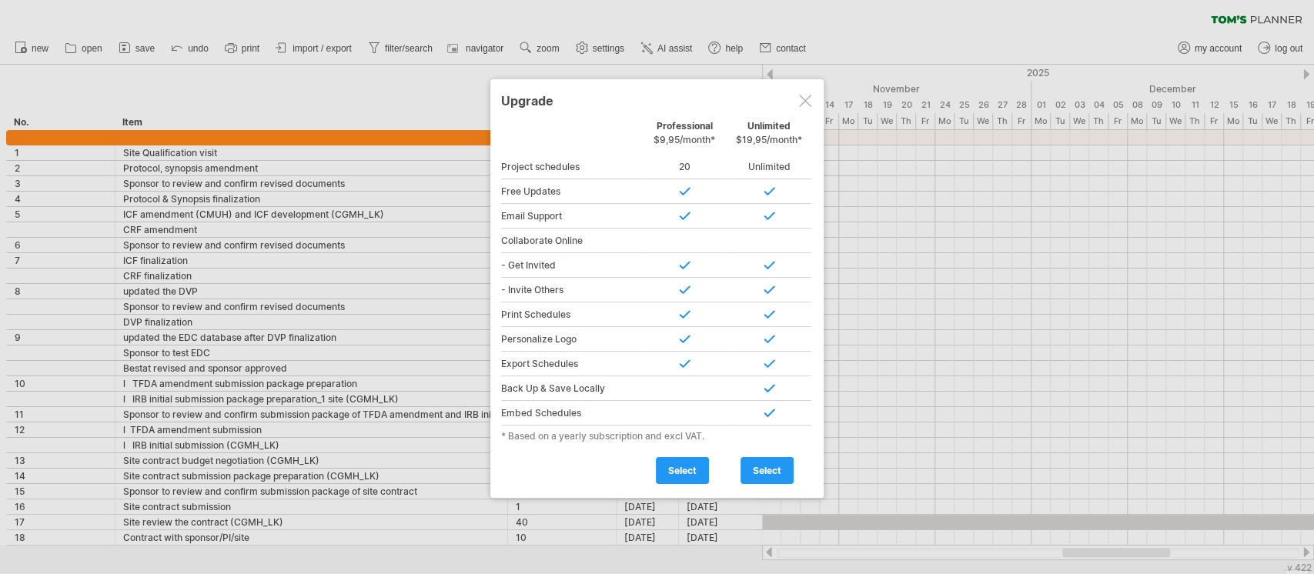
click at [806, 97] on div at bounding box center [805, 101] width 12 height 12
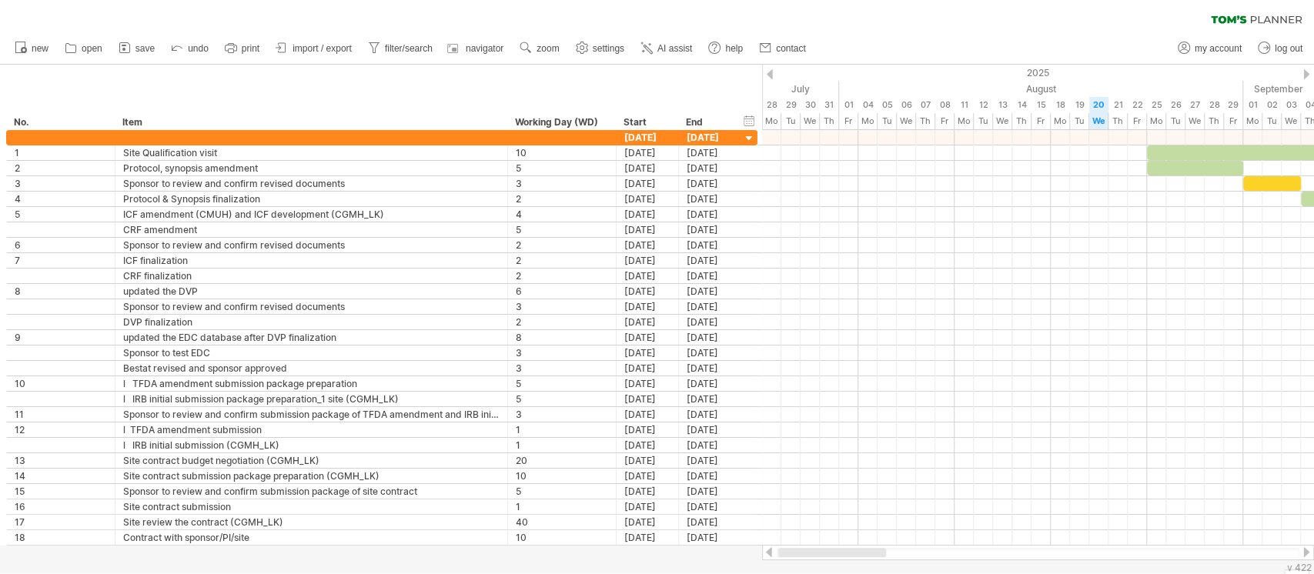
drag, startPoint x: 1077, startPoint y: 553, endPoint x: 793, endPoint y: 563, distance: 284.1
click at [793, 563] on div "Trying to reach [DOMAIN_NAME] Connected again... 0% clear filter new *" at bounding box center [657, 287] width 1314 height 574
click at [690, 46] on span "AI assist" at bounding box center [674, 48] width 35 height 11
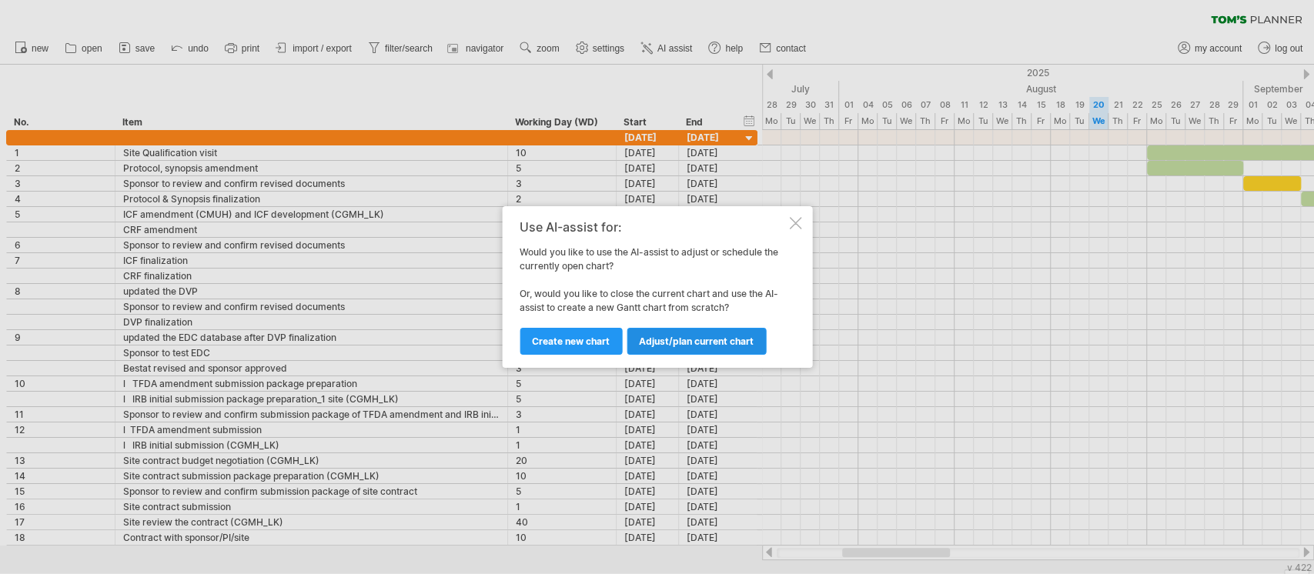
click at [739, 342] on span "Adjust/plan current chart" at bounding box center [696, 342] width 115 height 12
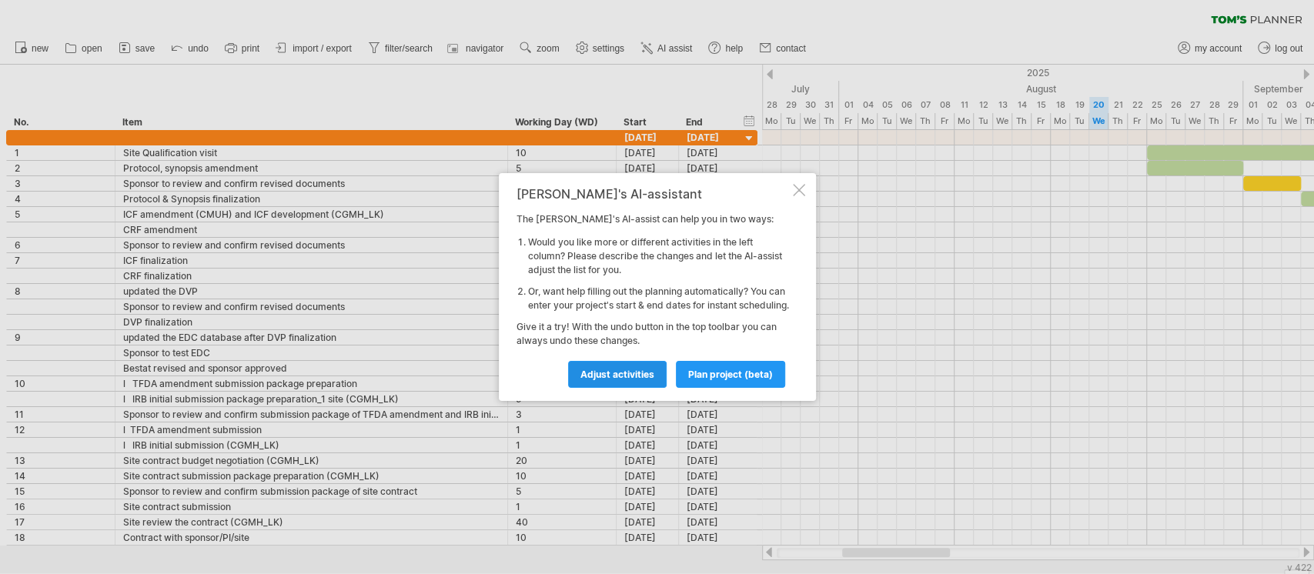
click at [634, 386] on link "Adjust activities" at bounding box center [617, 374] width 99 height 27
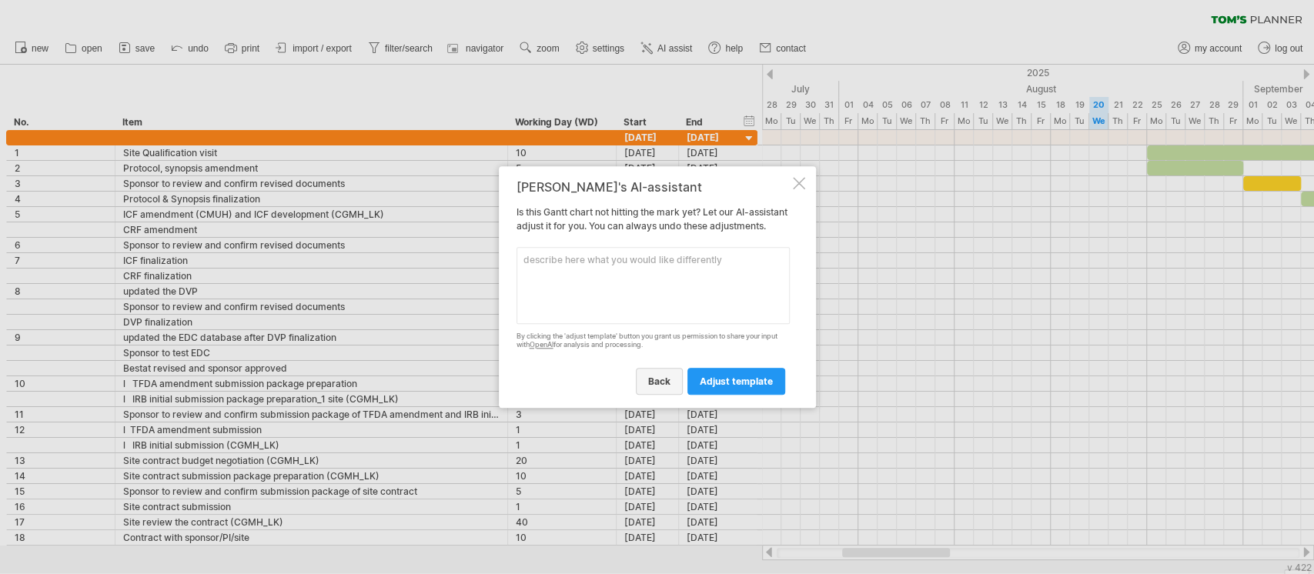
click at [670, 387] on span "back" at bounding box center [659, 382] width 22 height 12
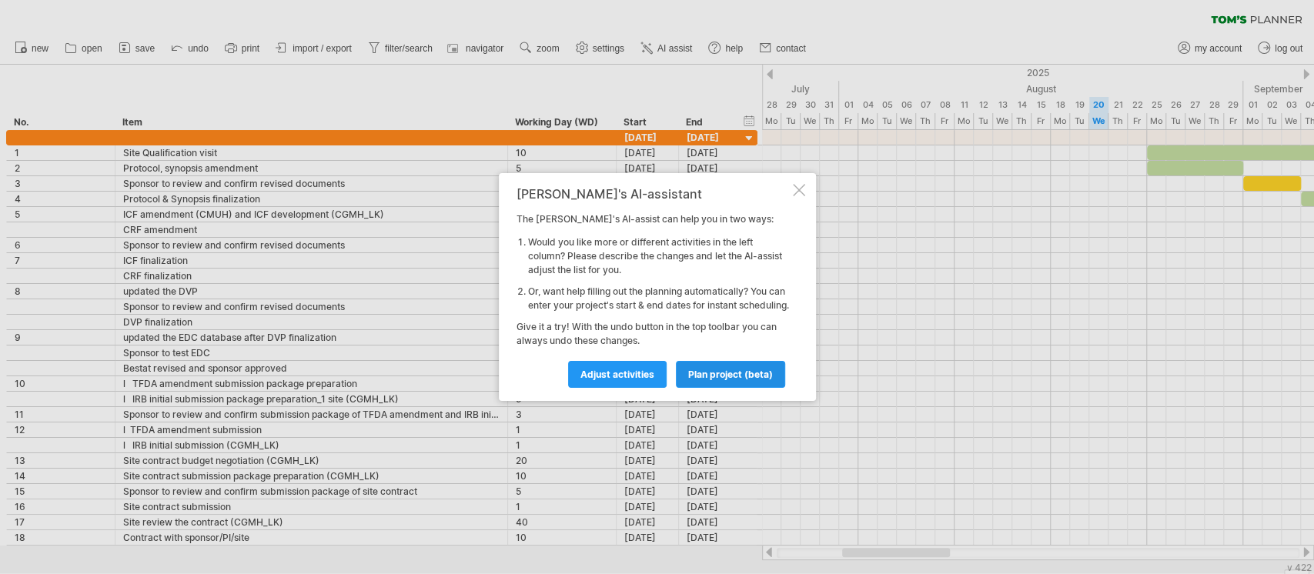
click at [714, 388] on link "plan project (beta)" at bounding box center [730, 374] width 109 height 27
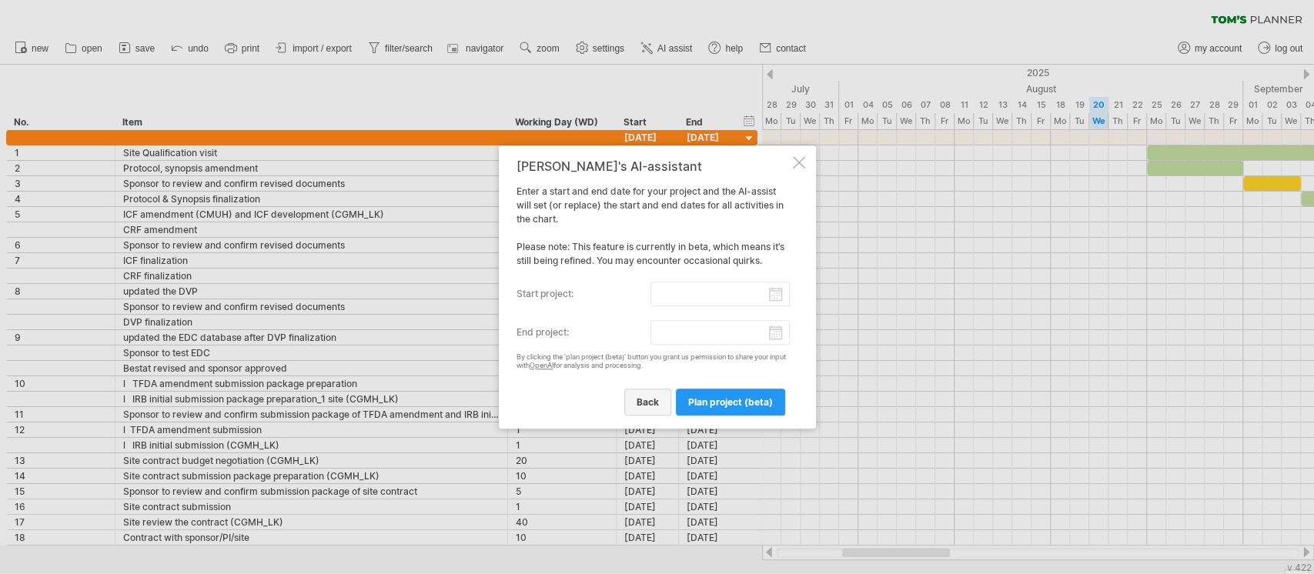
click at [650, 398] on span "back" at bounding box center [647, 402] width 22 height 12
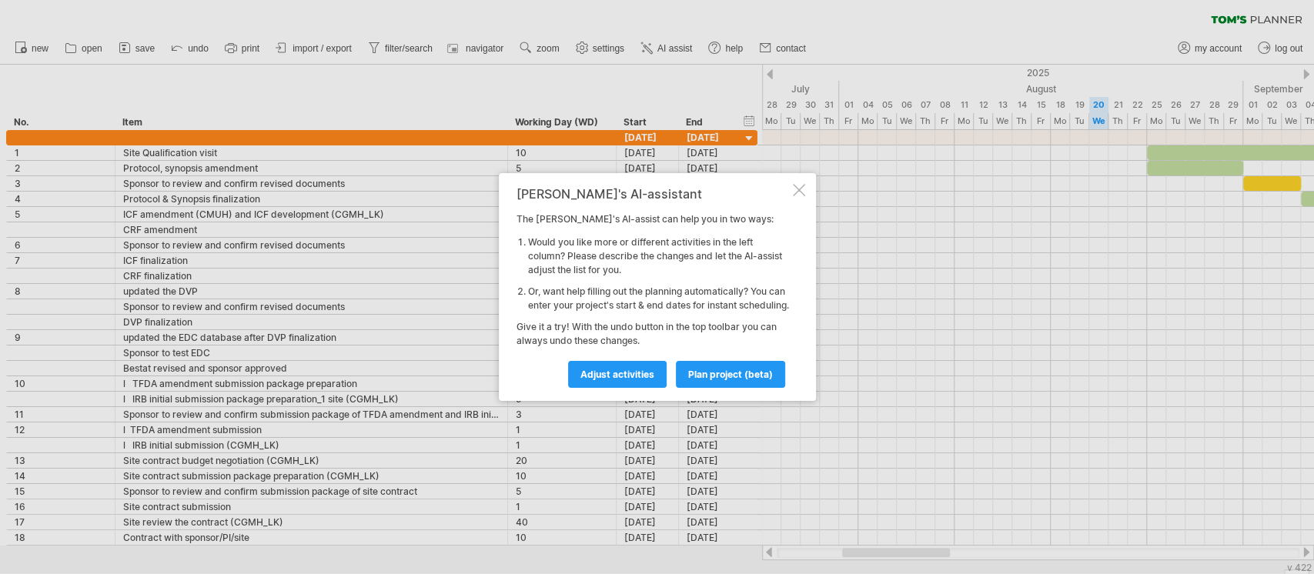
click at [799, 185] on div at bounding box center [799, 190] width 12 height 12
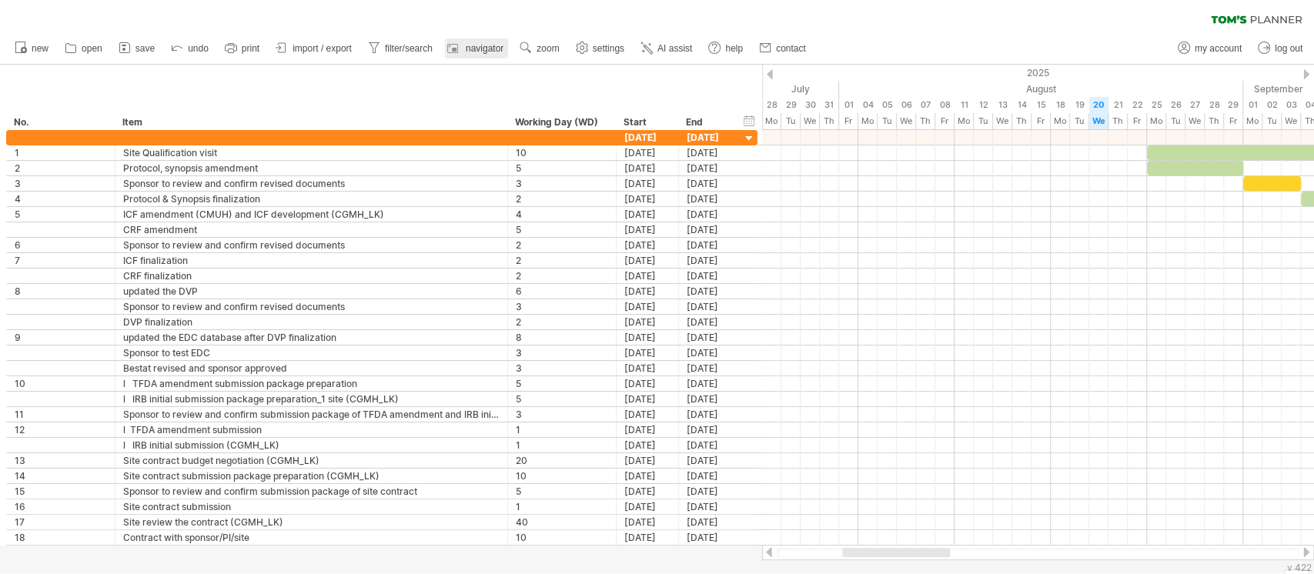
click at [502, 48] on span "navigator" at bounding box center [485, 48] width 38 height 11
click at [422, 48] on span "filter/search" at bounding box center [409, 48] width 48 height 11
type input "**********"
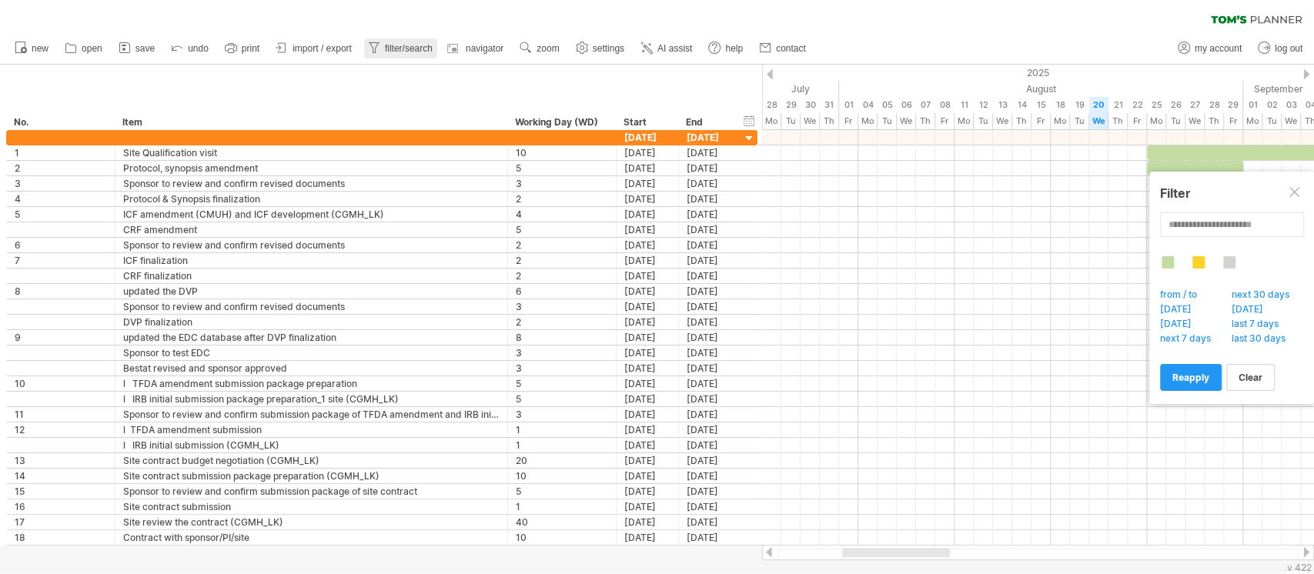
click at [422, 48] on span "filter/search" at bounding box center [409, 48] width 48 height 11
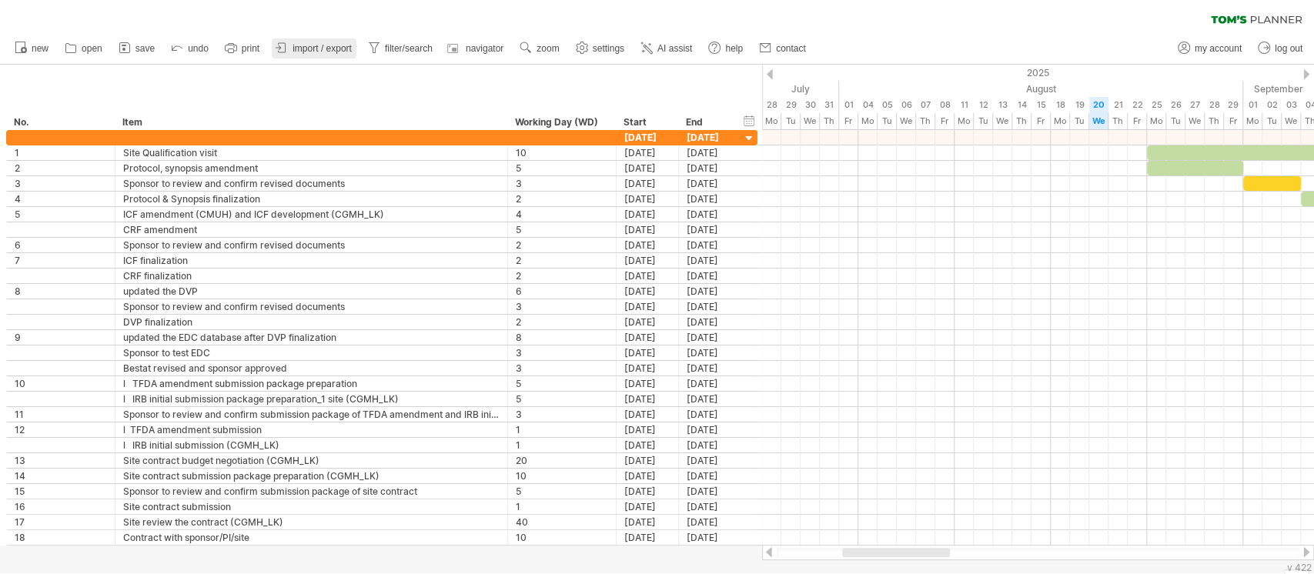
click at [332, 52] on span "import / export" at bounding box center [321, 48] width 59 height 11
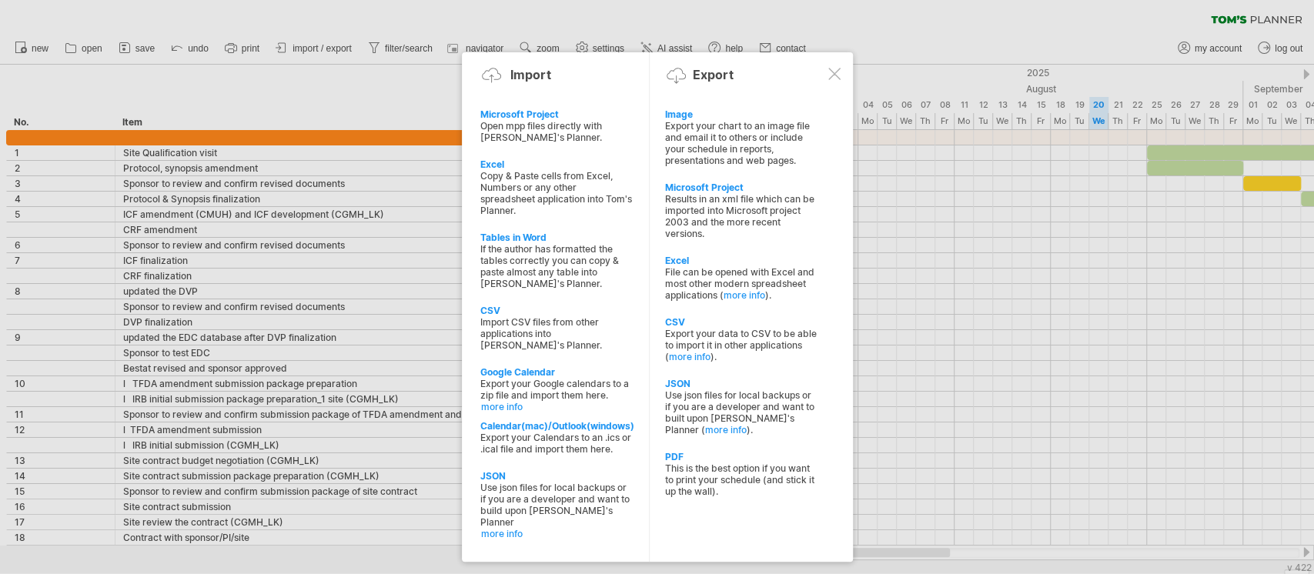
click at [242, 53] on div at bounding box center [657, 287] width 1314 height 574
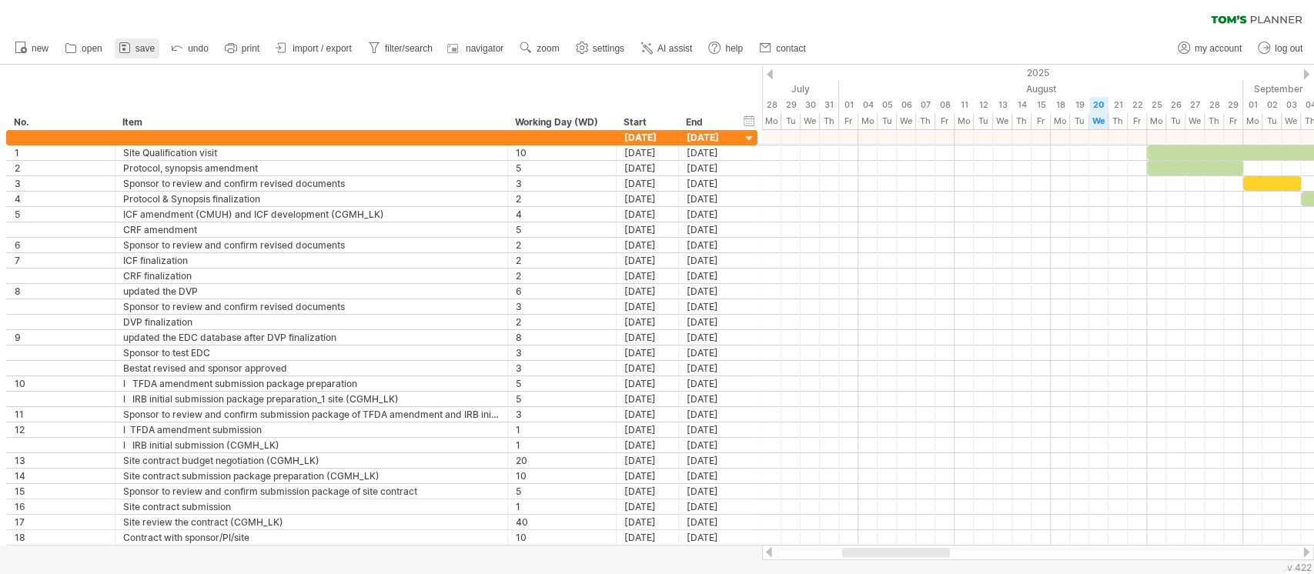
click at [133, 46] on link "save" at bounding box center [137, 48] width 45 height 20
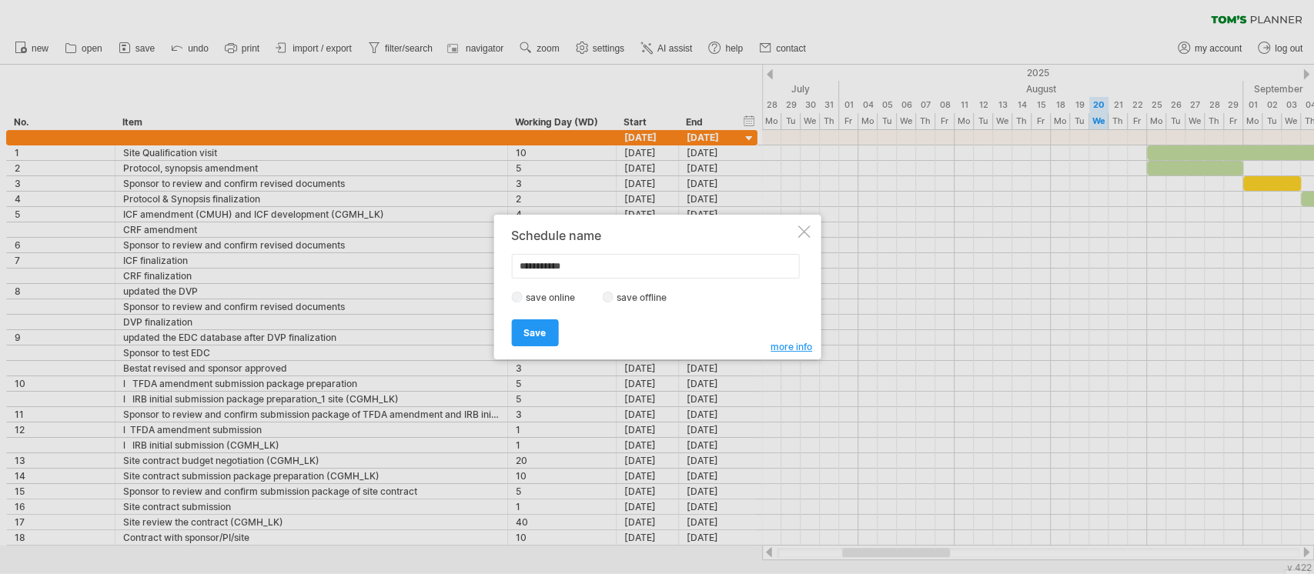
type input "**********"
click at [545, 336] on link "Save" at bounding box center [534, 332] width 47 height 27
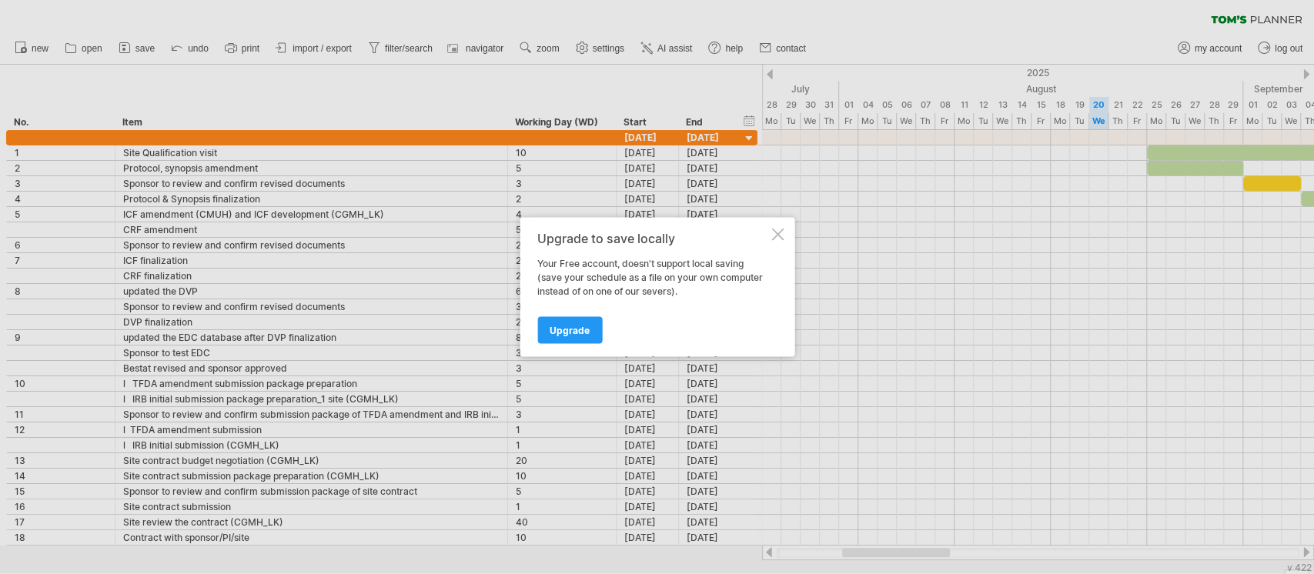
click at [780, 234] on div at bounding box center [777, 235] width 12 height 12
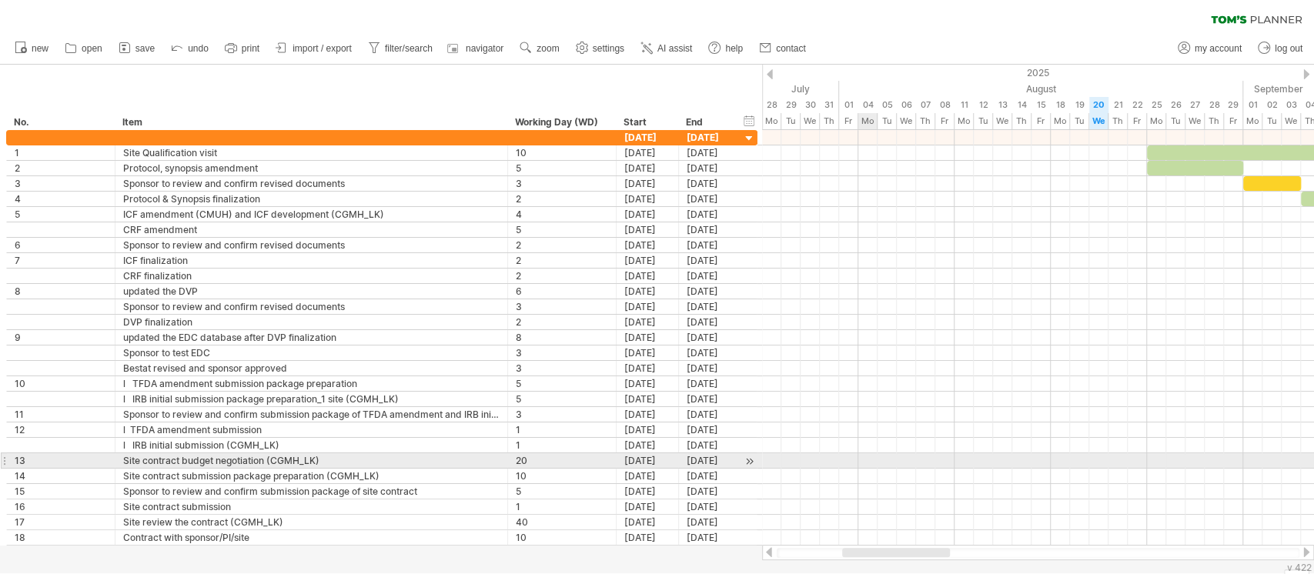
click at [862, 469] on div at bounding box center [1038, 476] width 552 height 15
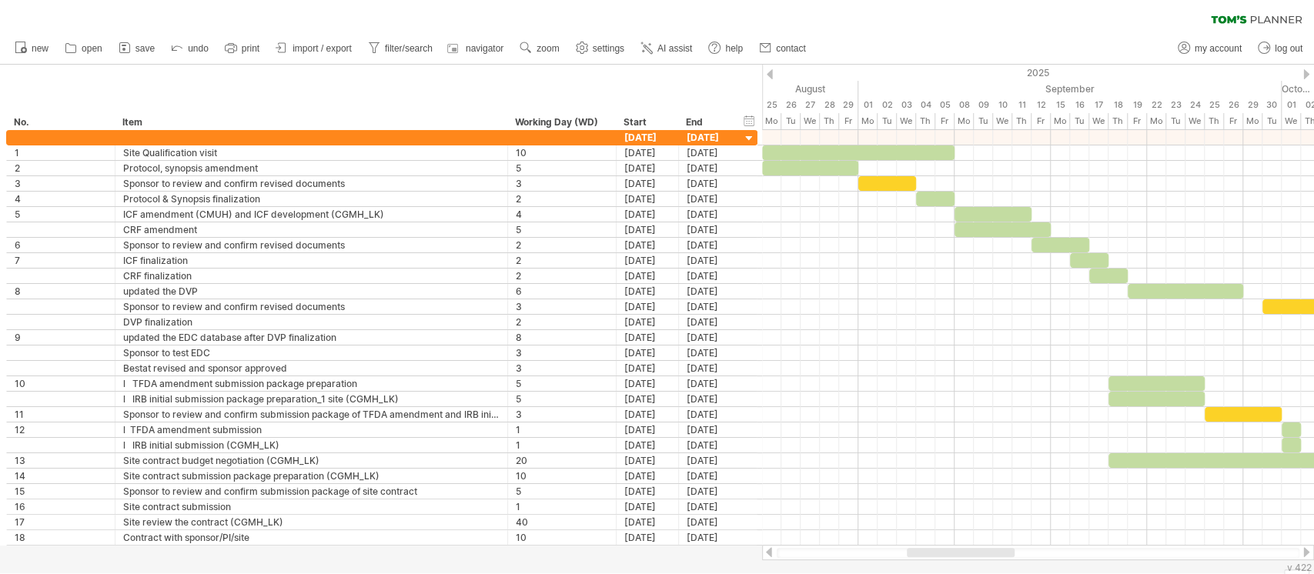
drag, startPoint x: 910, startPoint y: 553, endPoint x: 974, endPoint y: 556, distance: 64.7
click at [974, 556] on div at bounding box center [961, 552] width 108 height 9
click at [586, 52] on icon at bounding box center [582, 48] width 12 height 12
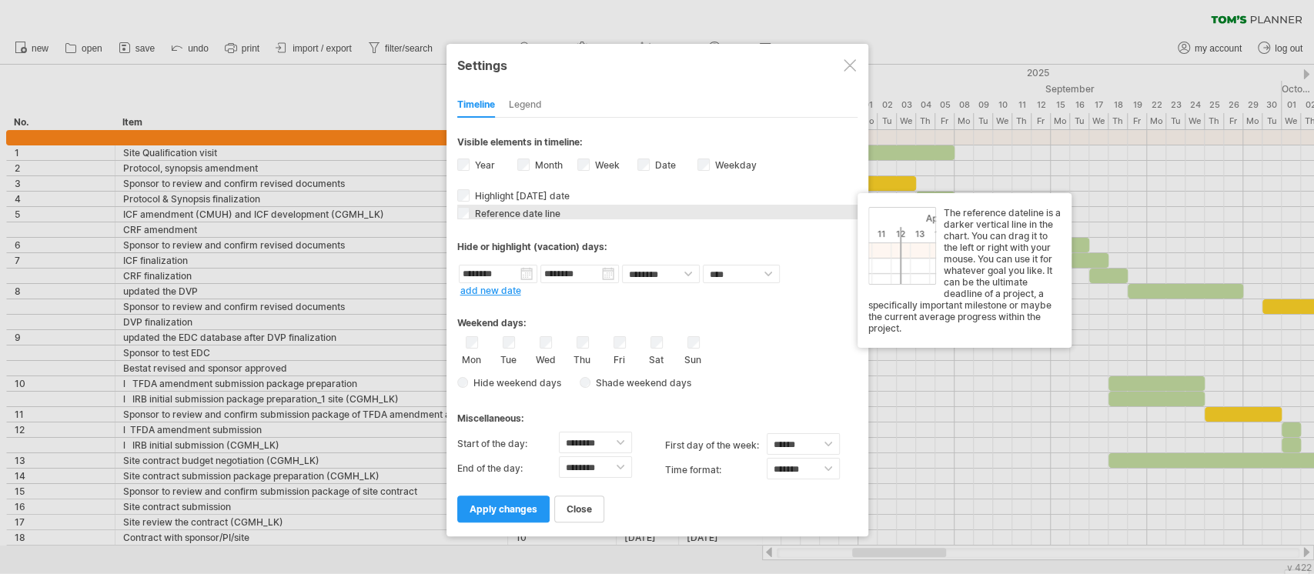
click at [528, 208] on span "Reference date line" at bounding box center [516, 214] width 88 height 12
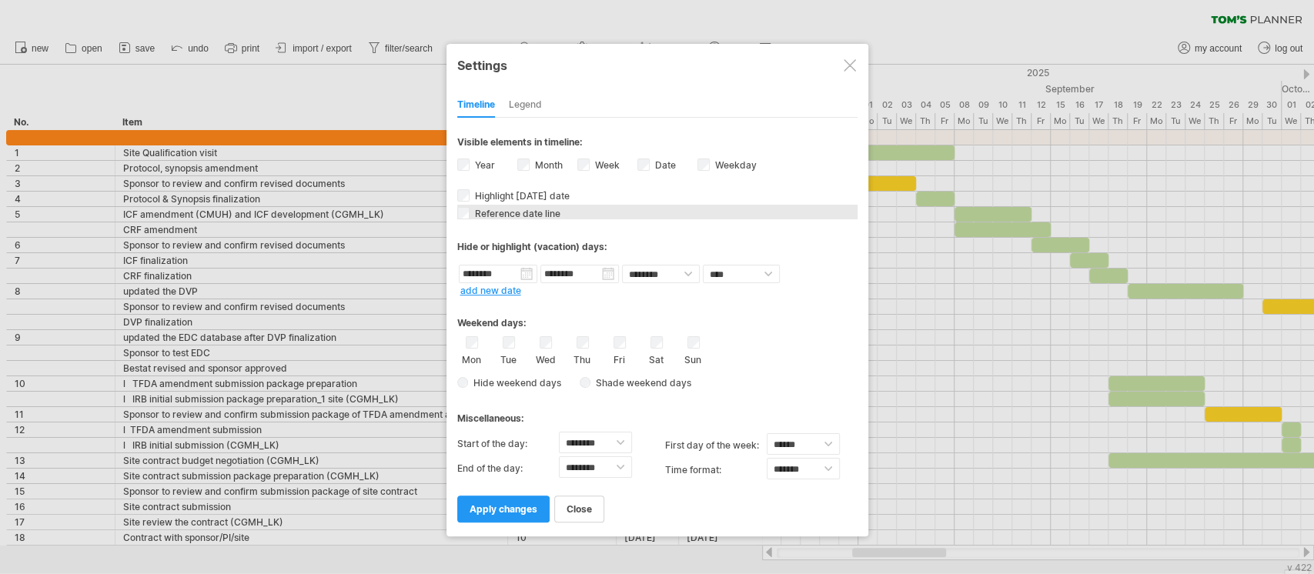
click at [528, 208] on span "Reference date line" at bounding box center [516, 214] width 88 height 12
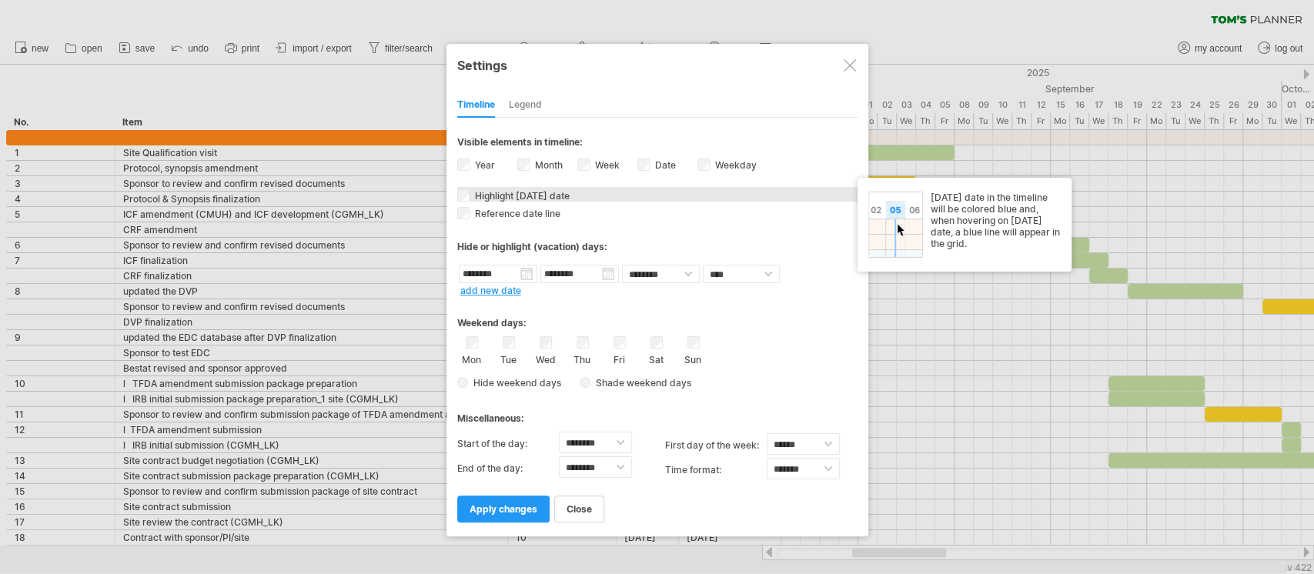
click at [503, 191] on span "Highlight [DATE] date" at bounding box center [521, 196] width 98 height 12
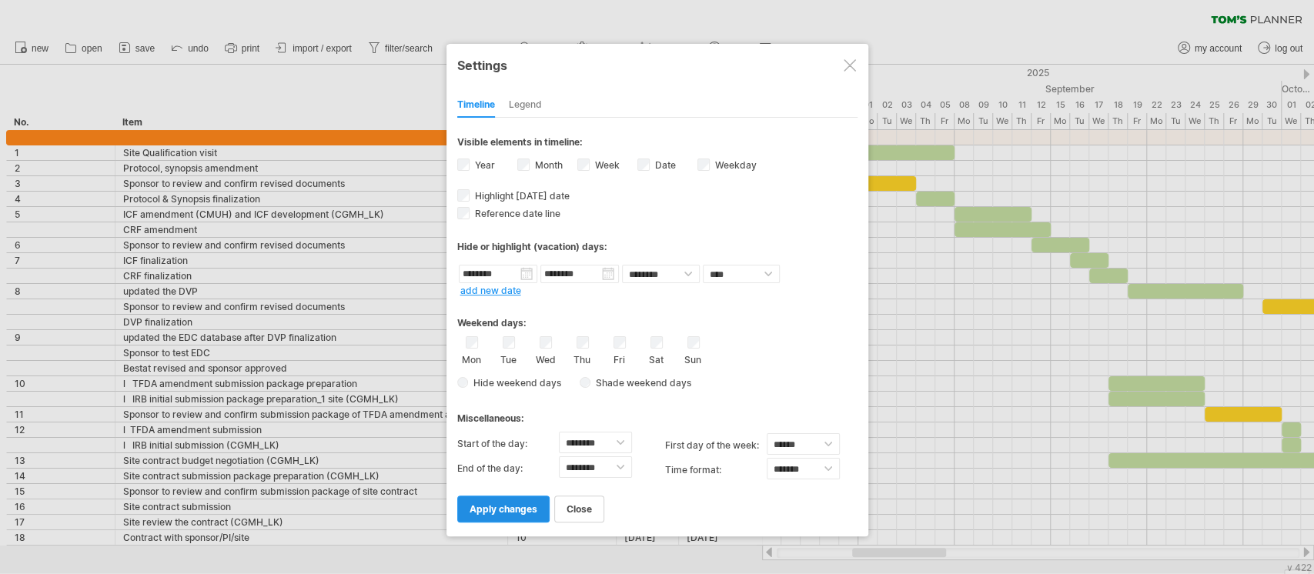
click at [525, 509] on link "apply changes" at bounding box center [503, 509] width 92 height 27
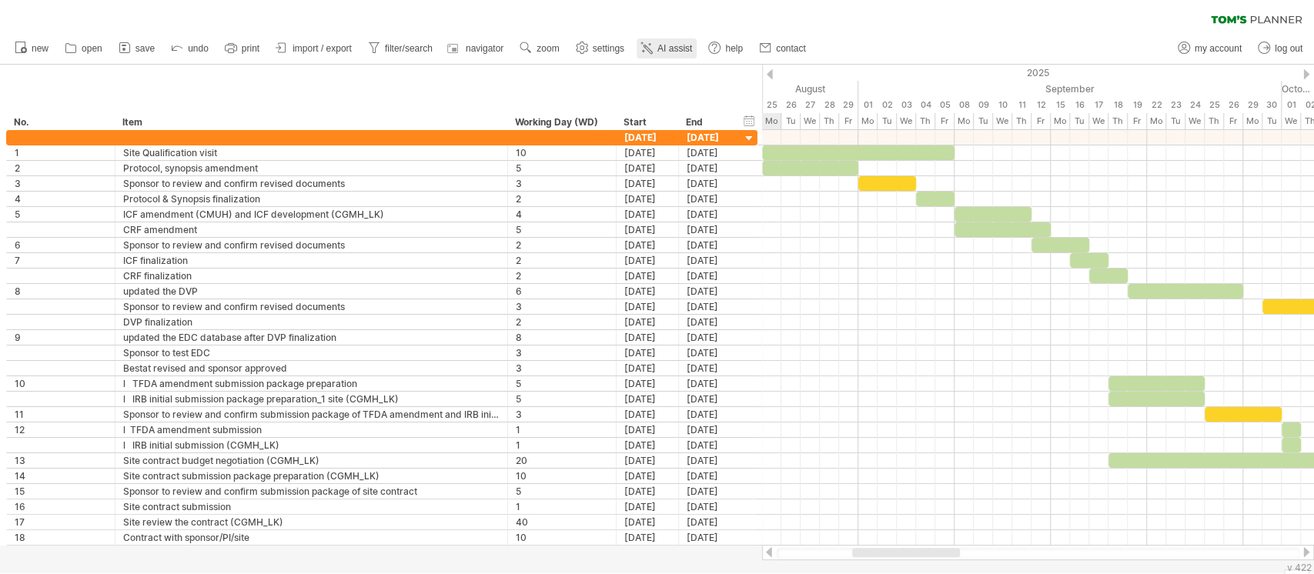
click at [683, 51] on span "AI assist" at bounding box center [674, 48] width 35 height 11
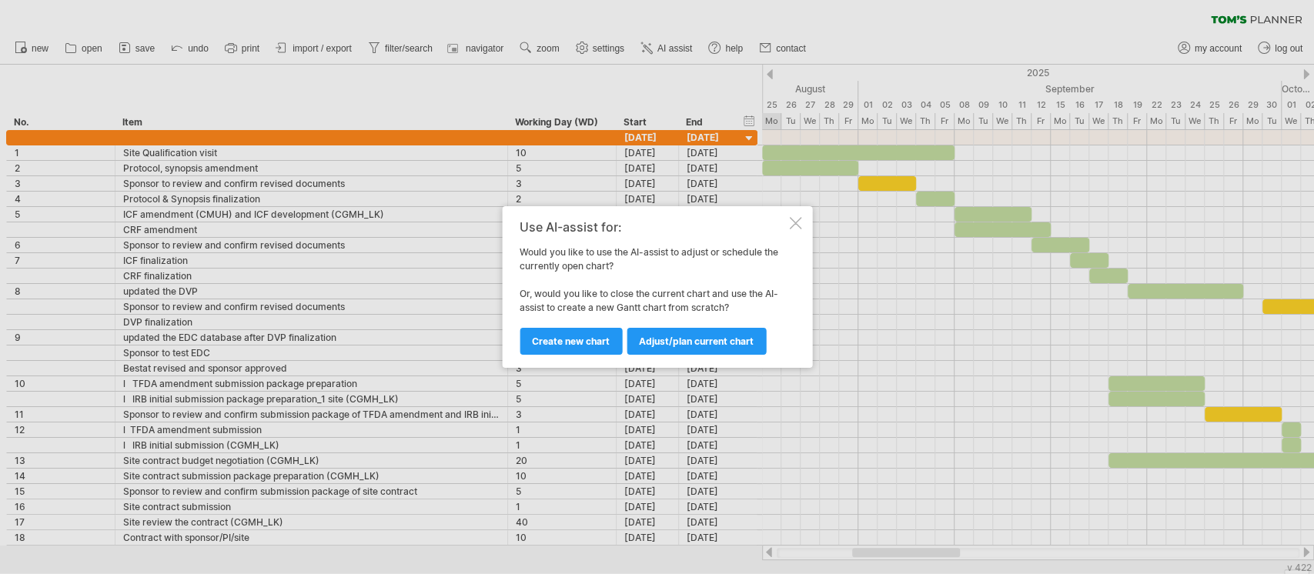
click at [794, 222] on div at bounding box center [795, 223] width 12 height 12
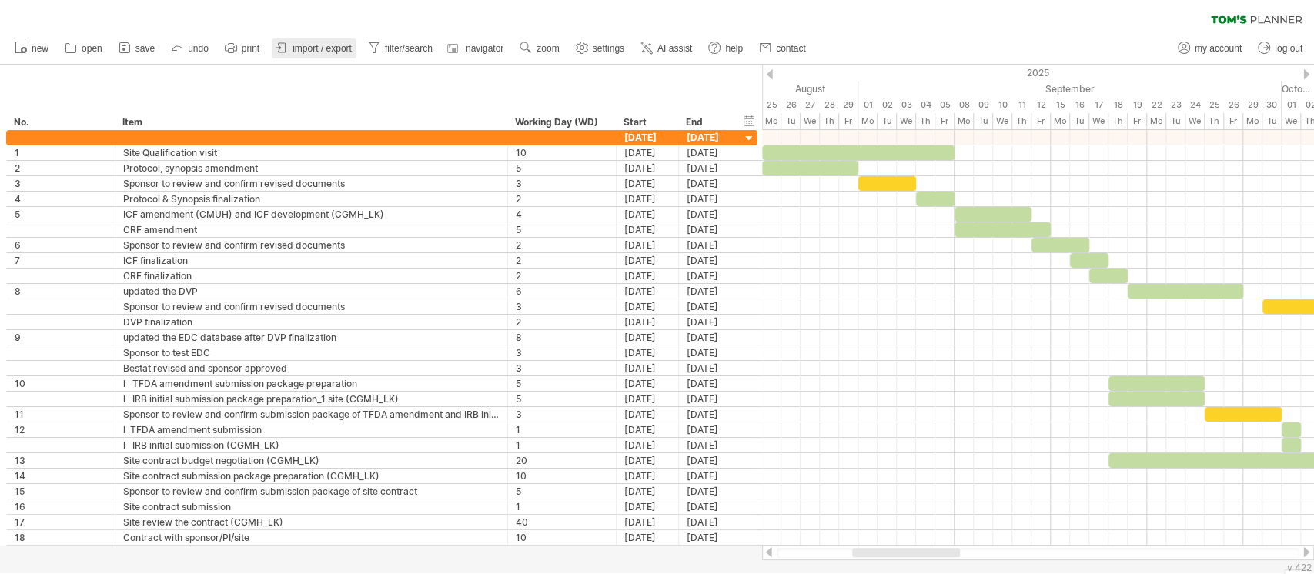
click at [333, 49] on span "import / export" at bounding box center [321, 48] width 59 height 11
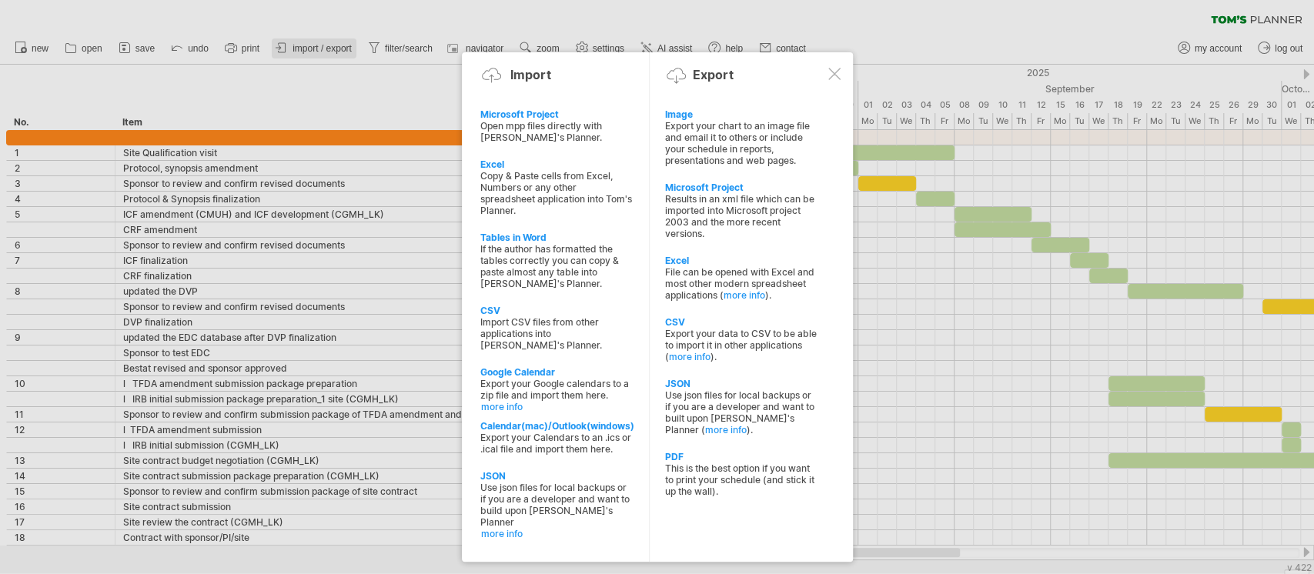
click at [333, 49] on div at bounding box center [657, 287] width 1314 height 574
